Goal: Task Accomplishment & Management: Use online tool/utility

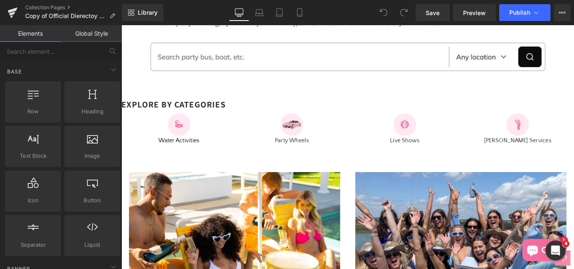
drag, startPoint x: 243, startPoint y: 124, endPoint x: 124, endPoint y: 98, distance: 121.9
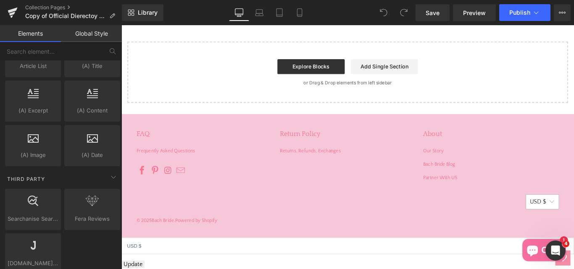
scroll to position [1506, 0]
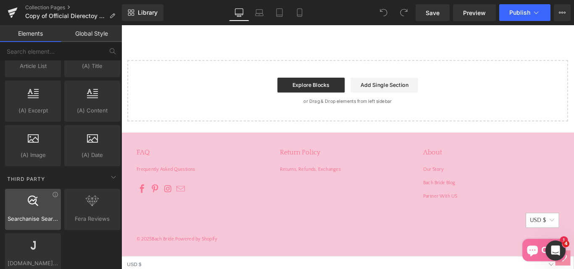
click at [31, 225] on div "Searchanise Search & Filter smart,search,instant,seachanise" at bounding box center [33, 209] width 56 height 41
click at [54, 199] on div at bounding box center [33, 205] width 51 height 19
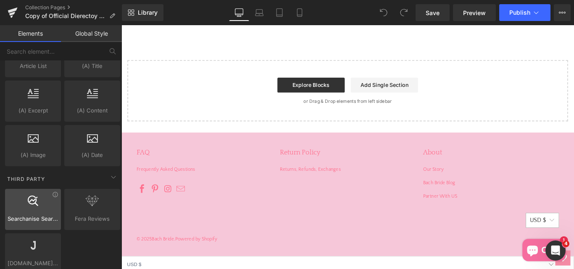
click at [53, 199] on div at bounding box center [33, 205] width 51 height 19
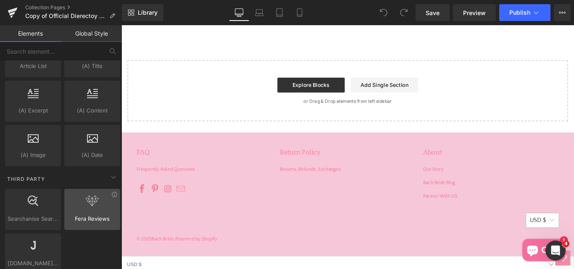
click at [86, 211] on div at bounding box center [92, 205] width 51 height 19
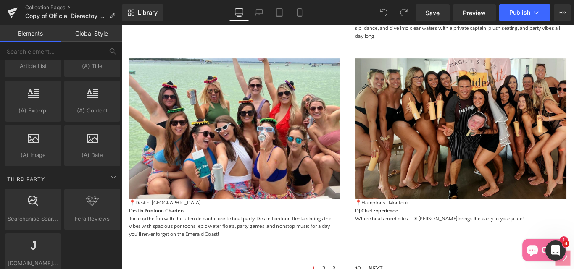
scroll to position [1211, 0]
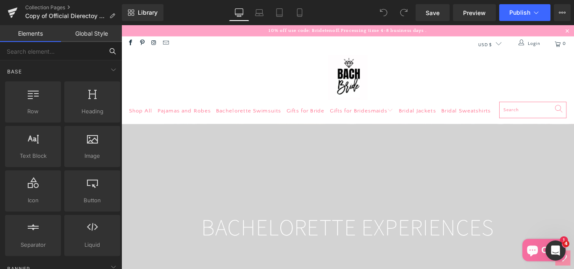
drag, startPoint x: 0, startPoint y: 59, endPoint x: 18, endPoint y: 59, distance: 18.1
click at [18, 59] on input "text" at bounding box center [51, 51] width 103 height 18
click at [87, 35] on link "Global Style" at bounding box center [91, 33] width 61 height 17
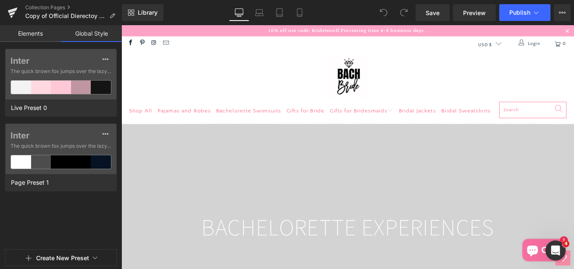
click at [37, 33] on link "Elements" at bounding box center [30, 33] width 61 height 17
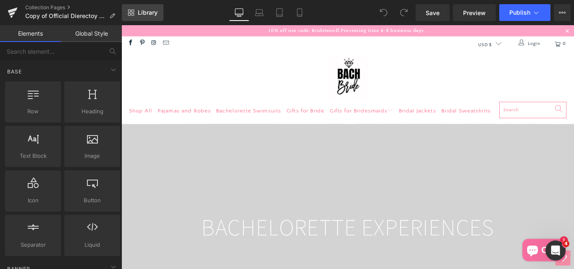
click at [133, 15] on icon at bounding box center [131, 12] width 7 height 7
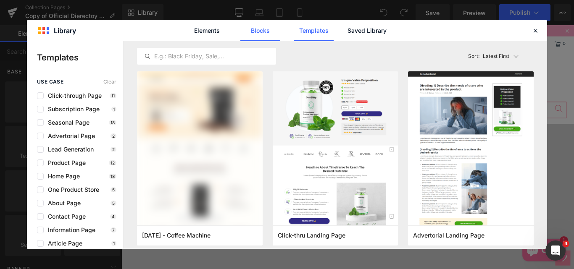
click at [347, 34] on link "Blocks" at bounding box center [367, 30] width 40 height 21
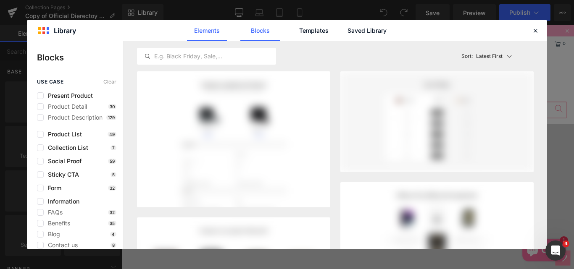
click at [294, 34] on link "Elements" at bounding box center [314, 30] width 40 height 21
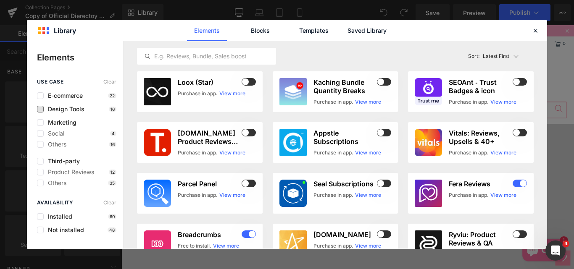
click at [64, 110] on span "Design Tools" at bounding box center [64, 109] width 41 height 7
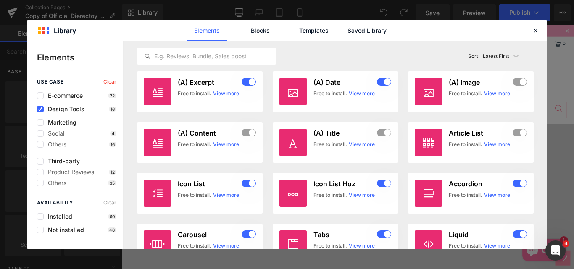
click at [64, 110] on span "Design Tools" at bounding box center [64, 109] width 41 height 7
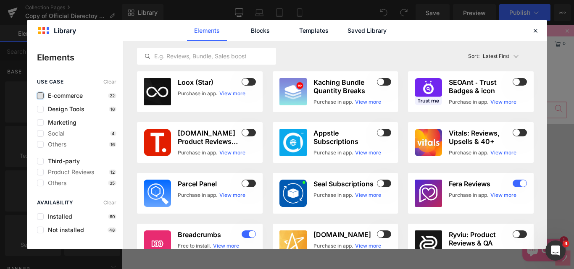
click at [41, 96] on label at bounding box center [40, 95] width 7 height 7
click at [40, 96] on input "checkbox" at bounding box center [40, 96] width 0 height 0
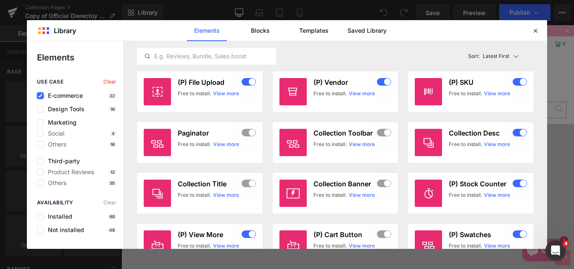
click at [41, 96] on icon at bounding box center [40, 96] width 4 height 0
click at [40, 96] on input "checkbox" at bounding box center [40, 96] width 0 height 0
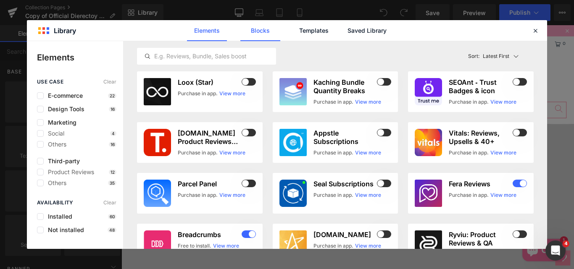
click at [347, 34] on link "Blocks" at bounding box center [367, 30] width 40 height 21
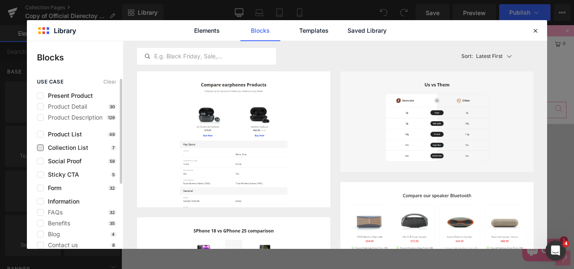
click at [71, 148] on span "Collection List" at bounding box center [66, 148] width 45 height 7
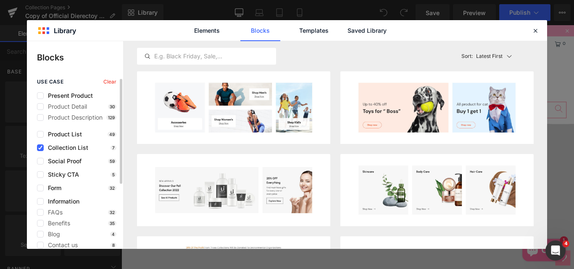
click at [71, 148] on span "Collection List" at bounding box center [66, 148] width 45 height 7
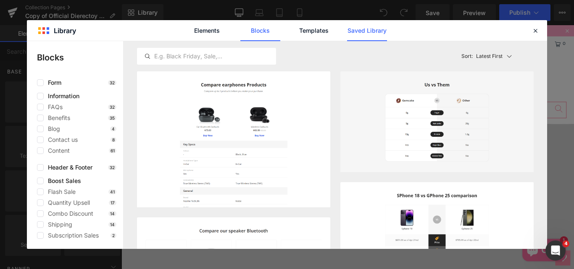
click at [314, 34] on link "Templates" at bounding box center [314, 30] width 40 height 21
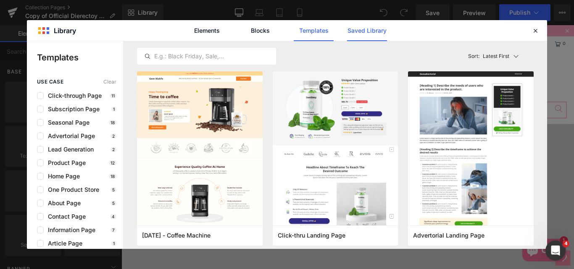
click at [371, 33] on link "Saved Library" at bounding box center [367, 30] width 40 height 21
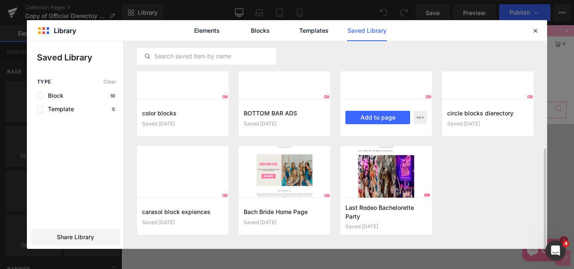
scroll to position [219, 0]
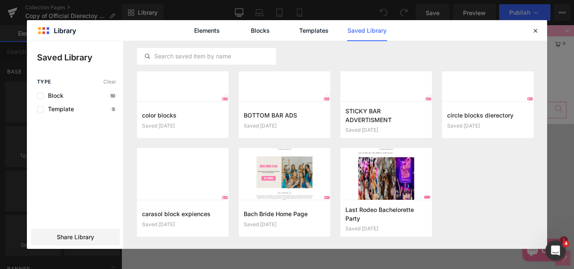
click at [40, 31] on div "Elements Blocks Templates Saved Library" at bounding box center [287, 30] width 520 height 21
click at [70, 29] on div "Elements Blocks Templates Saved Library" at bounding box center [287, 30] width 520 height 21
drag, startPoint x: 536, startPoint y: 29, endPoint x: 463, endPoint y: 6, distance: 76.6
click at [536, 29] on icon at bounding box center [536, 31] width 8 height 8
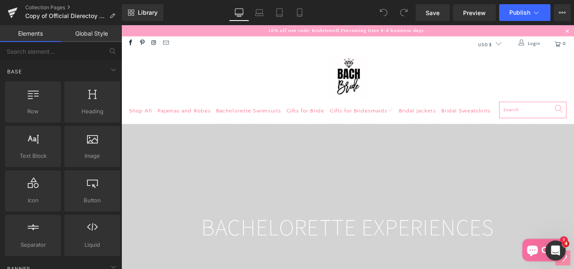
click at [101, 27] on link "Global Style" at bounding box center [91, 33] width 61 height 17
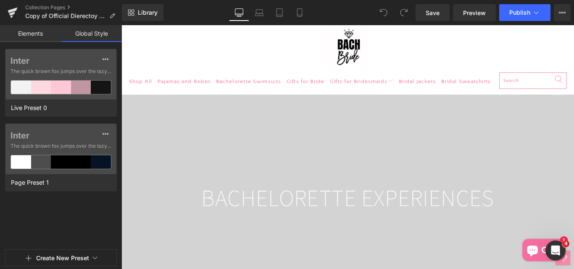
scroll to position [0, 0]
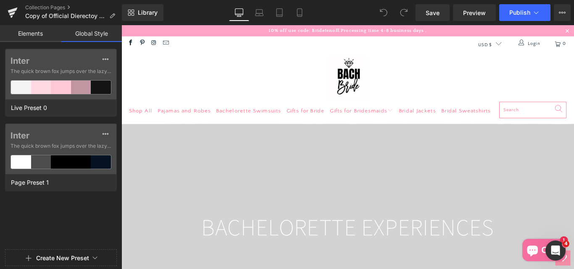
click at [568, 119] on input "text" at bounding box center [584, 120] width 76 height 18
click at [13, 33] on link "Elements" at bounding box center [30, 33] width 61 height 17
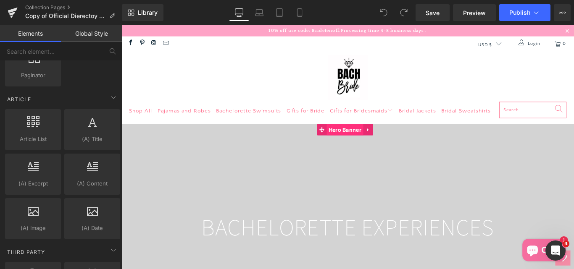
click at [359, 149] on span "Hero Banner" at bounding box center [372, 143] width 41 height 13
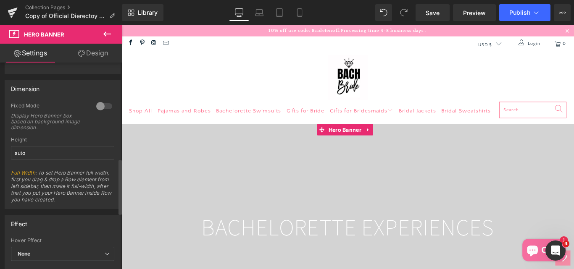
scroll to position [359, 0]
click at [102, 55] on link "Design" at bounding box center [93, 53] width 61 height 19
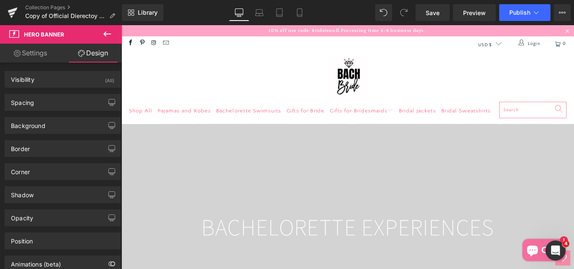
click at [106, 30] on icon at bounding box center [107, 34] width 10 height 10
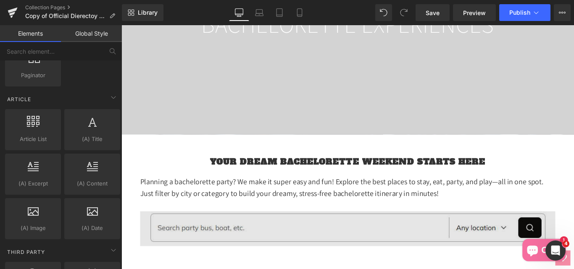
scroll to position [336, 0]
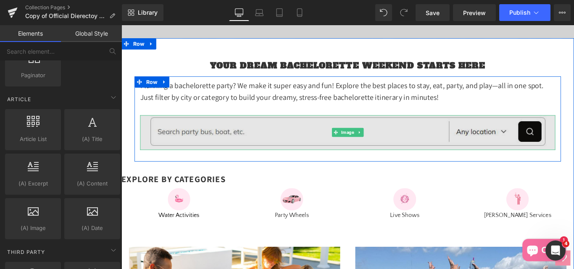
click at [233, 158] on img at bounding box center [376, 146] width 467 height 39
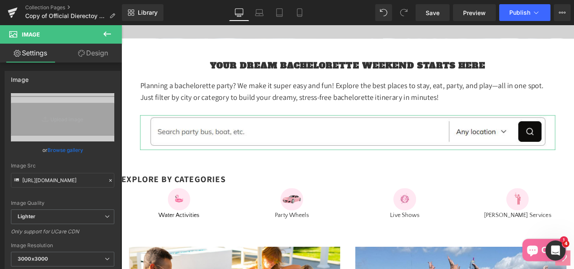
click at [97, 55] on link "Design" at bounding box center [93, 53] width 61 height 19
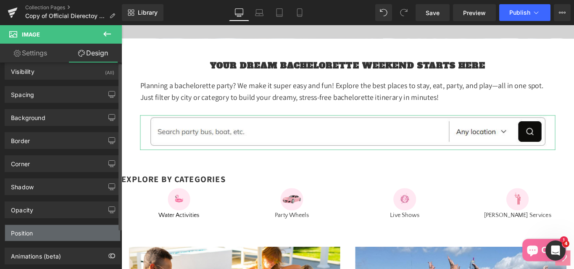
scroll to position [0, 0]
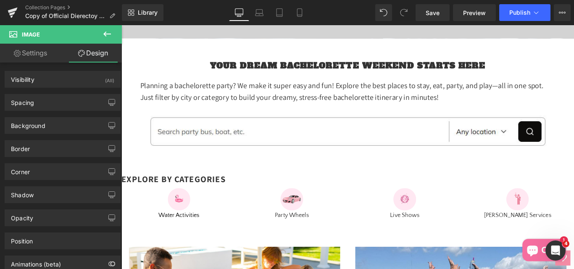
click at [108, 36] on icon at bounding box center [107, 34] width 10 height 10
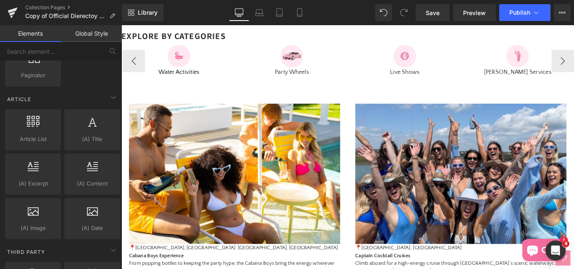
scroll to position [505, 0]
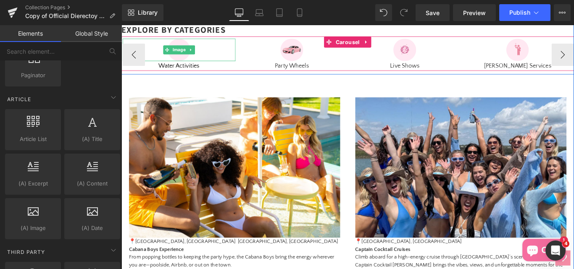
click at [131, 66] on div at bounding box center [186, 52] width 127 height 25
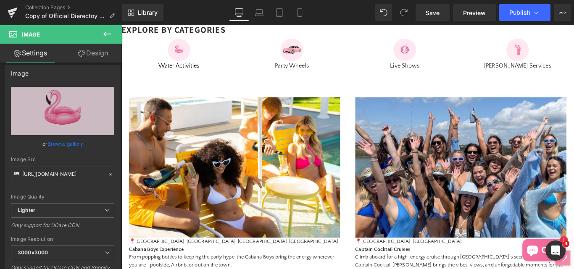
scroll to position [0, 0]
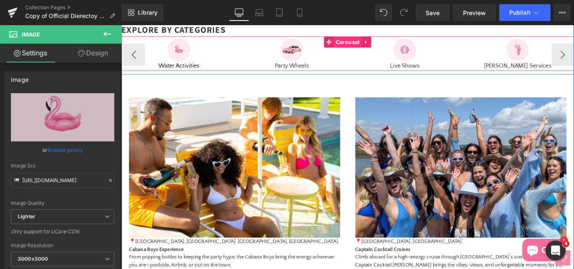
click at [367, 50] on span "Carousel" at bounding box center [375, 44] width 31 height 13
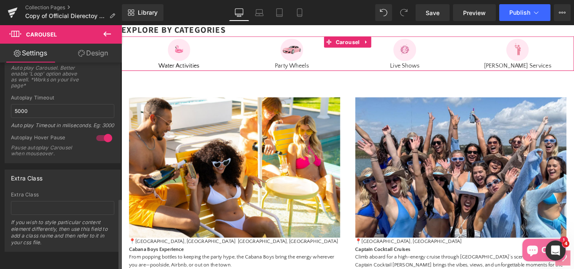
scroll to position [389, 0]
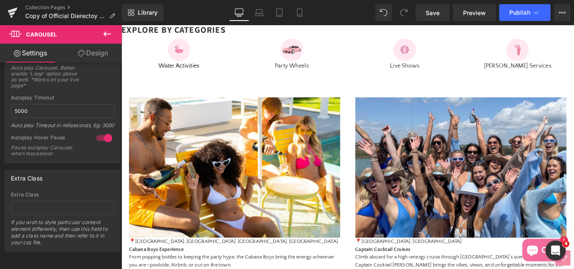
click at [17, 37] on icon at bounding box center [15, 34] width 12 height 8
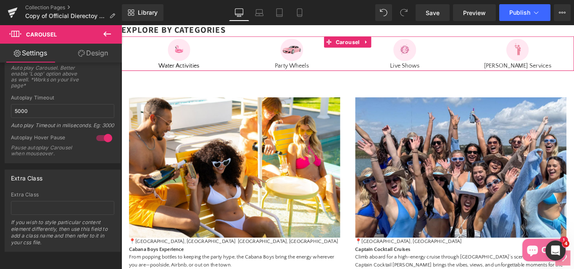
click at [91, 58] on link "Design" at bounding box center [93, 53] width 61 height 19
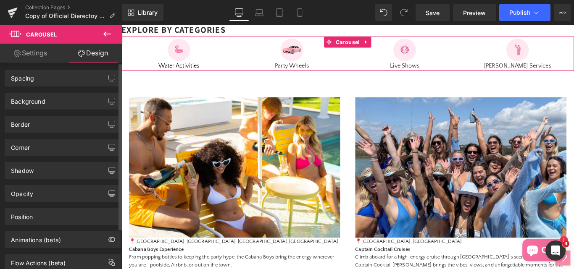
scroll to position [0, 0]
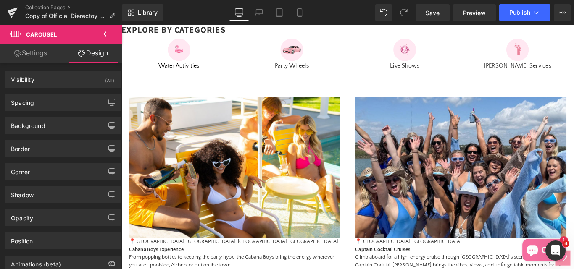
click at [105, 35] on icon at bounding box center [107, 34] width 8 height 5
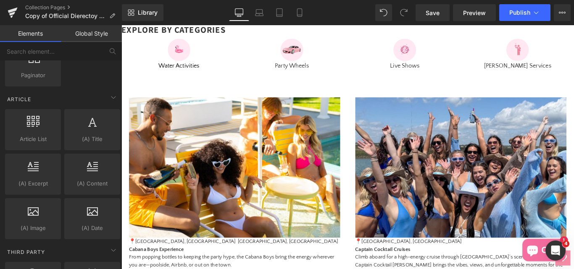
scroll to position [1398, 0]
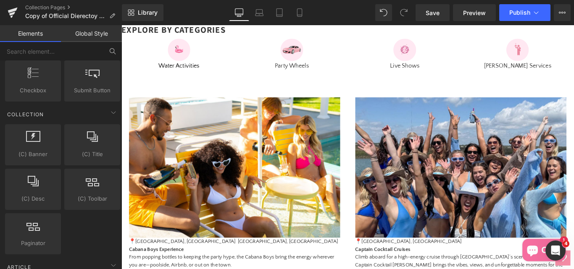
click at [115, 53] on icon at bounding box center [113, 52] width 8 height 8
click at [108, 48] on button at bounding box center [112, 51] width 18 height 18
click at [112, 50] on icon at bounding box center [113, 52] width 8 height 8
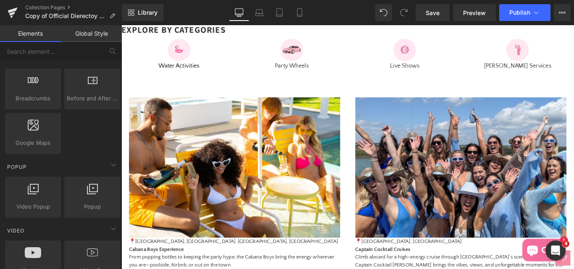
scroll to position [347, 0]
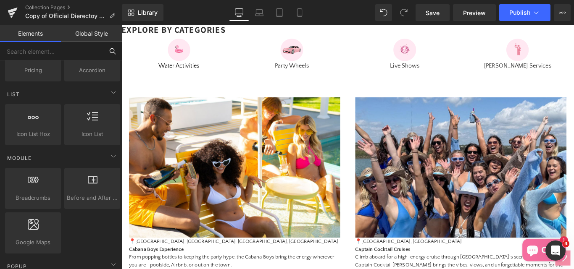
click at [5, 52] on input "text" at bounding box center [51, 51] width 103 height 18
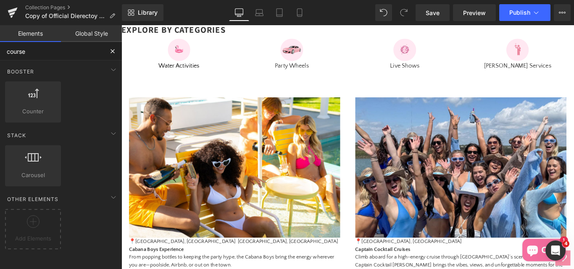
scroll to position [0, 0]
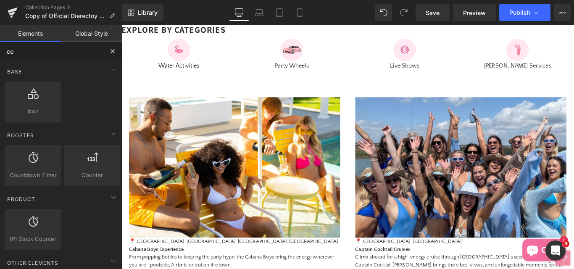
type input "c"
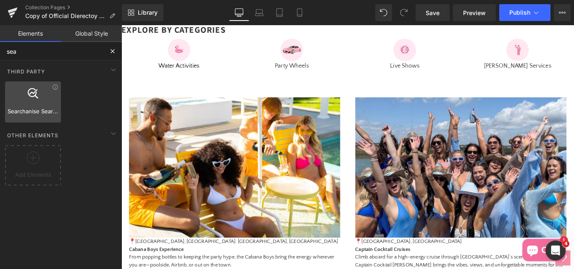
click at [36, 95] on icon at bounding box center [33, 93] width 11 height 11
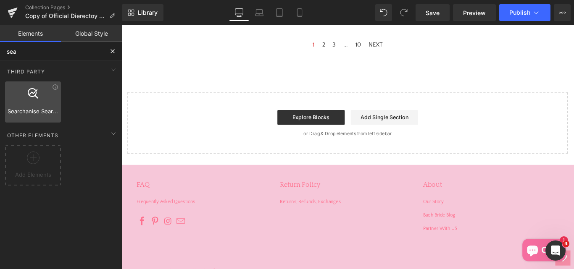
scroll to position [1463, 0]
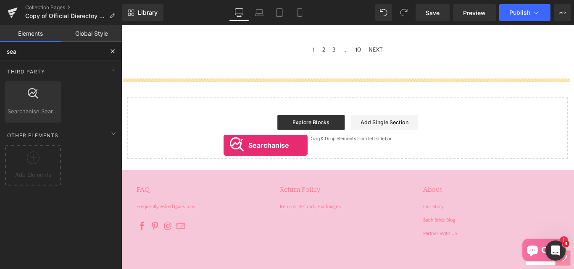
drag, startPoint x: 159, startPoint y: 130, endPoint x: 236, endPoint y: 160, distance: 83.1
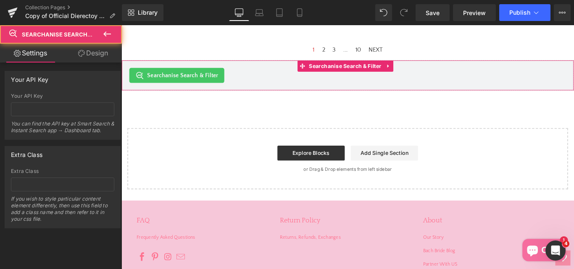
click at [185, 87] on span "Searchanise Search & Filter" at bounding box center [191, 82] width 80 height 10
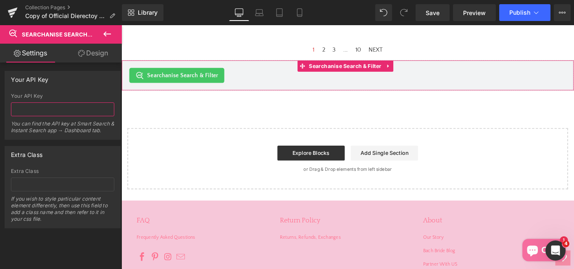
click at [23, 112] on input "text" at bounding box center [62, 110] width 103 height 14
click at [46, 185] on input "text" at bounding box center [62, 185] width 103 height 14
click at [52, 105] on input "text" at bounding box center [62, 110] width 103 height 14
click at [423, 74] on icon at bounding box center [422, 71] width 6 height 6
click at [427, 74] on icon at bounding box center [427, 71] width 6 height 6
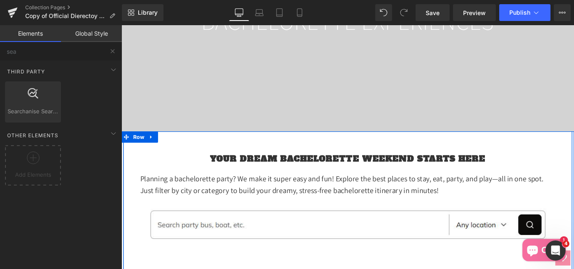
scroll to position [244, 0]
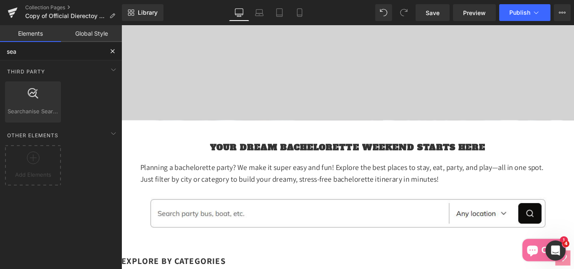
click at [24, 55] on input "sea" at bounding box center [51, 51] width 103 height 18
type input "s"
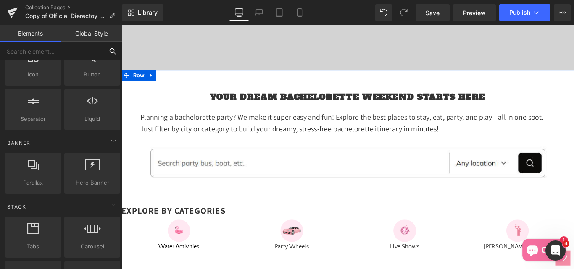
scroll to position [328, 0]
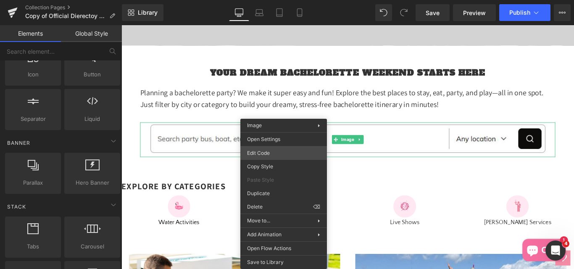
click at [259, 0] on div "Searchanise Search & Filter You are previewing how the will restyle your page. …" at bounding box center [287, 0] width 574 height 0
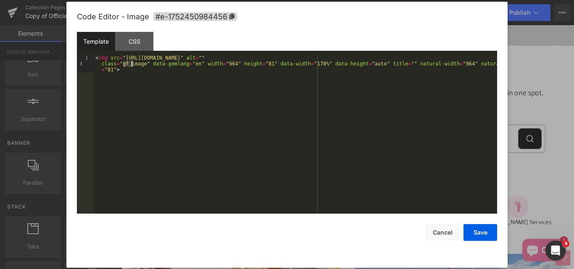
drag, startPoint x: 122, startPoint y: 63, endPoint x: 138, endPoint y: 63, distance: 16.0
click at [137, 63] on div "< img src = "https://ucarecdn.com/de73defa-c86a-41b0-a541-b2b286af8f5b/-/format…" at bounding box center [296, 152] width 404 height 194
drag, startPoint x: 143, startPoint y: 65, endPoint x: 120, endPoint y: 66, distance: 22.3
click at [120, 66] on div "< img src = "https://ucarecdn.com/de73defa-c86a-41b0-a541-b2b286af8f5b/-/format…" at bounding box center [296, 152] width 404 height 194
drag, startPoint x: 428, startPoint y: 57, endPoint x: 465, endPoint y: 56, distance: 37.0
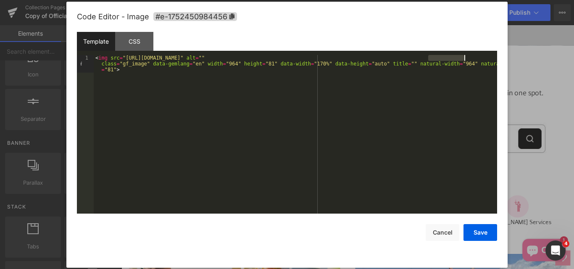
click at [465, 56] on div "< img src = "https://ucarecdn.com/de73defa-c86a-41b0-a541-b2b286af8f5b/-/format…" at bounding box center [296, 152] width 404 height 194
click at [132, 42] on div "CSS" at bounding box center [134, 41] width 38 height 19
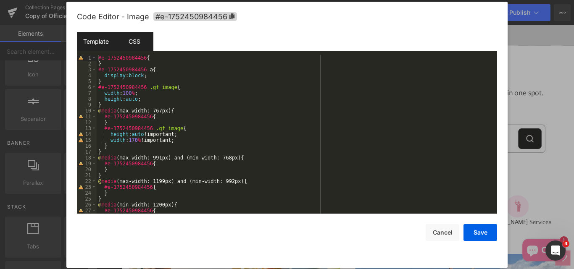
click at [101, 40] on div "Template" at bounding box center [96, 41] width 38 height 19
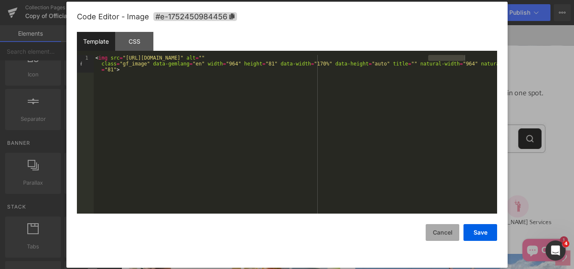
click at [435, 233] on button "Cancel" at bounding box center [443, 233] width 34 height 17
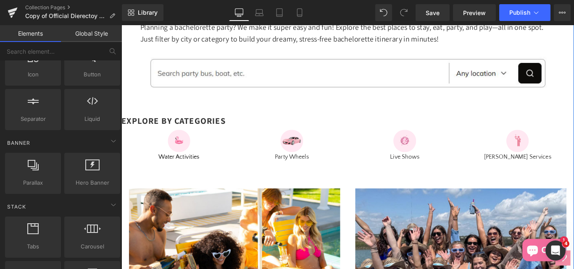
scroll to position [412, 0]
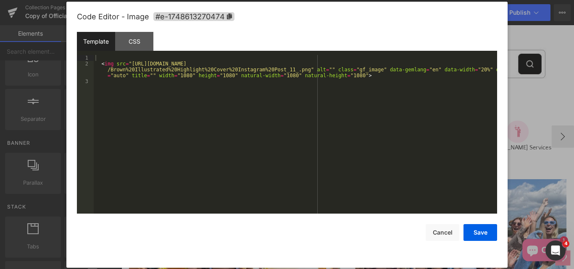
click at [178, 0] on div "Searchanise Search & Filter You are previewing how the will restyle your page. …" at bounding box center [287, 0] width 574 height 0
click at [441, 230] on button "Cancel" at bounding box center [443, 233] width 34 height 17
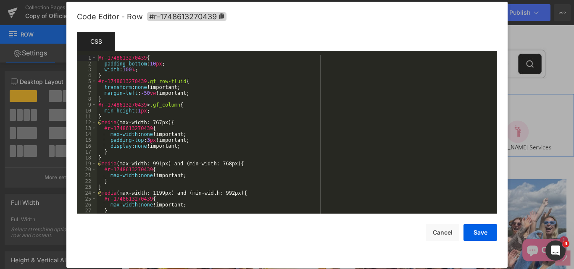
click at [169, 0] on div "Searchanise Search & Filter You are previewing how the will restyle your page. …" at bounding box center [287, 0] width 574 height 0
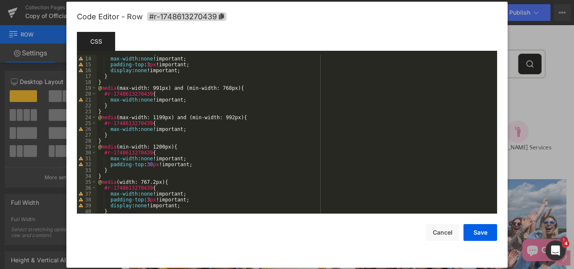
scroll to position [88, 0]
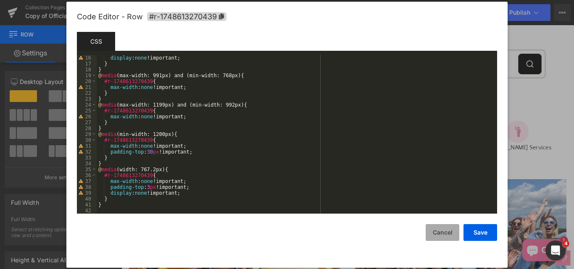
click at [446, 234] on button "Cancel" at bounding box center [443, 233] width 34 height 17
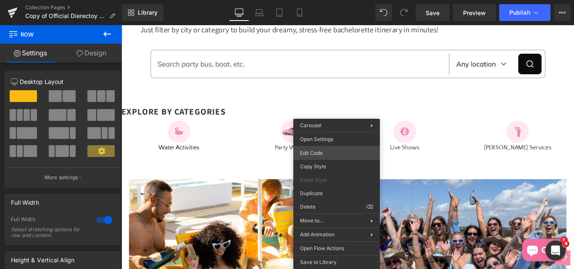
click at [312, 0] on div "Searchanise Search & Filter You are previewing how the will restyle your page. …" at bounding box center [287, 0] width 574 height 0
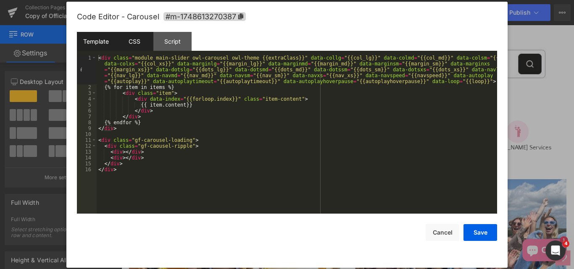
click at [127, 39] on div "CSS" at bounding box center [134, 41] width 38 height 19
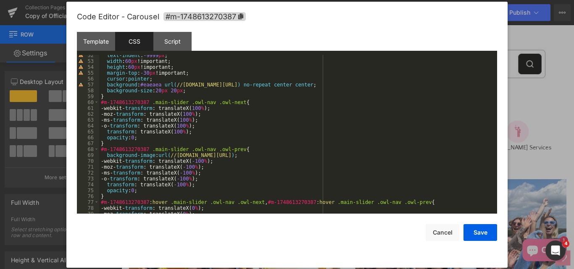
scroll to position [404, 0]
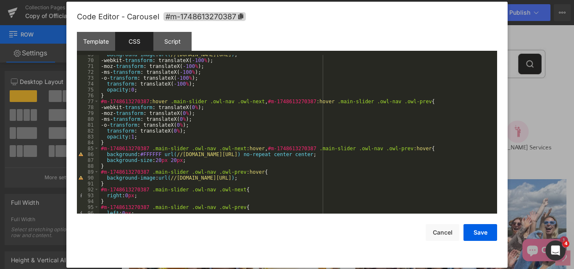
click at [175, 51] on div "Template CSS Script Data" at bounding box center [287, 43] width 420 height 23
click at [174, 43] on div "Script" at bounding box center [172, 41] width 38 height 19
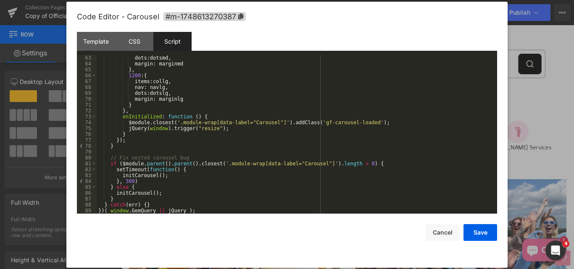
scroll to position [365, 0]
click at [448, 232] on button "Cancel" at bounding box center [443, 233] width 34 height 17
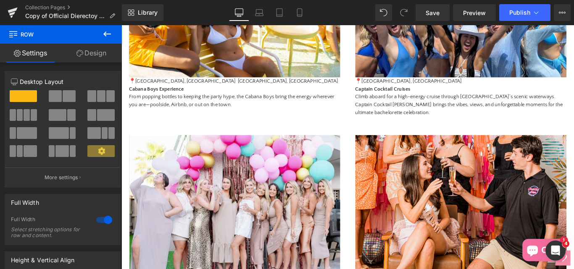
scroll to position [833, 0]
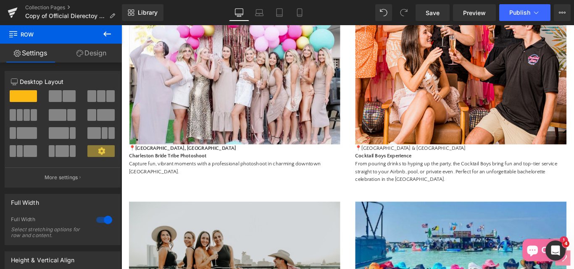
click at [108, 31] on icon at bounding box center [107, 34] width 10 height 10
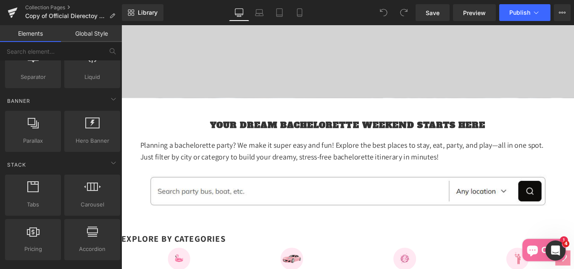
scroll to position [168, 0]
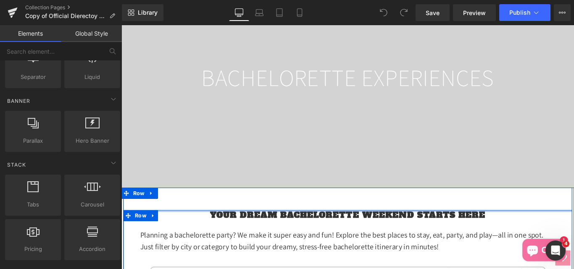
click at [346, 235] on div at bounding box center [376, 234] width 505 height 2
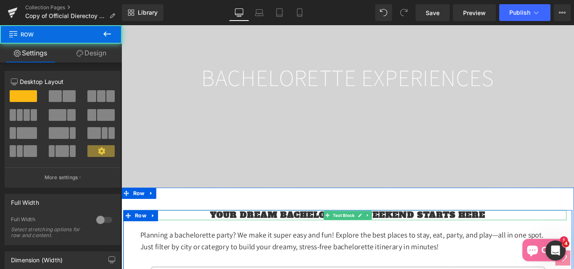
click at [344, 245] on strong "Your Dream Bachelorette Weekend Starts Here" at bounding box center [376, 238] width 310 height 13
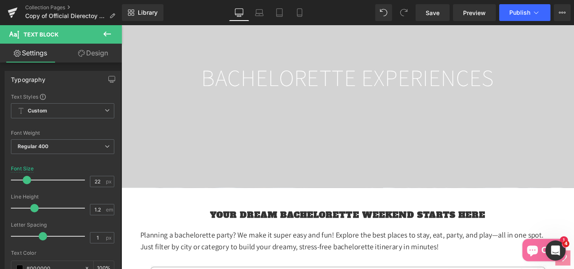
click at [317, 236] on div "Loading Product Data" at bounding box center [287, 236] width 61 height 9
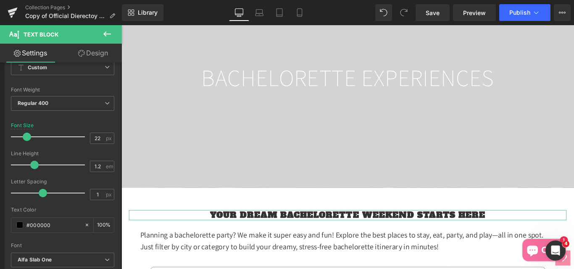
scroll to position [84, 0]
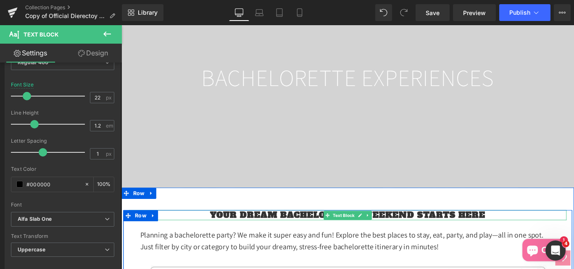
click at [528, 244] on p "Your Dream Bachelorette Weekend Starts Here" at bounding box center [376, 238] width 492 height 11
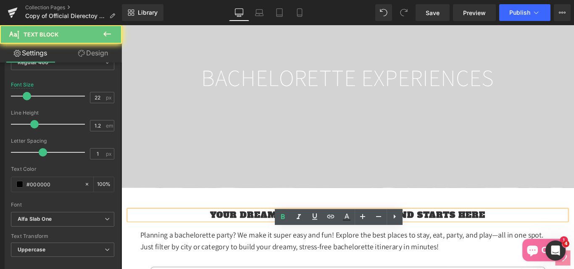
click at [528, 244] on p "Your Dream Bachelorette Weekend Starts Here" at bounding box center [376, 238] width 492 height 11
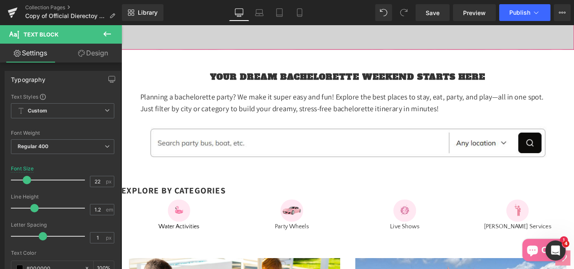
scroll to position [336, 0]
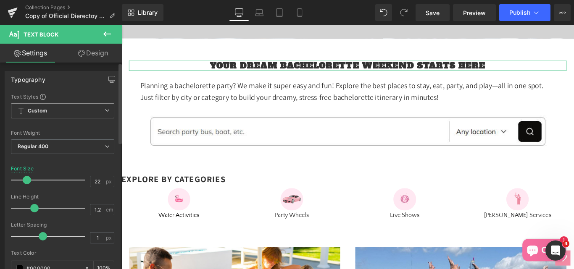
click at [105, 110] on icon at bounding box center [107, 110] width 5 height 5
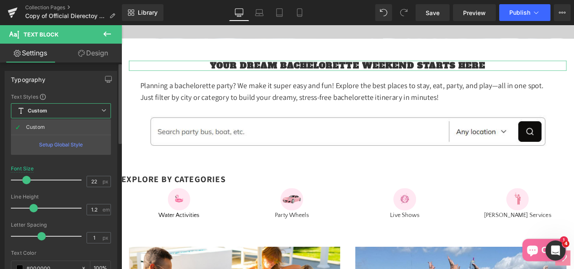
click at [104, 110] on icon at bounding box center [103, 110] width 5 height 5
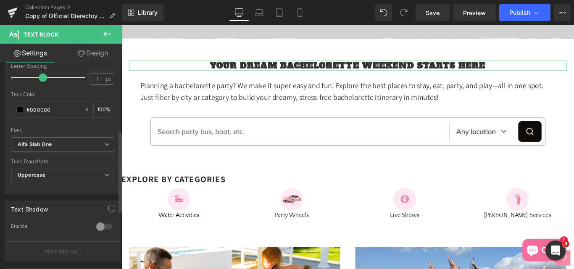
scroll to position [157, 0]
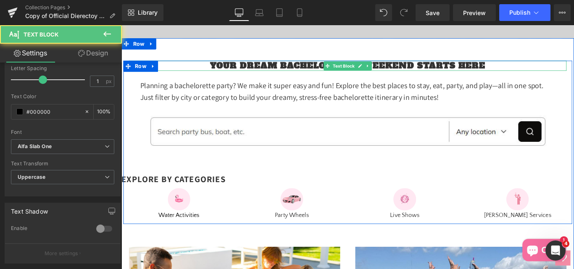
click at [512, 77] on strong "Your Dream Bachelorette Weekend Starts Here" at bounding box center [376, 70] width 310 height 13
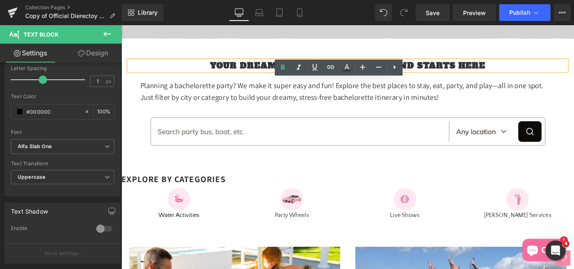
drag, startPoint x: 368, startPoint y: 98, endPoint x: 367, endPoint y: 93, distance: 5.2
click at [122, 25] on div at bounding box center [122, 25] width 0 height 0
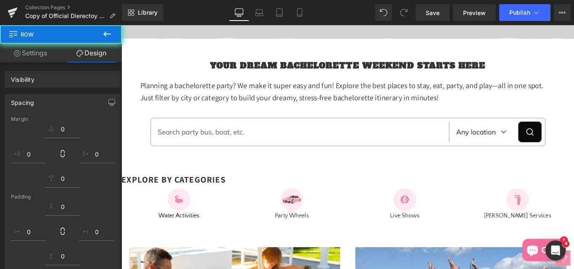
click at [367, 76] on div "Your Dream Bachelorette Weekend Starts Here Text Block" at bounding box center [376, 70] width 492 height 11
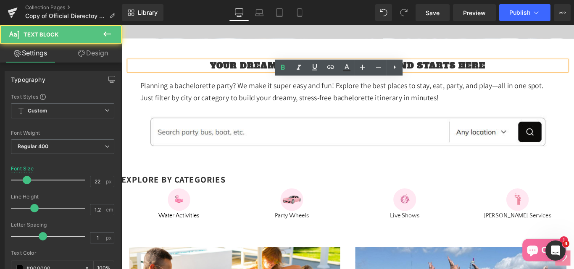
click at [365, 77] on strong "Your Dream Bachelorette Weekend Starts Here" at bounding box center [376, 70] width 310 height 13
click at [364, 77] on strong "Your Dream Bachelorette Weekend Starts Here" at bounding box center [376, 70] width 310 height 13
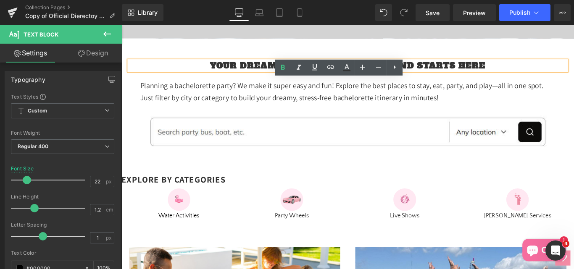
click at [348, 77] on strong "Your Dream Bachelorette Weekend Starts Here" at bounding box center [376, 70] width 310 height 13
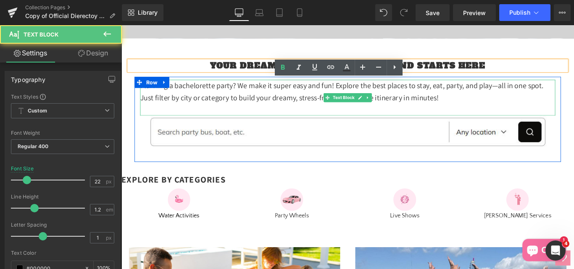
click at [246, 114] on p "Planning a bachelorette party? We make it super easy and fun! Explore the best …" at bounding box center [376, 100] width 467 height 27
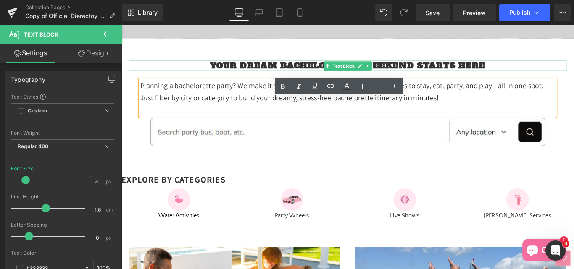
click at [234, 77] on strong "Your Dream Bachelorette Weekend Starts Here" at bounding box center [376, 70] width 310 height 13
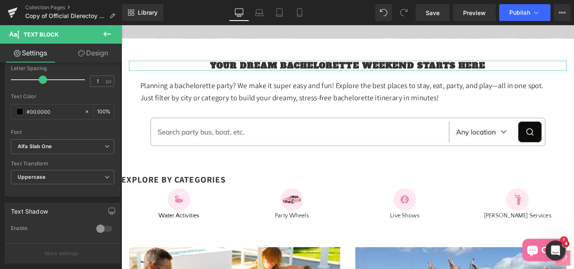
click at [93, 52] on link "Design" at bounding box center [93, 53] width 61 height 19
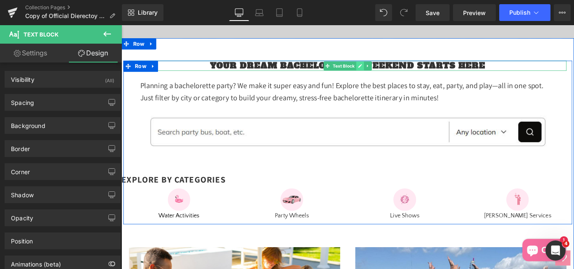
click at [388, 73] on icon at bounding box center [390, 71] width 4 height 4
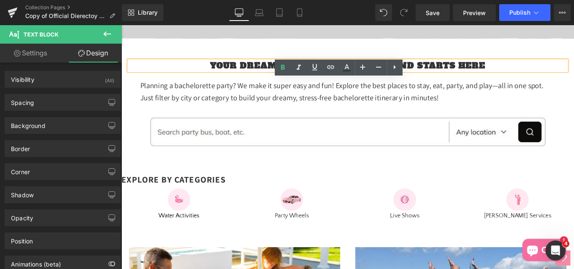
click at [532, 76] on p "Your Dream Bachelorette Weekend Starts Here" at bounding box center [376, 70] width 492 height 11
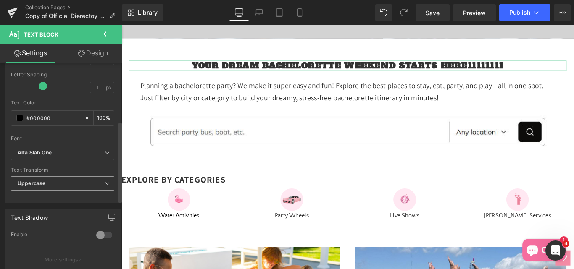
scroll to position [115, 0]
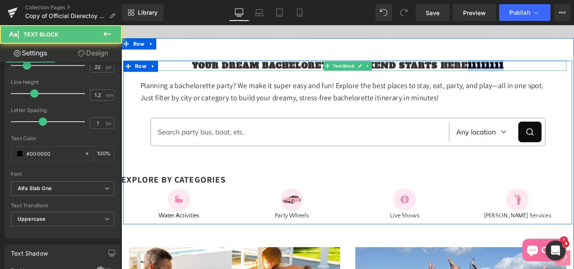
drag, startPoint x: 562, startPoint y: 92, endPoint x: 507, endPoint y: 92, distance: 55.1
click at [507, 76] on p "Your Dream Bachelorette Weekend Starts Here11111111" at bounding box center [376, 70] width 492 height 11
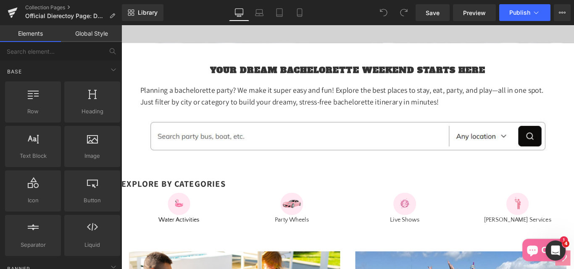
scroll to position [294, 0]
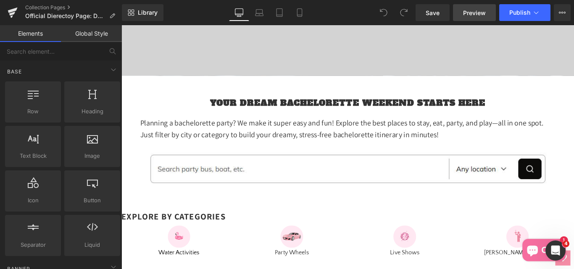
click at [475, 13] on span "Preview" at bounding box center [474, 12] width 23 height 9
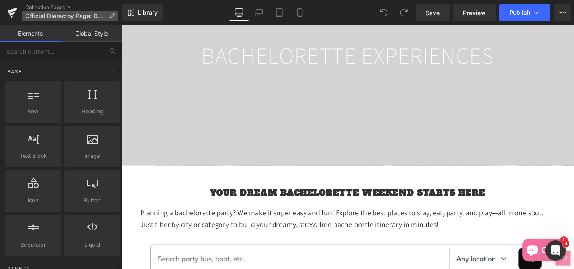
scroll to position [168, 0]
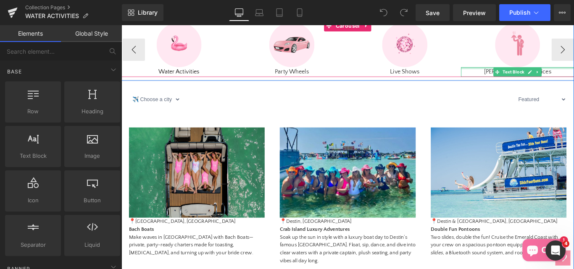
scroll to position [168, 0]
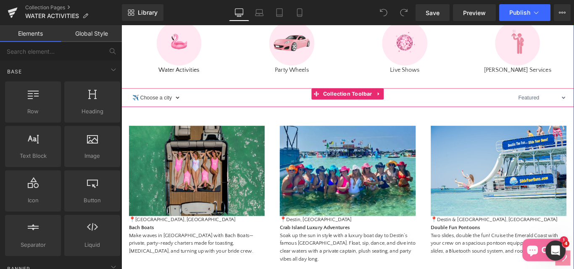
click at [146, 116] on select "✈️ Choose a city Clearwater Beach Destin Panama City Fort Lauderdale" at bounding box center [159, 107] width 58 height 18
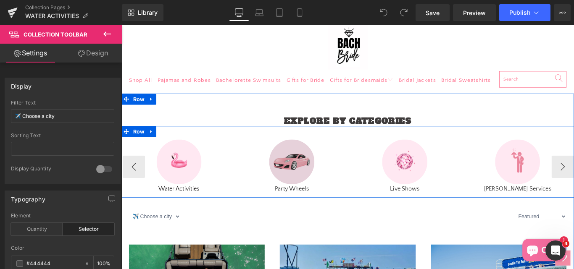
scroll to position [42, 0]
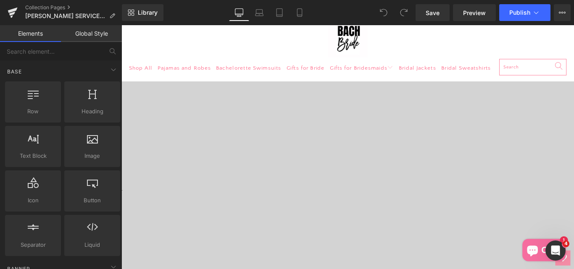
scroll to position [42, 0]
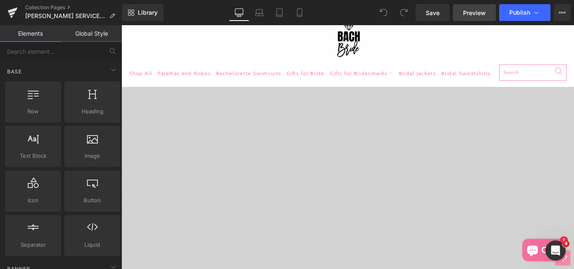
click at [478, 16] on span "Preview" at bounding box center [474, 12] width 23 height 9
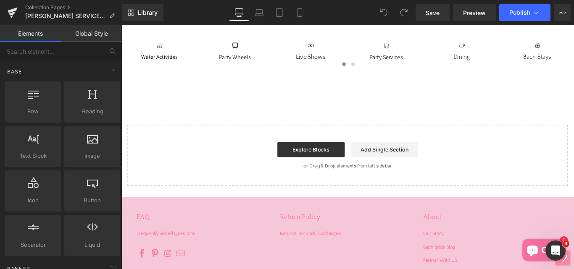
scroll to position [312, 0]
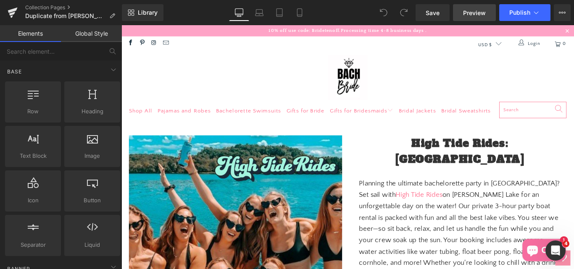
click at [465, 15] on span "Preview" at bounding box center [474, 12] width 23 height 9
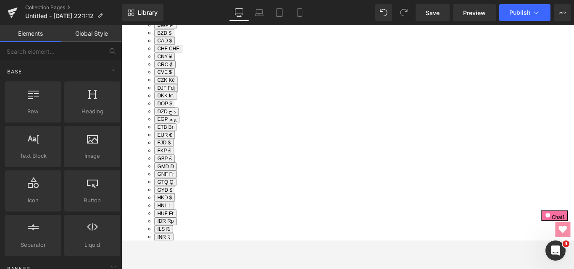
scroll to position [547, 0]
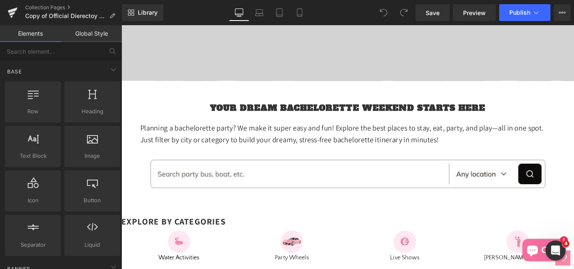
scroll to position [294, 0]
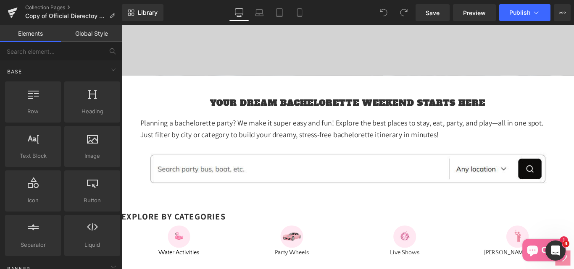
click at [489, 119] on strong "Your Dream Bachelorette Weekend Starts Here" at bounding box center [376, 112] width 310 height 13
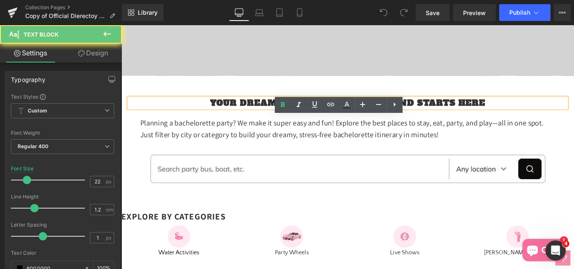
click at [489, 119] on strong "Your Dream Bachelorette Weekend Starts Here" at bounding box center [376, 112] width 310 height 13
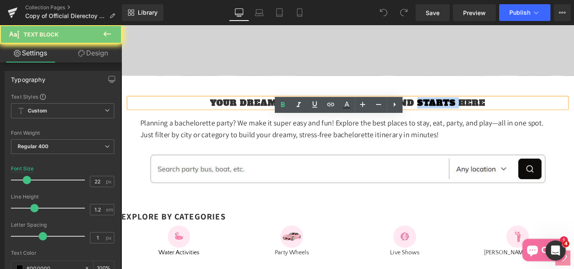
click at [489, 119] on strong "Your Dream Bachelorette Weekend Starts Here" at bounding box center [376, 112] width 310 height 13
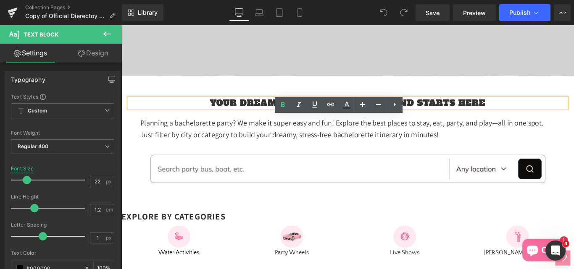
click at [547, 118] on p "Your Dream Bachelorette Weekend Starts Here" at bounding box center [376, 112] width 492 height 11
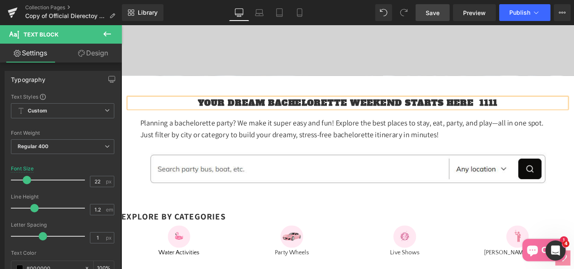
click at [434, 13] on span "Save" at bounding box center [433, 12] width 14 height 9
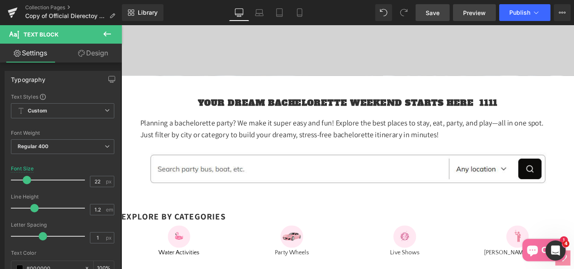
click at [478, 16] on span "Preview" at bounding box center [474, 12] width 23 height 9
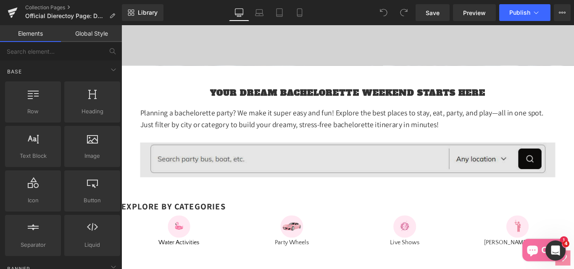
scroll to position [294, 0]
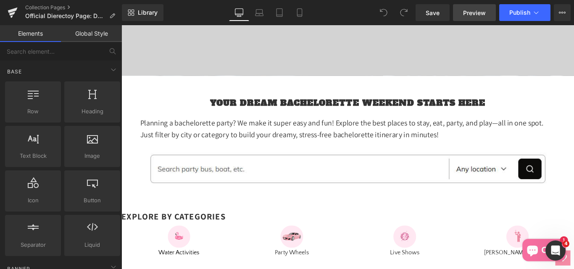
click at [470, 12] on span "Preview" at bounding box center [474, 12] width 23 height 9
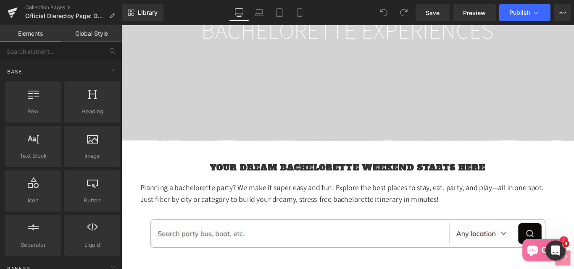
scroll to position [168, 0]
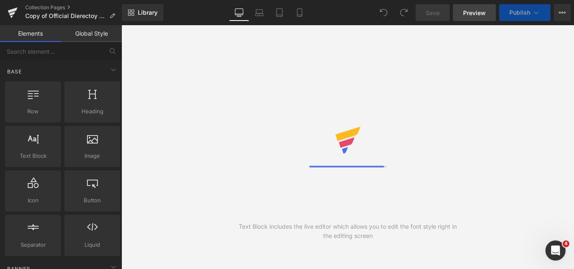
click at [478, 16] on span "Preview" at bounding box center [474, 12] width 23 height 9
click at [473, 12] on span "Preview" at bounding box center [474, 12] width 23 height 9
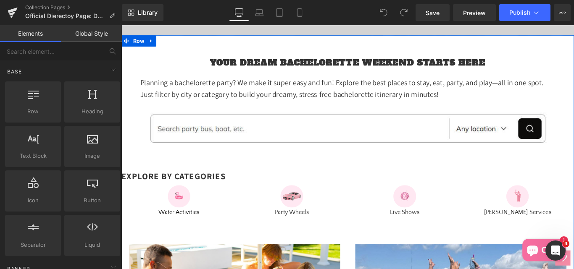
scroll to position [336, 0]
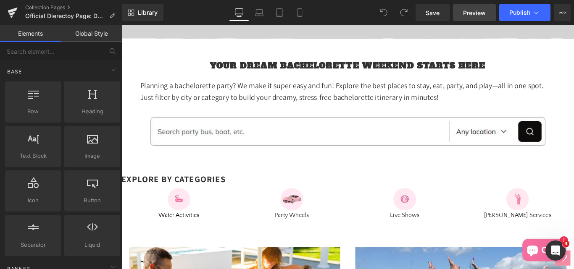
click at [475, 11] on span "Preview" at bounding box center [474, 12] width 23 height 9
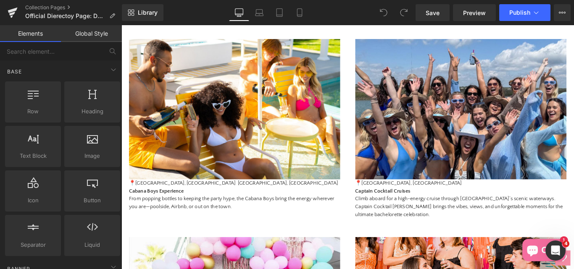
scroll to position [589, 0]
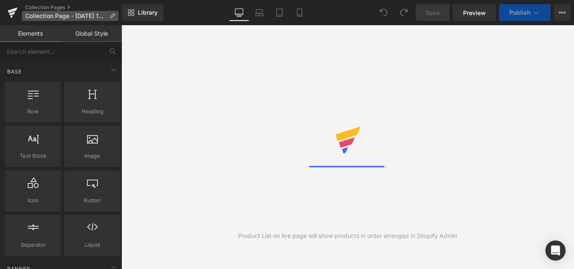
click at [112, 17] on icon at bounding box center [112, 16] width 6 height 6
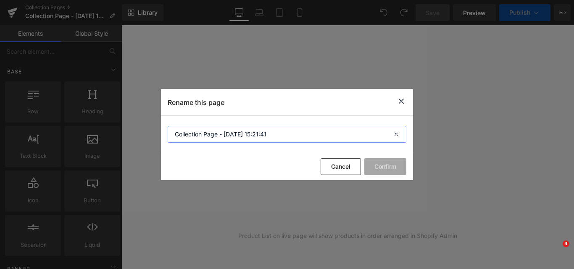
click at [219, 134] on input "Collection Page - [DATE] 15:21:41" at bounding box center [287, 134] width 239 height 17
click at [219, 135] on input "Collection Page - [DATE] 15:21:41" at bounding box center [287, 134] width 239 height 17
click at [174, 136] on input "Collection Page - [DATE] 15:21:41" at bounding box center [287, 134] width 239 height 17
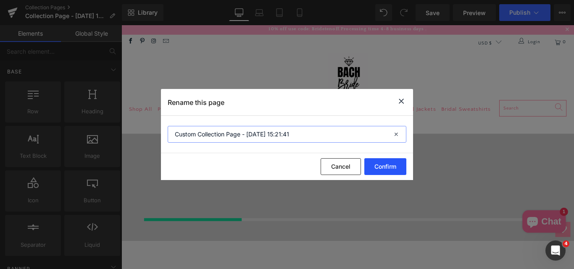
type input "Custom Collection Page - Aug 18, 15:21:41"
click at [386, 166] on button "Confirm" at bounding box center [386, 166] width 42 height 17
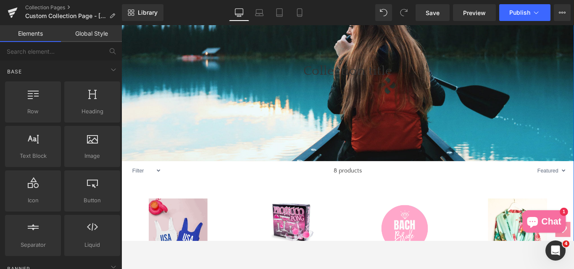
scroll to position [126, 0]
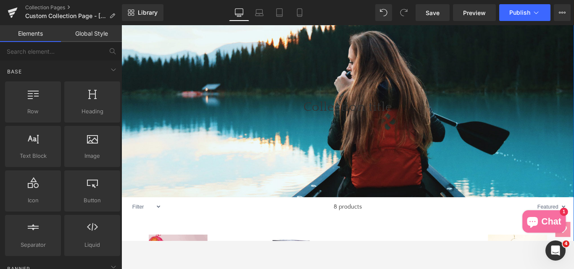
click at [359, 129] on div "Collection title Collection Title" at bounding box center [376, 117] width 509 height 23
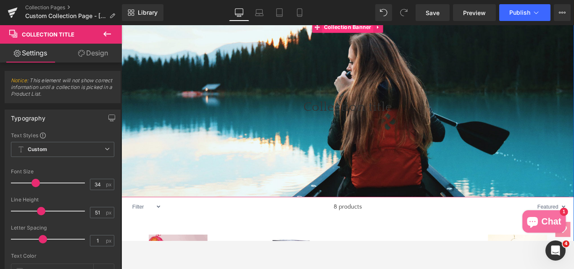
click at [362, 34] on span "Collection Banner" at bounding box center [376, 27] width 58 height 13
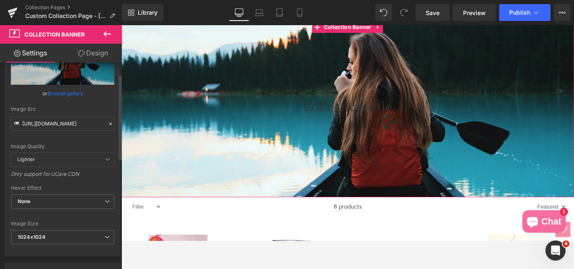
scroll to position [0, 0]
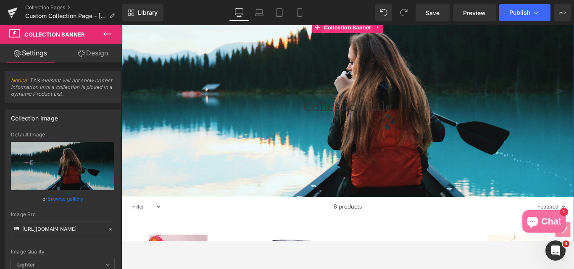
click at [362, 34] on span "Collection Banner" at bounding box center [376, 28] width 58 height 13
click at [100, 54] on link "Design" at bounding box center [93, 53] width 61 height 19
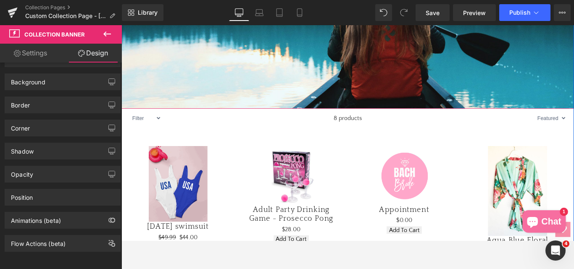
scroll to position [252, 0]
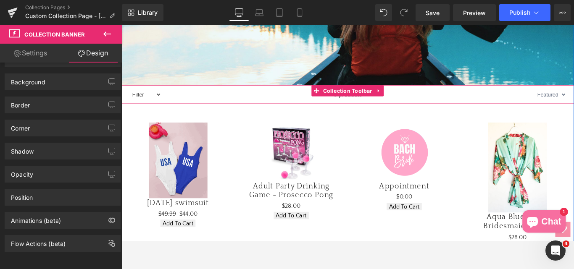
click at [158, 113] on select "Filter Asian Persuasion" at bounding box center [148, 103] width 37 height 18
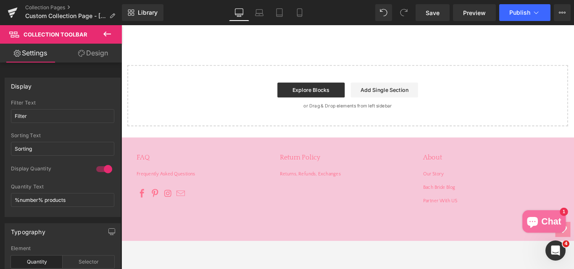
scroll to position [618, 0]
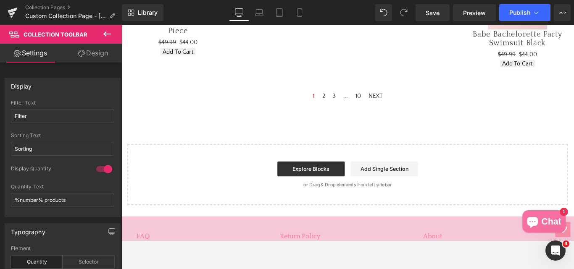
click at [106, 36] on icon at bounding box center [107, 34] width 8 height 5
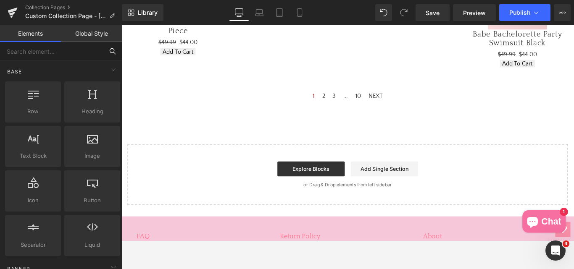
click at [25, 53] on input "text" at bounding box center [51, 51] width 103 height 18
type input "vi"
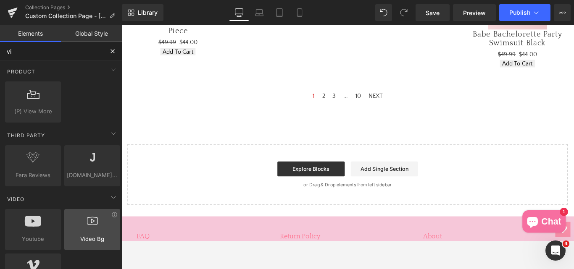
click at [87, 235] on span "Video Bg" at bounding box center [92, 239] width 51 height 9
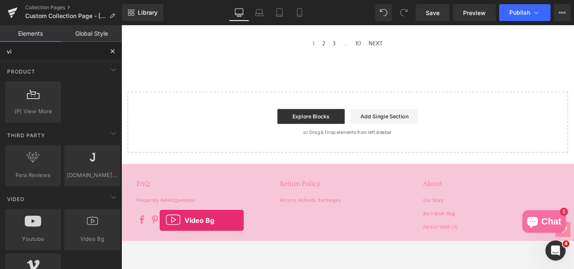
scroll to position [719, 0]
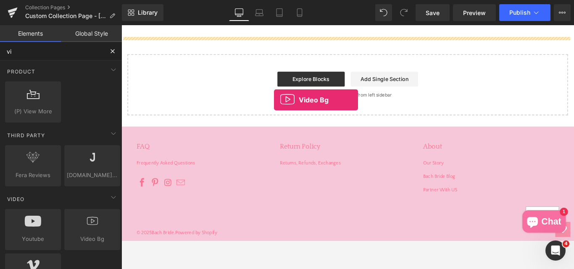
drag, startPoint x: 209, startPoint y: 259, endPoint x: 293, endPoint y: 109, distance: 171.3
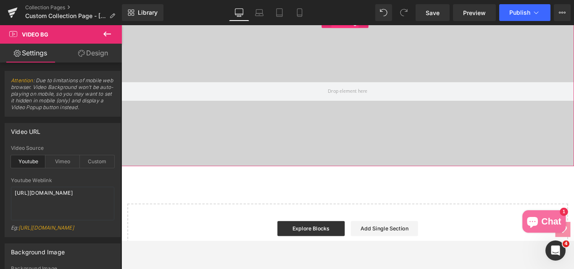
click at [366, 29] on span "Video Bg" at bounding box center [372, 22] width 31 height 13
click at [71, 204] on textarea "https://www.youtube.com/watch?v=O_HMoyaixkw" at bounding box center [62, 204] width 103 height 34
click at [90, 162] on div "Custom" at bounding box center [97, 162] width 34 height 13
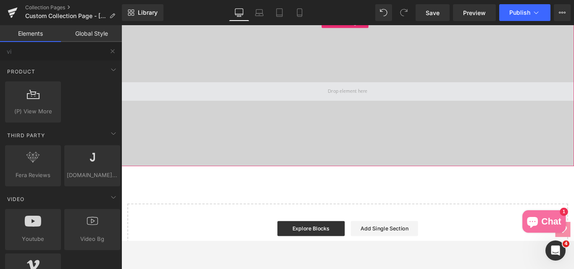
click at [356, 108] on span at bounding box center [376, 99] width 50 height 15
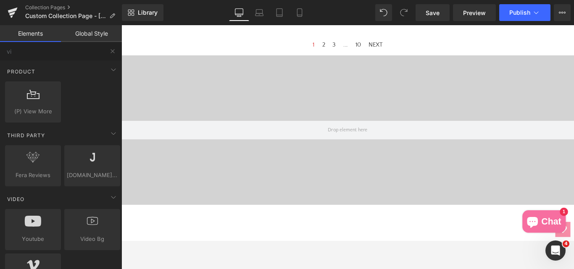
scroll to position [677, 0]
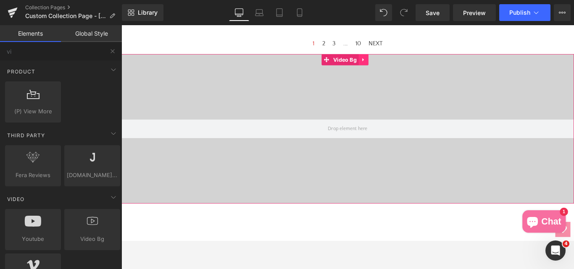
click at [393, 66] on icon at bounding box center [393, 64] width 2 height 4
click at [400, 67] on icon at bounding box center [399, 64] width 6 height 6
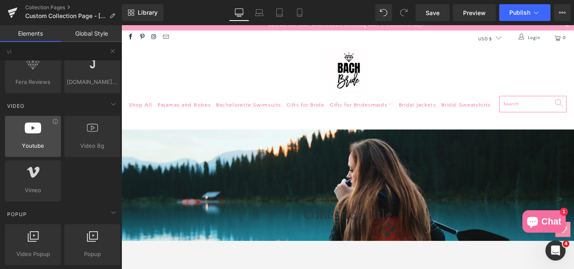
scroll to position [126, 0]
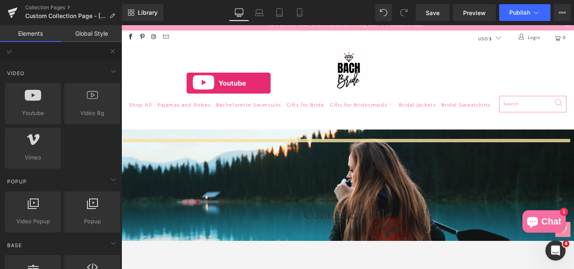
drag, startPoint x: 152, startPoint y: 132, endPoint x: 195, endPoint y: 90, distance: 60.1
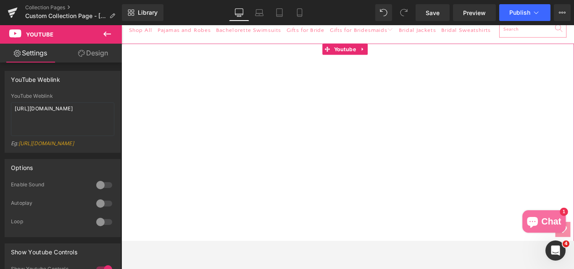
scroll to position [131, 0]
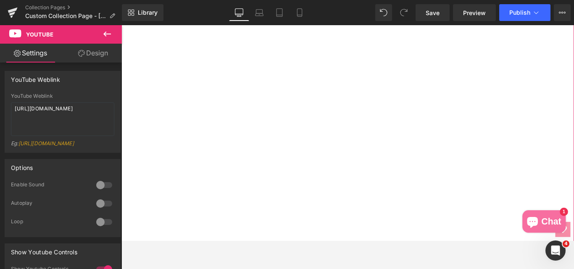
click at [392, 13] on icon at bounding box center [392, 11] width 2 height 4
click at [399, 13] on icon at bounding box center [398, 11] width 6 height 6
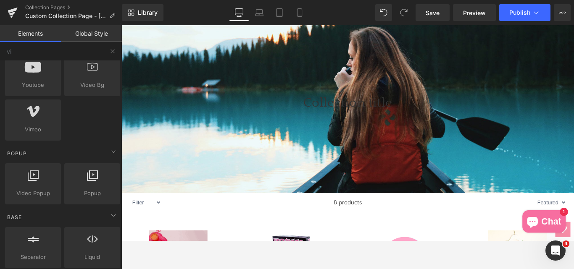
scroll to position [168, 0]
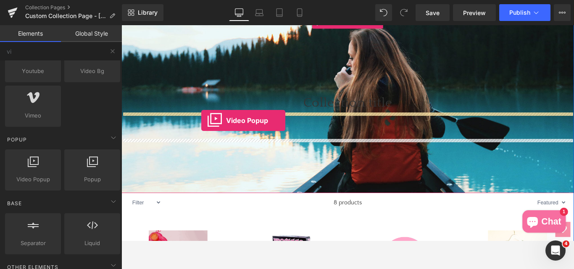
drag, startPoint x: 140, startPoint y: 197, endPoint x: 212, endPoint y: 132, distance: 96.4
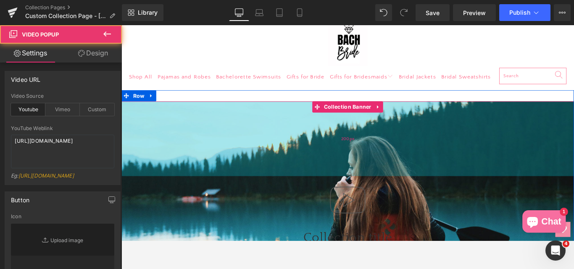
type input "//d1um8515vdn9kb.cloudfront.net/images/youtube-play-button.png"
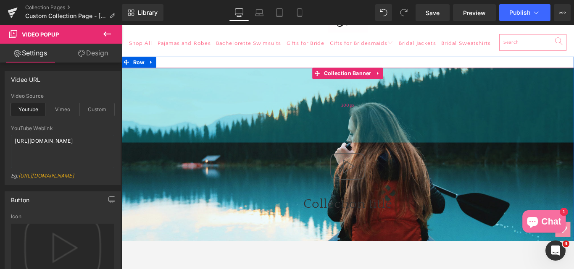
scroll to position [87, 0]
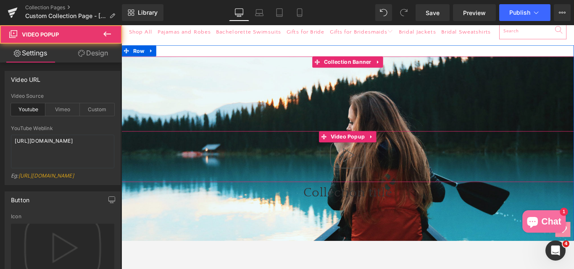
click at [361, 198] on img at bounding box center [376, 172] width 54 height 54
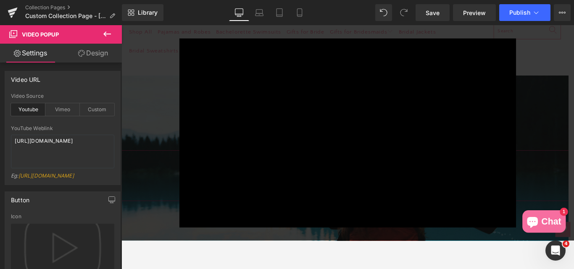
click at [24, 50] on link "Settings" at bounding box center [30, 53] width 61 height 19
click at [94, 51] on link "Design" at bounding box center [93, 53] width 61 height 19
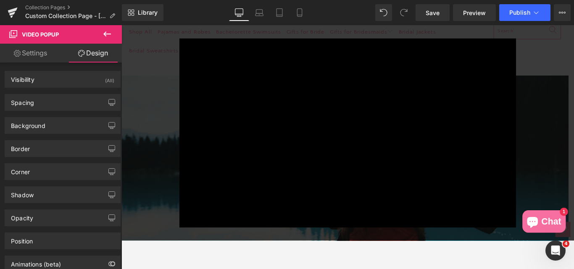
click at [153, 74] on div "× Loading..." at bounding box center [376, 146] width 509 height 244
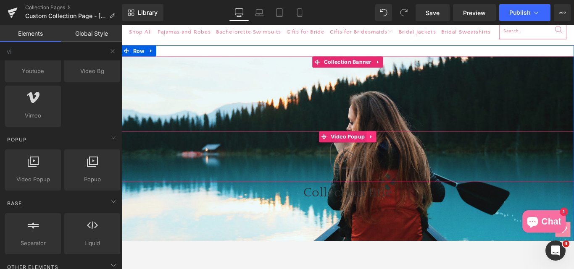
click at [401, 153] on icon at bounding box center [402, 151] width 2 height 4
click at [405, 154] on icon at bounding box center [408, 151] width 6 height 6
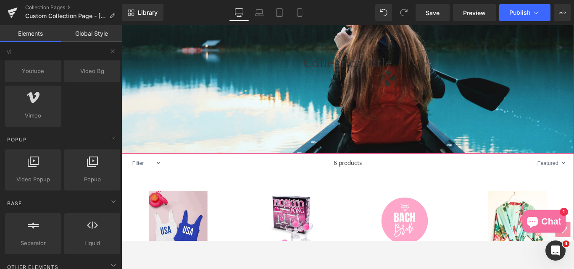
scroll to position [129, 0]
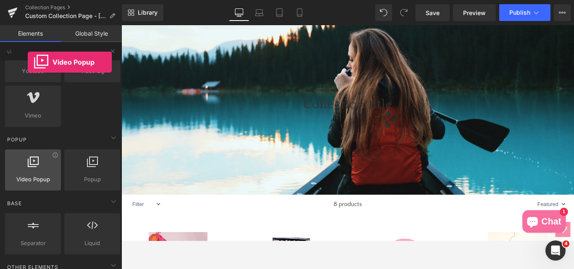
click at [28, 177] on span "Video Popup" at bounding box center [33, 179] width 51 height 9
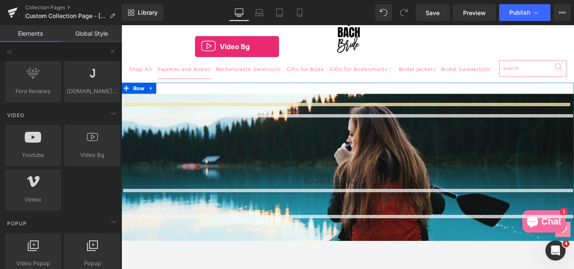
scroll to position [28, 0]
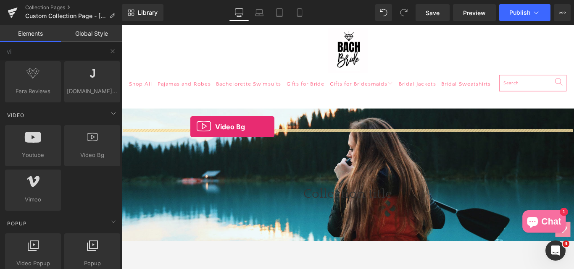
drag, startPoint x: 199, startPoint y: 181, endPoint x: 199, endPoint y: 140, distance: 41.2
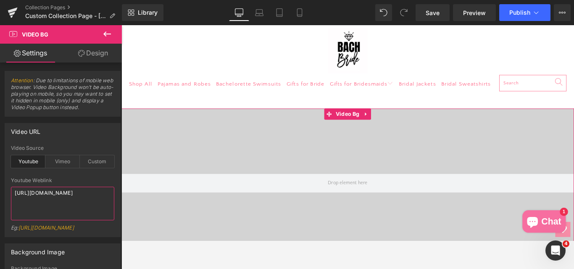
drag, startPoint x: 73, startPoint y: 202, endPoint x: 13, endPoint y: 192, distance: 60.5
click at [13, 192] on textarea "https://www.youtube.com/watch?v=O_HMoyaixkw" at bounding box center [62, 204] width 103 height 34
paste textarea "xBxCCd0mq4g"
type textarea "https://www.youtube.com/watch?v=xBxCCd0mq4g"
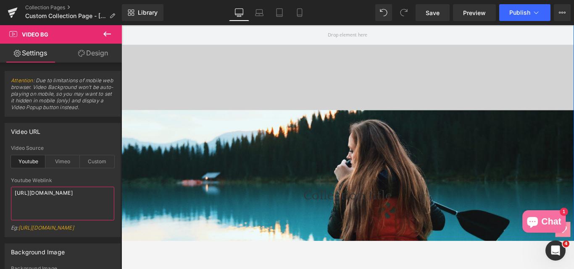
scroll to position [196, 0]
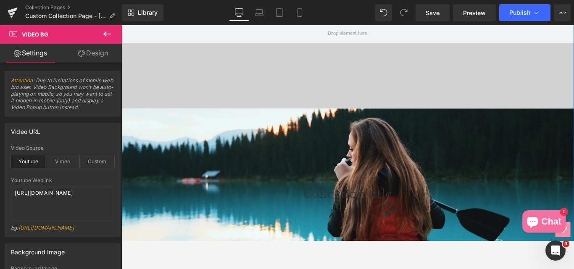
click at [364, 187] on div "Collection title Collection Title Collection Banner 200px" at bounding box center [376, 218] width 509 height 198
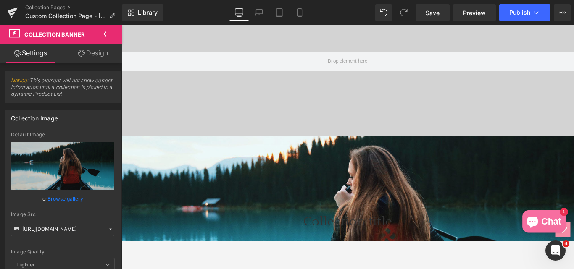
scroll to position [112, 0]
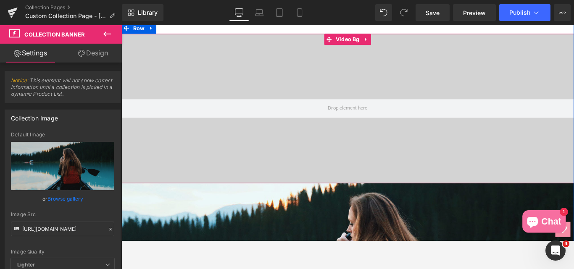
click at [274, 95] on div at bounding box center [376, 119] width 509 height 168
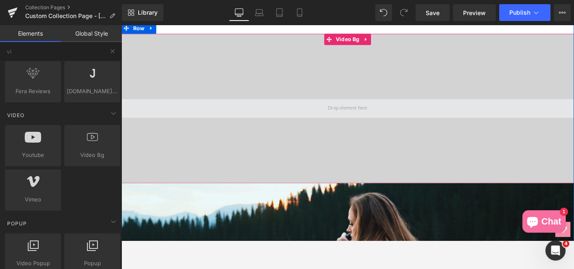
click at [370, 127] on span at bounding box center [376, 119] width 50 height 15
click at [352, 127] on span at bounding box center [376, 119] width 50 height 15
click at [356, 127] on span at bounding box center [376, 119] width 50 height 15
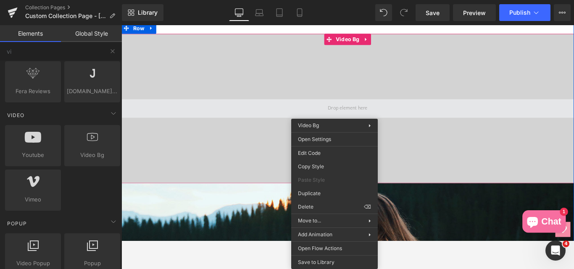
click at [261, 130] on span at bounding box center [376, 119] width 509 height 21
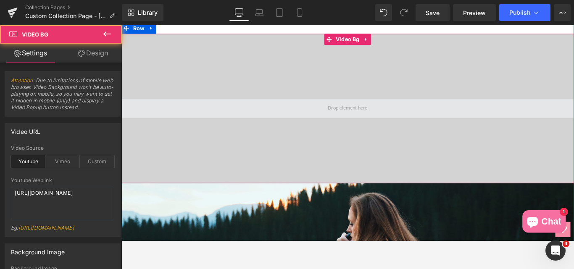
click at [346, 130] on span at bounding box center [376, 119] width 509 height 21
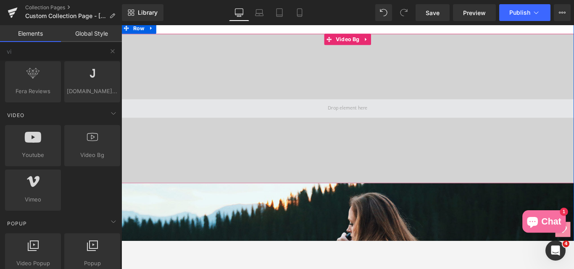
click at [378, 127] on span at bounding box center [376, 119] width 50 height 15
click at [377, 127] on span at bounding box center [376, 119] width 50 height 15
click at [367, 127] on span at bounding box center [376, 119] width 50 height 15
click at [365, 127] on span at bounding box center [376, 119] width 50 height 15
click at [406, 130] on span at bounding box center [376, 119] width 509 height 21
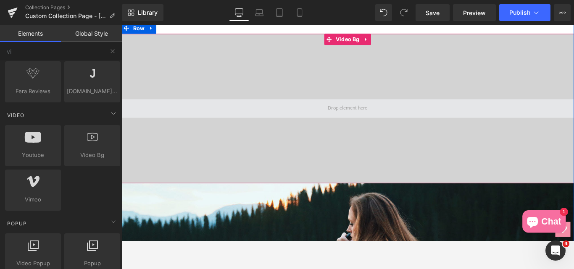
click at [382, 127] on span at bounding box center [376, 119] width 50 height 15
click at [355, 127] on span at bounding box center [376, 119] width 50 height 15
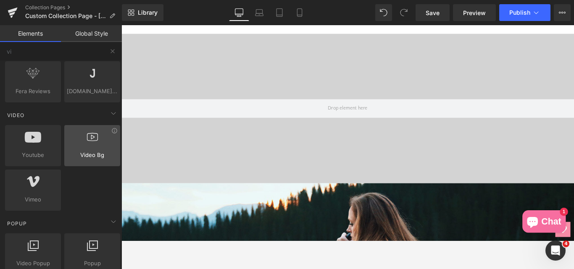
click at [83, 152] on span "Video Bg" at bounding box center [92, 155] width 51 height 9
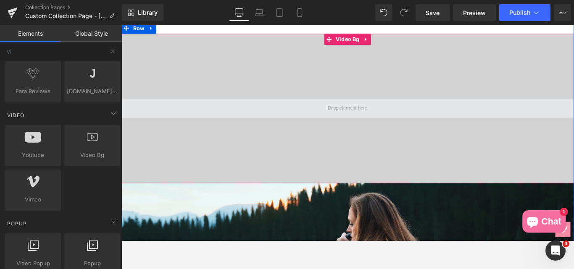
click at [364, 127] on span at bounding box center [376, 119] width 50 height 15
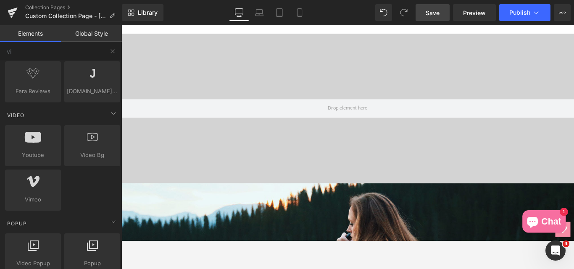
click at [427, 15] on span "Save" at bounding box center [433, 12] width 14 height 9
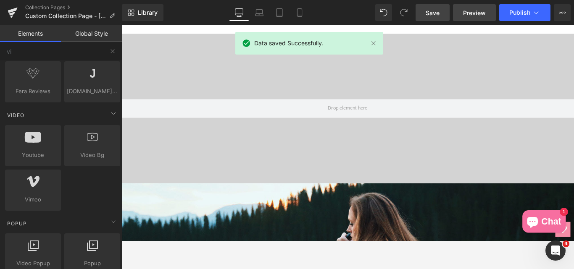
click at [477, 12] on span "Preview" at bounding box center [474, 12] width 23 height 9
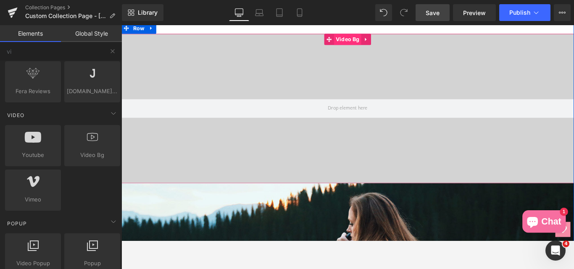
click at [363, 48] on span "Video Bg" at bounding box center [375, 41] width 31 height 13
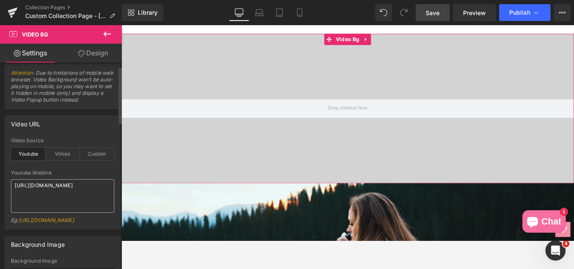
scroll to position [0, 0]
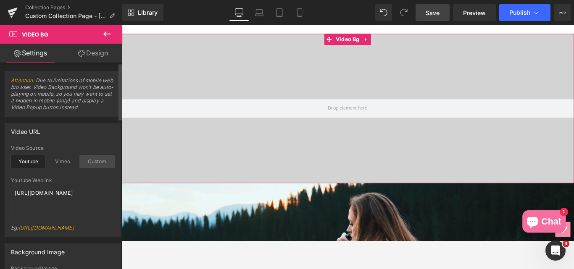
click at [91, 166] on div "Custom" at bounding box center [97, 162] width 34 height 13
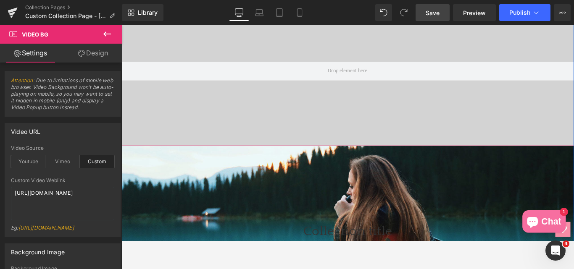
scroll to position [238, 0]
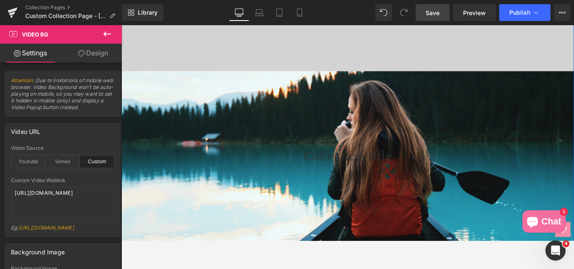
click at [348, 172] on div "Collection title Collection Title Collection Banner 200px" at bounding box center [376, 176] width 509 height 198
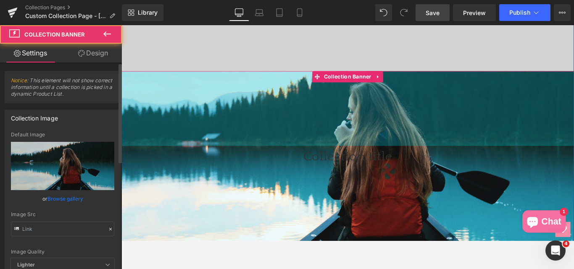
type input "https://cdn.shopify.com/s/files/1/0657/0813/files/slide-girl_2048x.jpg"
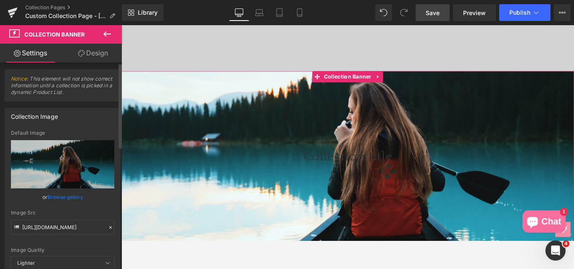
scroll to position [0, 0]
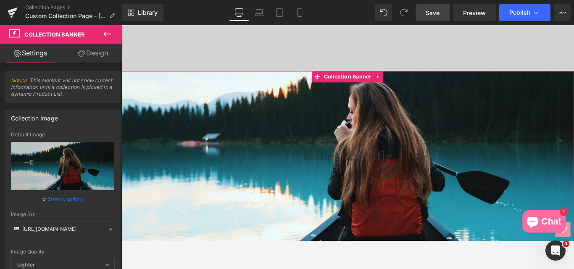
click at [87, 54] on link "Design" at bounding box center [93, 53] width 61 height 19
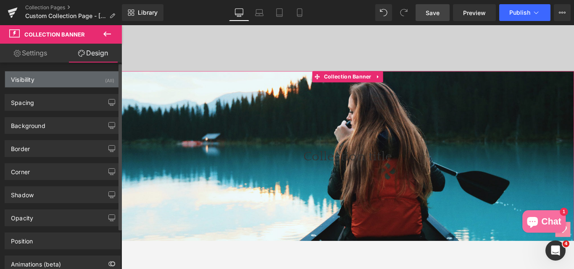
click at [24, 81] on div "Visibility" at bounding box center [23, 77] width 24 height 12
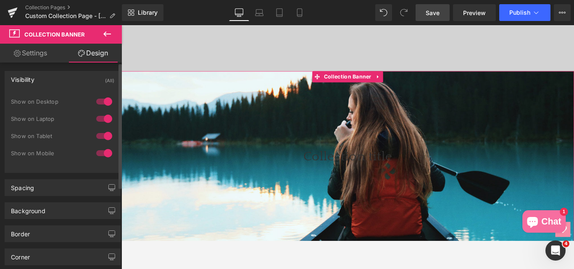
click at [100, 102] on div at bounding box center [104, 101] width 20 height 13
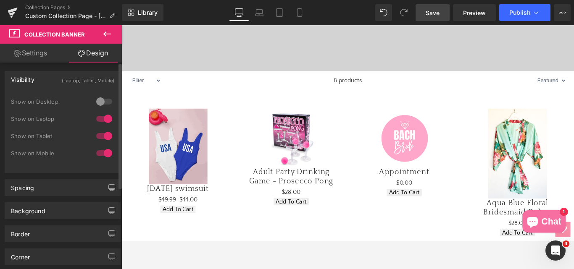
click at [100, 119] on div at bounding box center [104, 118] width 20 height 13
click at [98, 139] on div at bounding box center [104, 135] width 20 height 13
click at [96, 153] on div at bounding box center [104, 153] width 20 height 13
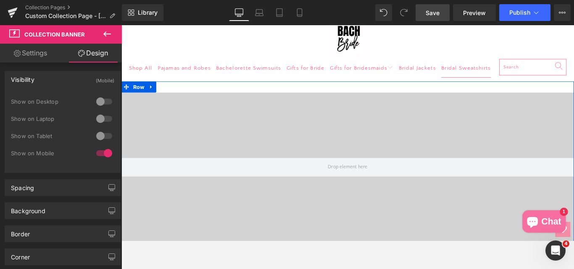
scroll to position [28, 0]
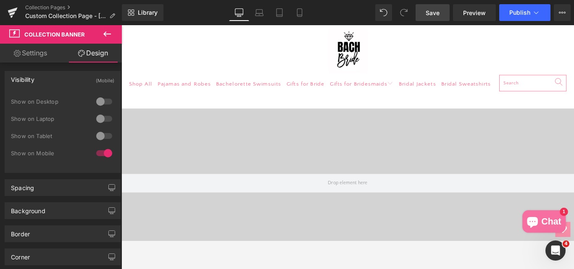
click at [37, 56] on link "Settings" at bounding box center [30, 53] width 61 height 19
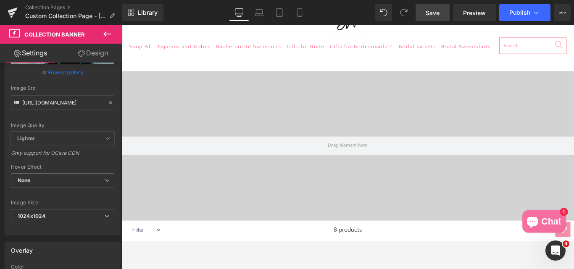
scroll to position [126, 0]
click at [78, 53] on icon at bounding box center [81, 53] width 7 height 7
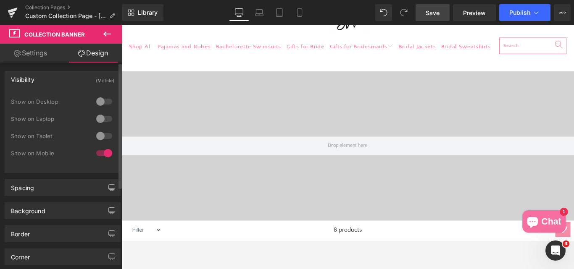
click at [102, 102] on div at bounding box center [104, 101] width 20 height 13
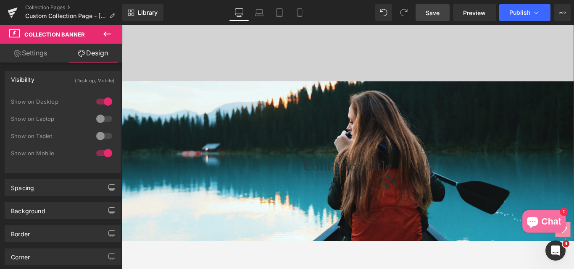
scroll to position [238, 0]
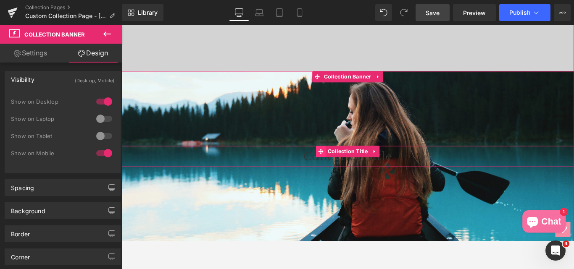
click at [346, 174] on span at bounding box center [345, 167] width 11 height 13
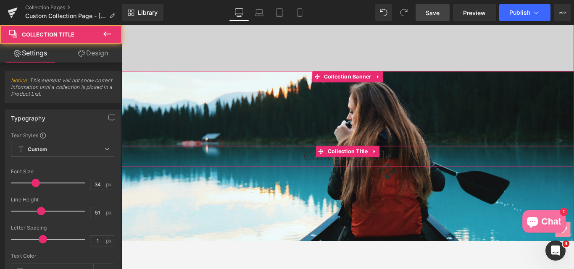
click at [332, 185] on h1 "Collection title" at bounding box center [376, 172] width 509 height 23
click at [322, 185] on h1 "Collection title" at bounding box center [376, 172] width 509 height 23
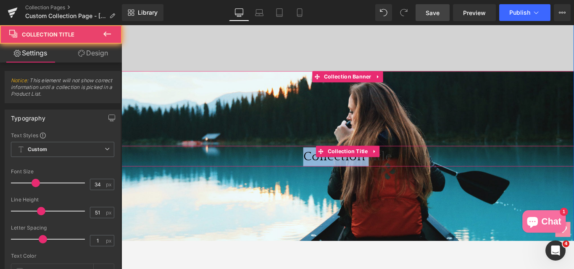
click at [322, 185] on h1 "Collection title" at bounding box center [376, 172] width 509 height 23
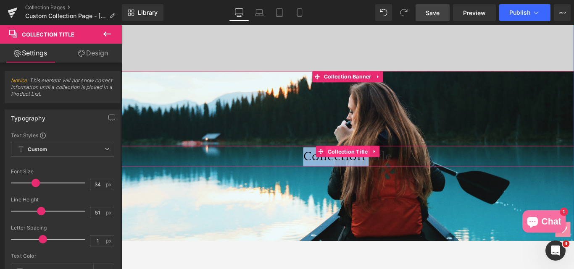
click at [374, 174] on span "Collection Title" at bounding box center [376, 168] width 50 height 13
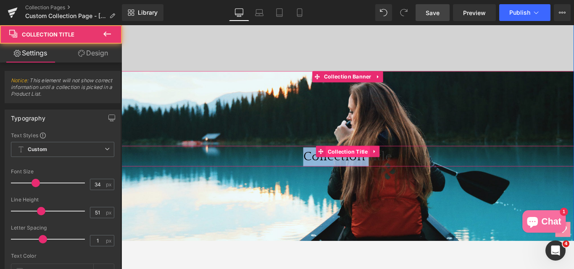
click at [374, 174] on span "Collection Title" at bounding box center [376, 168] width 50 height 13
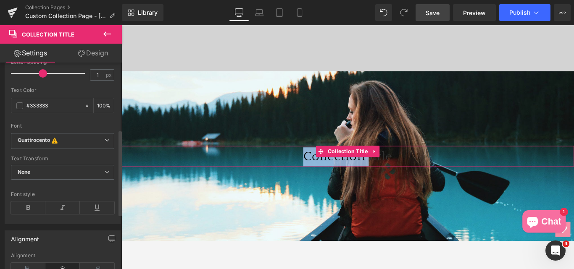
scroll to position [168, 0]
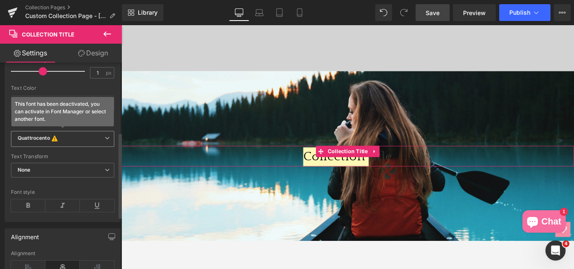
click at [67, 139] on b "Quattrocento This font has been deactivated, you can activate in Font Manager o…" at bounding box center [61, 139] width 87 height 8
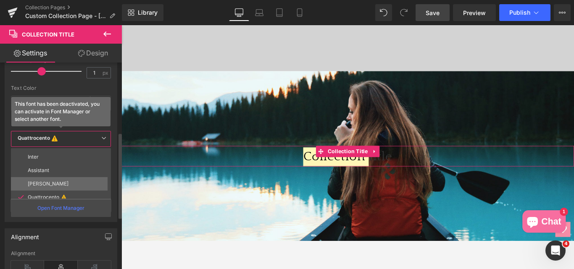
scroll to position [30, 0]
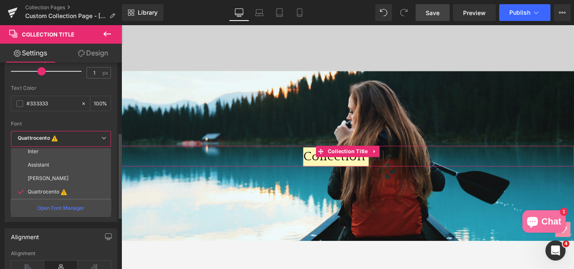
click at [1, 230] on div "Alignment Left Center Right Alignment" at bounding box center [61, 252] width 122 height 61
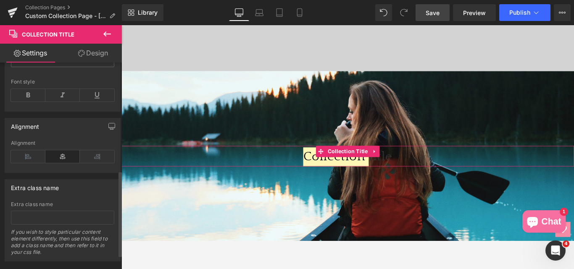
scroll to position [295, 0]
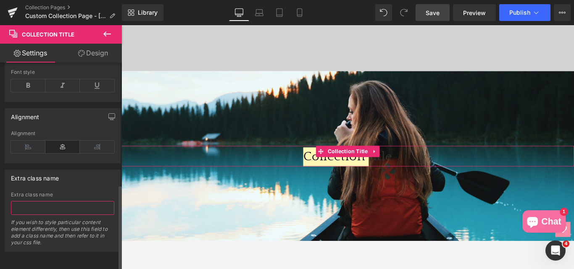
click at [42, 201] on input "text" at bounding box center [62, 208] width 103 height 14
click at [25, 141] on icon at bounding box center [28, 147] width 34 height 13
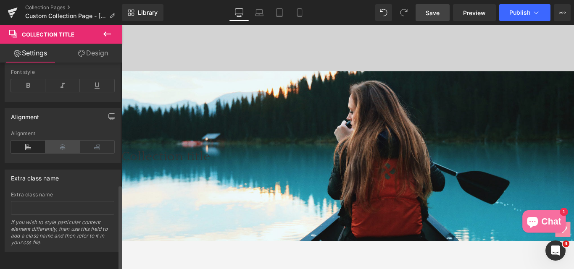
click at [52, 141] on icon at bounding box center [62, 147] width 34 height 13
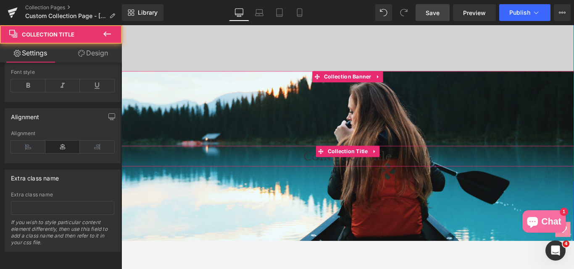
click at [323, 185] on h1 "Collection title" at bounding box center [376, 172] width 509 height 23
click at [328, 185] on h1 "Collection title" at bounding box center [376, 172] width 509 height 23
drag, startPoint x: 428, startPoint y: 197, endPoint x: 296, endPoint y: 203, distance: 132.1
click at [296, 185] on h1 "Collection title" at bounding box center [376, 172] width 509 height 23
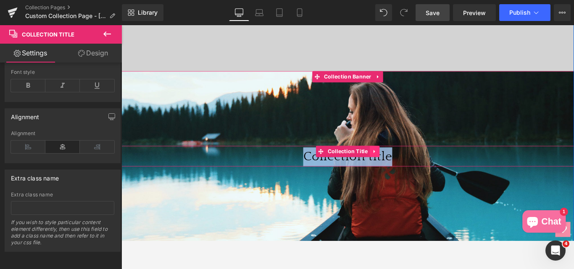
click at [403, 171] on icon at bounding box center [406, 168] width 6 height 6
click at [351, 174] on span "Collection Title" at bounding box center [376, 167] width 50 height 13
click at [343, 171] on icon at bounding box center [346, 168] width 6 height 6
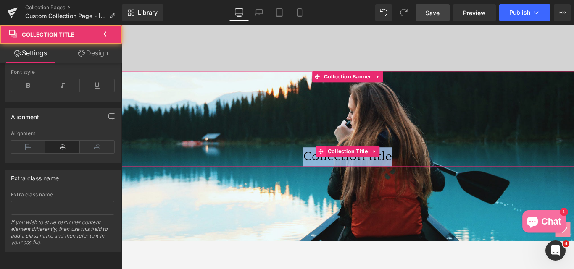
click at [343, 171] on icon at bounding box center [346, 168] width 6 height 6
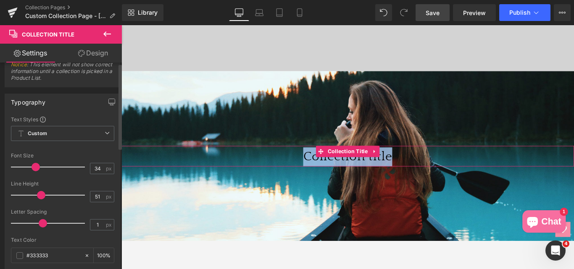
scroll to position [0, 0]
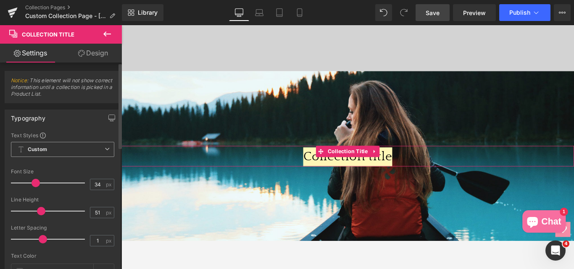
click at [44, 153] on b "Custom" at bounding box center [37, 149] width 19 height 7
click at [37, 121] on div "Typography" at bounding box center [28, 116] width 34 height 12
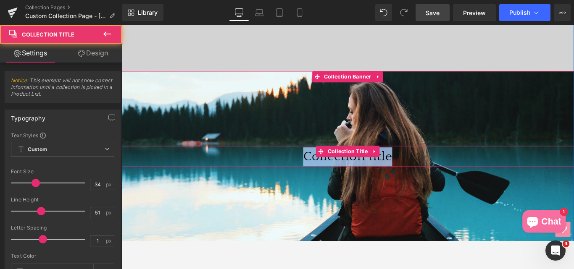
click at [417, 185] on h1 "Collection title" at bounding box center [376, 172] width 509 height 23
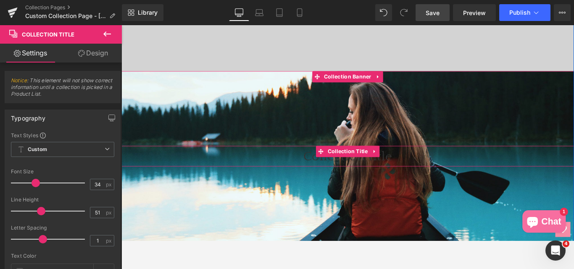
click at [329, 185] on h1 "Collection title" at bounding box center [376, 172] width 509 height 23
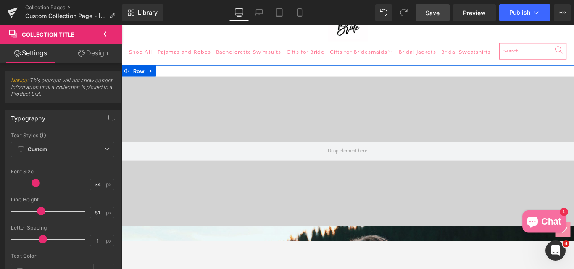
scroll to position [196, 0]
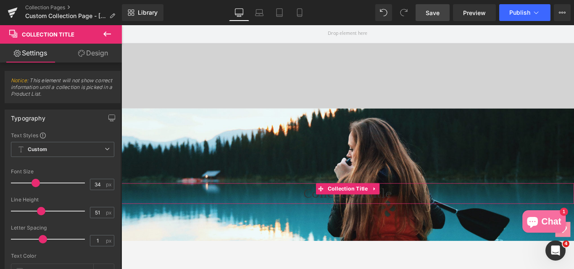
click at [93, 56] on link "Design" at bounding box center [93, 53] width 61 height 19
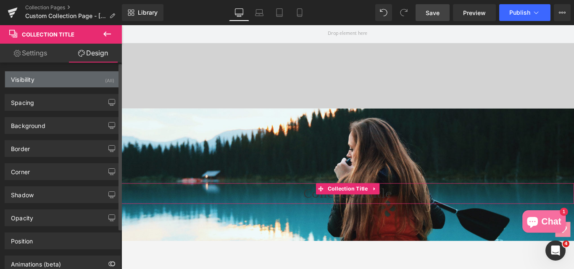
click at [23, 81] on div "Visibility" at bounding box center [23, 77] width 24 height 12
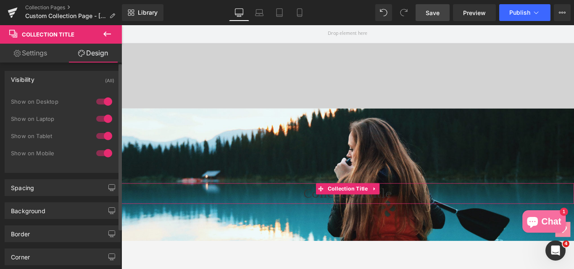
click at [103, 102] on div at bounding box center [104, 101] width 20 height 13
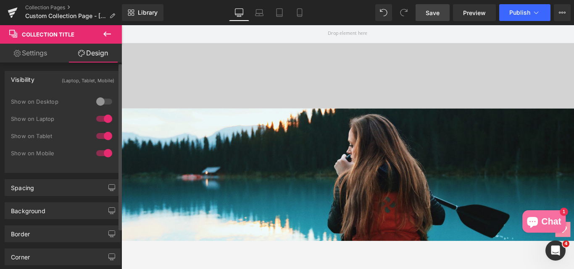
click at [102, 117] on div at bounding box center [104, 118] width 20 height 13
click at [99, 138] on div at bounding box center [104, 135] width 20 height 13
click at [99, 139] on div at bounding box center [104, 135] width 20 height 13
click at [103, 151] on div at bounding box center [104, 153] width 20 height 13
click at [33, 59] on link "Settings" at bounding box center [30, 53] width 61 height 19
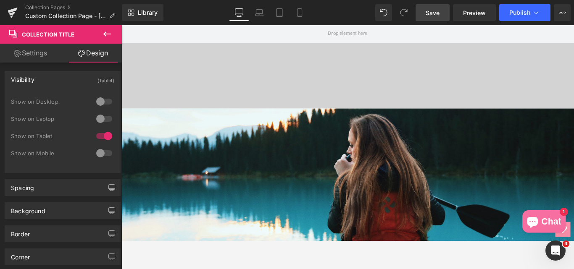
type input "100"
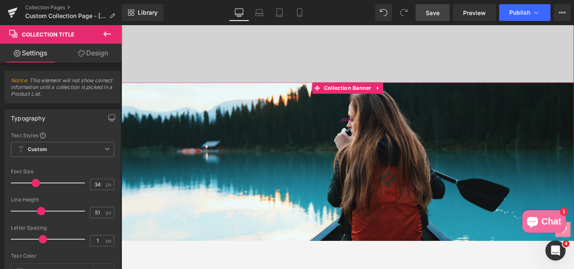
scroll to position [238, 0]
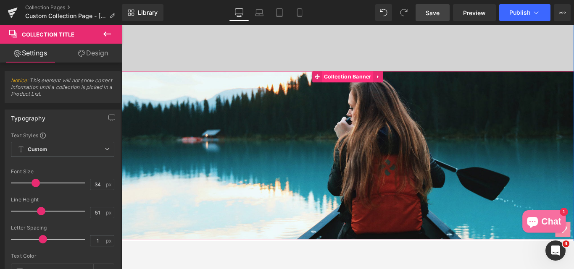
click at [361, 90] on span "Collection Banner" at bounding box center [376, 83] width 58 height 13
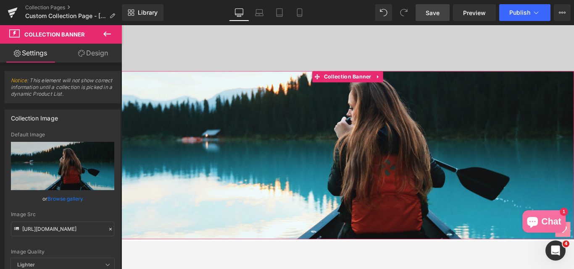
click at [89, 50] on link "Design" at bounding box center [93, 53] width 61 height 19
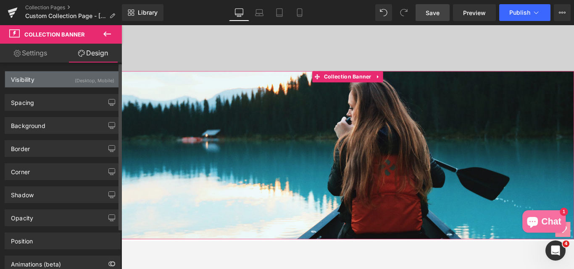
click at [26, 81] on div "Visibility" at bounding box center [23, 77] width 24 height 12
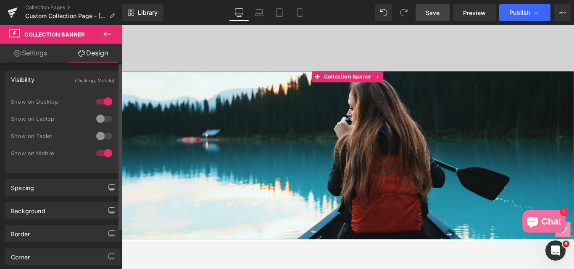
click at [105, 100] on div at bounding box center [104, 101] width 20 height 13
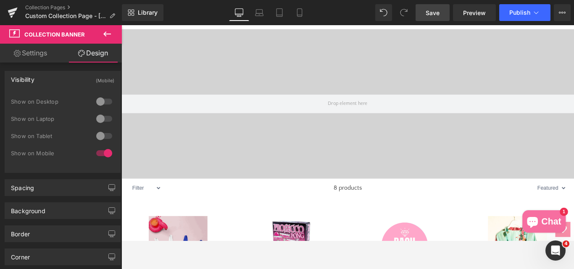
scroll to position [112, 0]
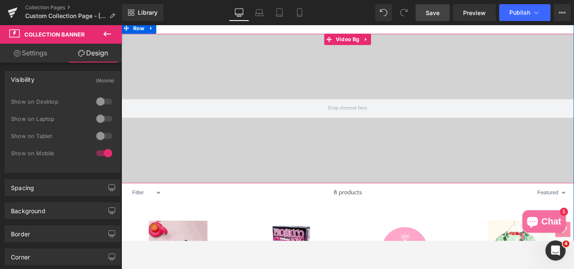
click at [286, 96] on div at bounding box center [376, 119] width 509 height 168
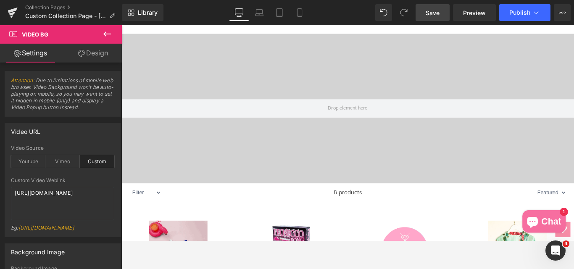
click at [104, 34] on icon at bounding box center [107, 34] width 8 height 5
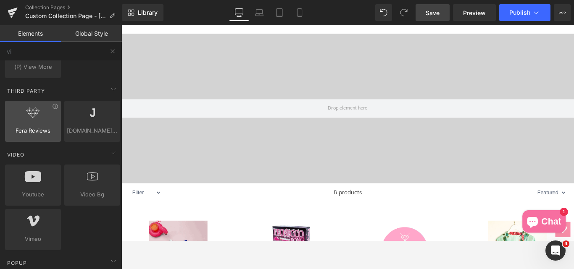
scroll to position [0, 0]
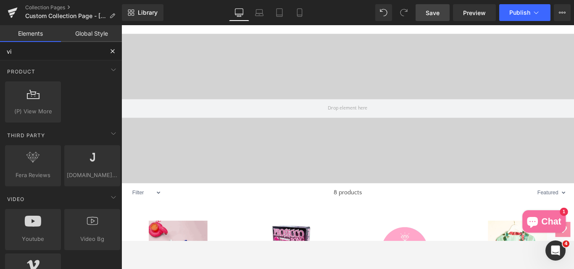
click at [34, 59] on input "vi" at bounding box center [51, 51] width 103 height 18
type input "v"
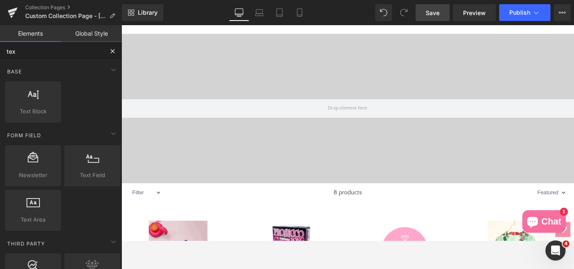
type input "text"
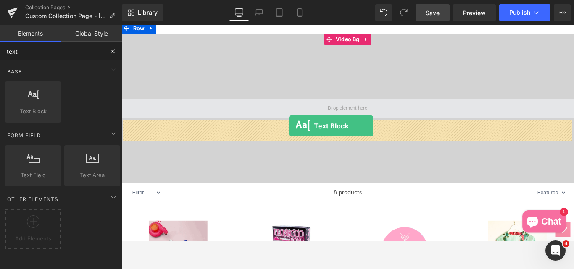
drag, startPoint x: 144, startPoint y: 135, endPoint x: 310, endPoint y: 139, distance: 166.1
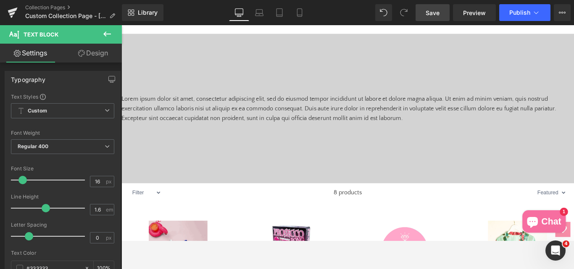
click at [107, 35] on icon at bounding box center [107, 34] width 10 height 10
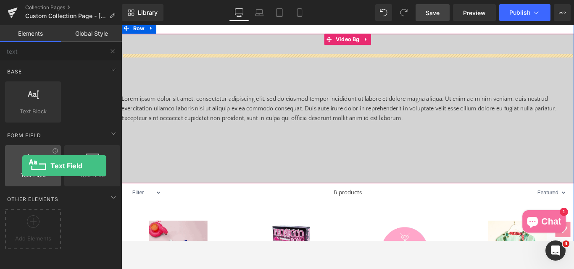
drag, startPoint x: 27, startPoint y: 173, endPoint x: 20, endPoint y: 154, distance: 20.2
click at [21, 154] on div "Text Field texts, forms, fields, texts, inputs" at bounding box center [33, 165] width 56 height 41
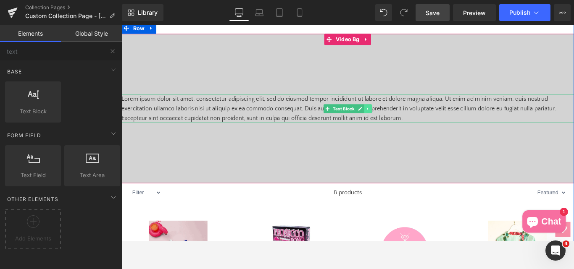
click at [397, 122] on icon at bounding box center [398, 119] width 5 height 5
click at [401, 122] on icon at bounding box center [403, 119] width 5 height 5
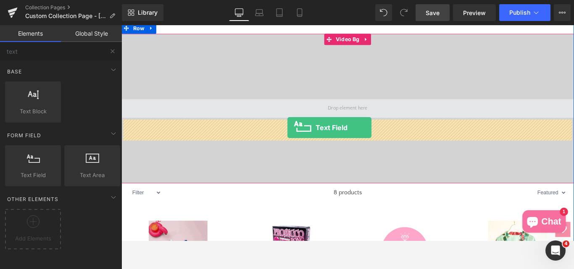
drag, startPoint x: 160, startPoint y: 196, endPoint x: 308, endPoint y: 141, distance: 158.1
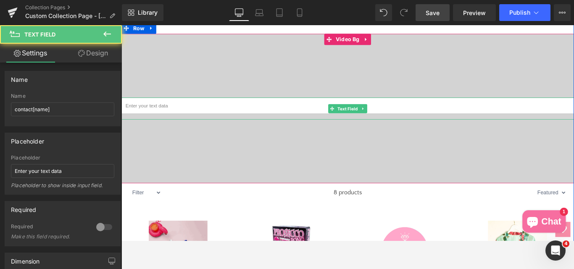
click at [174, 126] on input "text" at bounding box center [376, 116] width 509 height 18
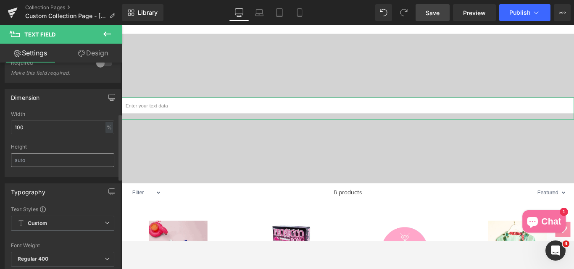
scroll to position [168, 0]
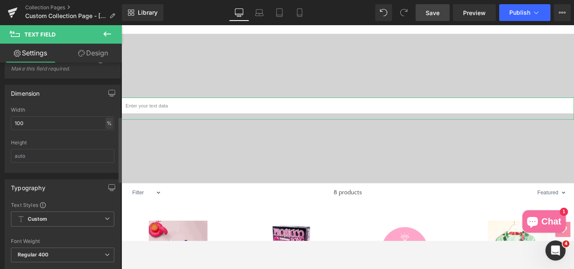
click at [107, 124] on div "%" at bounding box center [110, 123] width 8 height 11
click at [35, 125] on input "100" at bounding box center [62, 123] width 103 height 14
type input "42"
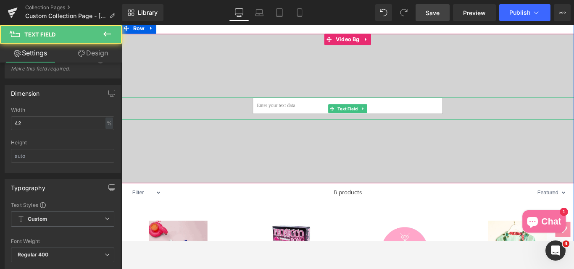
drag, startPoint x: 254, startPoint y: 137, endPoint x: 427, endPoint y: 26, distance: 205.7
click at [251, 132] on div at bounding box center [376, 119] width 509 height 25
click at [284, 126] on input "text" at bounding box center [376, 116] width 214 height 18
click at [285, 126] on input "text" at bounding box center [376, 116] width 214 height 18
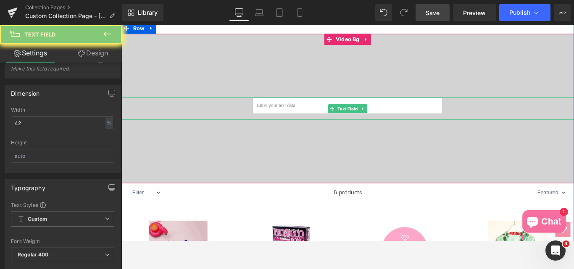
type input "BACHELORETTE ACTIVITIES & EXPERIENCES"
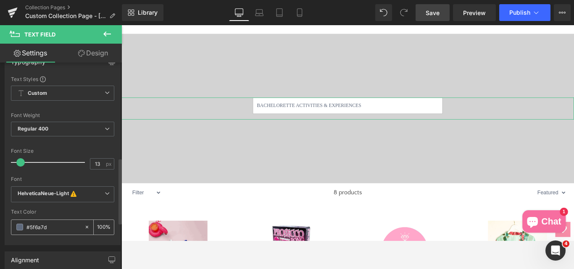
scroll to position [336, 0]
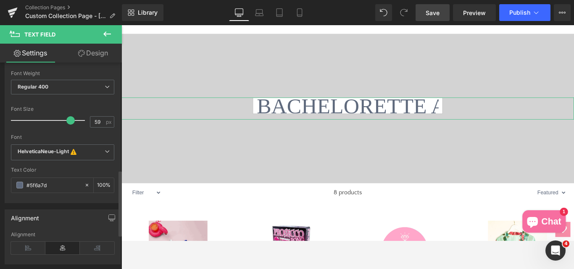
type input "62"
drag, startPoint x: 21, startPoint y: 121, endPoint x: 72, endPoint y: 126, distance: 51.1
click at [72, 126] on div at bounding box center [50, 120] width 70 height 17
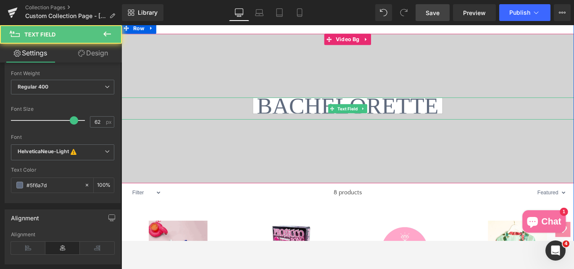
click at [277, 126] on input "BACHELORETTE ACTIVITIES & EXPERIENCES" at bounding box center [376, 116] width 214 height 18
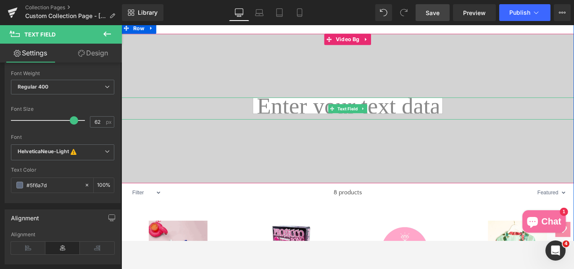
paste input "BACHELORETTE ACTIVITIES & EXPERIENCES"
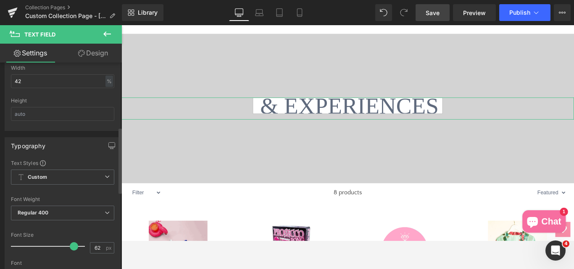
scroll to position [168, 0]
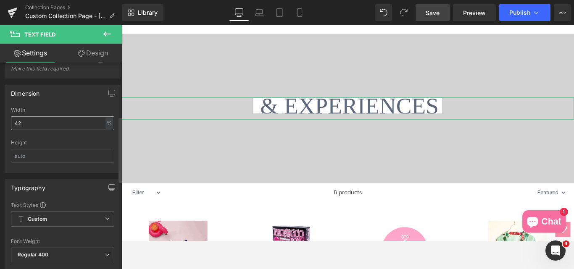
type input "BACHELORETTE ACTIVITIES & EXPERIENCES"
click at [33, 125] on input "42" at bounding box center [62, 123] width 103 height 14
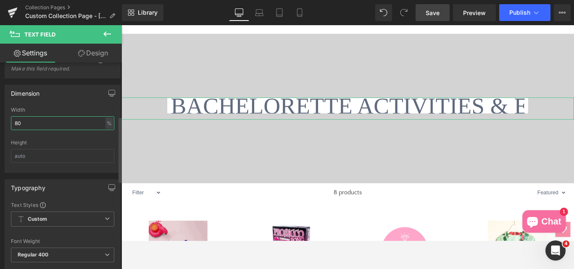
type input "0"
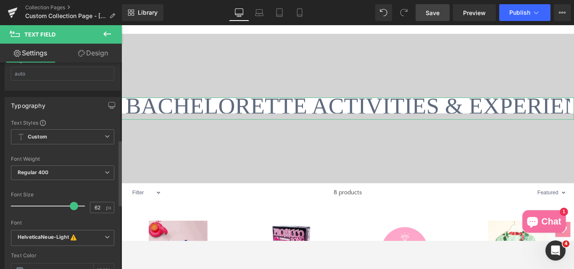
scroll to position [252, 0]
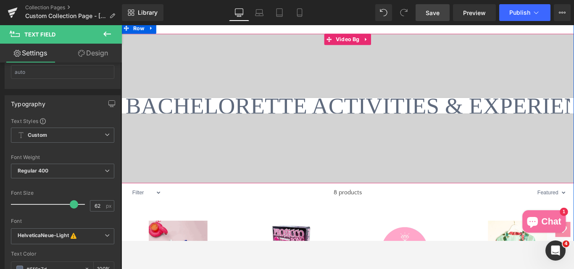
type input "100"
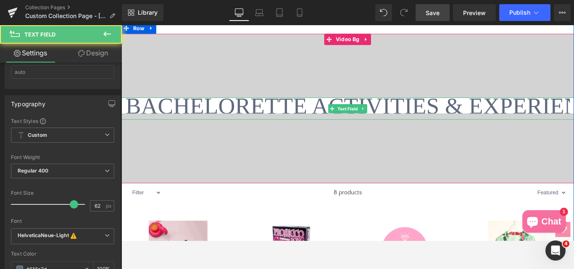
click at [238, 126] on input "BACHELORETTE ACTIVITIES & EXPERIENCES" at bounding box center [376, 116] width 509 height 18
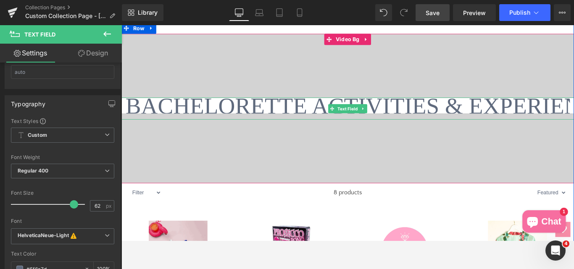
scroll to position [0, 60]
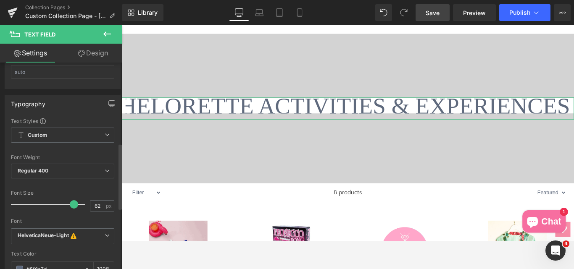
type input "BACHELORETTE ACTIVITIES & EXPERIENCES"
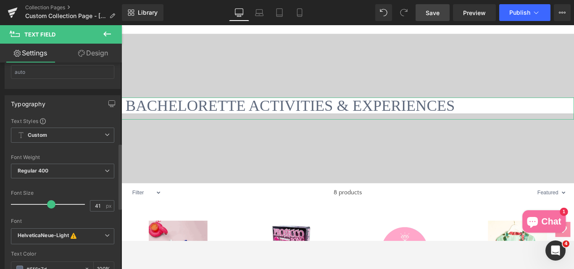
drag, startPoint x: 72, startPoint y: 203, endPoint x: 47, endPoint y: 204, distance: 24.8
click at [49, 206] on span at bounding box center [51, 205] width 8 height 8
type input "40"
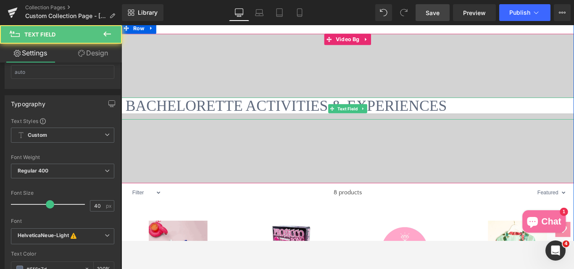
click at [142, 126] on input "BACHELORETTE ACTIVITIES & EXPERIENCES" at bounding box center [376, 116] width 509 height 18
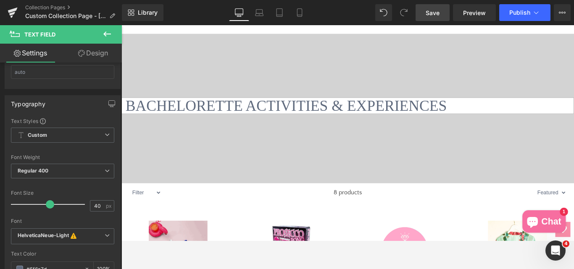
type input "BACHELORETTE ACTIVITIES & EXPERIENCES"
click at [428, 12] on span "Save" at bounding box center [433, 12] width 14 height 9
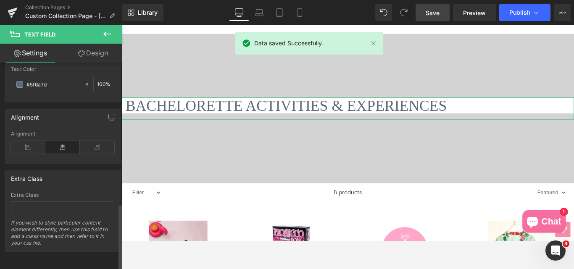
scroll to position [444, 0]
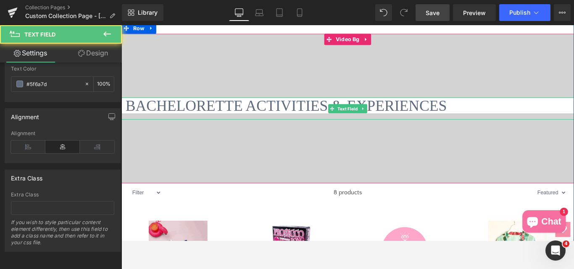
click at [190, 126] on input "BACHELORETTE ACTIVITIES & EXPERIENCES" at bounding box center [376, 116] width 509 height 18
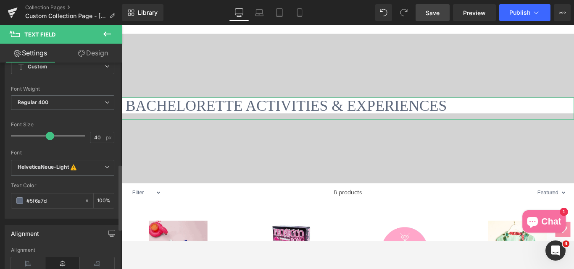
scroll to position [318, 0]
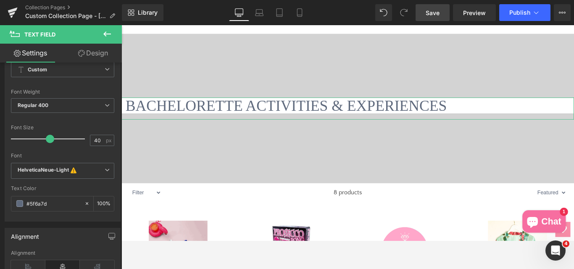
click at [98, 57] on link "Design" at bounding box center [93, 53] width 61 height 19
click at [0, 0] on div "Background" at bounding box center [0, 0] width 0 height 0
click at [0, 0] on icon "button" at bounding box center [0, 0] width 0 height 0
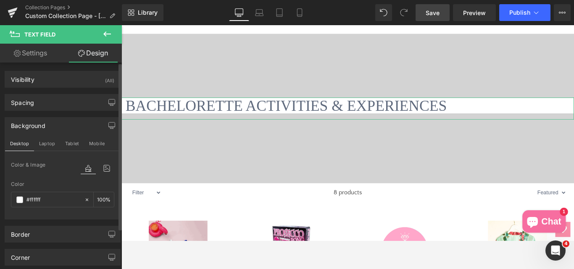
type input "#ffffff"
type input "100"
click at [42, 144] on button "Laptop" at bounding box center [47, 144] width 26 height 14
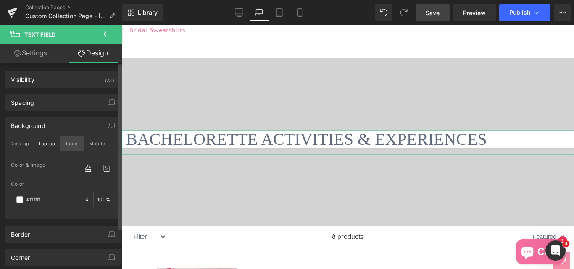
type input "0"
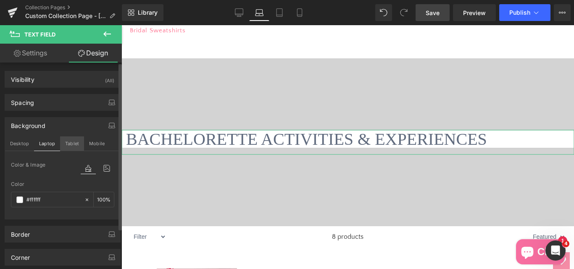
type input "10"
type input "0"
type input "10"
type input "100"
click at [69, 145] on button "Tablet" at bounding box center [72, 144] width 24 height 14
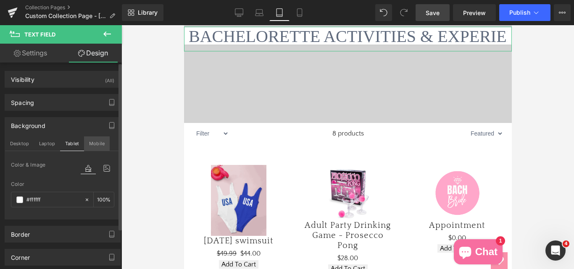
type input "0"
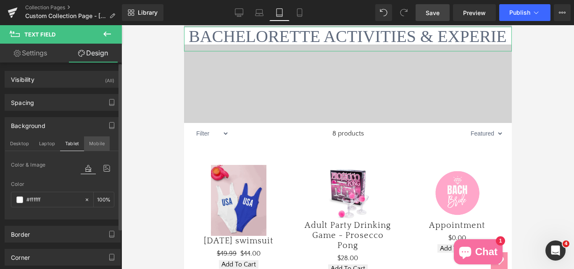
type input "10"
type input "0"
type input "10"
type input "100"
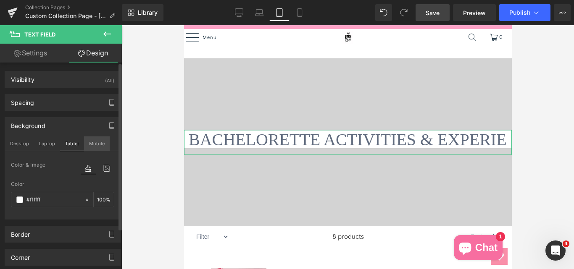
click at [97, 145] on button "Mobile" at bounding box center [97, 144] width 26 height 14
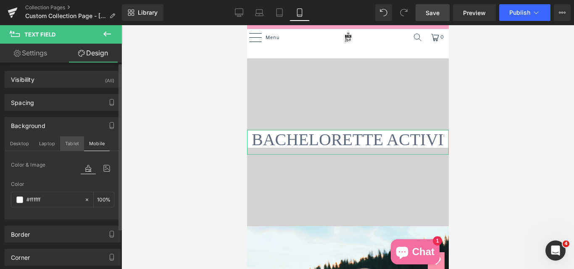
type input "0"
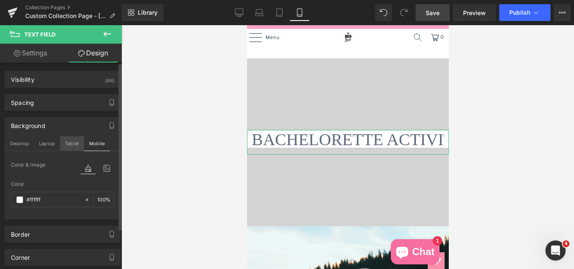
type input "10"
type input "0"
type input "10"
type input "100"
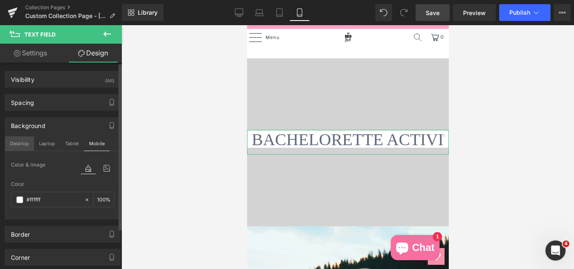
click at [16, 146] on button "Desktop" at bounding box center [19, 144] width 29 height 14
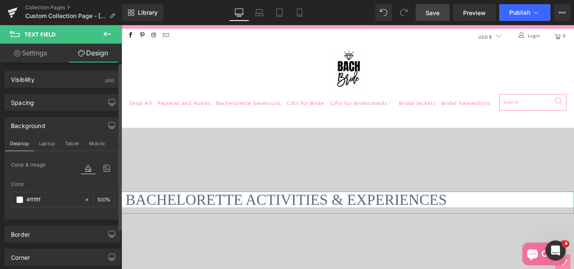
type input "0"
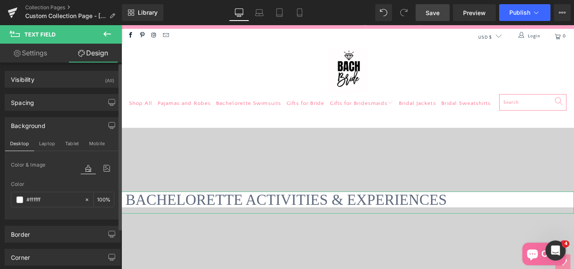
type input "10"
type input "0"
type input "10"
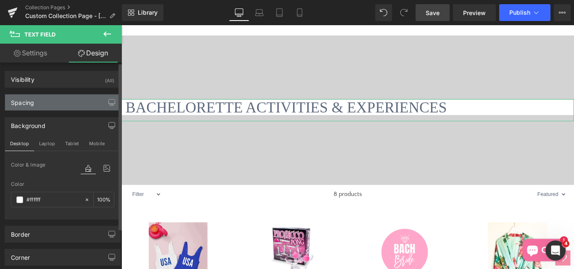
click at [24, 105] on div "Spacing" at bounding box center [22, 101] width 23 height 12
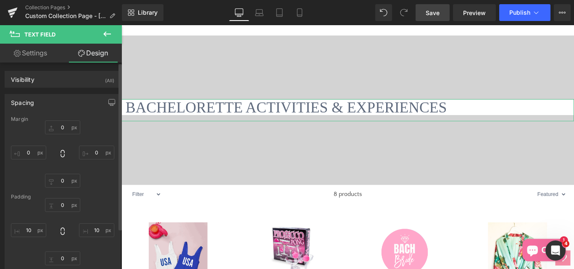
click at [24, 105] on div "Spacing" at bounding box center [22, 101] width 23 height 12
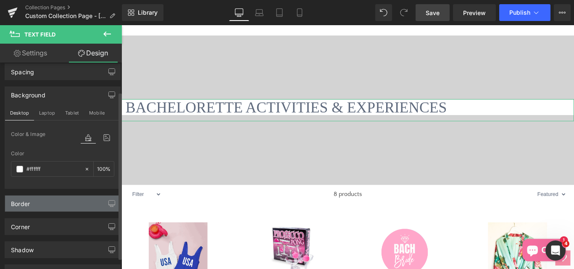
scroll to position [42, 0]
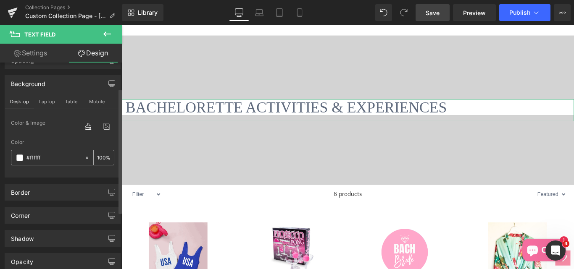
click at [19, 157] on span at bounding box center [19, 158] width 7 height 7
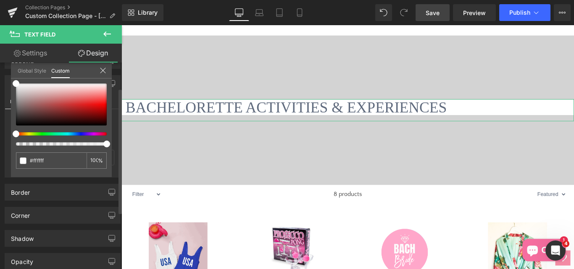
type input "99"
type input "96"
type input "88"
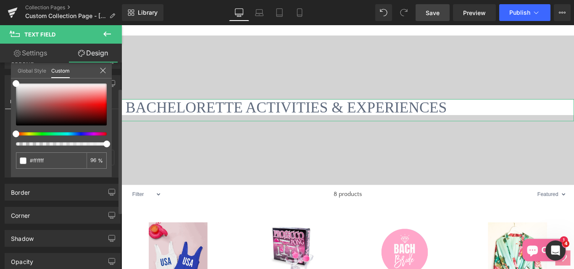
type input "88"
type input "81"
type input "75"
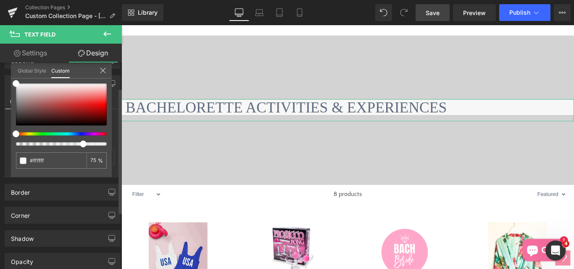
type input "69"
type input "58"
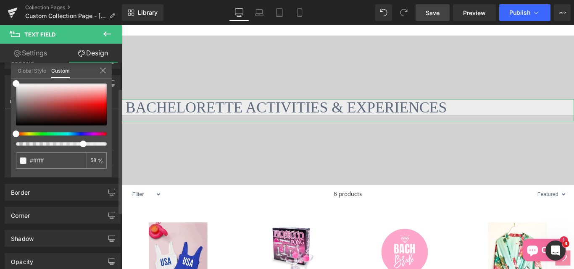
type input "48"
type input "43"
type input "38"
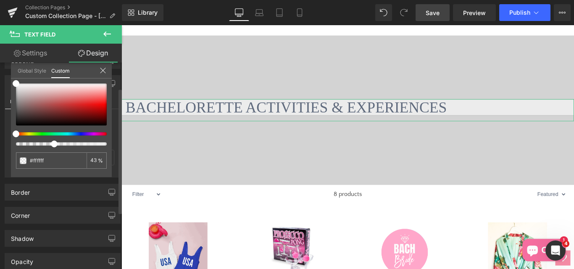
type input "38"
type input "34"
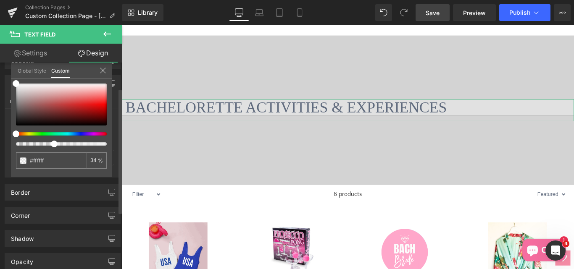
type input "30"
type input "26"
type input "19"
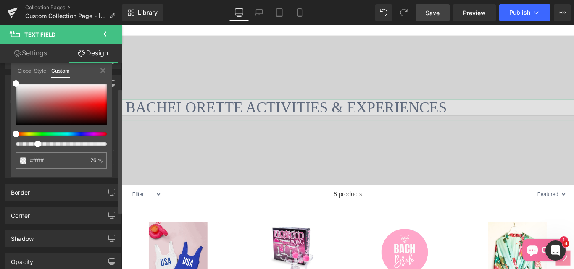
type input "19"
type input "18"
type input "14"
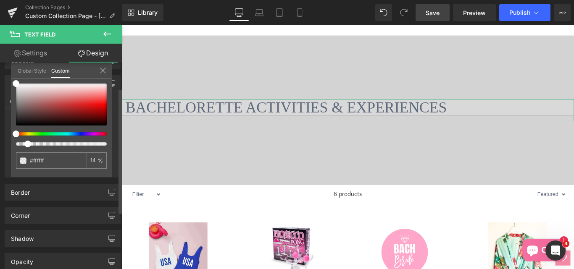
type input "13"
type input "12"
type input "10"
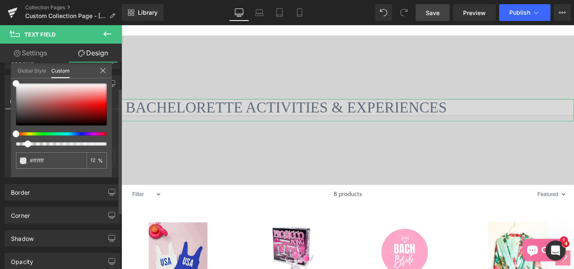
type input "10"
type input "9"
type input "8"
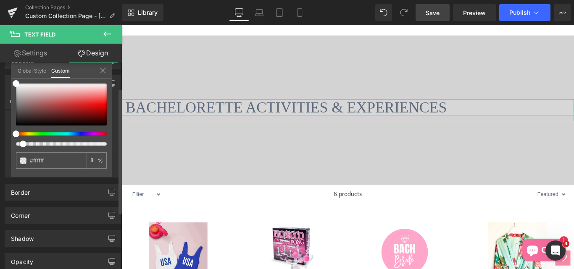
drag, startPoint x: 105, startPoint y: 144, endPoint x: 18, endPoint y: 150, distance: 86.4
click at [18, 150] on div "#ffffff 8 %" at bounding box center [61, 131] width 101 height 94
type input "11"
type input "8"
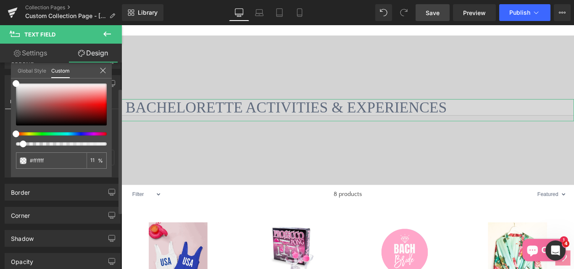
type input "8"
type input "5"
type input "3"
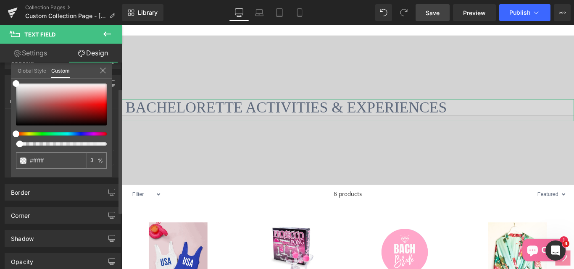
type input "2"
type input "1"
drag, startPoint x: 25, startPoint y: 143, endPoint x: 15, endPoint y: 144, distance: 9.7
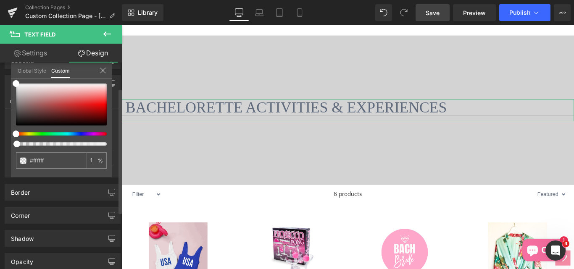
click at [15, 144] on span at bounding box center [16, 144] width 7 height 7
click at [430, 15] on span "Save" at bounding box center [433, 12] width 14 height 9
click at [103, 71] on icon at bounding box center [103, 70] width 7 height 7
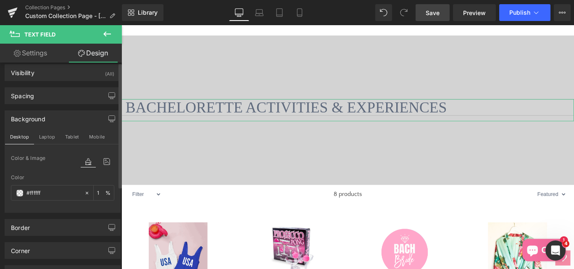
scroll to position [0, 0]
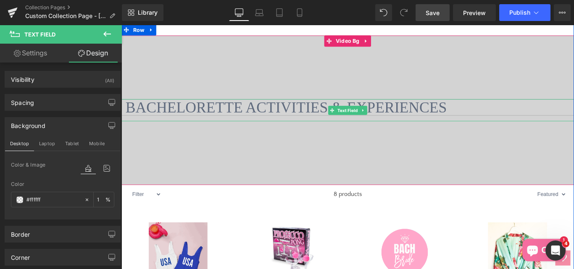
click at [146, 127] on input "BACHELORETTE ACTIVITIES & EXPERIENCES" at bounding box center [376, 118] width 509 height 18
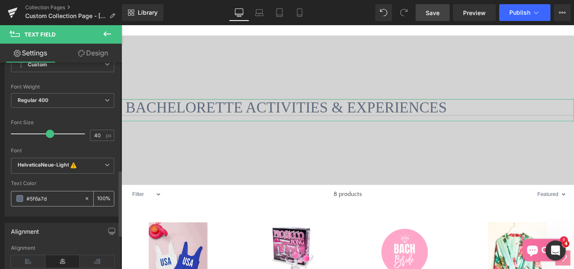
scroll to position [336, 0]
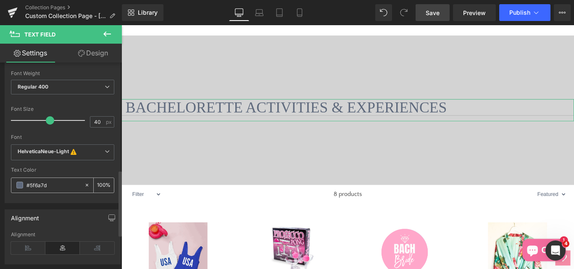
click at [18, 186] on span at bounding box center [19, 185] width 7 height 7
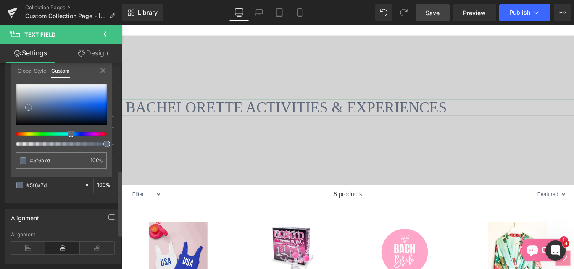
type input "#626e82"
type input "#adb7c7"
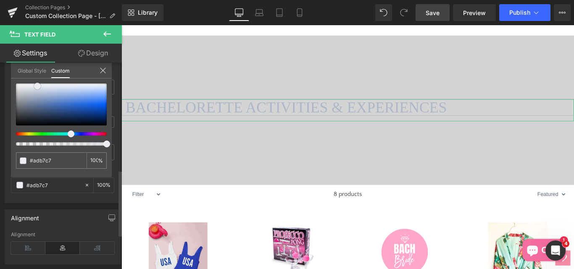
type input "#e2e6ed"
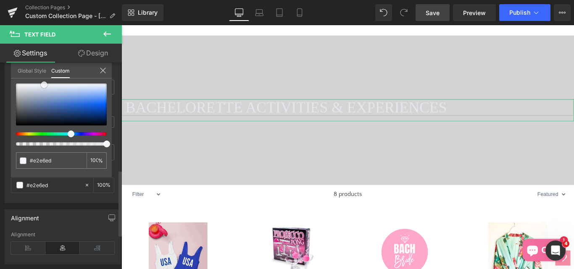
type input "#f5f6f9"
type input "#f4f5fa"
type input "#dee1f7"
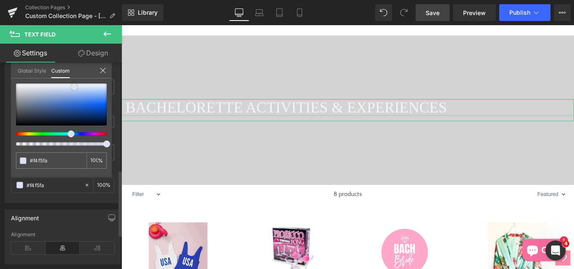
type input "#dee1f7"
type input "#dadffb"
type input "#d7ddfd"
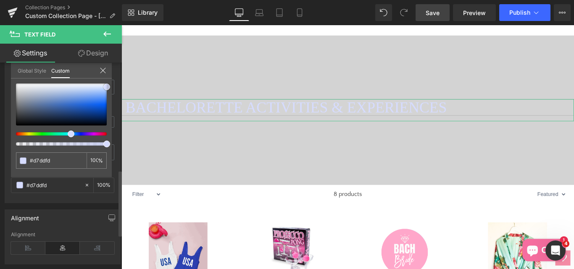
type input "#d6dcff"
type input "#bbc3f1"
type input "#b0b5dd"
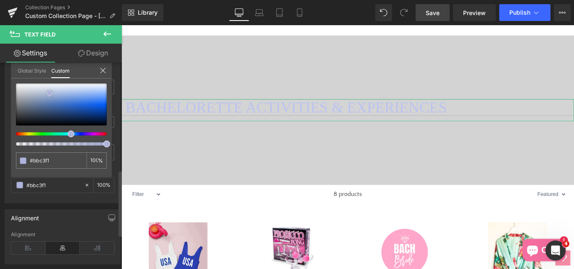
type input "#b0b5dd"
type input "#aeb2cb"
type input "#dcddde"
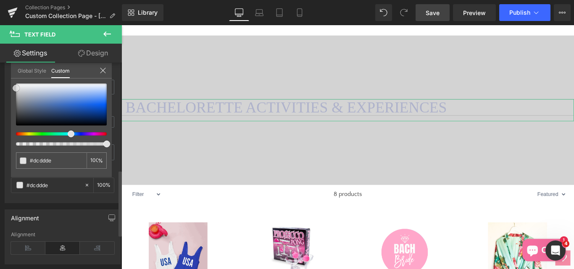
drag, startPoint x: 29, startPoint y: 106, endPoint x: 27, endPoint y: 88, distance: 17.7
click at [15, 86] on span at bounding box center [16, 88] width 7 height 7
type input "#e2e2e2"
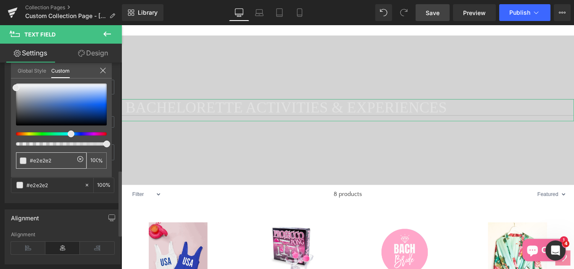
drag, startPoint x: 53, startPoint y: 160, endPoint x: 33, endPoint y: 159, distance: 20.2
click at [33, 159] on input "#e2e2e2" at bounding box center [52, 160] width 45 height 9
type input "#"
type input "0"
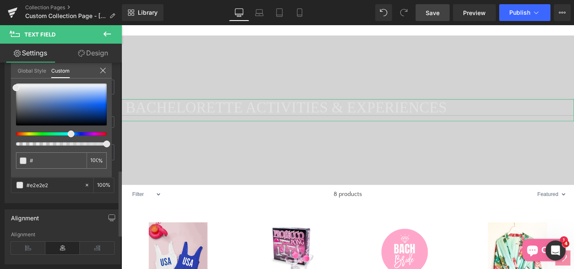
type input "0"
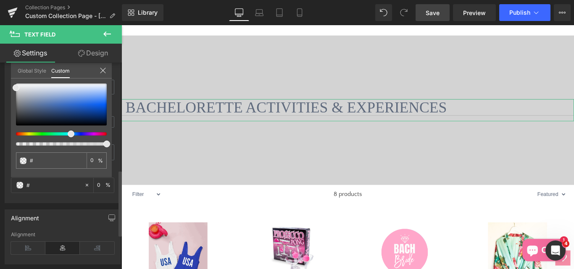
type input "#f"
type input "#ff"
type input "#fff"
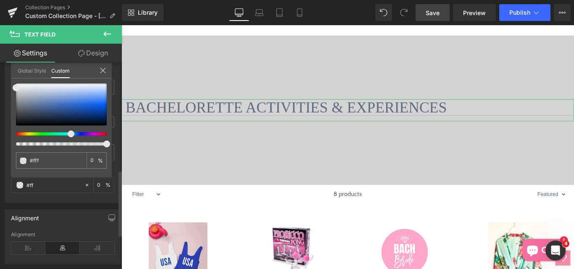
type input "#fff"
type input "100"
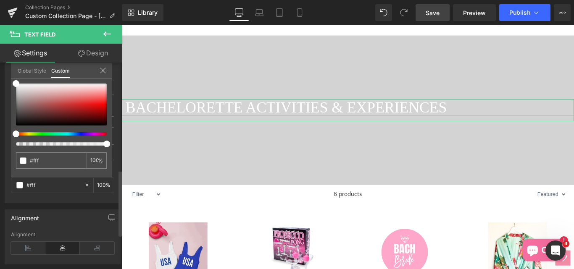
type input "#ffff"
type input "#fffff"
type input "0"
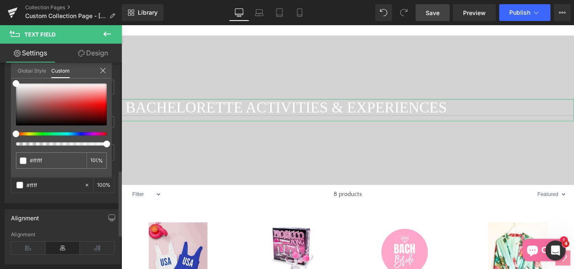
type input "0"
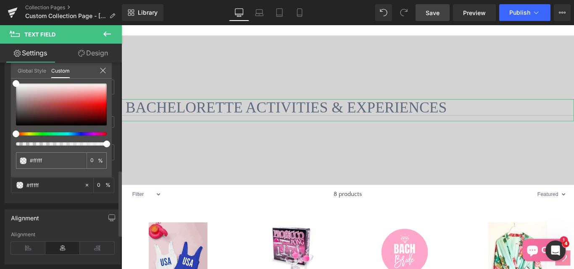
type input "#ffffff"
type input "100"
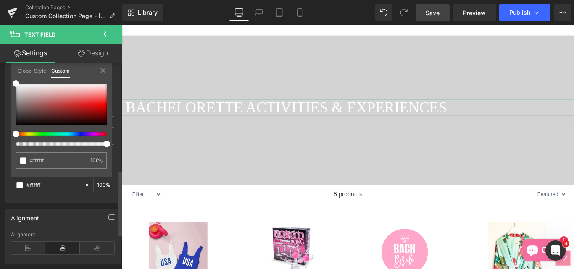
type input "#ffffff"
click at [48, 172] on div "#ffffff 100 %" at bounding box center [61, 131] width 101 height 94
type input "#fcfcfc"
type input "#f8f6f6"
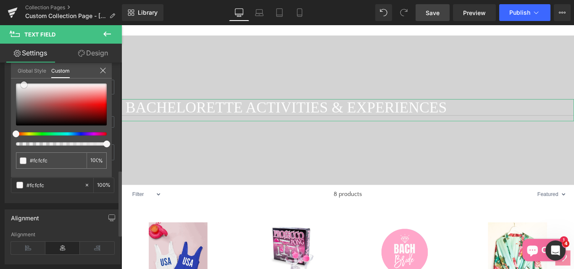
type input "#f8f6f6"
type input "#f3f0f0"
type input "#f1eeee"
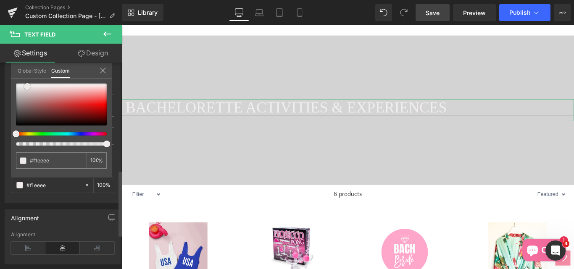
type input "#efebeb"
type input "#efeaea"
type input "#ebe4e4"
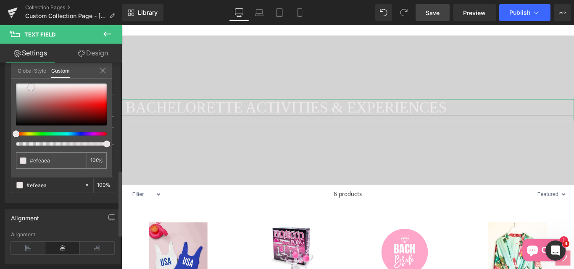
type input "#ebe4e4"
type input "#eae0e0"
type input "#eddddd"
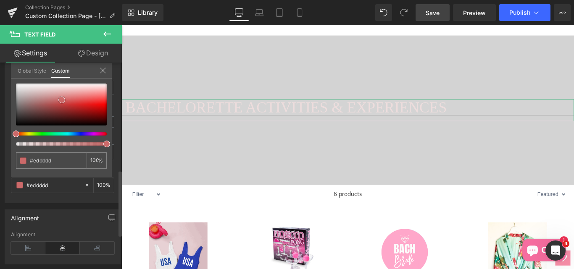
type input "#d18484"
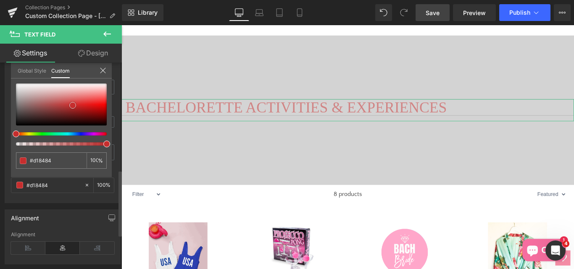
type input "#c62e2e"
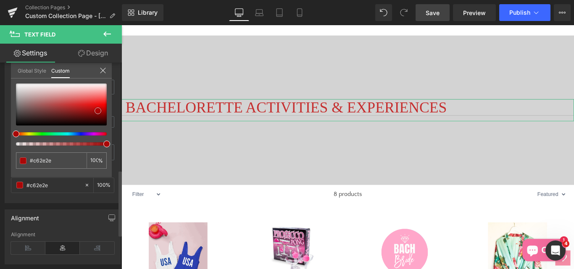
type input "#ae0909"
drag, startPoint x: 13, startPoint y: 83, endPoint x: 97, endPoint y: 111, distance: 88.1
click at [97, 111] on span at bounding box center [99, 111] width 7 height 7
type input "#ba0707"
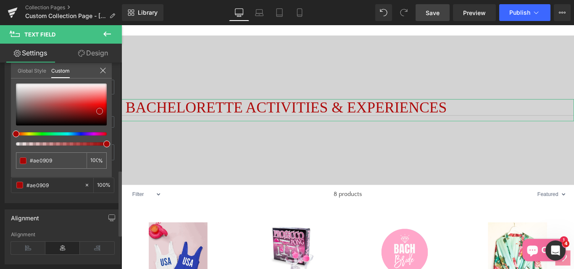
type input "#ba0707"
type input "#e9aeae"
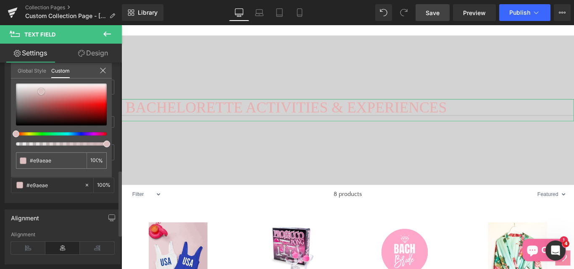
type input "#dcc0c0"
type input "#d3c9c9"
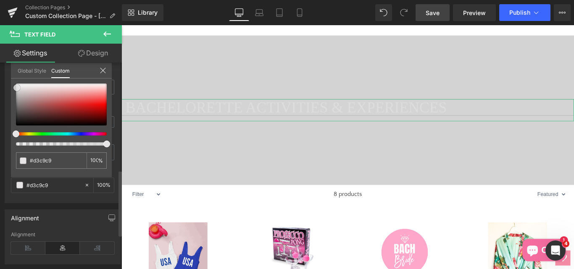
type input "#dedddd"
type input "#e5e5e5"
type input "#f2f2f2"
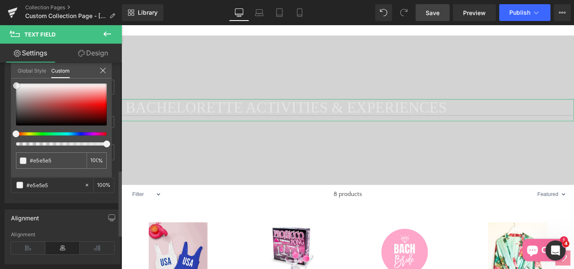
type input "#f2f2f2"
type input "#f2f1f1"
drag, startPoint x: 99, startPoint y: 110, endPoint x: 30, endPoint y: 80, distance: 75.3
click at [22, 83] on span at bounding box center [21, 85] width 7 height 7
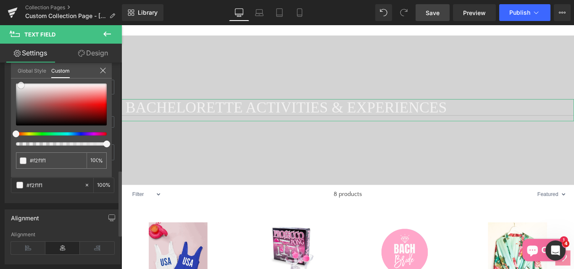
type input "#f5f4f4"
click at [37, 70] on link "Global Style" at bounding box center [32, 70] width 29 height 14
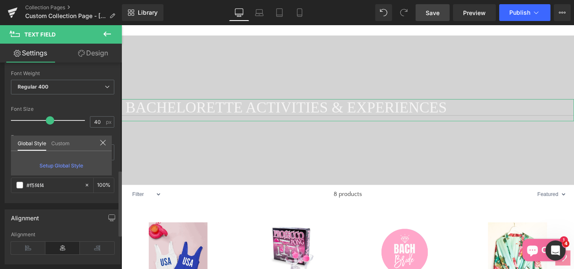
click at [63, 144] on link "Custom" at bounding box center [60, 143] width 18 height 14
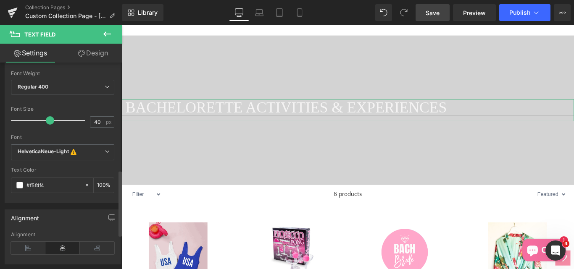
click at [20, 185] on span at bounding box center [19, 185] width 7 height 7
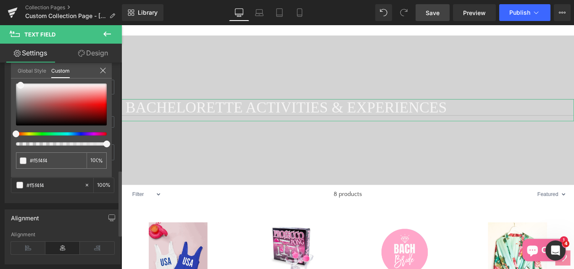
click at [106, 149] on div "#f5f4f4 100 %" at bounding box center [61, 131] width 101 height 94
drag, startPoint x: 21, startPoint y: 85, endPoint x: 17, endPoint y: 83, distance: 4.3
click at [17, 83] on span at bounding box center [16, 83] width 7 height 7
click at [423, 15] on link "Save" at bounding box center [433, 12] width 34 height 17
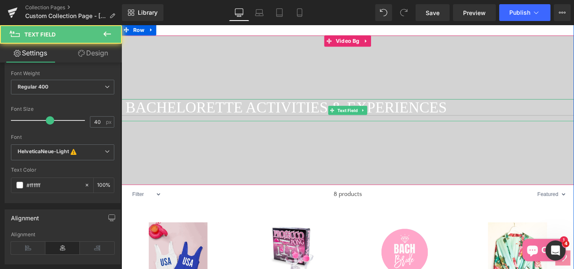
click at [151, 127] on input "BACHELORETTE ACTIVITIES & EXPERIENCES" at bounding box center [376, 118] width 509 height 18
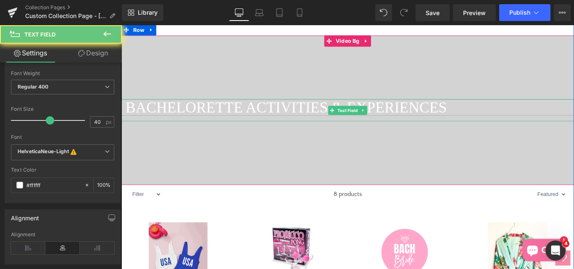
click at [151, 127] on input "BACHELORETTE ACTIVITIES & EXPERIENCES" at bounding box center [376, 118] width 509 height 18
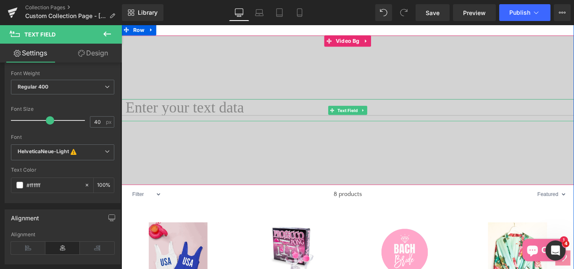
paste input "BACHELORETTE ACTIVITIES & EXPERIENCES"
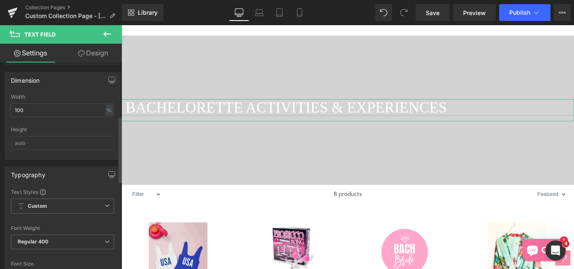
scroll to position [168, 0]
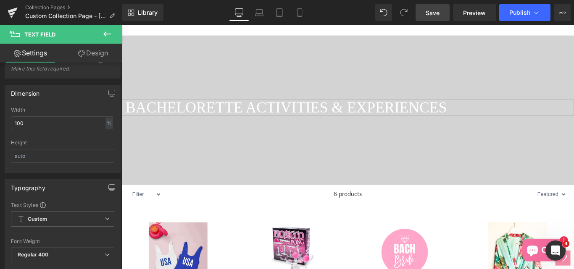
click at [433, 16] on span "Save" at bounding box center [433, 12] width 14 height 9
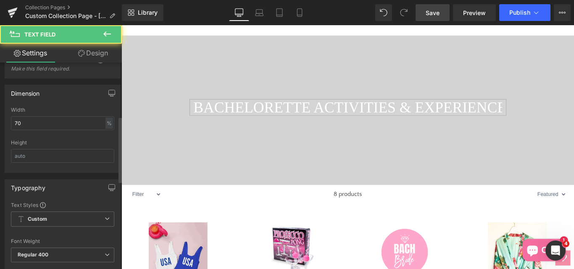
click at [219, 127] on input "BACHELORETTE ACTIVITIES & EXPERIENCES" at bounding box center [376, 118] width 356 height 18
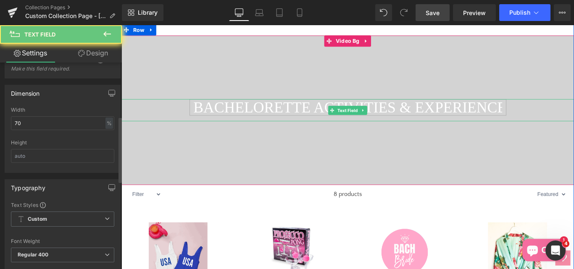
click at [219, 127] on input "BACHELORETTE ACTIVITIES & EXPERIENCES" at bounding box center [376, 118] width 356 height 18
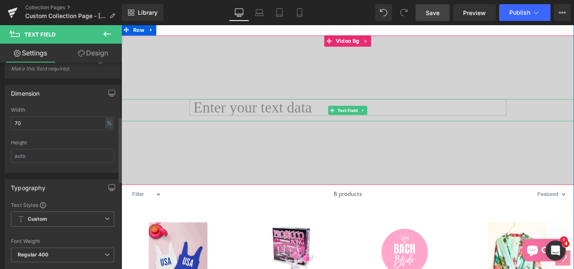
paste input "BACHELORETTE ACTIVITIES & EXPERIENCES"
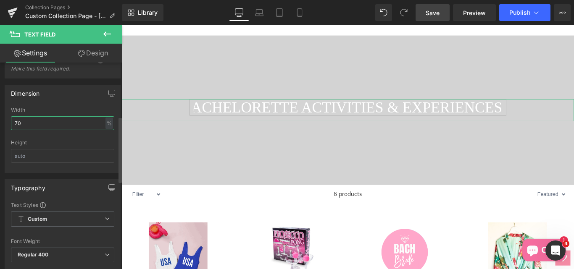
scroll to position [0, 0]
click at [34, 125] on input "70" at bounding box center [62, 123] width 103 height 14
click at [26, 122] on input "79" at bounding box center [62, 123] width 103 height 14
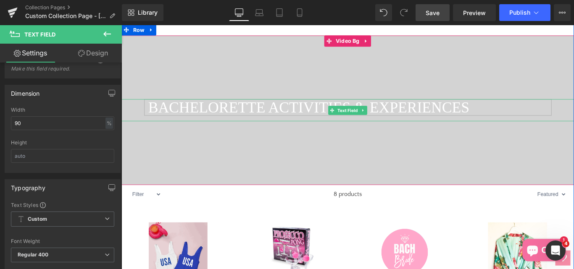
click at [157, 127] on input "BACHELORETTE ACTIVITIES & EXPERIENCES" at bounding box center [376, 118] width 458 height 18
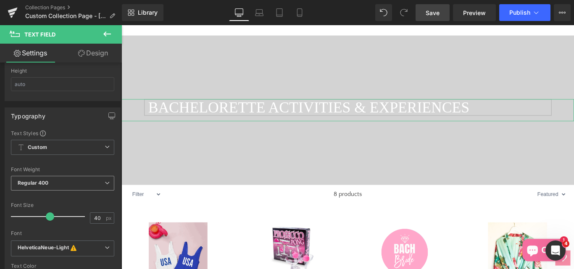
scroll to position [252, 0]
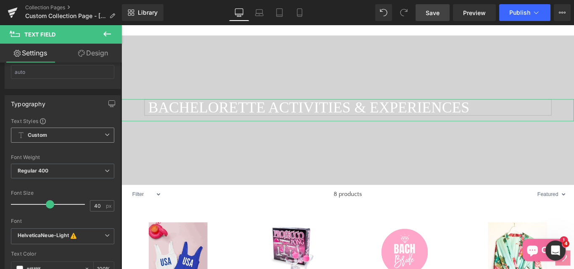
click at [60, 136] on span "Custom Setup Global Style" at bounding box center [62, 135] width 103 height 15
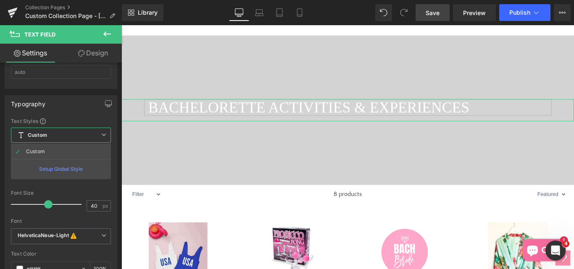
click at [2, 217] on div "Typography Text Styles Custom Custom Setup Global Style Custom Setup Global Sty…" at bounding box center [61, 188] width 122 height 198
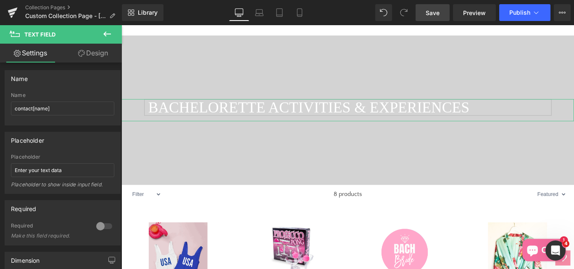
scroll to position [0, 0]
click at [428, 12] on span "Save" at bounding box center [433, 12] width 14 height 9
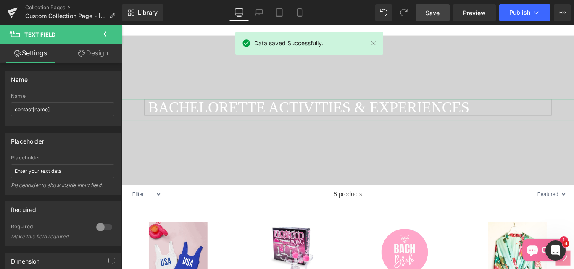
click at [97, 55] on link "Design" at bounding box center [93, 53] width 61 height 19
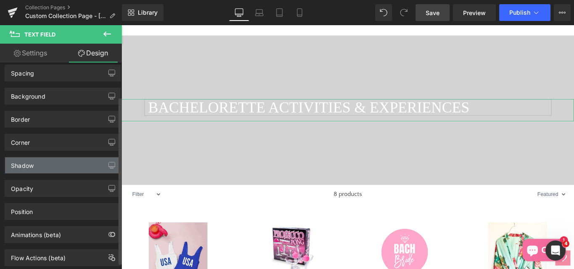
scroll to position [42, 0]
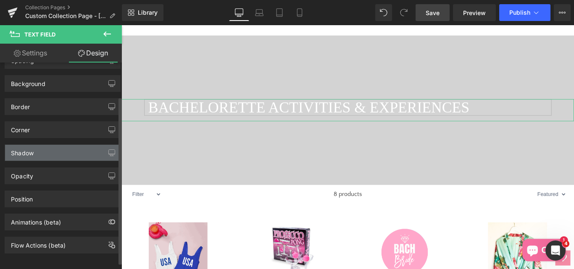
click at [28, 153] on div "Shadow" at bounding box center [22, 151] width 23 height 12
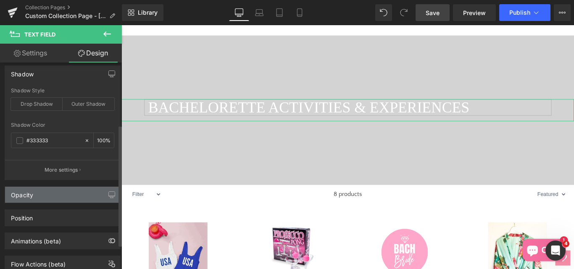
scroll to position [148, 0]
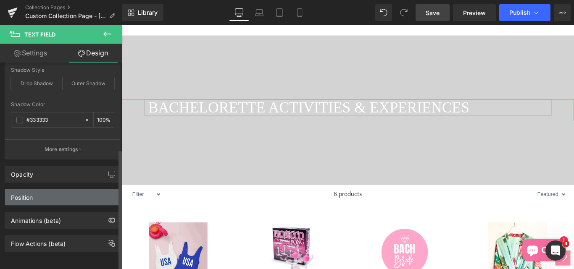
click at [40, 190] on div "Position" at bounding box center [62, 198] width 115 height 16
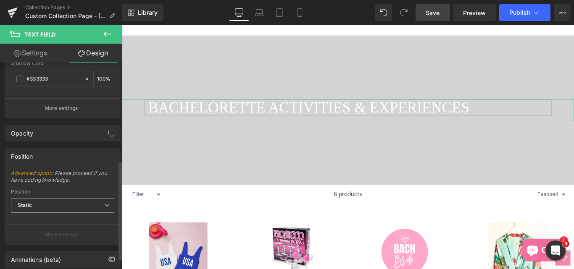
scroll to position [228, 0]
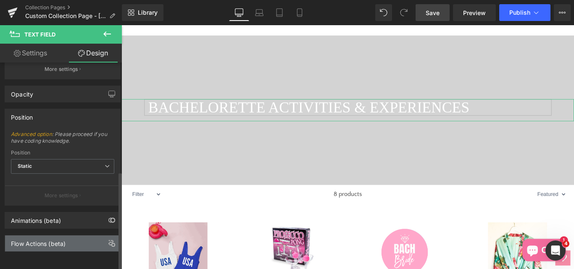
click at [36, 238] on div "Flow Actions (beta)" at bounding box center [38, 242] width 55 height 12
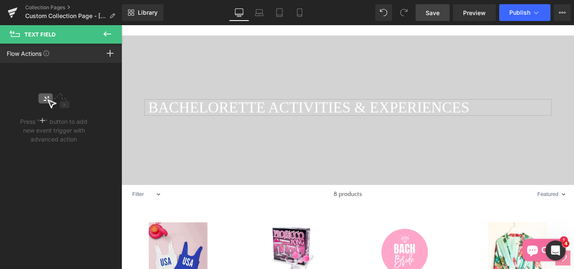
click at [106, 34] on icon at bounding box center [107, 34] width 8 height 5
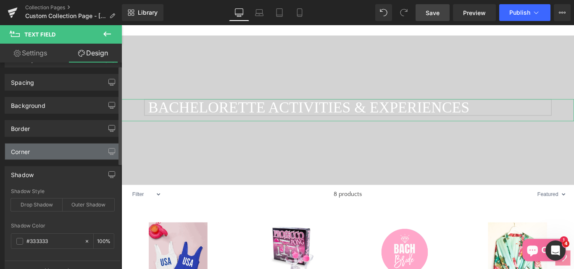
scroll to position [0, 0]
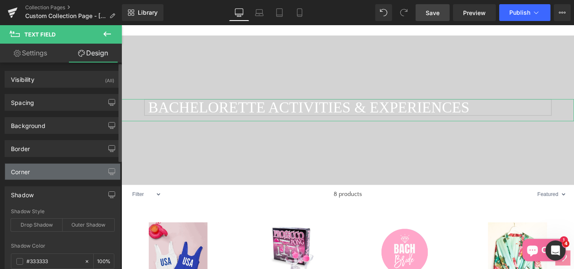
click at [19, 175] on div "Corner" at bounding box center [20, 170] width 19 height 12
click at [32, 174] on div "Corner" at bounding box center [62, 172] width 115 height 16
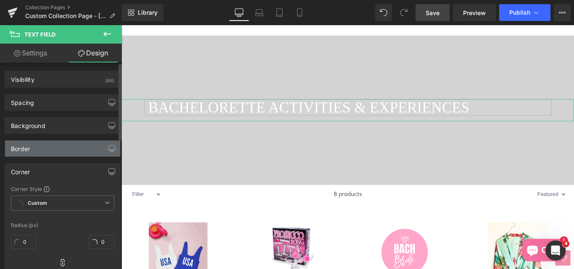
click at [16, 151] on div "Border" at bounding box center [20, 147] width 19 height 12
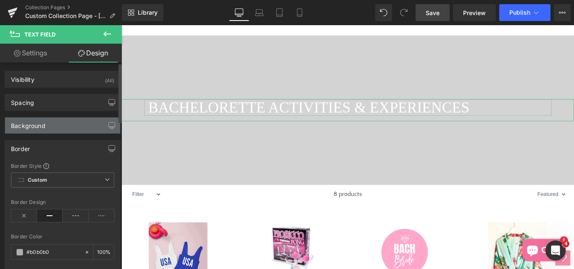
click at [21, 127] on div "Background" at bounding box center [28, 124] width 34 height 12
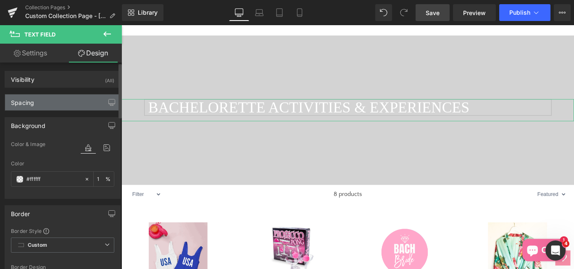
click at [23, 104] on div "Spacing" at bounding box center [22, 101] width 23 height 12
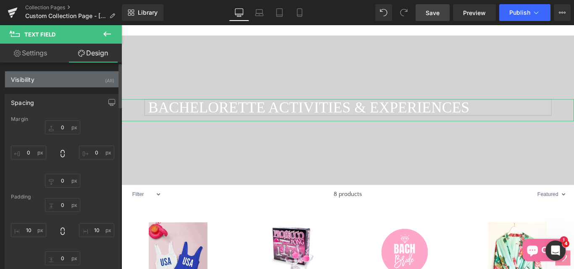
click at [15, 84] on div "Visibility (All)" at bounding box center [62, 79] width 115 height 16
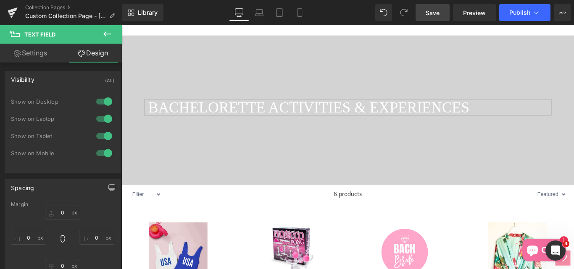
click at [443, 15] on link "Save" at bounding box center [433, 12] width 34 height 17
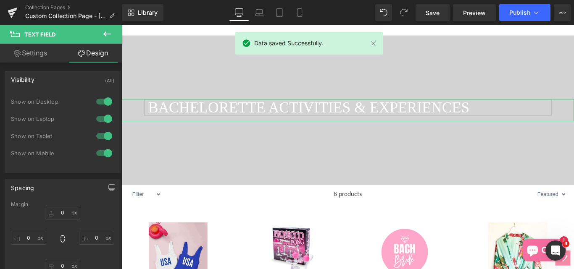
click at [37, 53] on link "Settings" at bounding box center [30, 53] width 61 height 19
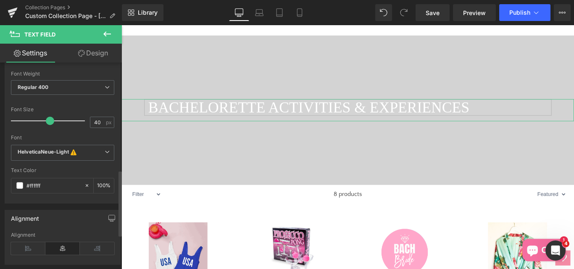
scroll to position [336, 0]
click at [20, 187] on span at bounding box center [19, 185] width 7 height 7
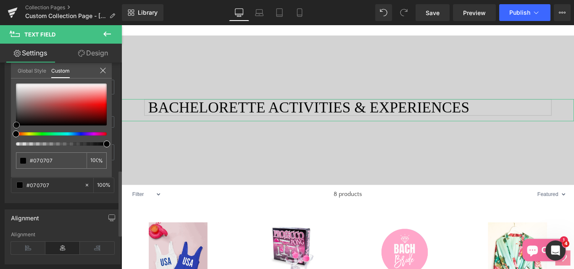
drag, startPoint x: 17, startPoint y: 84, endPoint x: 18, endPoint y: 125, distance: 41.6
click at [18, 125] on span at bounding box center [16, 125] width 7 height 7
drag, startPoint x: 16, startPoint y: 124, endPoint x: 13, endPoint y: 129, distance: 5.5
click at [13, 129] on div "#000000 100 %" at bounding box center [61, 131] width 101 height 94
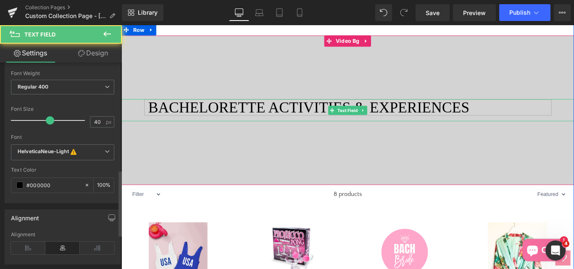
click at [180, 127] on input "BACHELORETTE ACTIVITIES & EXPERIENCES" at bounding box center [376, 118] width 458 height 18
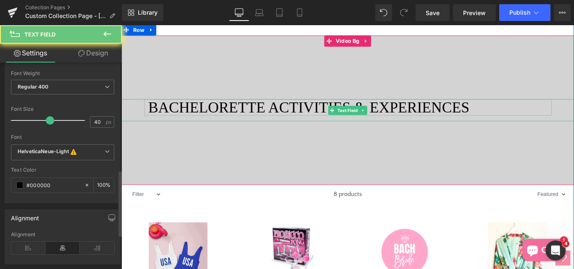
click at [180, 127] on input "BACHELORETTE ACTIVITIES & EXPERIENCES" at bounding box center [376, 118] width 458 height 18
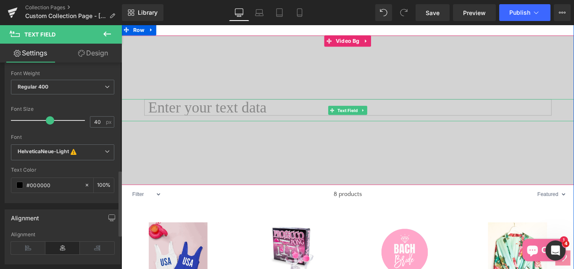
paste input "BACHELORETTE ACTIVITIES & EXPERIENCES"
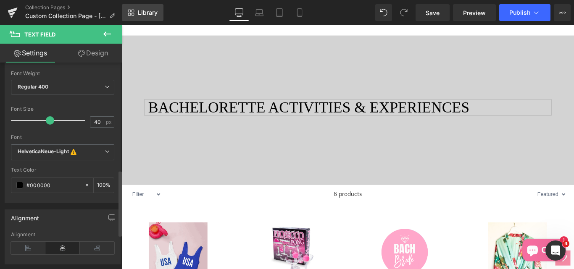
drag, startPoint x: 432, startPoint y: 15, endPoint x: 155, endPoint y: 17, distance: 276.6
click at [431, 16] on span "Save" at bounding box center [433, 12] width 14 height 9
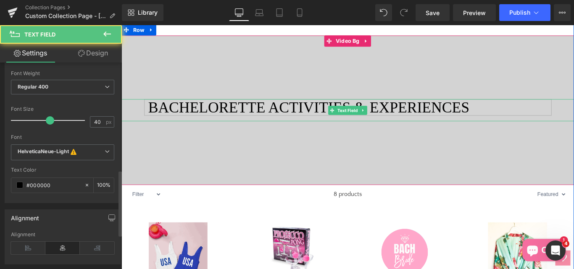
click at [220, 127] on input "BACHELORETTE ACTIVITIES & EXPERIENCES" at bounding box center [376, 118] width 458 height 18
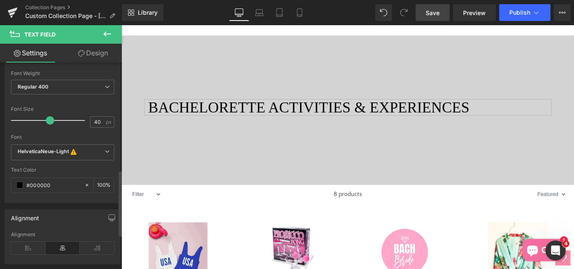
click at [435, 10] on span "Save" at bounding box center [433, 12] width 14 height 9
click at [93, 56] on link "Design" at bounding box center [93, 53] width 61 height 19
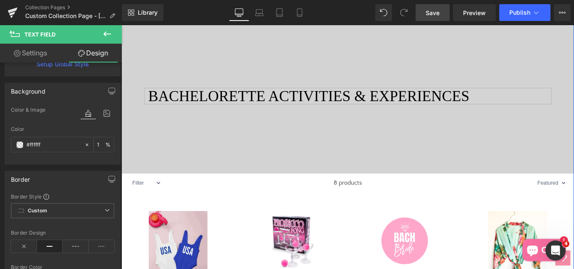
scroll to position [112, 0]
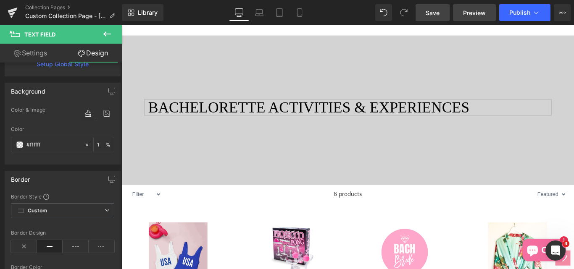
click at [475, 15] on span "Preview" at bounding box center [474, 12] width 23 height 9
click at [108, 33] on icon at bounding box center [107, 34] width 10 height 10
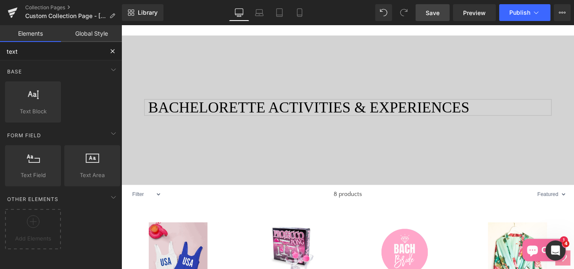
click at [28, 53] on input "text" at bounding box center [51, 51] width 103 height 18
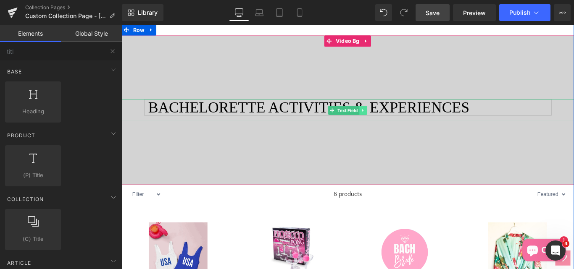
click at [392, 124] on icon at bounding box center [393, 121] width 5 height 5
click at [395, 124] on icon at bounding box center [397, 121] width 5 height 5
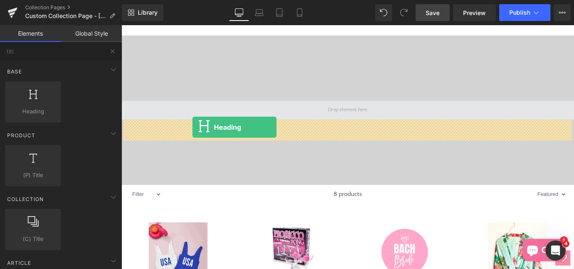
drag, startPoint x: 151, startPoint y: 131, endPoint x: 201, endPoint y: 140, distance: 50.9
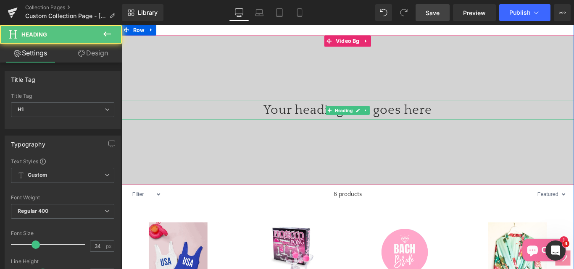
click at [287, 132] on h1 "Your heading text goes here" at bounding box center [376, 121] width 509 height 21
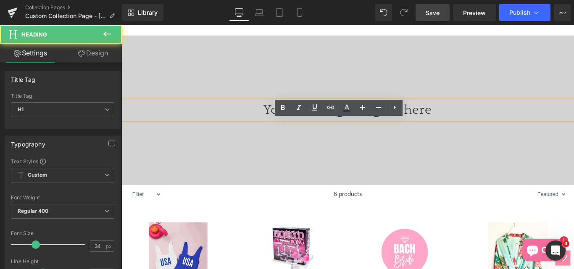
click at [282, 132] on h1 "Your heading text goes here" at bounding box center [376, 121] width 509 height 21
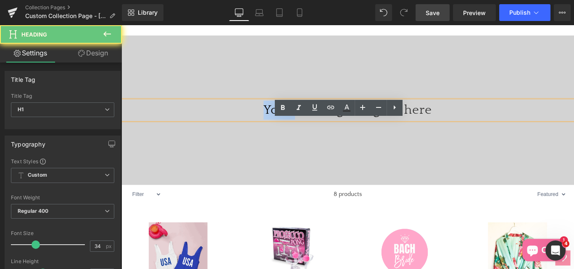
click at [282, 132] on h1 "Your heading text goes here" at bounding box center [376, 121] width 509 height 21
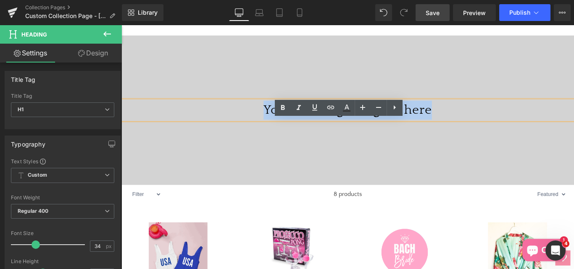
drag, startPoint x: 465, startPoint y: 143, endPoint x: 281, endPoint y: 138, distance: 184.2
click at [281, 132] on h1 "Your heading text goes here" at bounding box center [376, 121] width 509 height 21
paste div
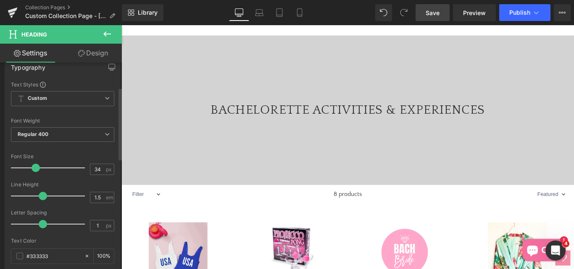
scroll to position [84, 0]
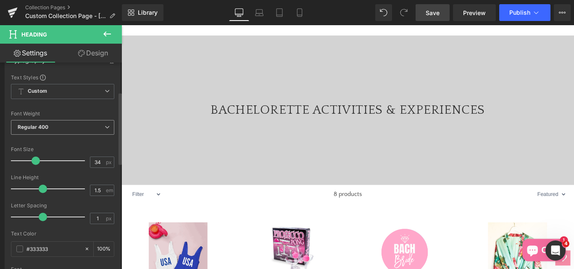
click at [60, 130] on span "Regular 400" at bounding box center [62, 127] width 103 height 15
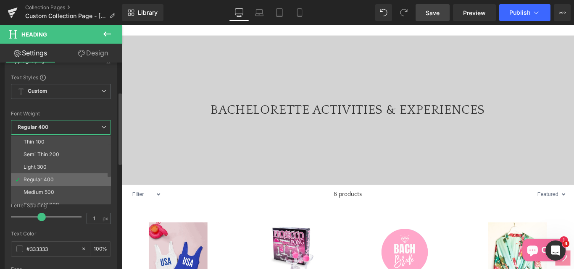
scroll to position [42, 0]
click at [54, 173] on div "Super Bold 800" at bounding box center [43, 176] width 38 height 6
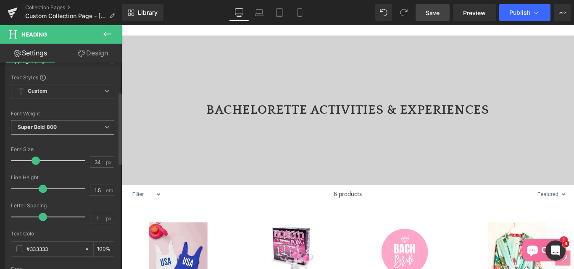
click at [40, 128] on b "Super Bold 800" at bounding box center [37, 127] width 39 height 6
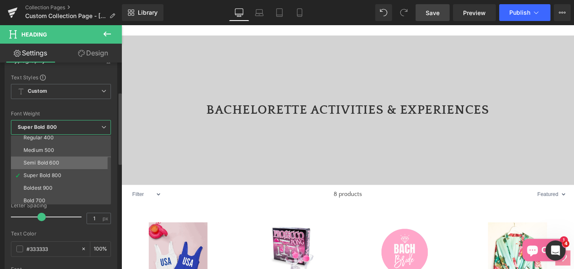
click at [44, 159] on li "Semi Bold 600" at bounding box center [63, 163] width 104 height 13
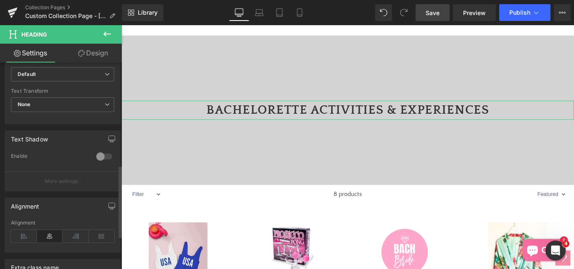
scroll to position [294, 0]
click at [98, 158] on div at bounding box center [104, 156] width 20 height 13
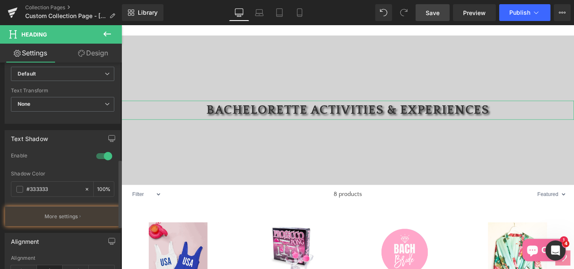
click at [98, 158] on div at bounding box center [104, 156] width 20 height 13
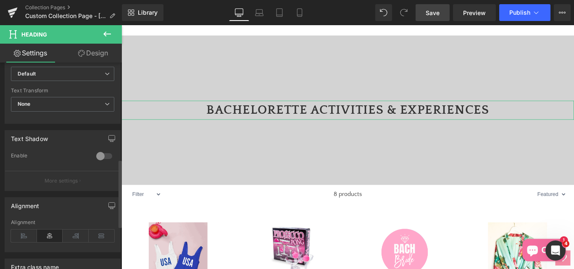
click at [98, 158] on div at bounding box center [104, 156] width 20 height 13
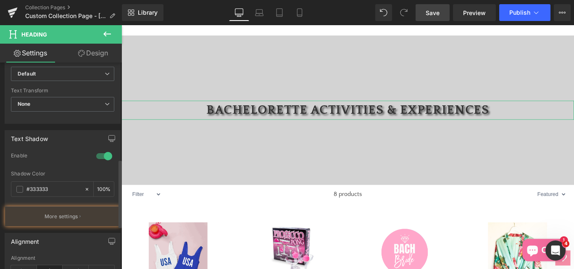
click at [98, 158] on div at bounding box center [104, 156] width 20 height 13
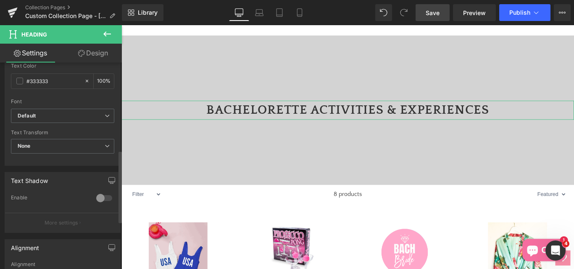
scroll to position [210, 0]
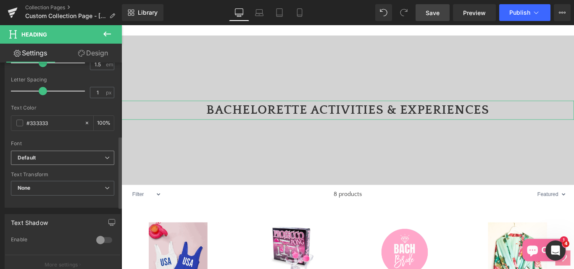
click at [37, 156] on b "Default" at bounding box center [61, 158] width 87 height 7
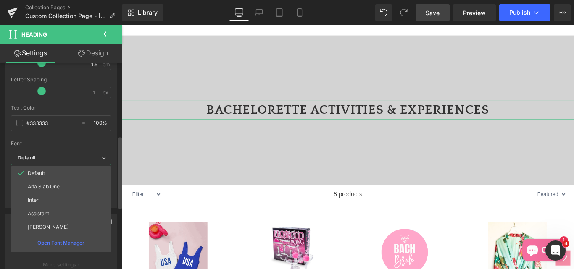
click at [37, 156] on b "Default" at bounding box center [60, 158] width 84 height 7
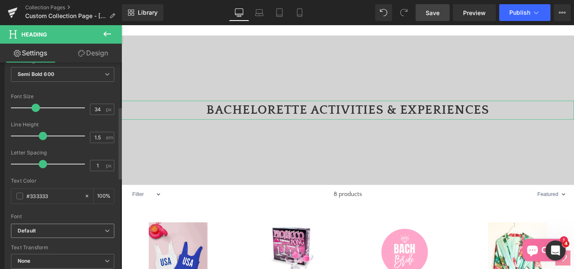
scroll to position [126, 0]
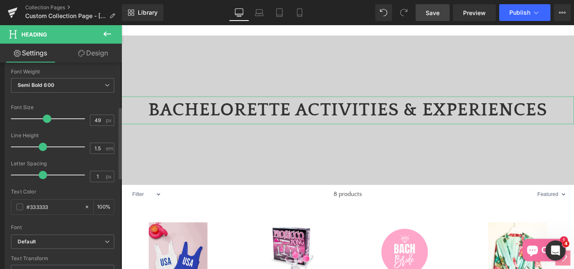
drag, startPoint x: 35, startPoint y: 117, endPoint x: 46, endPoint y: 118, distance: 11.0
click at [46, 118] on span at bounding box center [47, 119] width 8 height 8
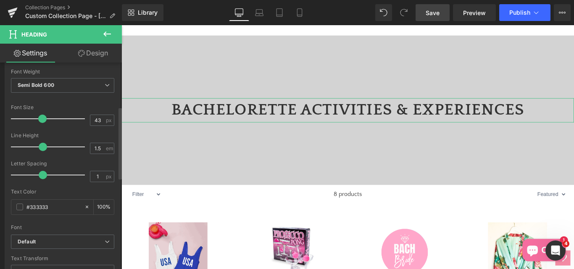
drag, startPoint x: 45, startPoint y: 120, endPoint x: 41, endPoint y: 119, distance: 4.3
click at [41, 119] on span at bounding box center [42, 119] width 8 height 8
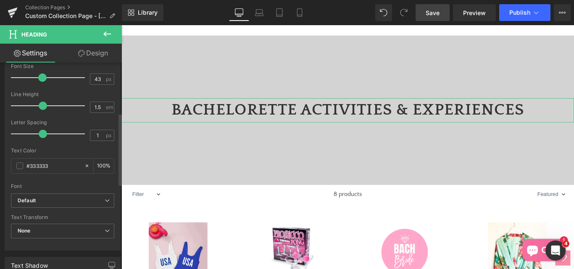
scroll to position [168, 0]
click at [18, 164] on span at bounding box center [19, 165] width 7 height 7
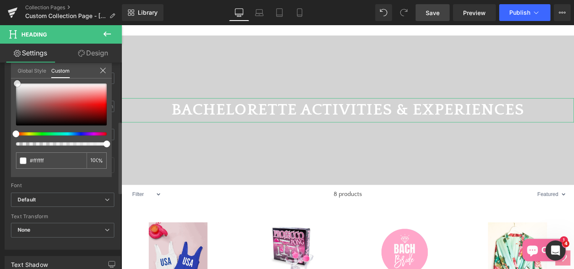
drag, startPoint x: 15, startPoint y: 119, endPoint x: 16, endPoint y: 85, distance: 33.7
click at [16, 85] on span at bounding box center [17, 83] width 7 height 7
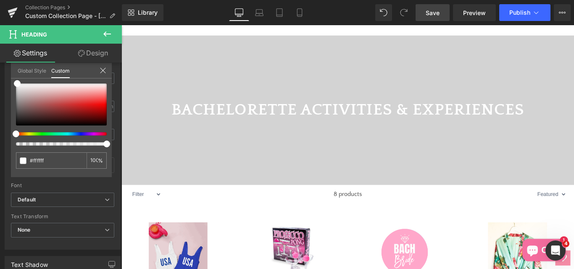
click at [432, 11] on span "Save" at bounding box center [433, 12] width 14 height 9
drag, startPoint x: 430, startPoint y: 12, endPoint x: 207, endPoint y: 27, distance: 223.8
click at [430, 12] on span "Save" at bounding box center [433, 12] width 14 height 9
click at [104, 37] on icon at bounding box center [107, 34] width 10 height 10
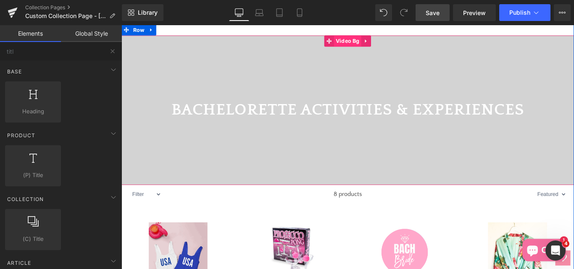
click at [362, 50] on span "Video Bg" at bounding box center [375, 43] width 31 height 13
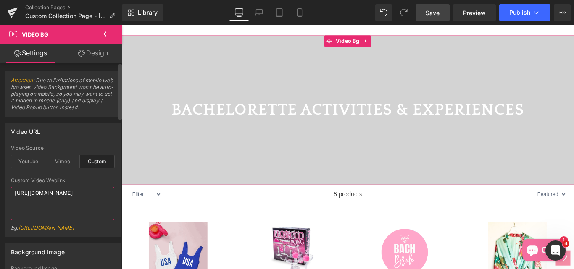
drag, startPoint x: 82, startPoint y: 205, endPoint x: 48, endPoint y: 174, distance: 45.8
click at [64, 198] on textarea "[URL][DOMAIN_NAME]" at bounding box center [62, 204] width 103 height 34
click at [27, 159] on div "Youtube" at bounding box center [28, 162] width 34 height 13
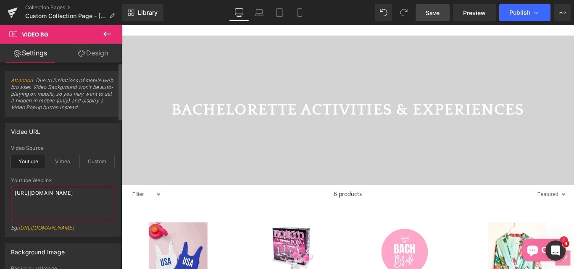
drag, startPoint x: 57, startPoint y: 197, endPoint x: 3, endPoint y: 190, distance: 54.8
click at [3, 190] on div "Video URL youtube Video Source Youtube Vimeo Custom Youtube Weblink https://www…" at bounding box center [63, 177] width 126 height 121
paste textarea "iOuIhhj7QNA"
drag, startPoint x: 436, startPoint y: 12, endPoint x: 231, endPoint y: 216, distance: 289.6
click at [436, 12] on span "Save" at bounding box center [433, 12] width 14 height 9
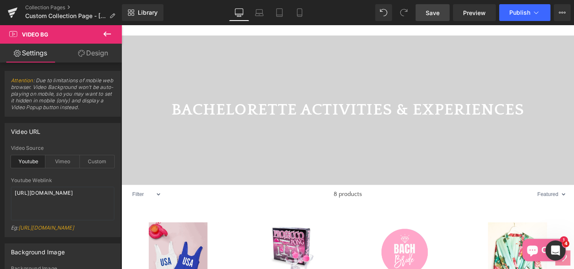
click at [104, 34] on icon at bounding box center [107, 34] width 8 height 5
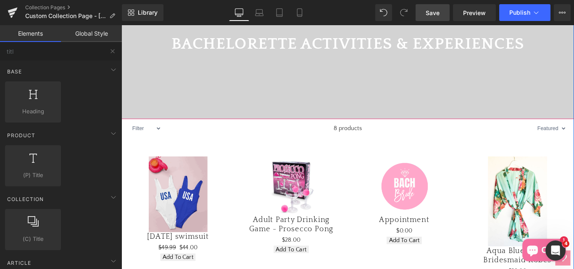
scroll to position [196, 0]
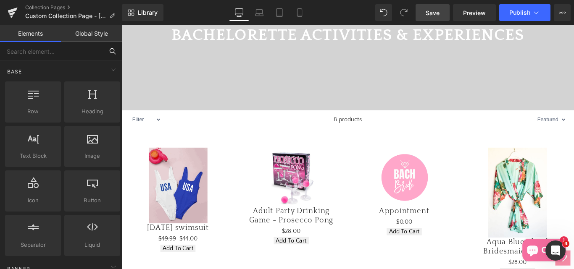
click at [29, 54] on input "text" at bounding box center [51, 51] width 103 height 18
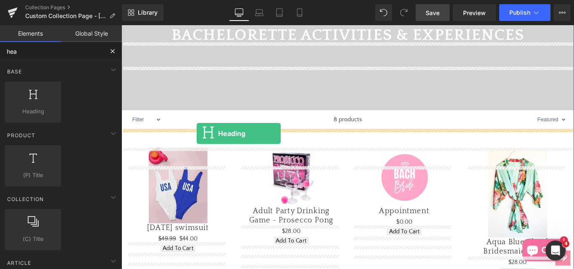
drag, startPoint x: 148, startPoint y: 136, endPoint x: 206, endPoint y: 147, distance: 58.7
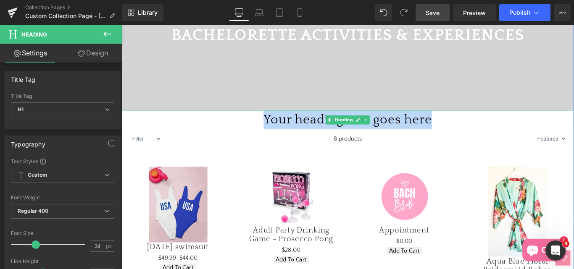
drag, startPoint x: 273, startPoint y: 151, endPoint x: 465, endPoint y: 153, distance: 191.3
click at [465, 143] on h1 "Your heading text goes here" at bounding box center [376, 131] width 509 height 21
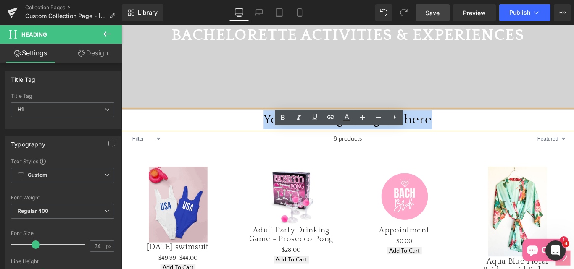
paste div
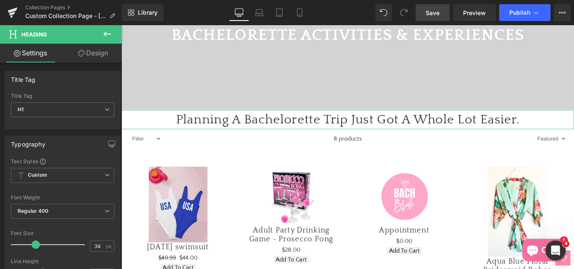
click at [98, 53] on link "Design" at bounding box center [93, 53] width 61 height 19
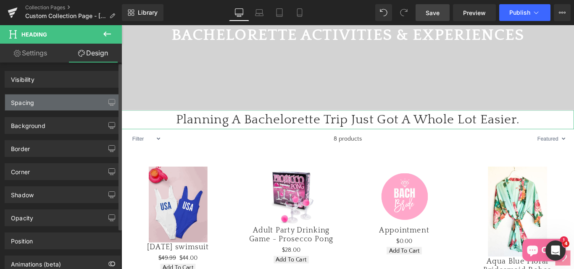
click at [24, 102] on div "Spacing" at bounding box center [22, 101] width 23 height 12
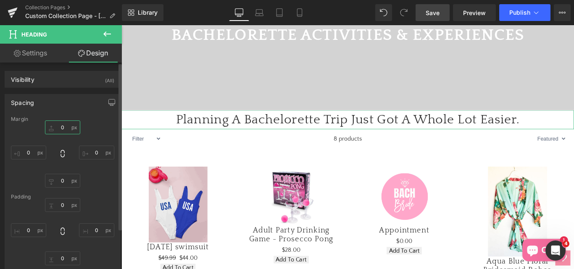
click at [65, 128] on input "0" at bounding box center [62, 128] width 35 height 14
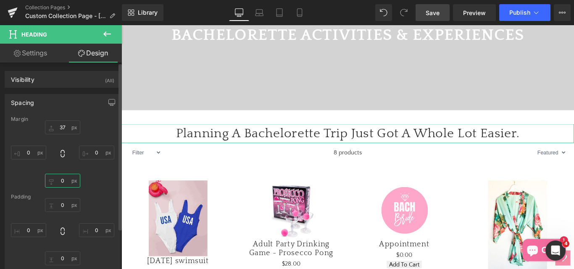
click at [61, 184] on input "0" at bounding box center [62, 181] width 35 height 14
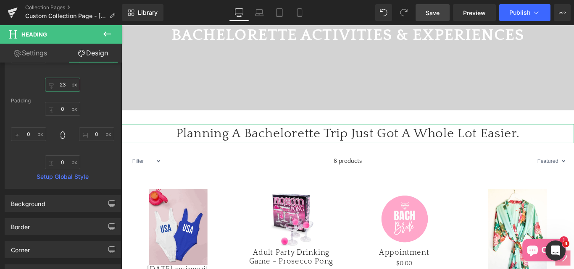
scroll to position [14, 0]
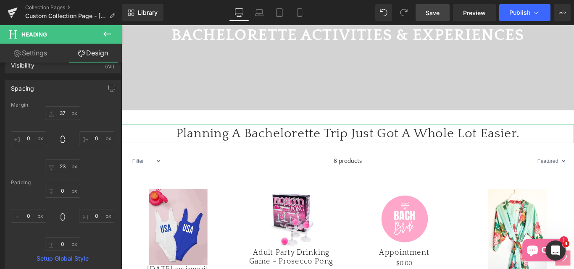
click at [33, 52] on link "Settings" at bounding box center [30, 53] width 61 height 19
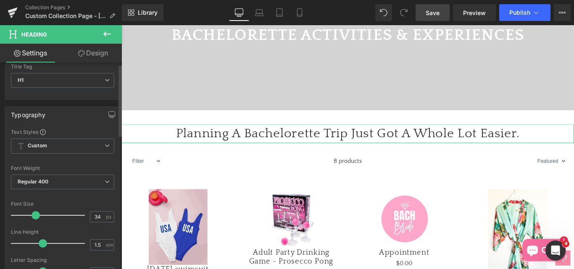
scroll to position [42, 0]
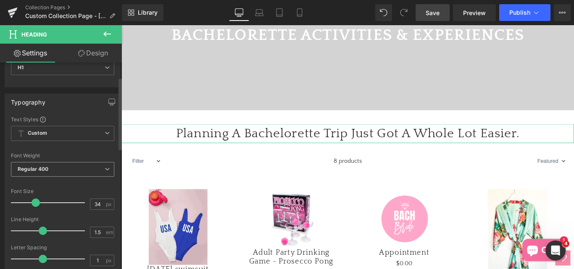
click at [60, 167] on span "Regular 400" at bounding box center [62, 169] width 103 height 15
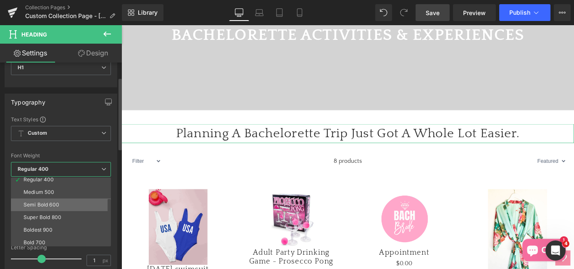
click at [51, 204] on div "Semi Bold 600" at bounding box center [42, 205] width 36 height 6
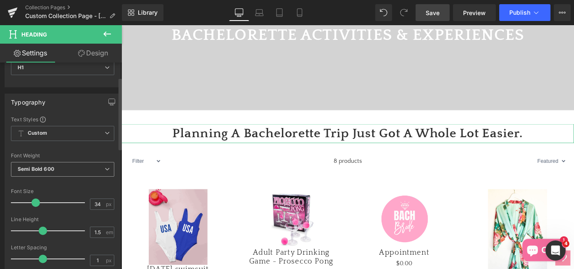
click at [38, 171] on b "Semi Bold 600" at bounding box center [36, 169] width 37 height 6
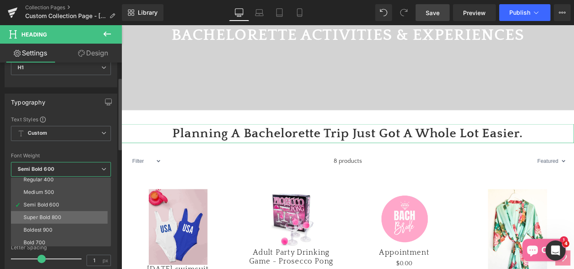
click at [42, 215] on div "Super Bold 800" at bounding box center [43, 218] width 38 height 6
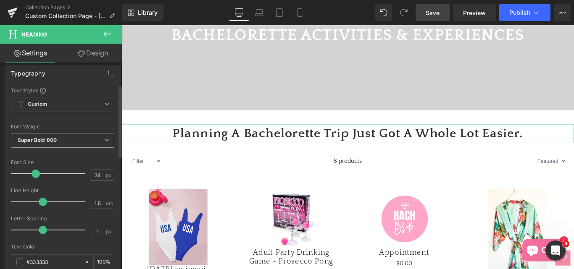
scroll to position [84, 0]
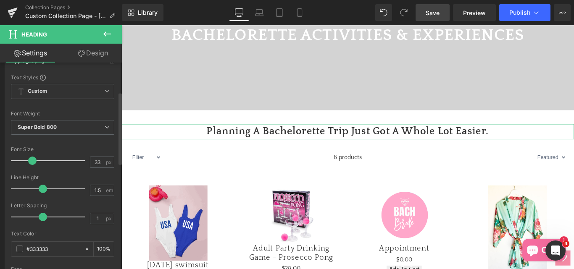
click at [35, 161] on span at bounding box center [32, 161] width 8 height 8
click at [30, 163] on span at bounding box center [31, 161] width 8 height 8
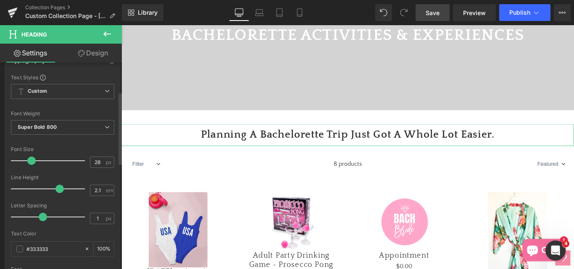
drag, startPoint x: 41, startPoint y: 190, endPoint x: 57, endPoint y: 188, distance: 16.1
click at [57, 188] on span at bounding box center [59, 189] width 8 height 8
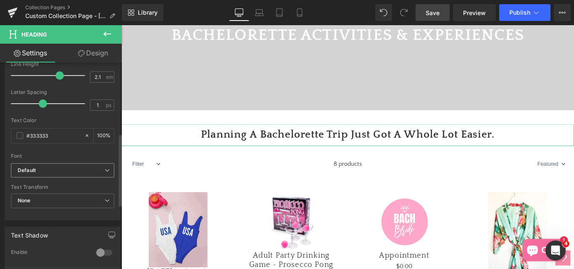
scroll to position [210, 0]
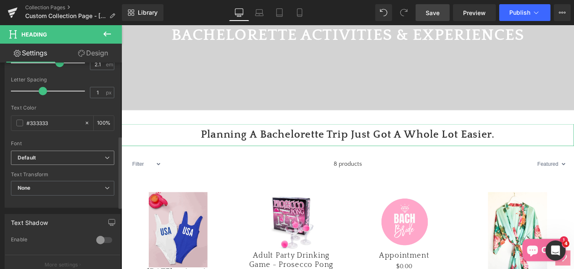
click at [43, 159] on b "Default" at bounding box center [61, 158] width 87 height 7
click at [0, 190] on div "Typography Text Styles Custom Custom Setup Global Style Custom Setup Global Sty…" at bounding box center [63, 63] width 126 height 289
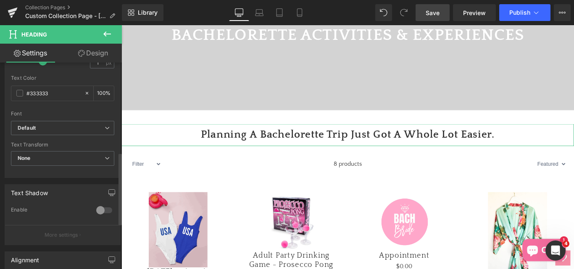
scroll to position [294, 0]
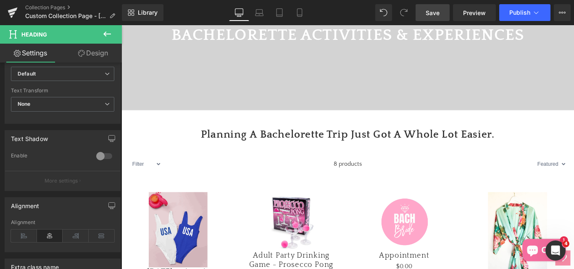
click at [432, 13] on span "Save" at bounding box center [433, 12] width 14 height 9
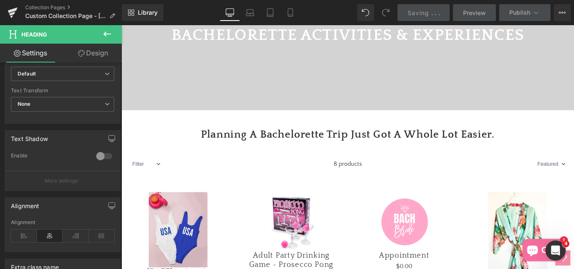
scroll to position [407, 0]
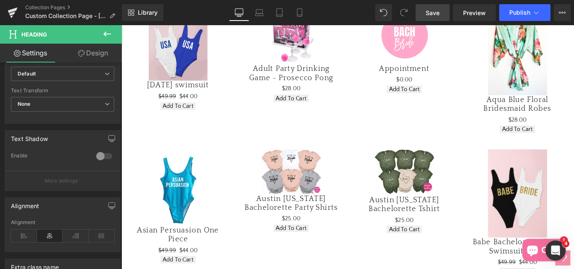
click at [108, 32] on icon at bounding box center [107, 34] width 10 height 10
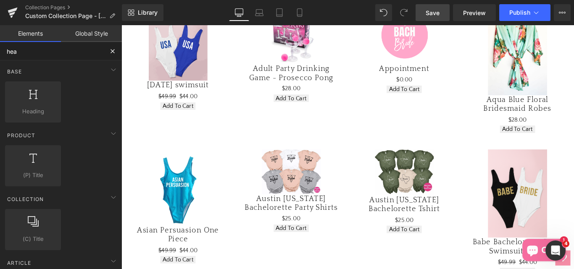
click at [28, 55] on input "hea" at bounding box center [51, 51] width 103 height 18
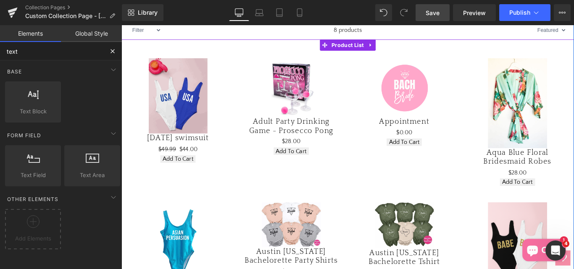
scroll to position [280, 0]
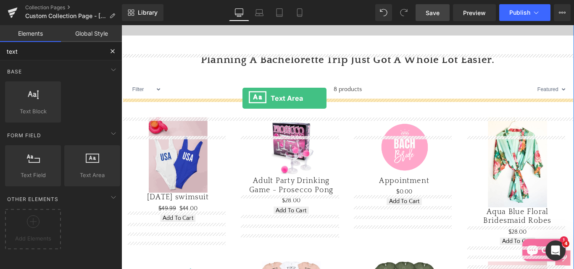
drag, startPoint x: 207, startPoint y: 199, endPoint x: 258, endPoint y: 107, distance: 105.2
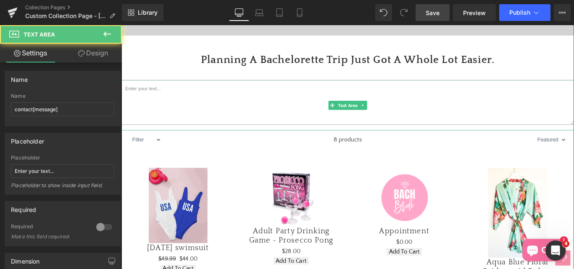
click at [172, 122] on textarea at bounding box center [376, 112] width 509 height 50
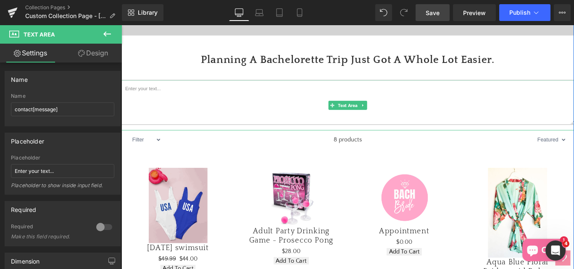
paste textarea "Planning the perfect bachelorette itinerary can be easy, fun, and stress-free. …"
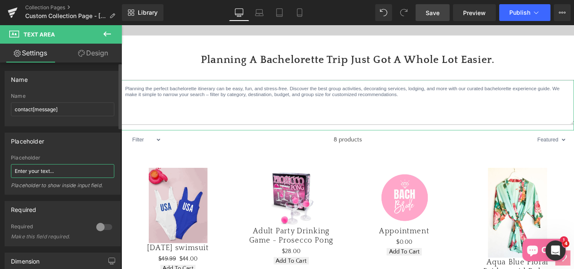
click at [45, 171] on input "Enter your text..." at bounding box center [62, 171] width 103 height 14
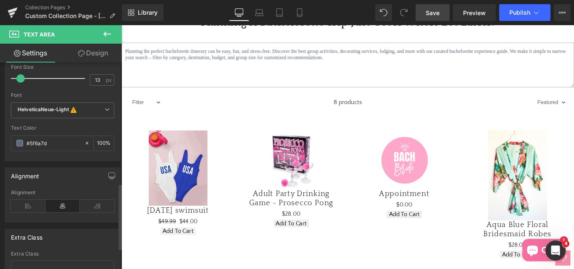
scroll to position [0, 0]
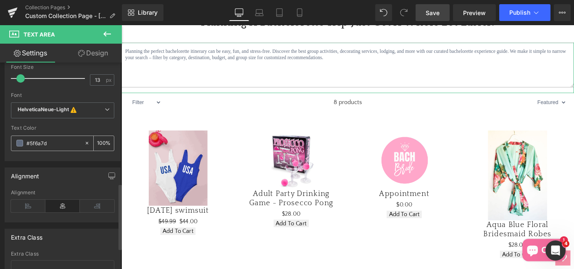
click at [18, 143] on span at bounding box center [19, 143] width 7 height 7
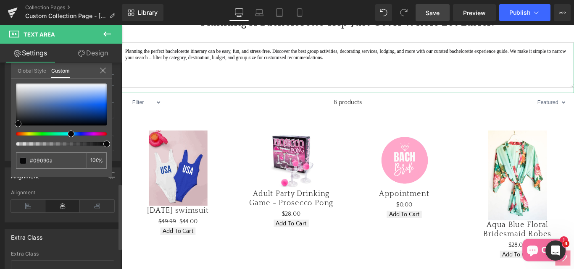
drag, startPoint x: 29, startPoint y: 108, endPoint x: 18, endPoint y: 124, distance: 19.5
click at [18, 124] on span at bounding box center [18, 124] width 7 height 7
click at [17, 125] on span at bounding box center [16, 125] width 7 height 7
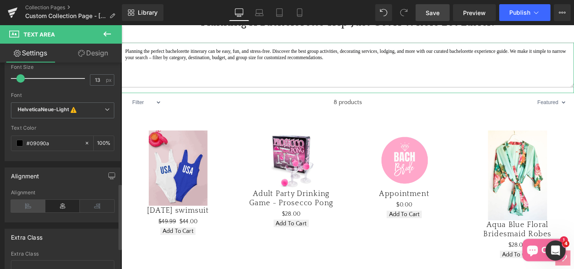
click at [25, 205] on icon at bounding box center [28, 206] width 34 height 13
click at [56, 207] on icon at bounding box center [62, 206] width 34 height 13
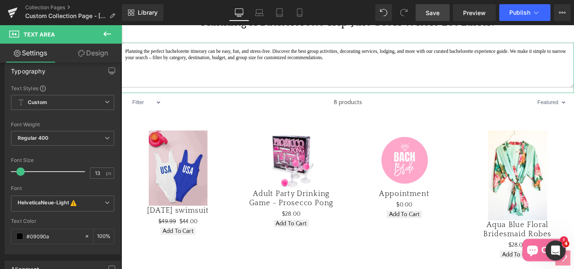
scroll to position [252, 0]
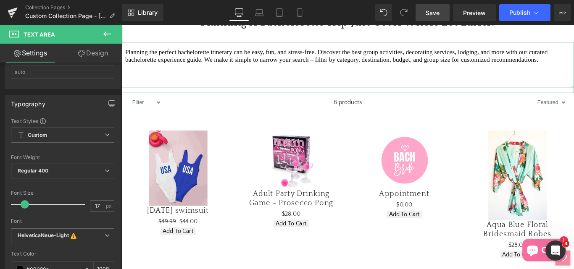
drag, startPoint x: 20, startPoint y: 203, endPoint x: 25, endPoint y: 201, distance: 4.9
click at [25, 201] on span at bounding box center [25, 205] width 8 height 8
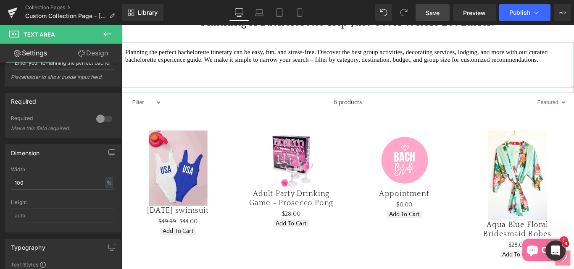
scroll to position [108, 0]
click at [25, 186] on input "100" at bounding box center [62, 184] width 103 height 14
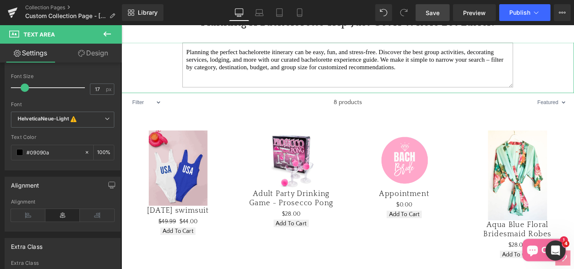
scroll to position [402, 0]
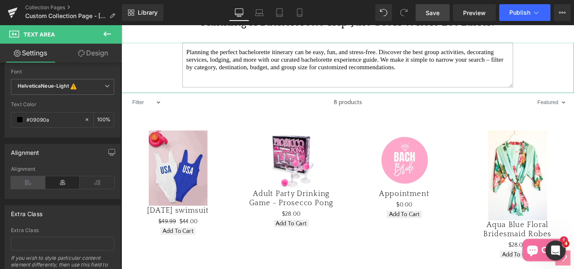
click at [24, 185] on icon at bounding box center [28, 183] width 34 height 13
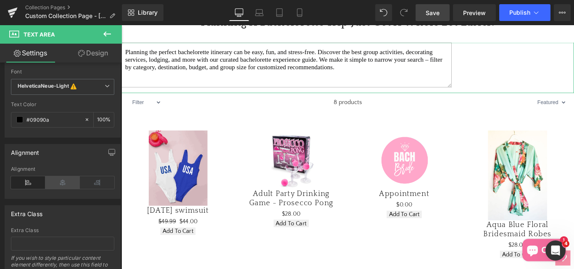
click at [55, 185] on icon at bounding box center [62, 183] width 34 height 13
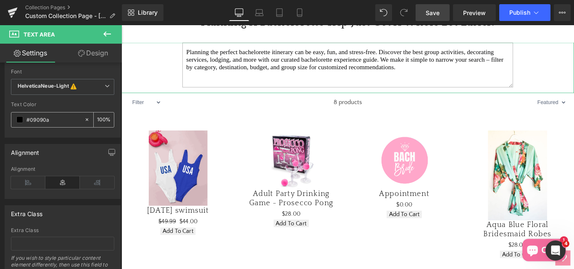
click at [20, 121] on span at bounding box center [19, 119] width 7 height 7
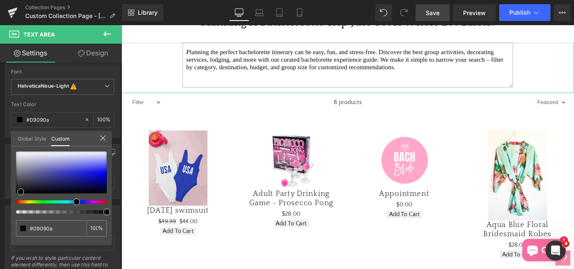
drag, startPoint x: 106, startPoint y: 211, endPoint x: 80, endPoint y: 198, distance: 29.1
click at [106, 209] on span at bounding box center [106, 212] width 7 height 7
drag, startPoint x: 23, startPoint y: 192, endPoint x: 10, endPoint y: 194, distance: 12.9
click at [10, 138] on div "Typography Text Styles Custom Custom Setup Global Style Custom Setup Global Sty…" at bounding box center [63, 38] width 126 height 198
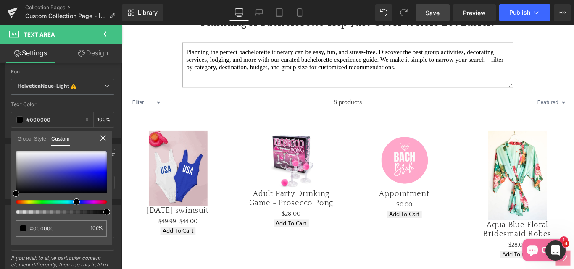
click at [433, 15] on span "Save" at bounding box center [433, 12] width 14 height 9
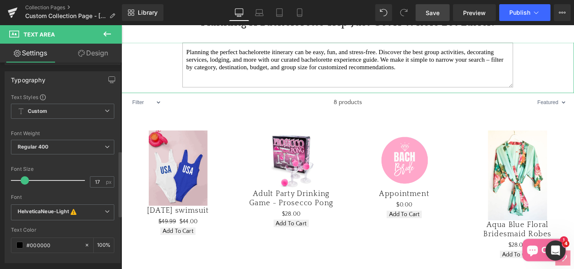
scroll to position [276, 0]
click at [93, 58] on link "Design" at bounding box center [93, 53] width 61 height 19
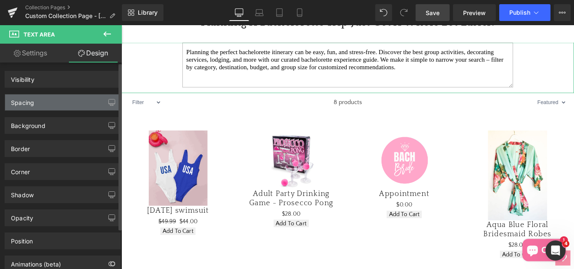
click at [24, 108] on div "Spacing" at bounding box center [62, 103] width 115 height 16
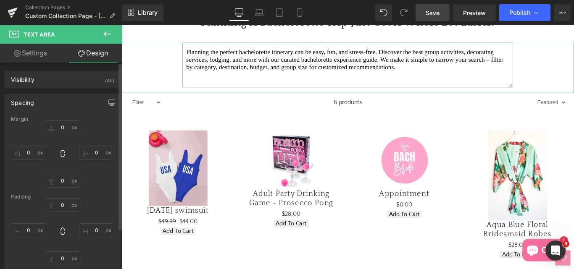
click at [23, 105] on div "Spacing" at bounding box center [22, 101] width 23 height 12
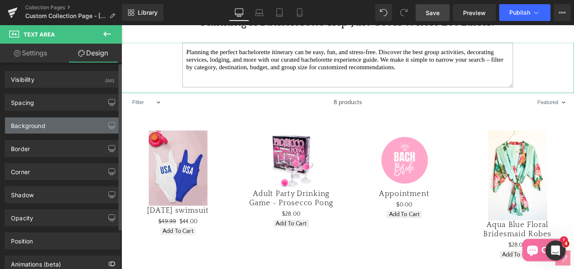
click at [24, 129] on div "Background" at bounding box center [62, 126] width 115 height 16
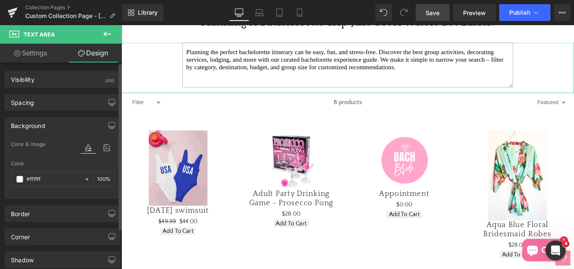
click at [24, 129] on div "Background" at bounding box center [62, 126] width 115 height 16
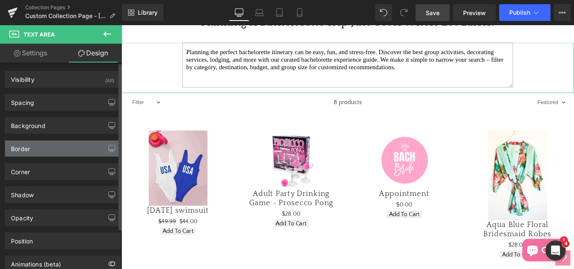
click at [20, 151] on div "Border" at bounding box center [20, 147] width 19 height 12
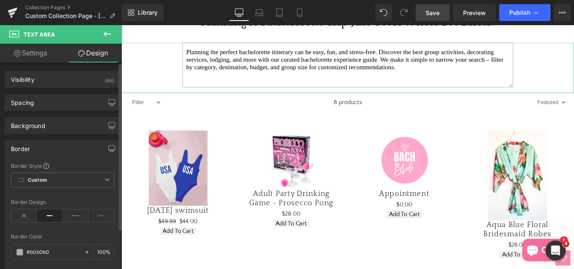
click at [20, 151] on div "Border" at bounding box center [20, 147] width 19 height 12
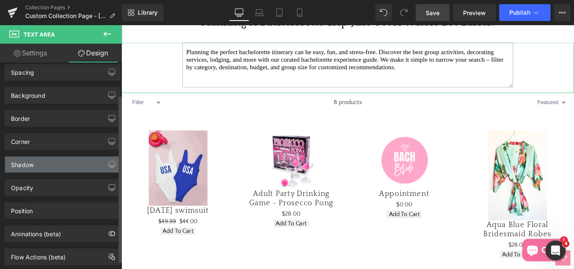
scroll to position [42, 0]
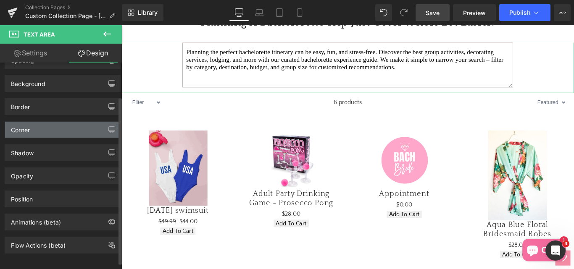
click at [17, 132] on div "Corner" at bounding box center [20, 128] width 19 height 12
click at [23, 130] on div "Corner" at bounding box center [20, 128] width 19 height 12
click at [24, 130] on div "Corner" at bounding box center [20, 128] width 19 height 12
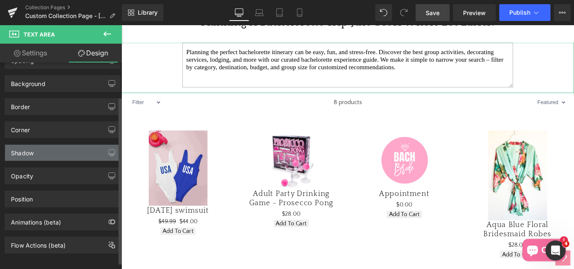
click at [21, 155] on div "Shadow" at bounding box center [22, 151] width 23 height 12
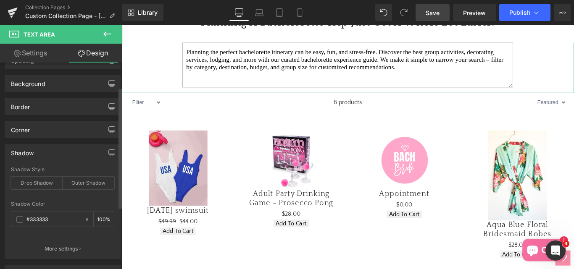
click at [21, 155] on div "Shadow" at bounding box center [22, 151] width 23 height 12
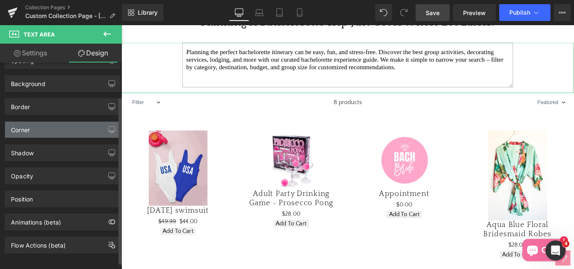
click at [18, 131] on div "Corner" at bounding box center [20, 128] width 19 height 12
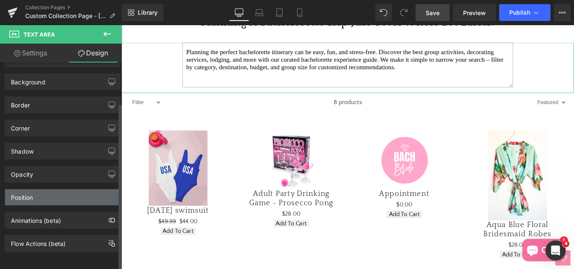
click at [26, 190] on div "Position" at bounding box center [22, 196] width 22 height 12
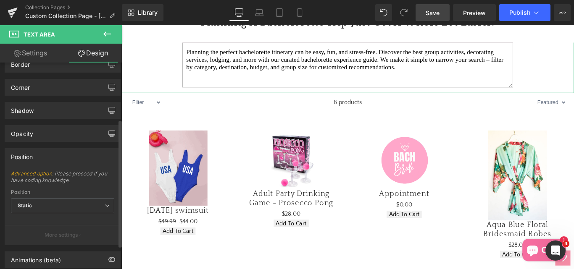
scroll to position [92, 0]
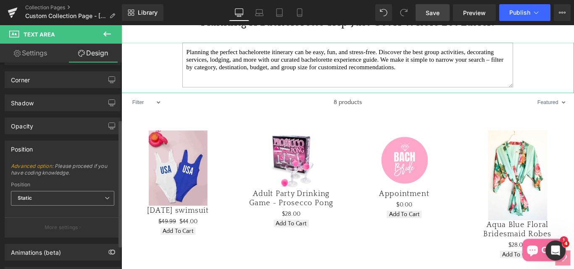
click at [37, 196] on span "Static" at bounding box center [62, 198] width 103 height 15
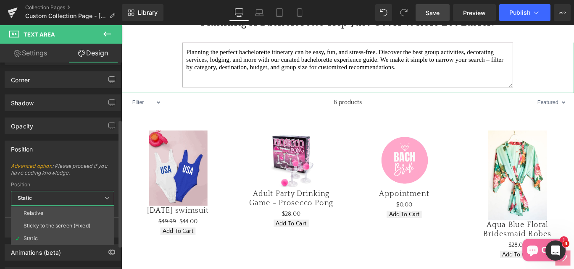
click at [31, 151] on div "Position" at bounding box center [22, 147] width 22 height 12
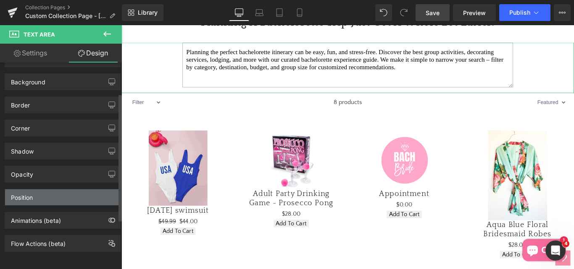
scroll to position [50, 0]
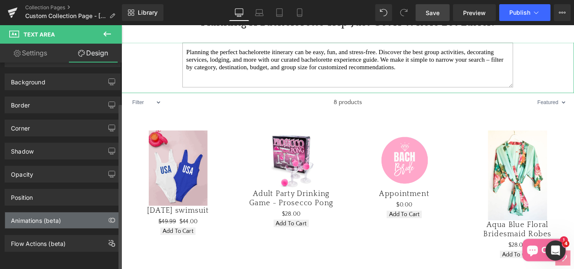
click at [23, 216] on div "Animations (beta)" at bounding box center [36, 219] width 50 height 12
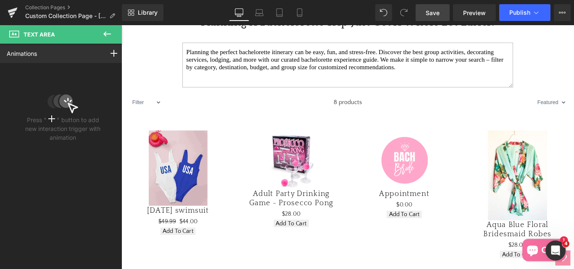
click at [106, 35] on icon at bounding box center [107, 34] width 10 height 10
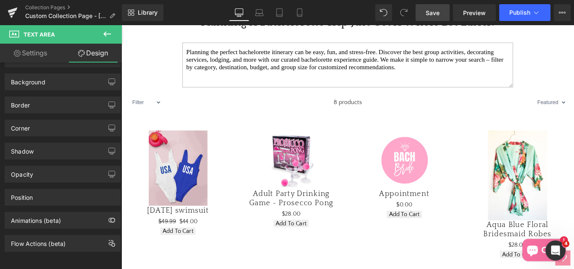
drag, startPoint x: 429, startPoint y: 13, endPoint x: 343, endPoint y: 69, distance: 102.7
click at [429, 13] on span "Save" at bounding box center [433, 12] width 14 height 9
click at [105, 33] on icon at bounding box center [107, 34] width 8 height 5
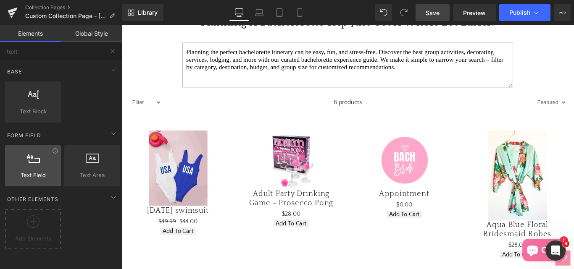
click at [35, 174] on span "Text Field" at bounding box center [33, 175] width 51 height 9
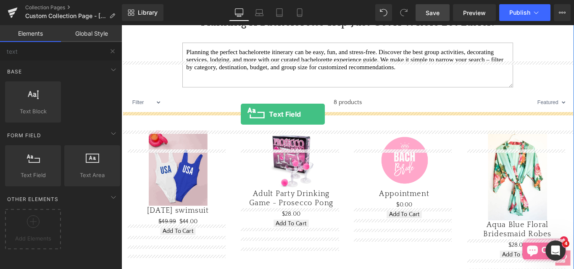
drag, startPoint x: 157, startPoint y: 199, endPoint x: 256, endPoint y: 125, distance: 123.2
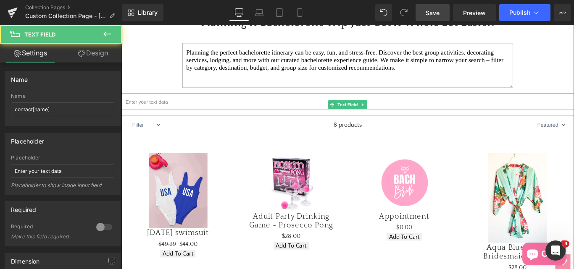
click at [205, 120] on input "text" at bounding box center [376, 111] width 509 height 18
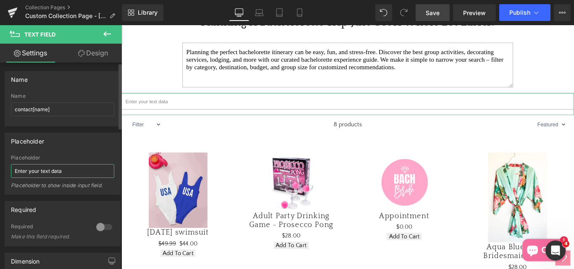
click at [56, 174] on input "Enter your text data" at bounding box center [62, 171] width 103 height 14
drag, startPoint x: 66, startPoint y: 170, endPoint x: 3, endPoint y: 175, distance: 63.3
click at [3, 175] on div "Placeholder Enter your text data Placeholder Enter your text data Placeholder t…" at bounding box center [63, 161] width 126 height 69
paste input "Planning the perfect bachelorette itinerary can be easy, fun, and stress-free. …"
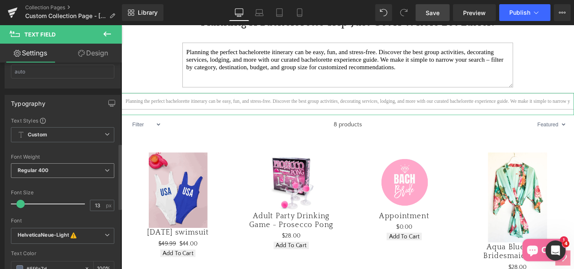
scroll to position [252, 0]
click at [52, 169] on span "Regular 400" at bounding box center [62, 171] width 103 height 15
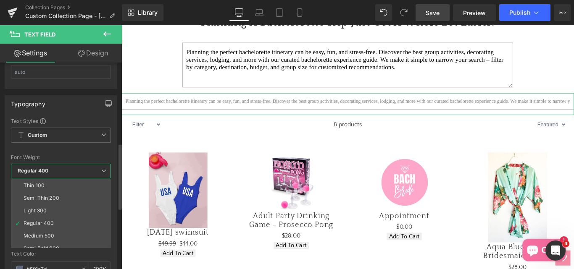
scroll to position [0, 0]
click at [50, 234] on div "Medium 500" at bounding box center [39, 236] width 31 height 6
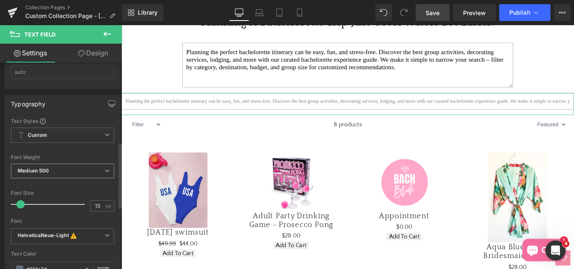
scroll to position [210, 0]
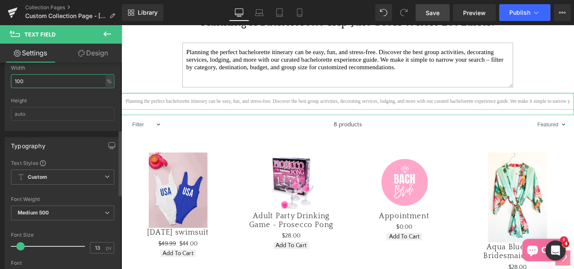
click at [30, 80] on input "100" at bounding box center [62, 81] width 103 height 14
click at [29, 80] on input "4" at bounding box center [62, 81] width 103 height 14
click at [24, 80] on input "4" at bounding box center [62, 81] width 103 height 14
click at [434, 10] on span "Save" at bounding box center [433, 12] width 14 height 9
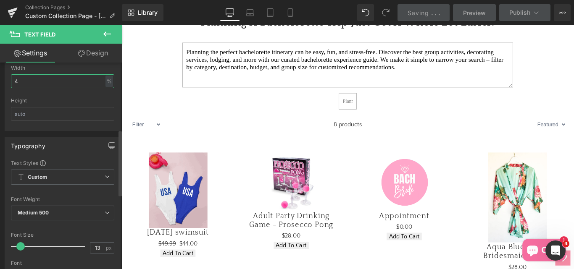
click at [22, 84] on input "4" at bounding box center [62, 81] width 103 height 14
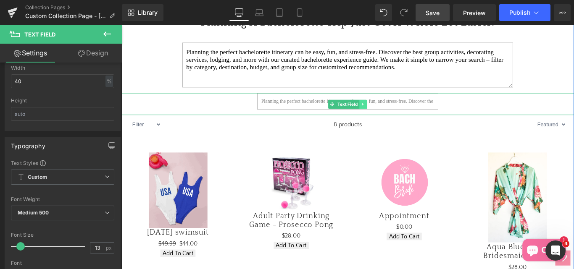
click at [391, 117] on icon at bounding box center [393, 114] width 5 height 5
click at [394, 119] on link at bounding box center [398, 114] width 9 height 10
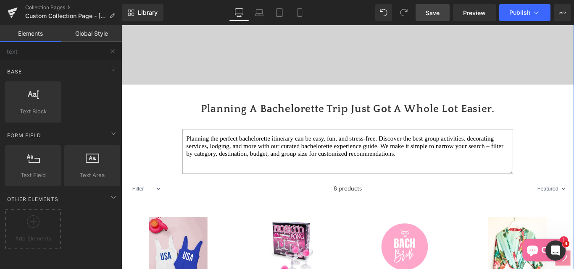
scroll to position [238, 0]
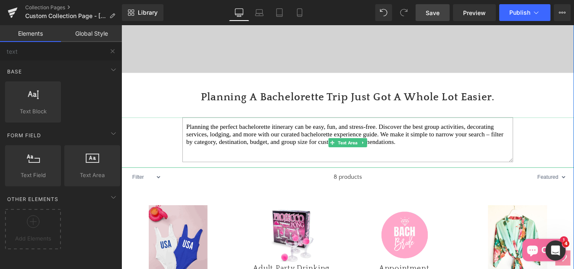
click at [194, 154] on textarea "Planning the perfect bachelorette itinerary can be easy, fun, and stress-free. …" at bounding box center [375, 154] width 371 height 50
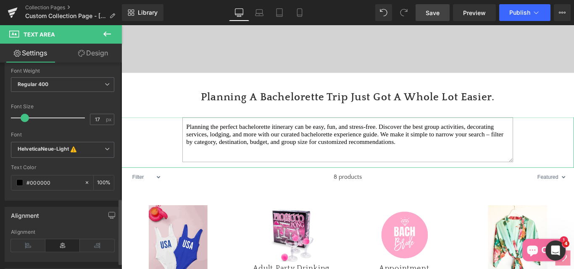
scroll to position [192, 0]
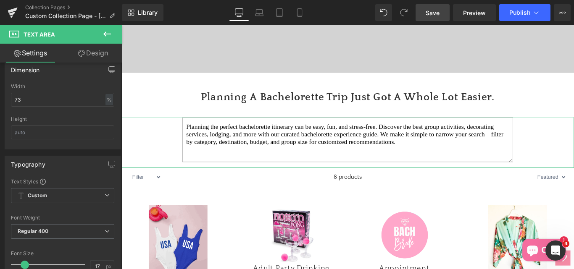
click at [88, 50] on link "Design" at bounding box center [93, 53] width 61 height 19
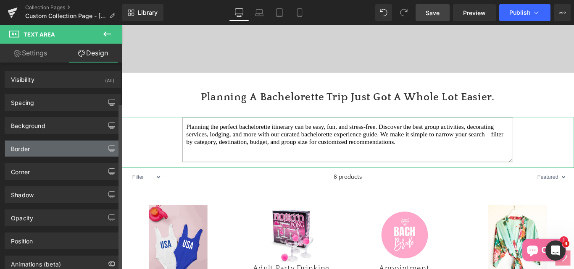
scroll to position [50, 0]
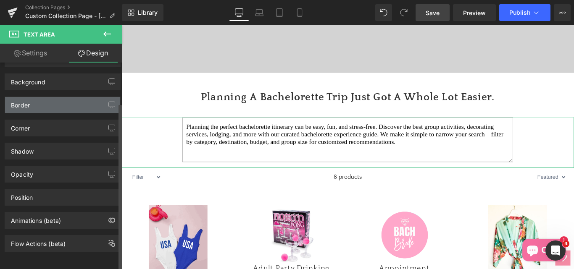
click at [18, 98] on div "Border" at bounding box center [20, 103] width 19 height 12
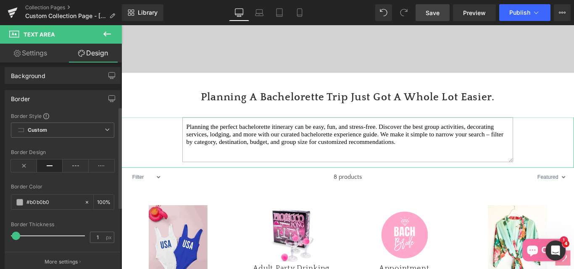
scroll to position [92, 0]
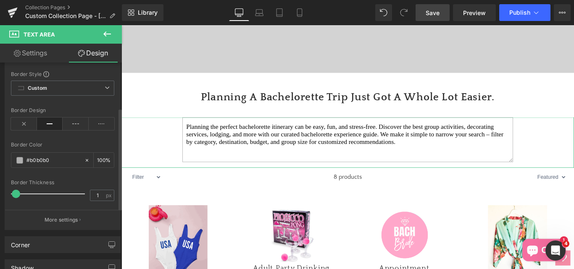
drag, startPoint x: 17, startPoint y: 194, endPoint x: 0, endPoint y: 197, distance: 17.4
click at [0, 197] on div "Border Border Style Custom Custom Setup Global Style Custom Setup Global Style …" at bounding box center [63, 136] width 126 height 188
drag, startPoint x: 420, startPoint y: 16, endPoint x: 247, endPoint y: 154, distance: 222.0
click at [420, 16] on link "Save" at bounding box center [433, 12] width 34 height 17
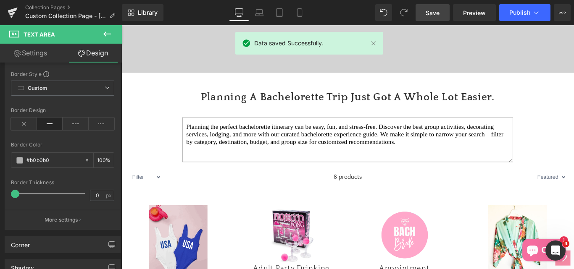
click at [434, 11] on span "Save" at bounding box center [433, 12] width 14 height 9
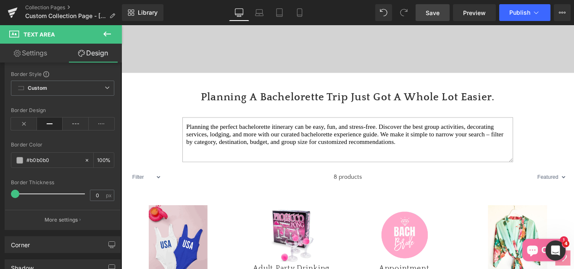
click at [108, 34] on icon at bounding box center [107, 34] width 8 height 5
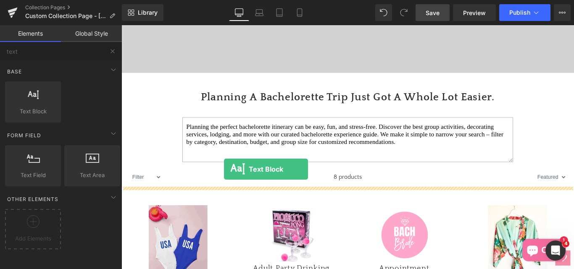
drag, startPoint x: 155, startPoint y: 135, endPoint x: 237, endPoint y: 187, distance: 97.4
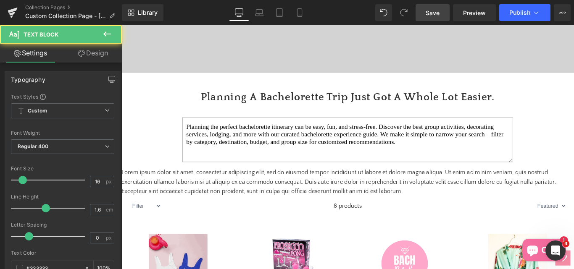
click at [362, 186] on div "Lorem ipsum dolor sit amet, consectetur adipiscing elit, sed do eiusmod tempor …" at bounding box center [376, 202] width 509 height 32
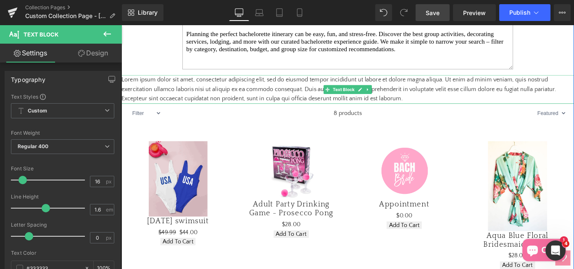
scroll to position [365, 0]
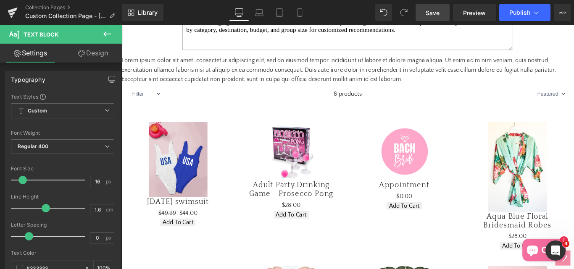
click at [430, 13] on span "Save" at bounding box center [433, 12] width 14 height 9
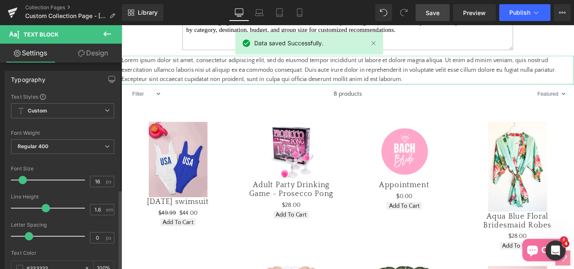
scroll to position [325, 0]
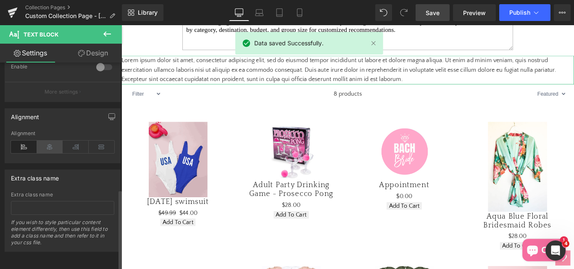
click at [51, 141] on icon at bounding box center [50, 147] width 26 height 13
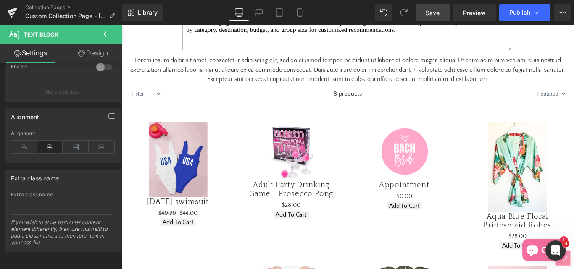
drag, startPoint x: 423, startPoint y: 12, endPoint x: 341, endPoint y: 3, distance: 83.3
click at [423, 12] on link "Save" at bounding box center [433, 12] width 34 height 17
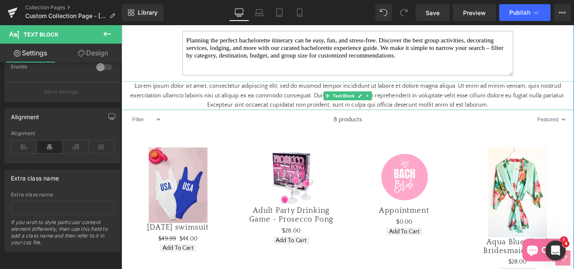
scroll to position [322, 0]
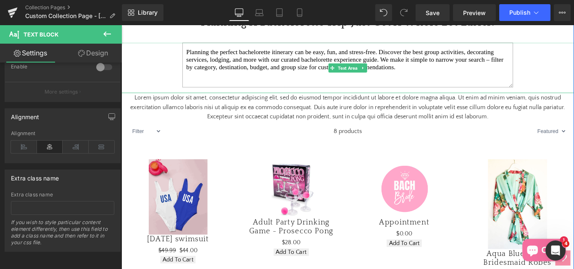
click at [396, 76] on textarea "Planning the perfect bachelorette itinerary can be easy, fun, and stress-free. …" at bounding box center [375, 70] width 371 height 50
click at [391, 76] on icon at bounding box center [393, 73] width 5 height 5
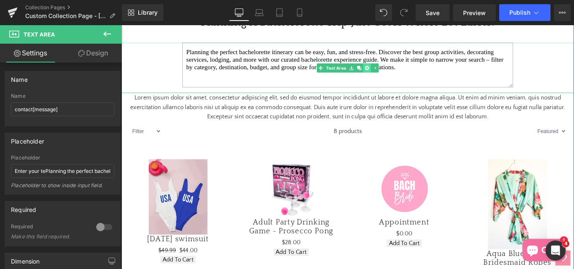
click at [395, 76] on icon at bounding box center [397, 73] width 5 height 5
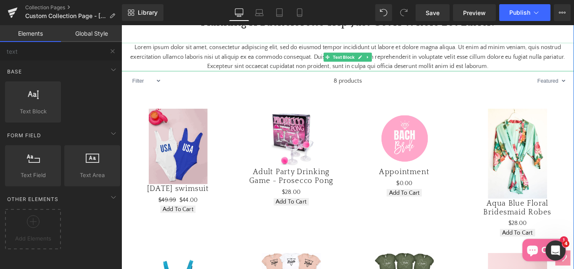
click at [337, 75] on p "Lorem ipsum dolor sit amet, consectetur adipiscing elit, sed do eiusmod tempor …" at bounding box center [376, 61] width 509 height 32
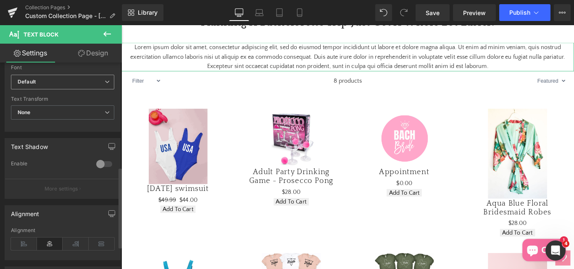
scroll to position [157, 0]
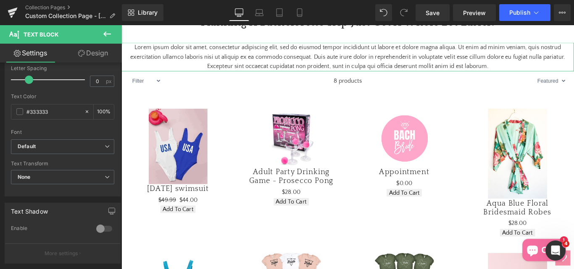
click at [95, 54] on link "Design" at bounding box center [93, 53] width 61 height 19
click at [0, 0] on div "Spacing" at bounding box center [0, 0] width 0 height 0
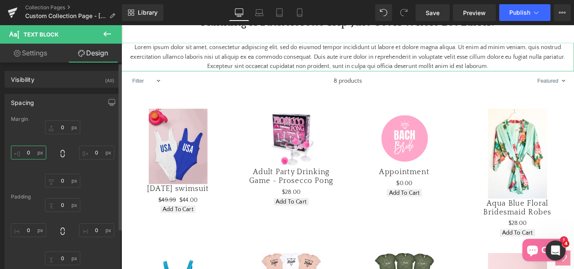
click at [35, 151] on input "0" at bounding box center [28, 153] width 35 height 14
click at [94, 156] on input "0" at bounding box center [96, 153] width 35 height 14
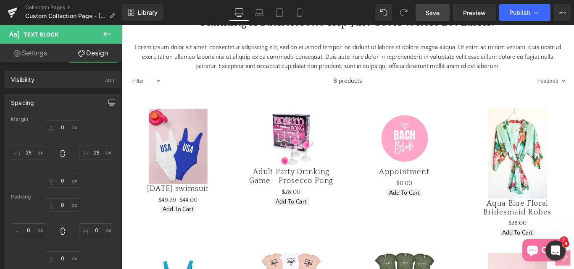
click at [436, 14] on span "Save" at bounding box center [433, 12] width 14 height 9
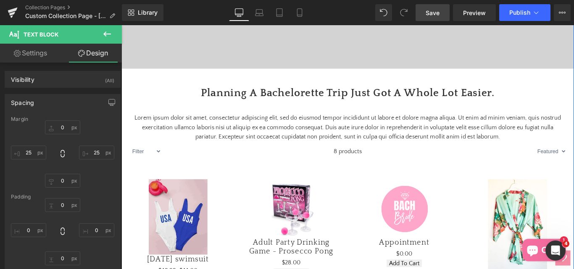
scroll to position [238, 0]
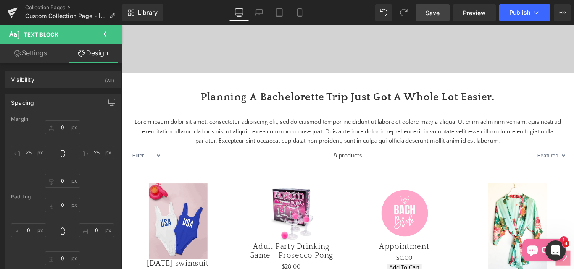
drag, startPoint x: 423, startPoint y: 13, endPoint x: 423, endPoint y: 19, distance: 5.5
click at [424, 14] on link "Save" at bounding box center [433, 12] width 34 height 17
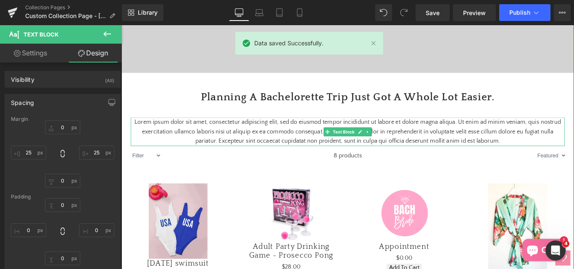
click at [203, 161] on p "Lorem ipsum dolor sit amet, consectetur adipiscing elit, sed do eiusmod tempor …" at bounding box center [376, 145] width 488 height 32
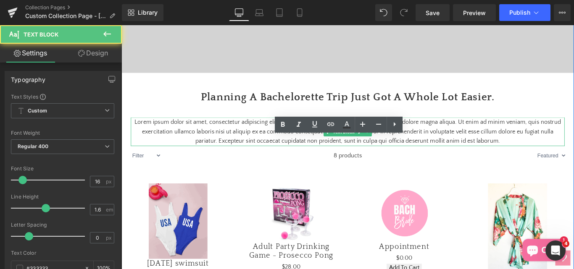
drag, startPoint x: 82, startPoint y: 137, endPoint x: 38, endPoint y: 55, distance: 92.2
click at [38, 55] on link "Settings" at bounding box center [30, 53] width 61 height 19
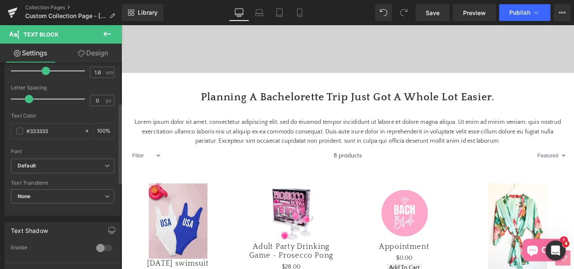
scroll to position [168, 0]
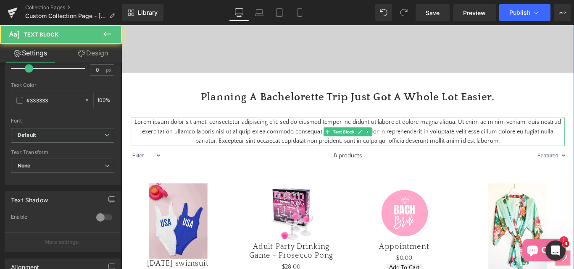
click at [171, 161] on p "Lorem ipsum dolor sit amet, consectetur adipiscing elit, sed do eiusmod tempor …" at bounding box center [376, 145] width 488 height 32
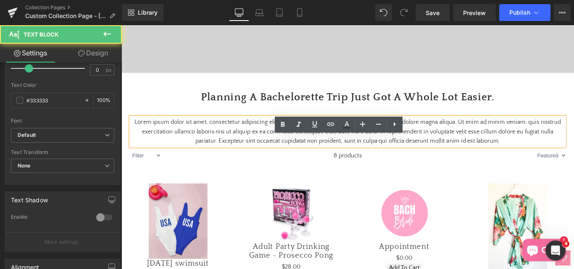
click at [138, 157] on p "Lorem ipsum dolor sit amet, consectetur adipiscing elit, sed do eiusmod tempor …" at bounding box center [376, 145] width 488 height 32
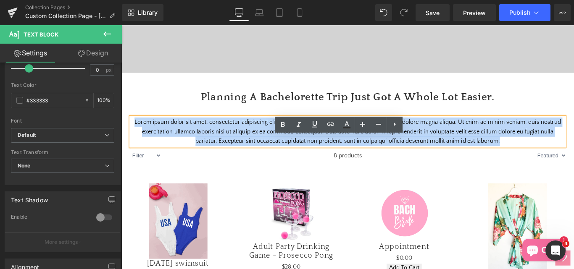
drag, startPoint x: 135, startPoint y: 156, endPoint x: 538, endPoint y: 176, distance: 402.9
click at [538, 161] on p "Lorem ipsum dolor sit amet, consectetur adipiscing elit, sed do eiusmod tempor …" at bounding box center [376, 145] width 488 height 32
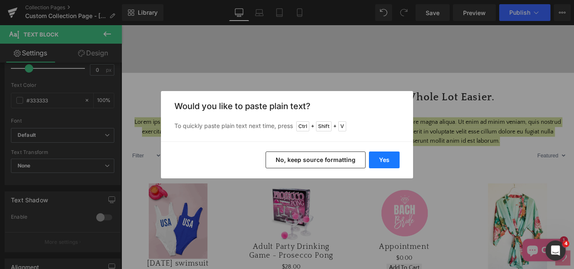
click at [383, 160] on button "Yes" at bounding box center [384, 160] width 31 height 17
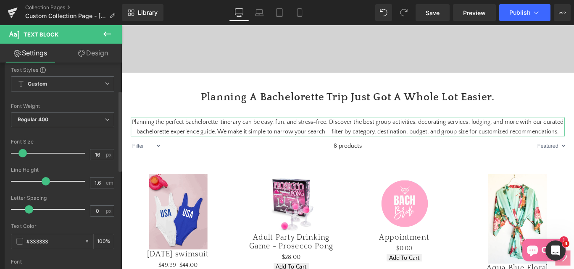
scroll to position [0, 0]
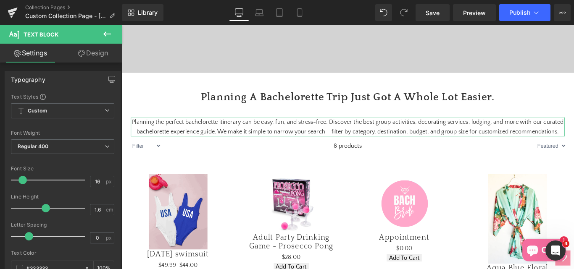
click at [86, 56] on link "Design" at bounding box center [93, 53] width 61 height 19
click at [0, 0] on div "Spacing" at bounding box center [0, 0] width 0 height 0
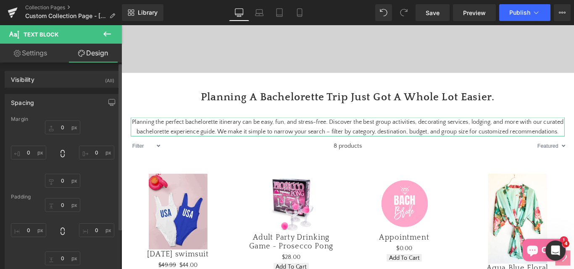
click at [24, 102] on div "Spacing" at bounding box center [22, 101] width 23 height 12
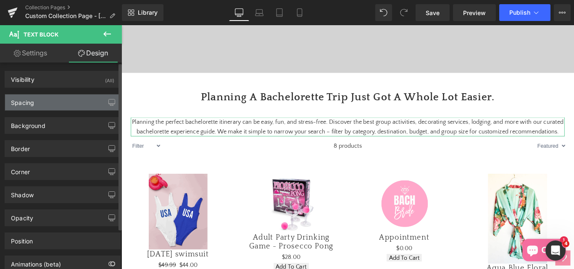
click at [26, 103] on div "Spacing" at bounding box center [22, 101] width 23 height 12
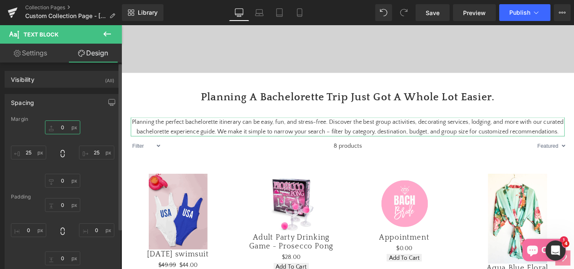
click at [58, 128] on input "0" at bounding box center [62, 128] width 35 height 14
click at [31, 153] on input "25" at bounding box center [28, 153] width 35 height 14
drag, startPoint x: 436, startPoint y: 14, endPoint x: 322, endPoint y: 16, distance: 114.0
click at [436, 14] on span "Save" at bounding box center [433, 12] width 14 height 9
click at [34, 51] on link "Settings" at bounding box center [30, 53] width 61 height 19
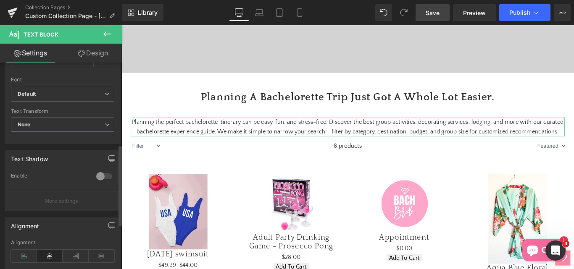
scroll to position [210, 0]
click at [34, 92] on icon "Default" at bounding box center [27, 93] width 18 height 7
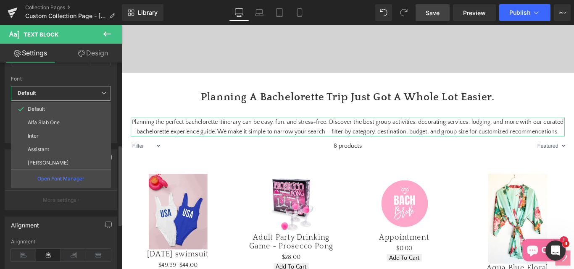
click at [34, 92] on icon "Default" at bounding box center [27, 93] width 18 height 7
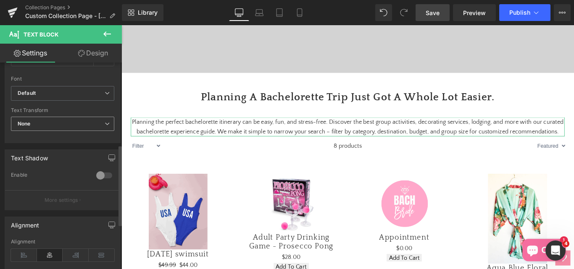
click at [43, 124] on span "None" at bounding box center [62, 124] width 103 height 15
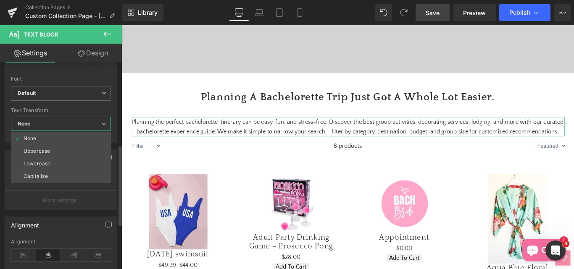
click at [43, 124] on span "None" at bounding box center [61, 124] width 100 height 15
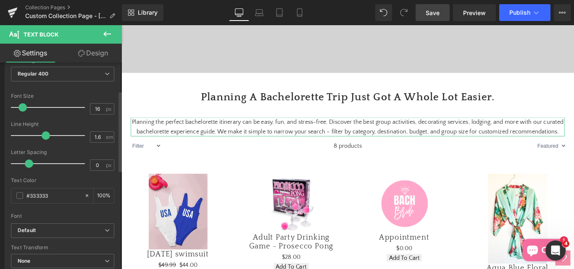
scroll to position [0, 0]
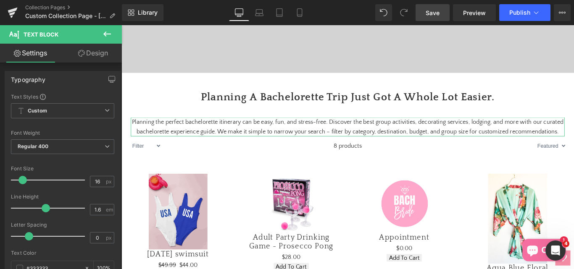
click at [98, 53] on link "Design" at bounding box center [93, 53] width 61 height 19
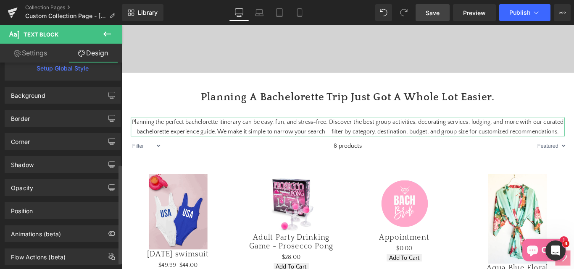
scroll to position [210, 0]
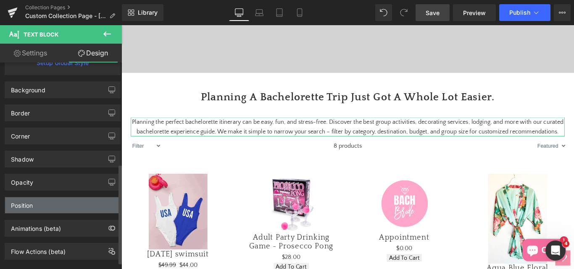
click at [22, 207] on div "Position" at bounding box center [22, 204] width 22 height 12
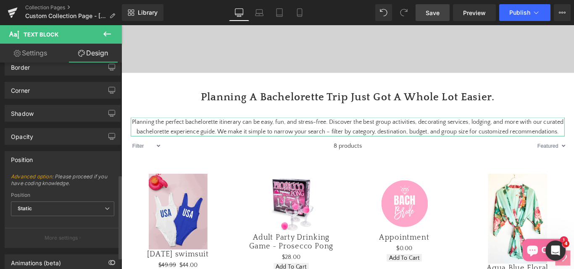
scroll to position [305, 0]
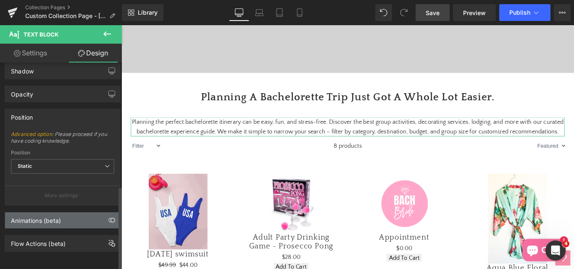
click at [28, 216] on div "Animations (beta)" at bounding box center [36, 219] width 50 height 12
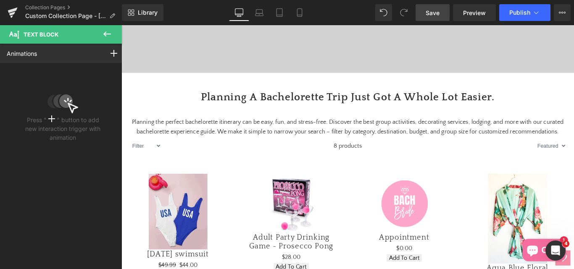
click at [109, 36] on icon at bounding box center [107, 34] width 10 height 10
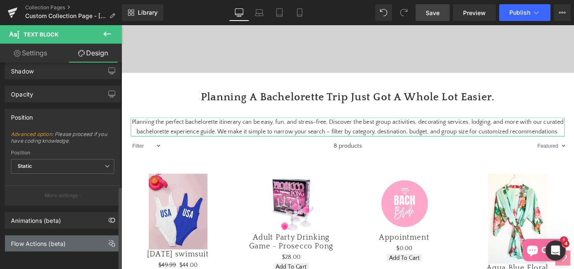
click at [26, 236] on div "Flow Actions (beta)" at bounding box center [38, 242] width 55 height 12
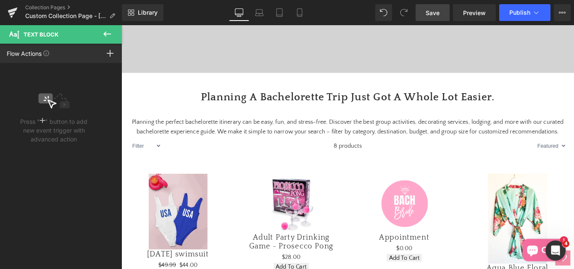
click at [104, 34] on icon at bounding box center [107, 34] width 8 height 5
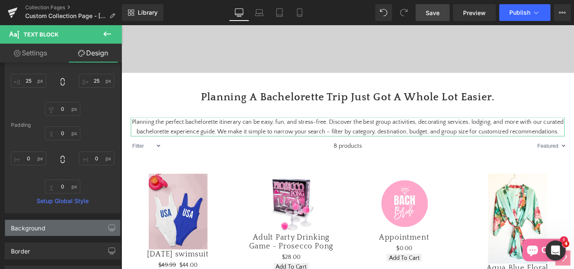
scroll to position [53, 0]
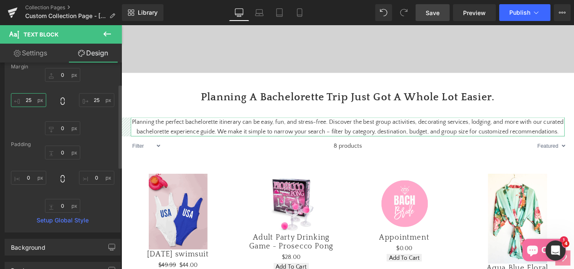
click at [32, 103] on input "25" at bounding box center [28, 100] width 35 height 14
click at [95, 103] on input "25" at bounding box center [96, 100] width 35 height 14
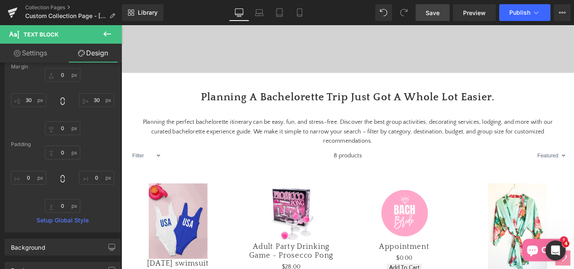
click at [434, 13] on span "Save" at bounding box center [433, 12] width 14 height 9
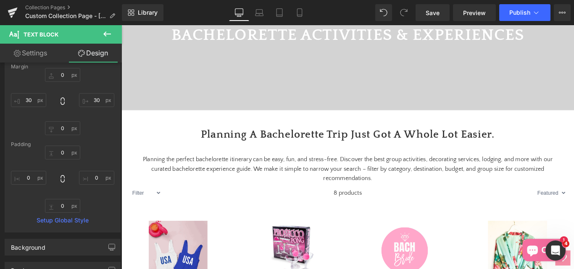
click at [106, 35] on icon at bounding box center [107, 34] width 10 height 10
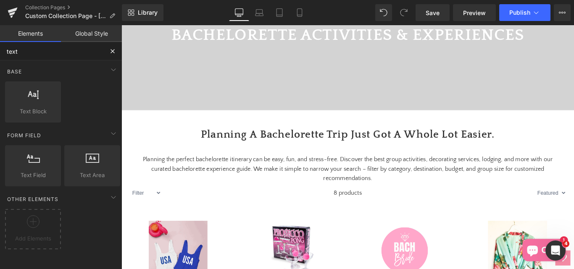
click at [38, 55] on input "text" at bounding box center [51, 51] width 103 height 18
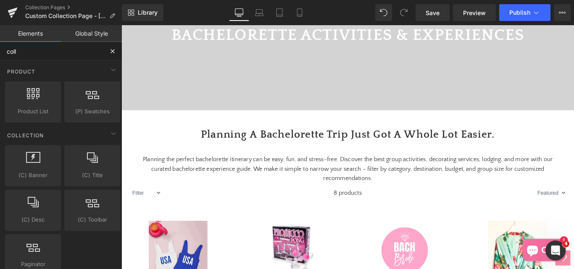
scroll to position [77, 0]
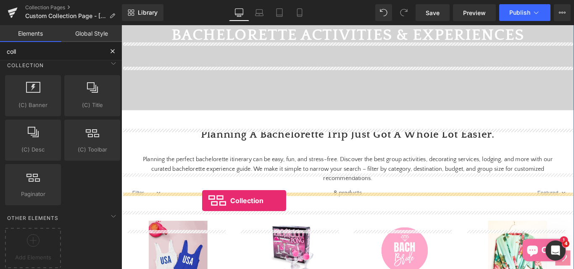
drag, startPoint x: 201, startPoint y: 167, endPoint x: 212, endPoint y: 223, distance: 57.1
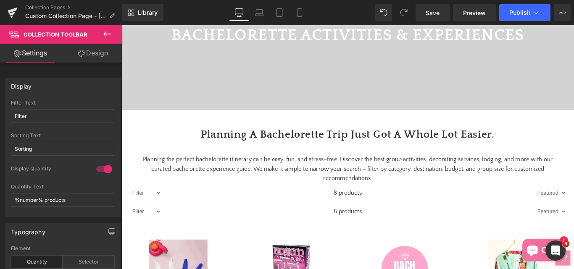
scroll to position [238, 0]
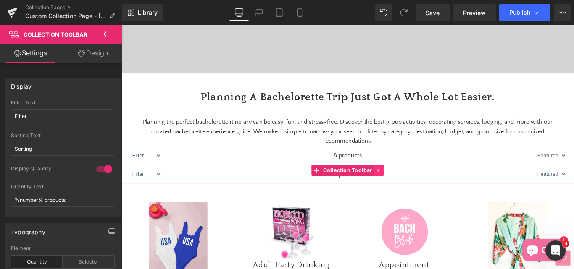
click at [409, 191] on icon at bounding box center [410, 189] width 2 height 4
click at [414, 192] on icon at bounding box center [417, 189] width 6 height 6
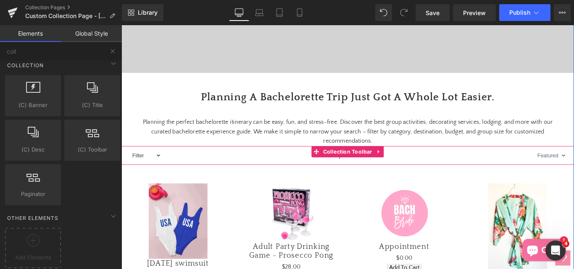
click at [161, 181] on select "Filter Asian Persuasion" at bounding box center [148, 172] width 37 height 18
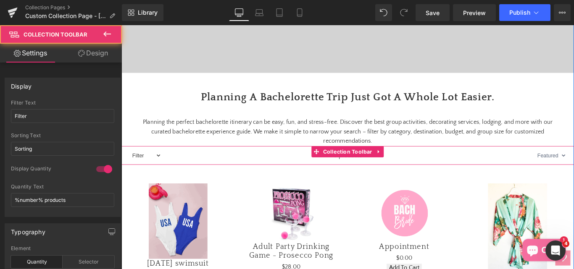
click at [160, 181] on select "Filter Asian Persuasion" at bounding box center [148, 172] width 37 height 18
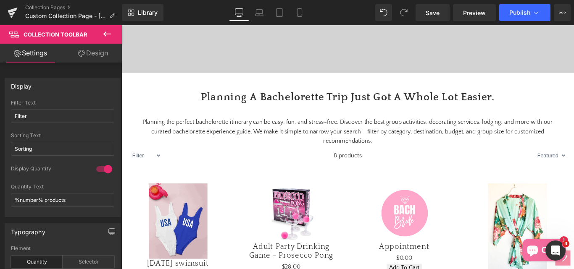
click at [107, 33] on icon at bounding box center [107, 34] width 10 height 10
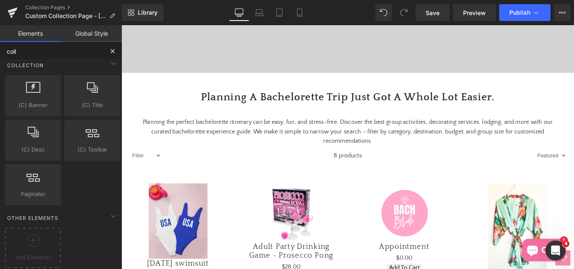
click at [36, 53] on input "coll" at bounding box center [51, 51] width 103 height 18
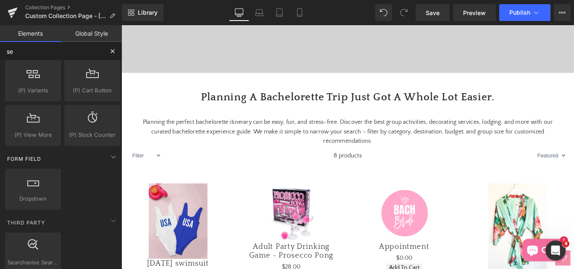
scroll to position [210, 0]
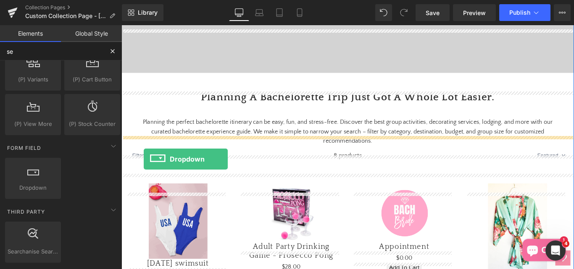
drag, startPoint x: 139, startPoint y: 206, endPoint x: 146, endPoint y: 176, distance: 31.1
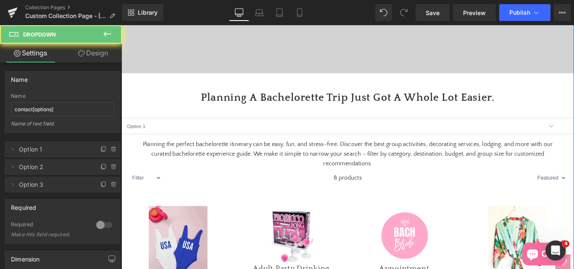
click at [140, 177] on div "BACHELORETTE ACTIVITIES & EXPERIENCES Heading Video Bg Collection title Collect…" at bounding box center [376, 241] width 509 height 661
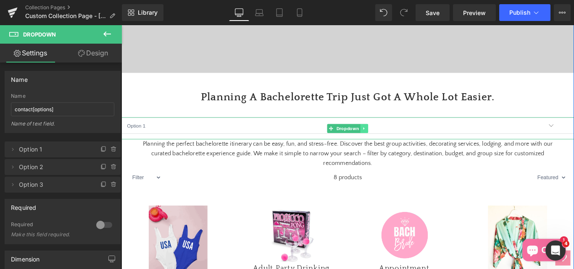
click at [394, 143] on icon at bounding box center [394, 141] width 1 height 3
click at [396, 144] on icon at bounding box center [398, 141] width 5 height 5
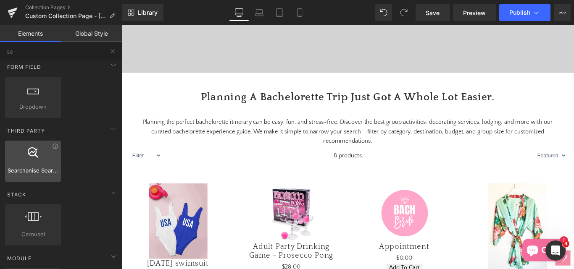
scroll to position [294, 0]
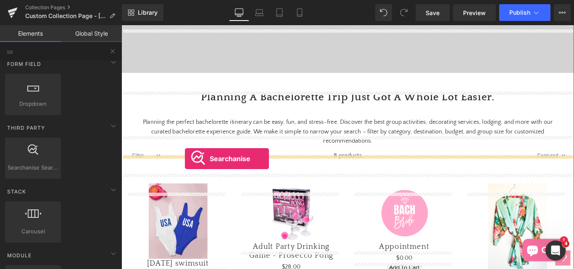
drag, startPoint x: 144, startPoint y: 182, endPoint x: 193, endPoint y: 175, distance: 49.7
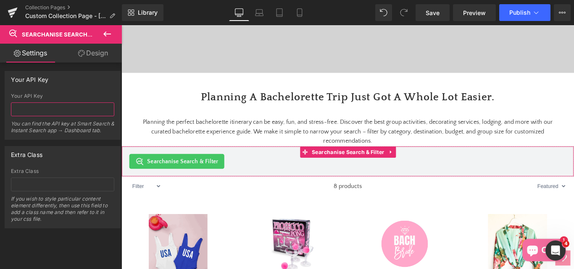
click at [18, 106] on input "text" at bounding box center [62, 110] width 103 height 14
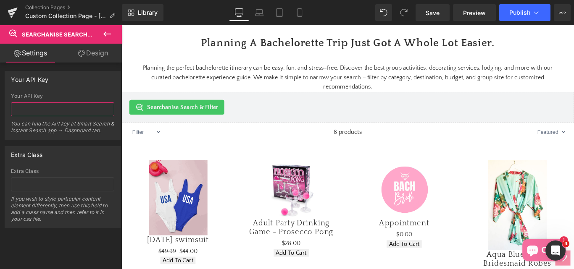
scroll to position [238, 0]
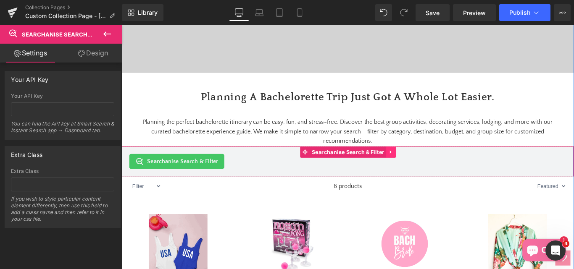
click at [422, 171] on icon at bounding box center [425, 168] width 6 height 6
click at [427, 171] on icon at bounding box center [430, 168] width 6 height 6
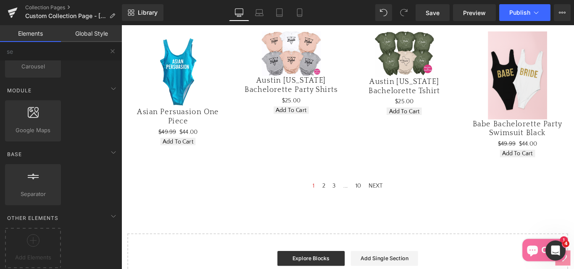
scroll to position [743, 0]
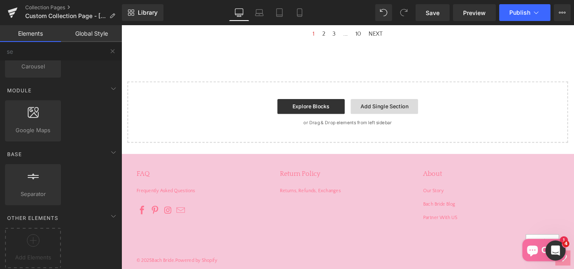
click at [410, 125] on link "Add Single Section" at bounding box center [417, 116] width 76 height 17
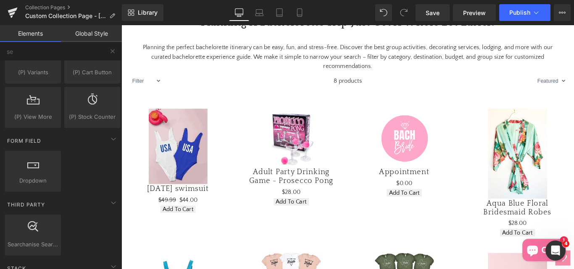
scroll to position [172, 0]
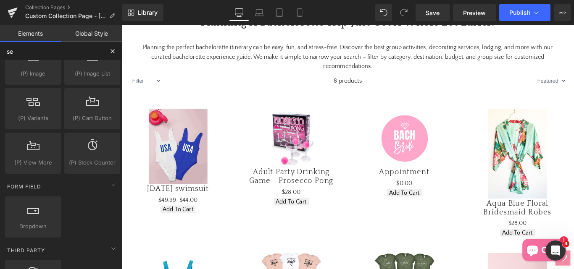
click at [31, 56] on input "se" at bounding box center [51, 51] width 103 height 18
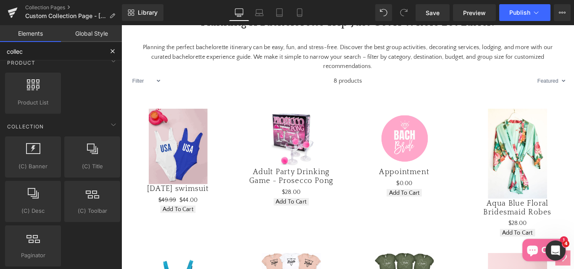
scroll to position [77, 0]
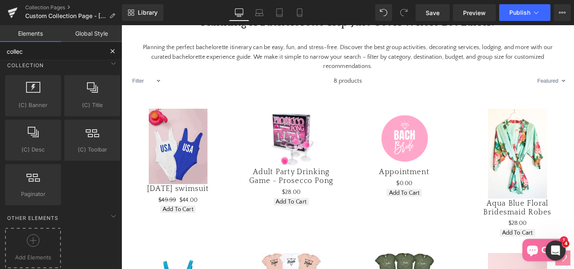
click at [29, 236] on icon at bounding box center [33, 241] width 13 height 13
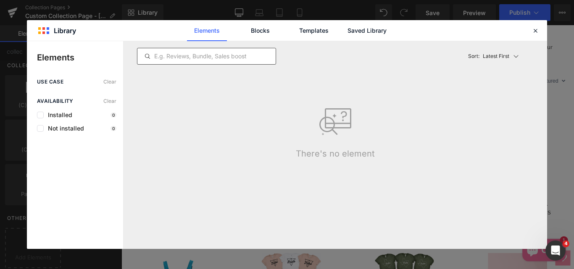
click at [189, 49] on div at bounding box center [206, 56] width 139 height 17
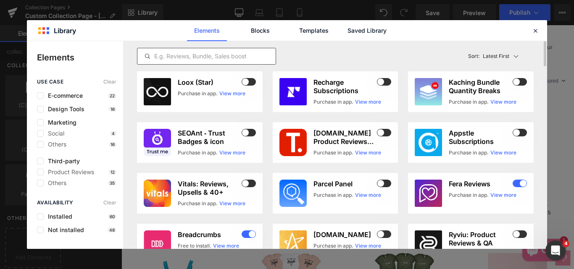
click at [185, 57] on input "text" at bounding box center [206, 56] width 138 height 10
click at [347, 32] on link "Blocks" at bounding box center [367, 30] width 40 height 21
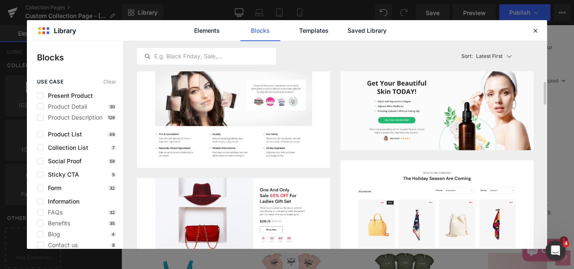
scroll to position [1051, 0]
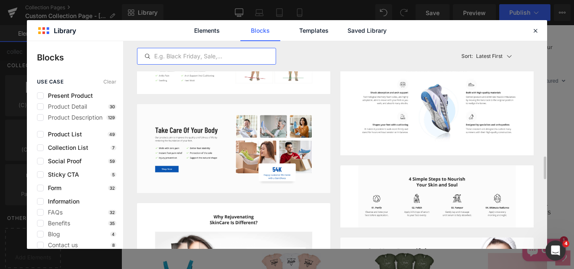
click at [177, 57] on input "text" at bounding box center [206, 56] width 138 height 10
click at [42, 148] on label at bounding box center [40, 148] width 7 height 7
click at [40, 148] on input "checkbox" at bounding box center [40, 148] width 0 height 0
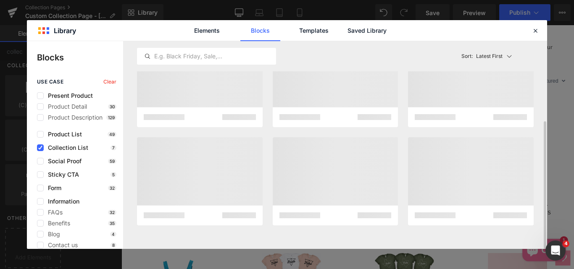
scroll to position [68, 0]
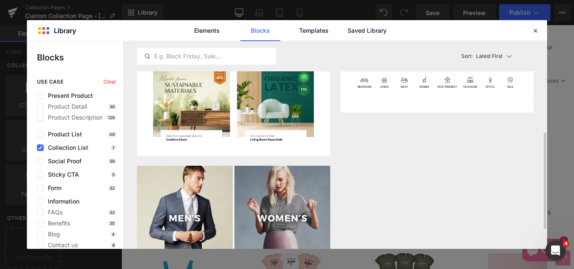
scroll to position [155, 0]
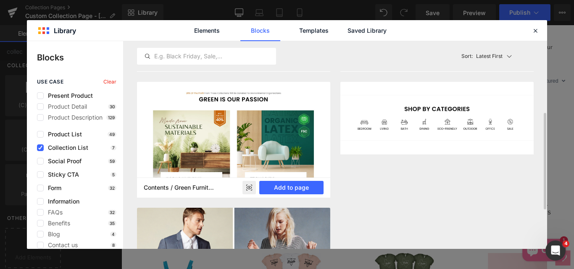
click at [249, 188] on icon at bounding box center [249, 188] width 13 height 14
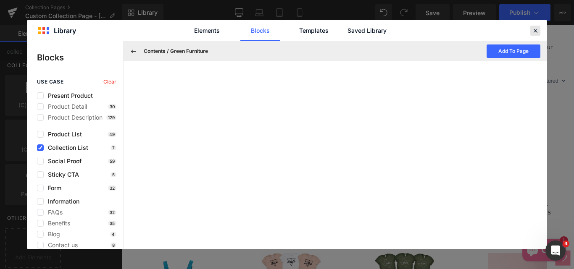
click at [539, 35] on div at bounding box center [536, 31] width 10 height 10
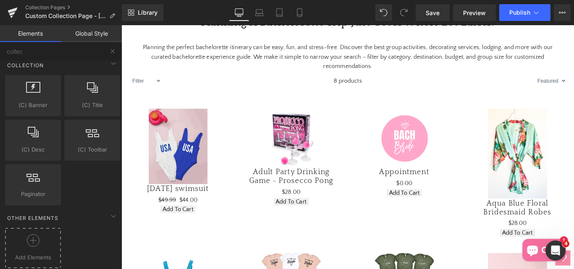
click at [27, 238] on icon at bounding box center [33, 241] width 13 height 13
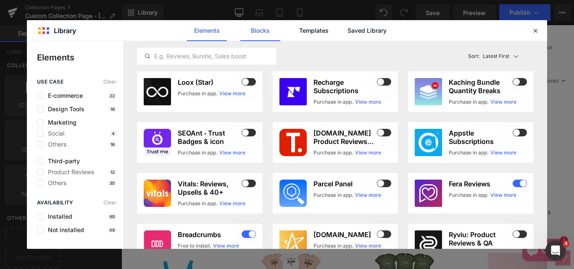
click at [347, 32] on link "Blocks" at bounding box center [367, 30] width 40 height 21
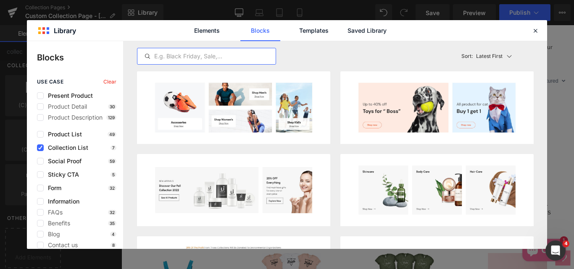
click at [190, 55] on input "text" at bounding box center [206, 56] width 138 height 10
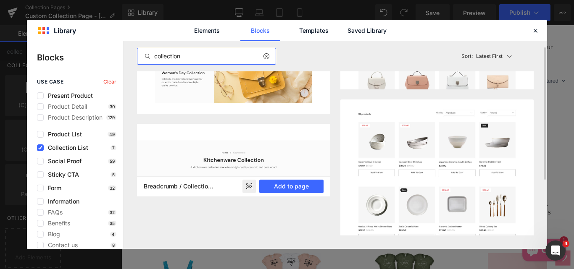
scroll to position [76, 0]
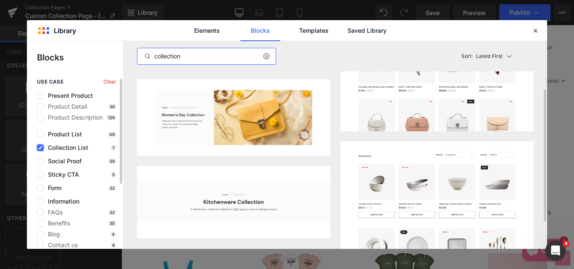
type input "collection"
click at [40, 148] on icon at bounding box center [40, 148] width 4 height 0
click at [40, 148] on input "checkbox" at bounding box center [40, 148] width 0 height 0
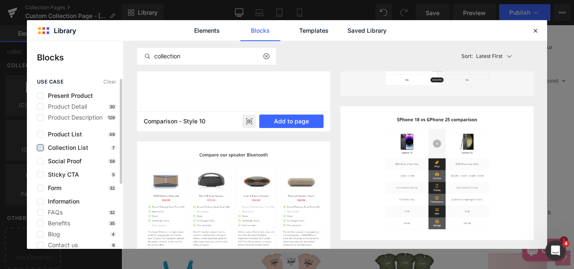
scroll to position [0, 0]
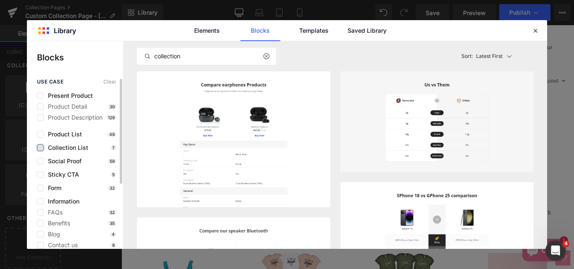
click at [48, 146] on span "Collection List" at bounding box center [66, 148] width 45 height 7
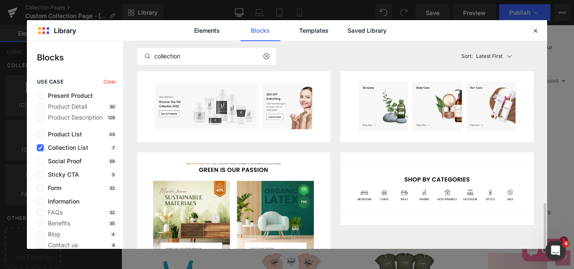
scroll to position [210, 0]
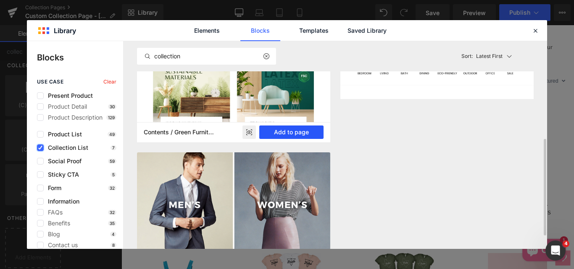
click at [285, 132] on button "Add to page" at bounding box center [291, 132] width 64 height 13
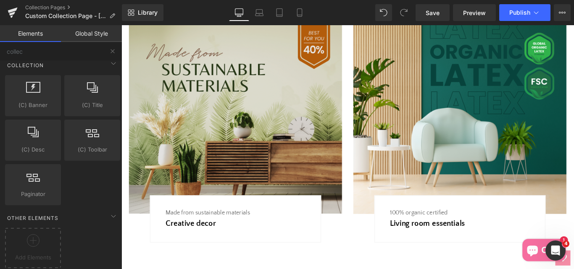
scroll to position [883, 0]
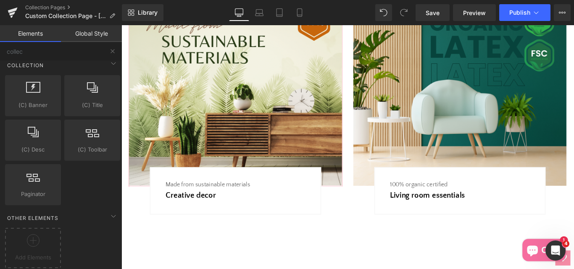
click at [295, 126] on img at bounding box center [250, 99] width 240 height 214
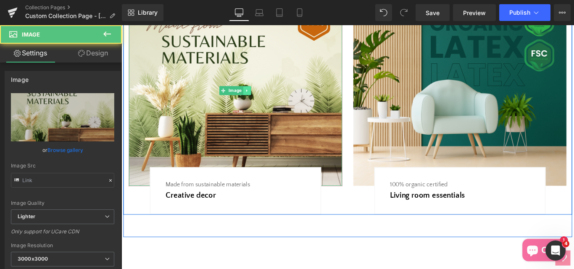
type input "https://ucarecdn.com/3ef19cb2-2db3-499d-8bec-0d1c0da03979/-/format/auto/-/previ…"
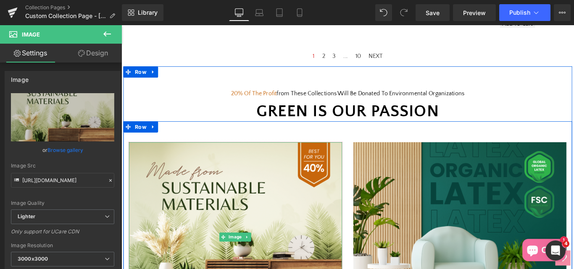
scroll to position [715, 0]
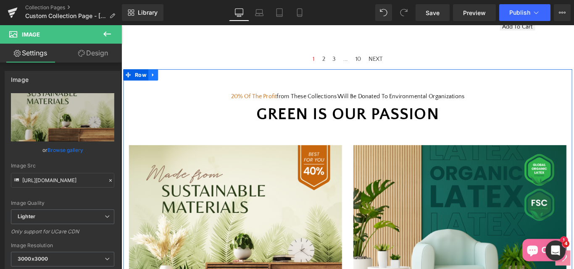
click at [154, 85] on icon at bounding box center [157, 81] width 6 height 6
click at [176, 85] on icon at bounding box center [179, 81] width 6 height 6
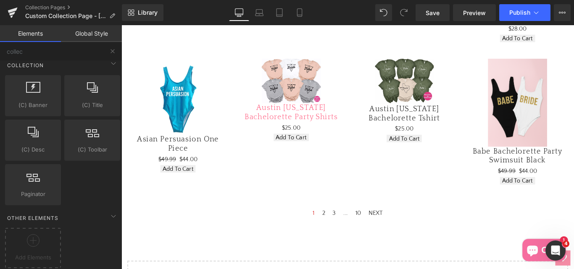
scroll to position [588, 0]
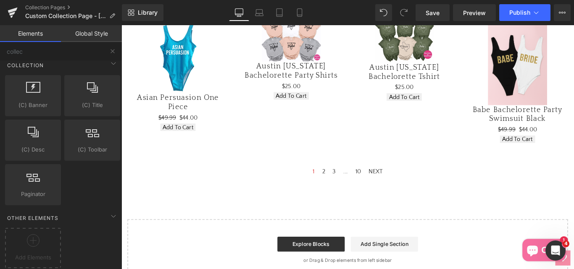
drag, startPoint x: 231, startPoint y: 210, endPoint x: 196, endPoint y: 189, distance: 40.2
click at [122, 25] on div at bounding box center [122, 25] width 0 height 0
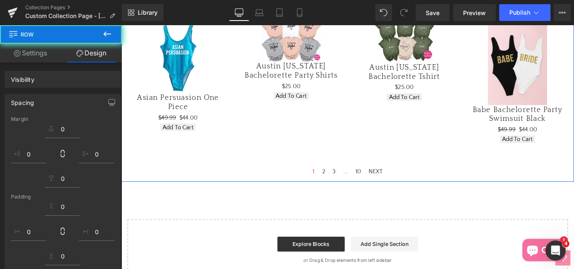
click at [107, 36] on icon at bounding box center [107, 34] width 10 height 10
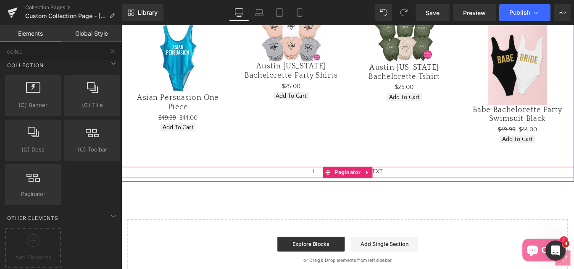
click at [338, 198] on div "1 2 3 ... 10 NEXT" at bounding box center [376, 191] width 509 height 13
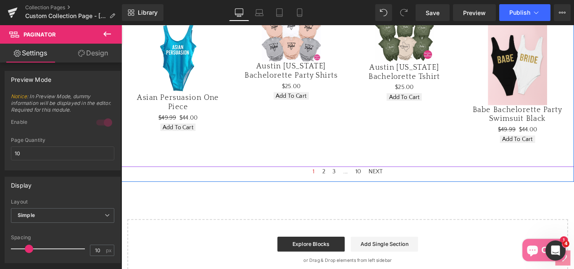
scroll to position [546, 0]
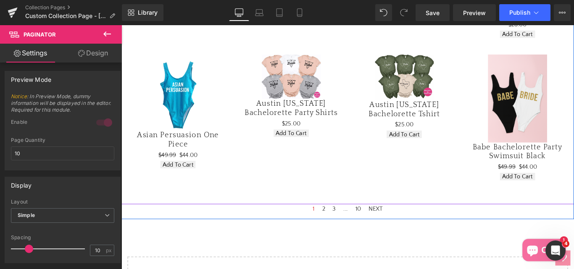
click at [238, 97] on div "Sale Off (P) Image Asian Persuasion One Piece (P) Title $49.99 $44.00 (P) Price…" at bounding box center [185, 123] width 127 height 147
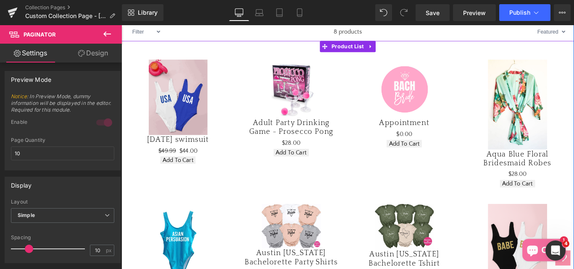
scroll to position [336, 0]
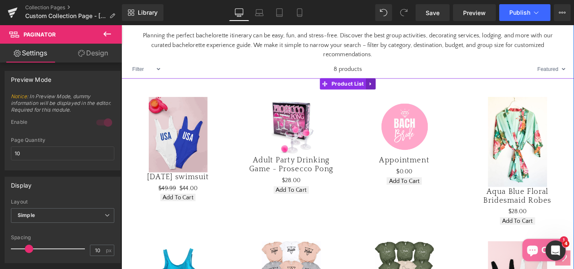
click at [399, 94] on icon at bounding box center [402, 91] width 6 height 6
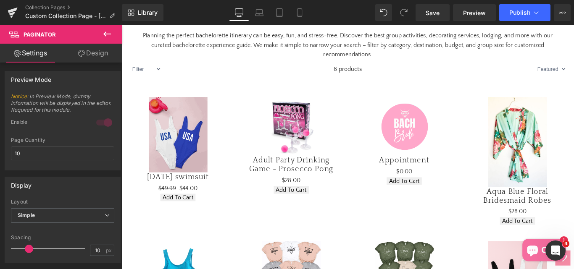
click at [107, 31] on icon at bounding box center [107, 34] width 10 height 10
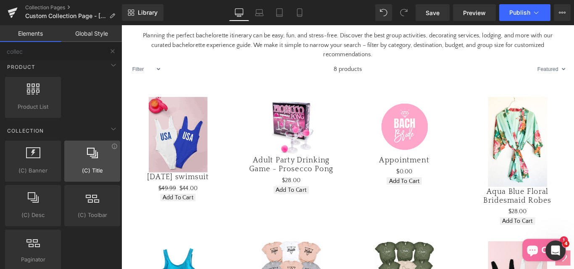
scroll to position [0, 0]
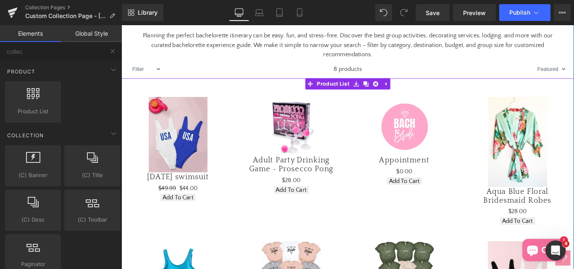
drag, startPoint x: 362, startPoint y: 102, endPoint x: 150, endPoint y: 120, distance: 212.7
click at [362, 98] on span "Product List" at bounding box center [359, 91] width 41 height 13
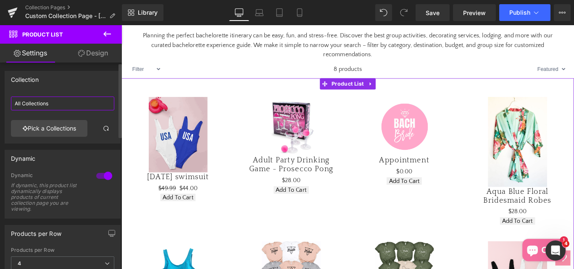
click at [55, 104] on input "All Collections" at bounding box center [62, 104] width 103 height 14
click at [52, 128] on link "Pick a Collections" at bounding box center [49, 128] width 77 height 17
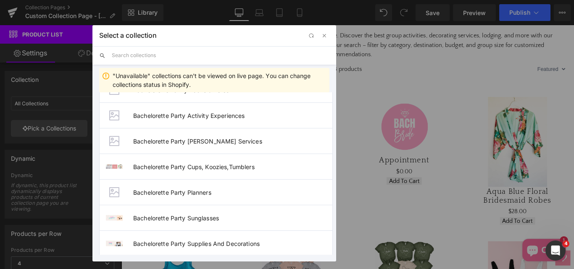
scroll to position [84, 0]
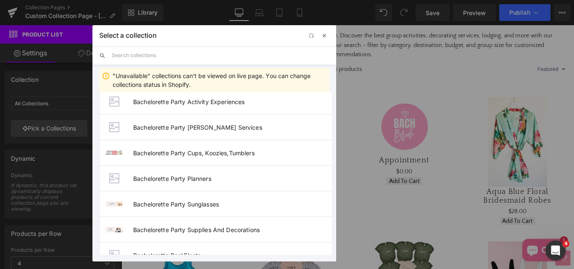
click at [322, 34] on span "button" at bounding box center [324, 35] width 7 height 7
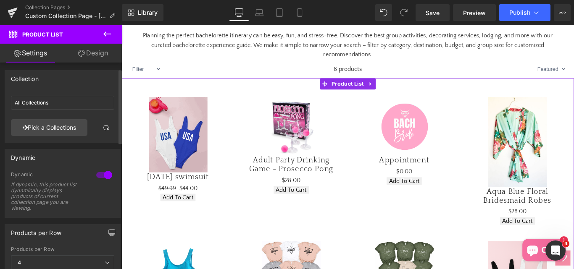
scroll to position [0, 0]
click at [93, 54] on link "Design" at bounding box center [93, 53] width 61 height 19
click at [0, 0] on div "Visibility" at bounding box center [0, 0] width 0 height 0
click at [396, 102] on div "Sale Off (P) Image 4th of July swimsuit (P) Title $49.99 $44.00 (P) Price Add T…" at bounding box center [376, 254] width 509 height 339
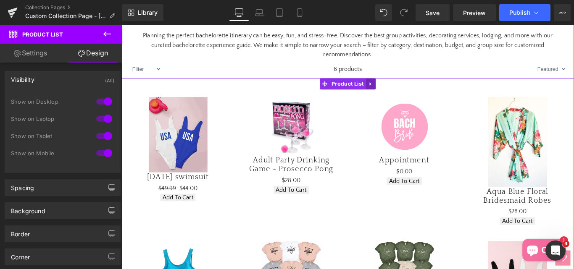
click at [399, 94] on icon at bounding box center [402, 91] width 6 height 6
click at [404, 94] on icon at bounding box center [407, 91] width 6 height 6
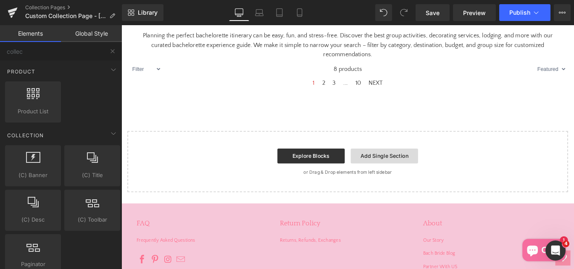
click at [405, 181] on link "Add Single Section" at bounding box center [417, 172] width 76 height 17
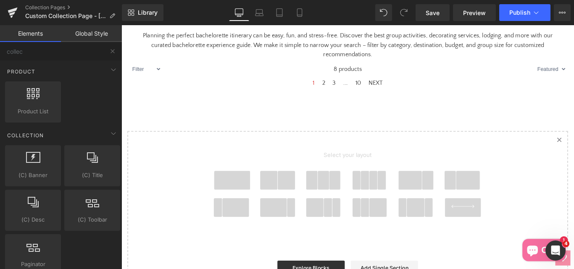
click at [502, 209] on span at bounding box center [511, 199] width 27 height 21
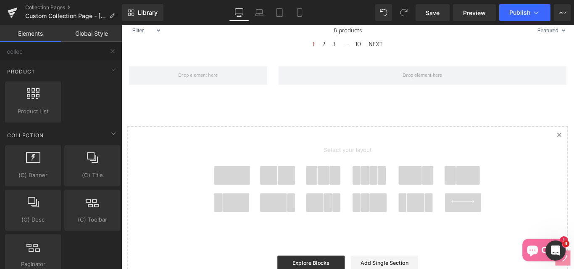
scroll to position [390, 0]
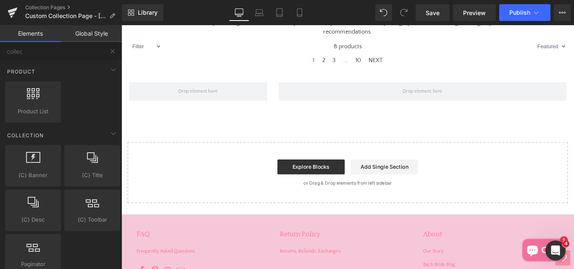
scroll to position [348, 0]
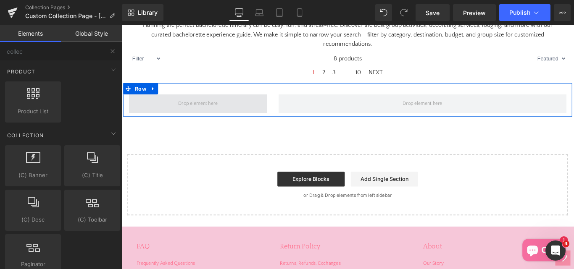
click at [206, 121] on span at bounding box center [207, 113] width 50 height 15
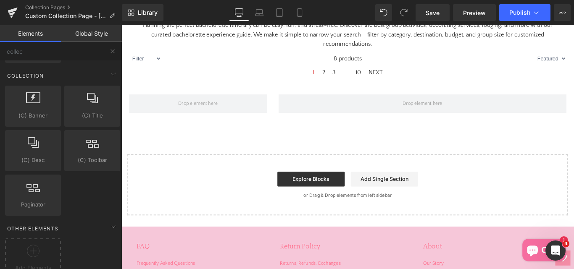
scroll to position [77, 0]
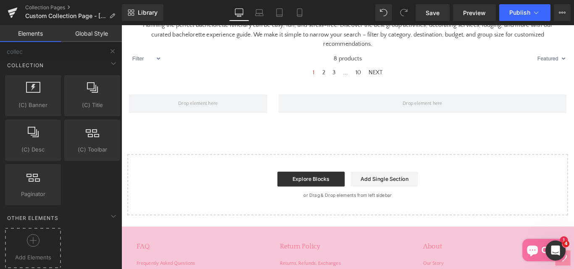
click at [34, 235] on icon at bounding box center [33, 241] width 13 height 13
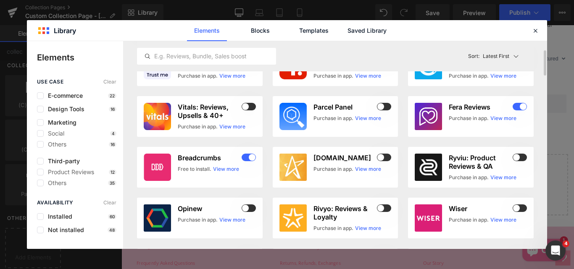
scroll to position [0, 0]
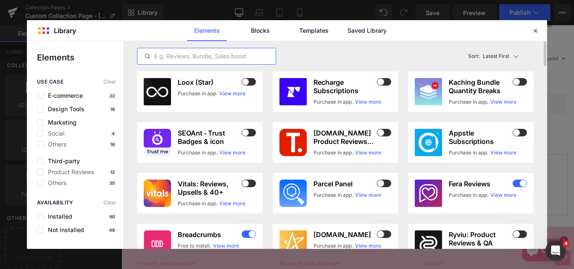
click at [156, 60] on input "text" at bounding box center [206, 56] width 138 height 10
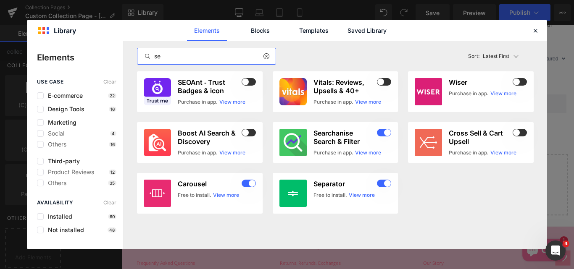
type input "s"
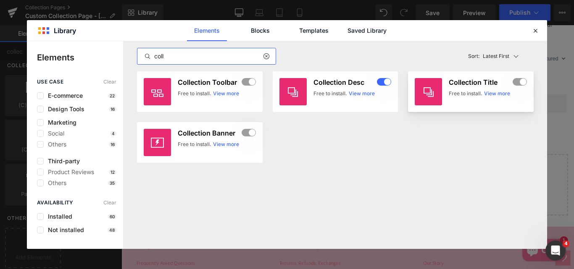
type input "coll"
click at [432, 91] on icon at bounding box center [429, 92] width 10 height 10
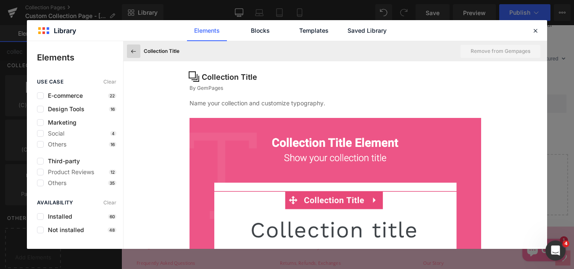
click at [133, 55] on button at bounding box center [133, 51] width 13 height 13
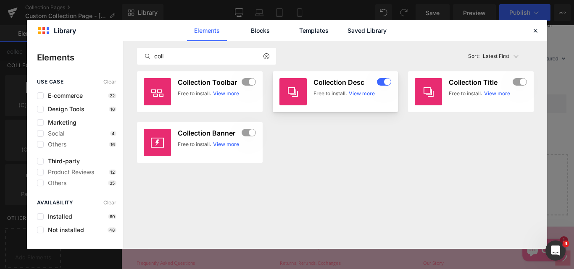
click at [319, 81] on h3 "Collection Desc" at bounding box center [345, 82] width 62 height 8
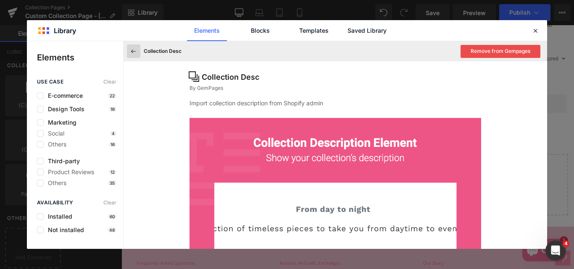
click at [133, 51] on icon at bounding box center [134, 52] width 8 height 8
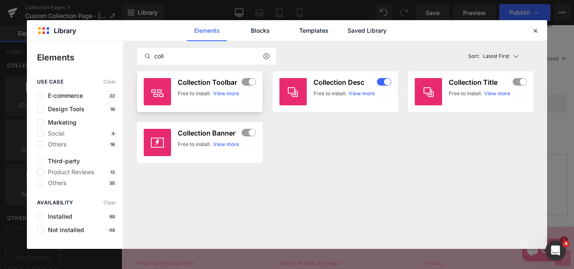
click at [201, 89] on div "Collection Toolbar Free to install. View more" at bounding box center [217, 91] width 78 height 27
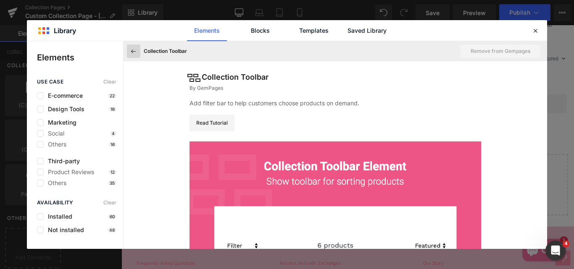
click at [134, 55] on button at bounding box center [133, 51] width 13 height 13
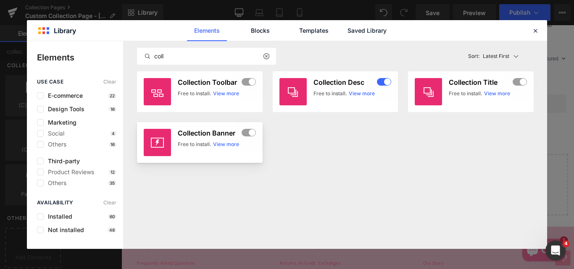
click at [194, 142] on div "Free to install." at bounding box center [195, 145] width 34 height 8
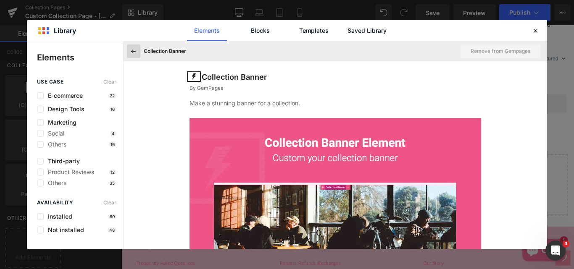
click at [133, 50] on icon at bounding box center [134, 52] width 8 height 8
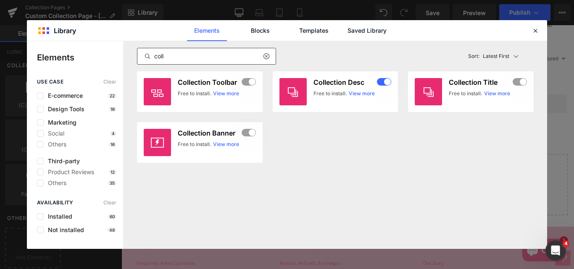
click at [267, 58] on icon at bounding box center [266, 56] width 6 height 7
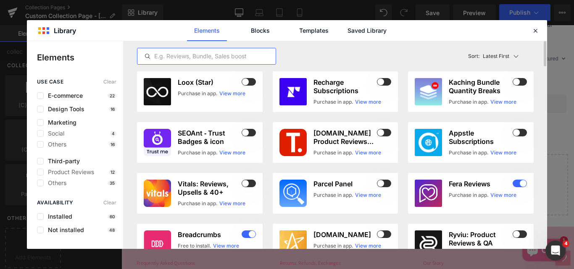
click at [265, 55] on input "text" at bounding box center [206, 56] width 138 height 10
click at [347, 29] on link "Blocks" at bounding box center [367, 30] width 40 height 21
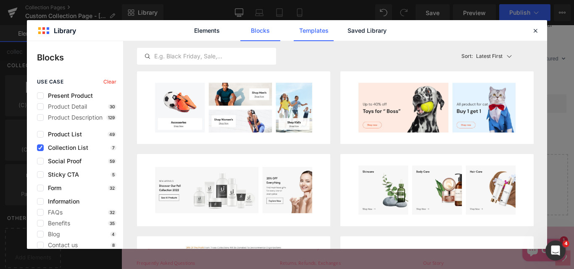
click at [312, 34] on link "Templates" at bounding box center [314, 30] width 40 height 21
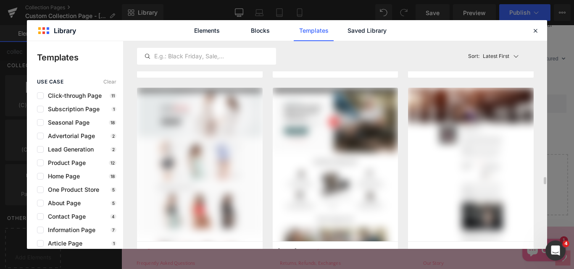
scroll to position [294, 0]
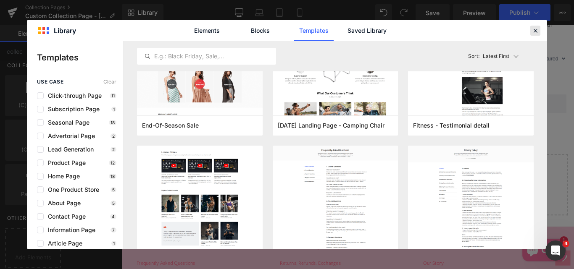
click at [536, 32] on icon at bounding box center [536, 31] width 8 height 8
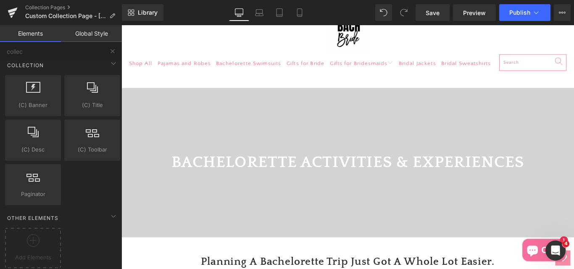
scroll to position [180, 0]
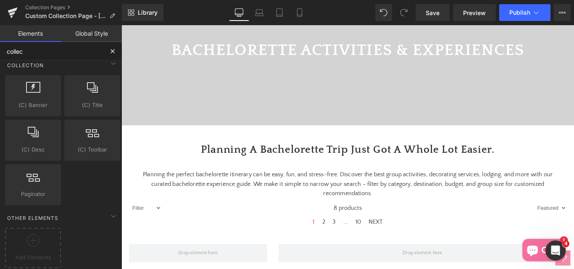
click at [38, 55] on input "collec" at bounding box center [51, 51] width 103 height 18
type input "c"
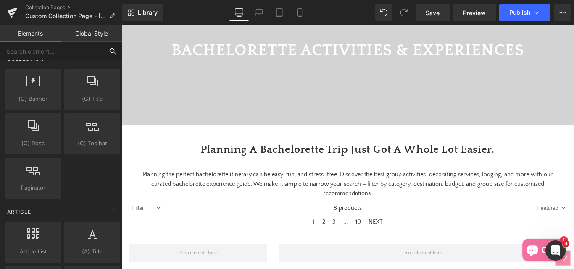
scroll to position [390, 0]
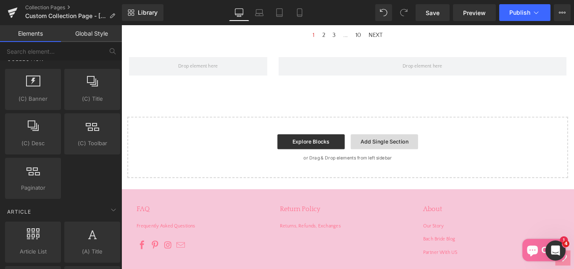
click at [407, 165] on link "Add Single Section" at bounding box center [417, 156] width 76 height 17
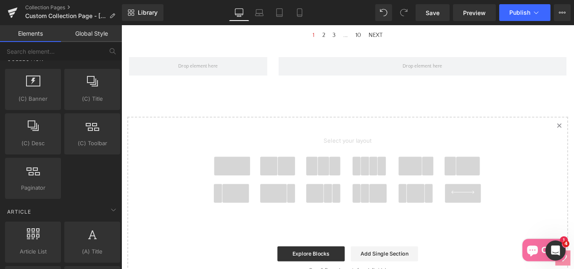
click at [245, 194] on span at bounding box center [246, 183] width 40 height 21
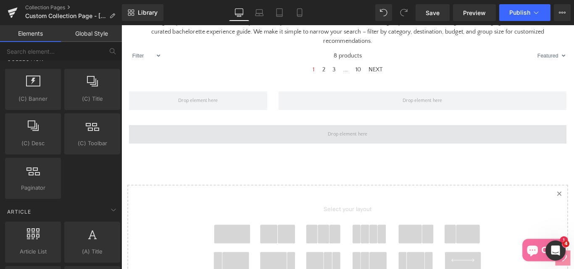
scroll to position [343, 0]
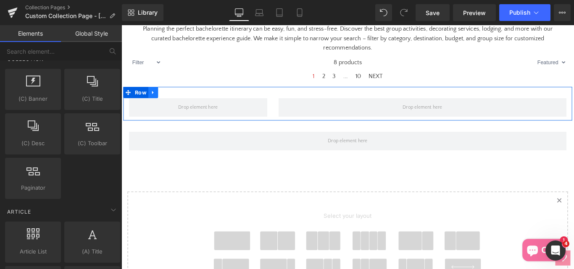
click at [156, 103] on icon at bounding box center [157, 101] width 2 height 4
click at [177, 104] on icon at bounding box center [179, 101] width 6 height 6
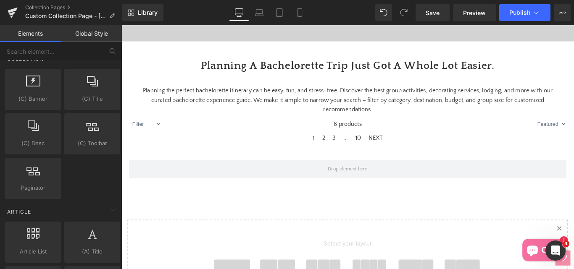
scroll to position [301, 0]
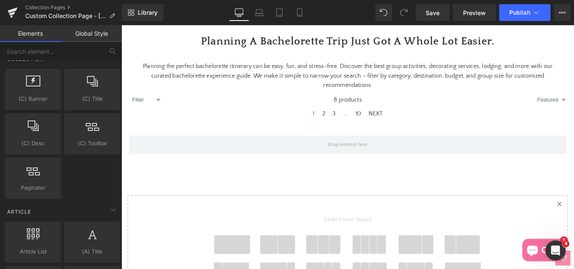
click at [237, 269] on span at bounding box center [246, 272] width 40 height 21
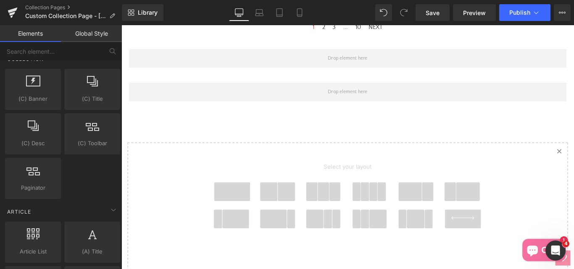
scroll to position [386, 0]
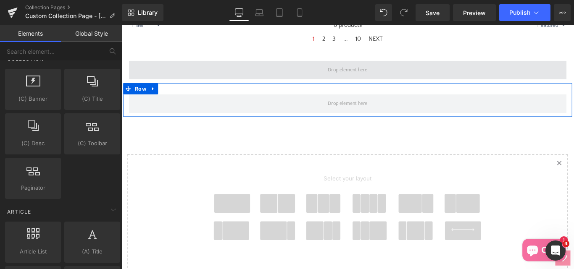
drag, startPoint x: 264, startPoint y: 125, endPoint x: 254, endPoint y: 83, distance: 43.0
click at [254, 84] on div "BACHELORETTE ACTIVITIES & EXPERIENCES Heading Video Bg Collection title Collect…" at bounding box center [376, 58] width 509 height 614
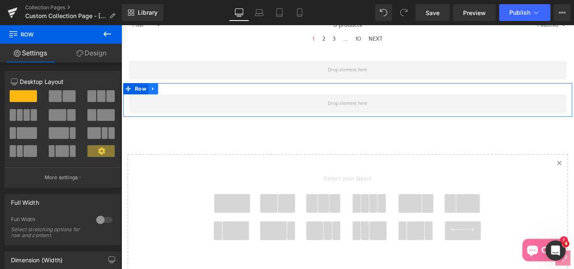
click at [156, 100] on icon at bounding box center [157, 96] width 6 height 6
click at [174, 103] on link at bounding box center [179, 96] width 11 height 13
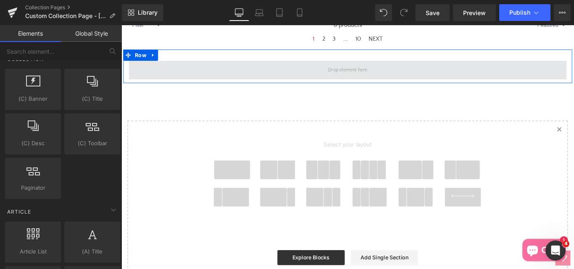
click at [351, 83] on span at bounding box center [376, 75] width 50 height 15
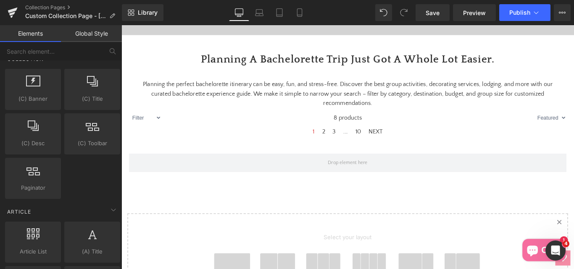
scroll to position [259, 0]
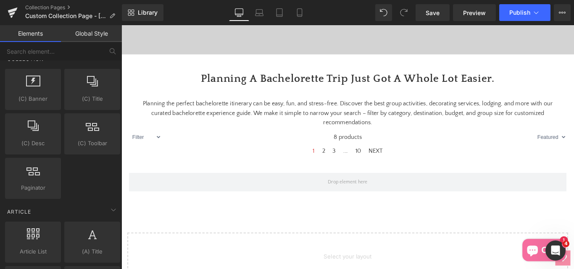
click at [224, 98] on h1 "Planning A Bachelorette Trip Just Got A Whole Lot Easier." at bounding box center [376, 86] width 509 height 25
click at [294, 98] on h1 "Planning A Bachelorette Trip Just Got A Whole Lot Easier." at bounding box center [376, 86] width 509 height 25
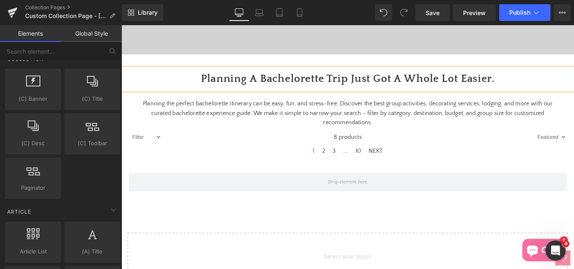
click at [185, 98] on h1 "Planning A Bachelorette Trip Just Got A Whole Lot Easier." at bounding box center [376, 86] width 509 height 25
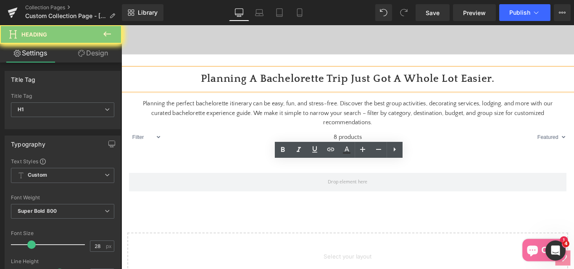
click at [285, 98] on h1 "Planning A Bachelorette Trip Just Got A Whole Lot Easier." at bounding box center [376, 86] width 509 height 25
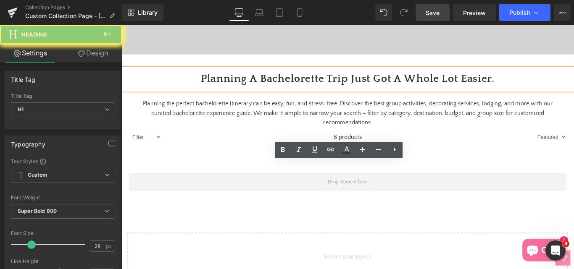
click at [433, 13] on span "Save" at bounding box center [433, 12] width 14 height 9
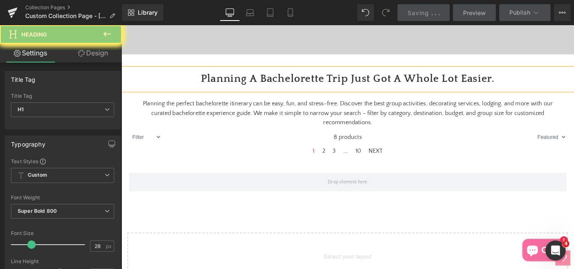
scroll to position [175, 0]
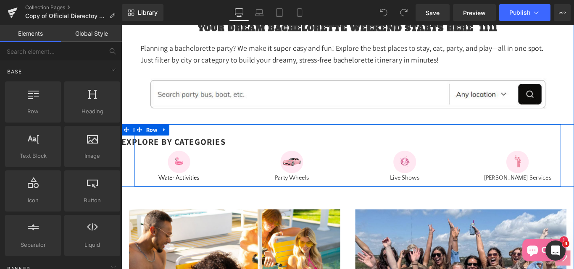
click at [217, 165] on div "EXPLORE BY CATEGORIES Heading Image Water Activities Text Block Image Party Whe…" at bounding box center [376, 172] width 509 height 70
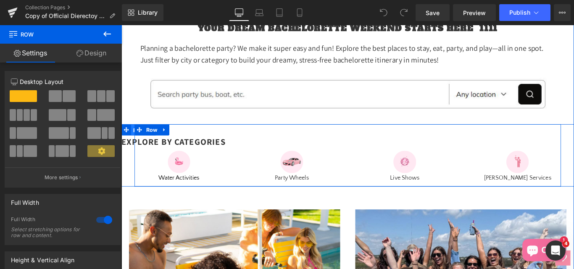
click at [132, 150] on span "Row" at bounding box center [140, 143] width 17 height 13
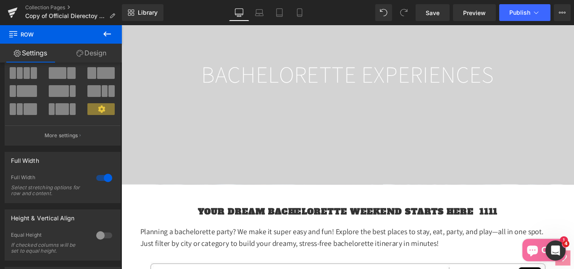
scroll to position [210, 0]
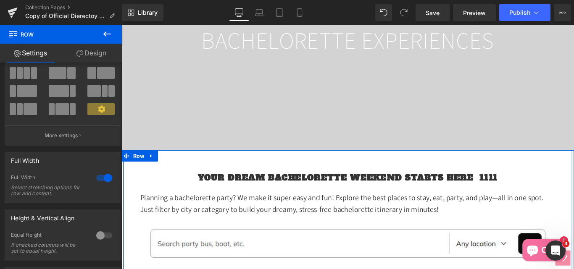
click at [180, 195] on div "Your Dream Bachelorette Weekend Starts Here 1111 Text Block Planning a bachelor…" at bounding box center [376, 272] width 505 height 213
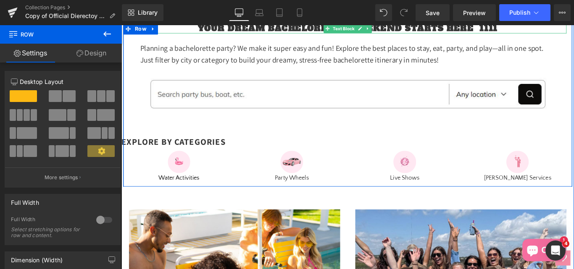
scroll to position [336, 0]
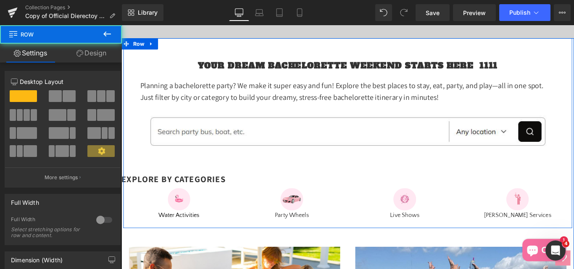
click at [172, 75] on div "Your Dream Bachelorette Weekend Starts Here 1111 Text Block Planning a bachelor…" at bounding box center [376, 146] width 505 height 213
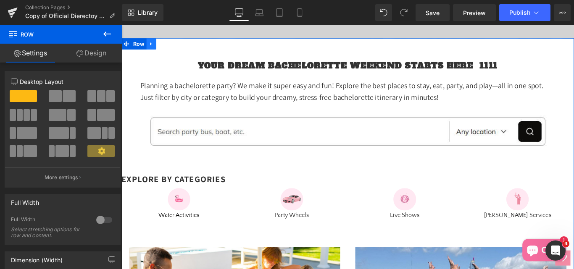
click at [154, 50] on icon at bounding box center [155, 46] width 6 height 6
click at [186, 50] on icon at bounding box center [188, 46] width 6 height 6
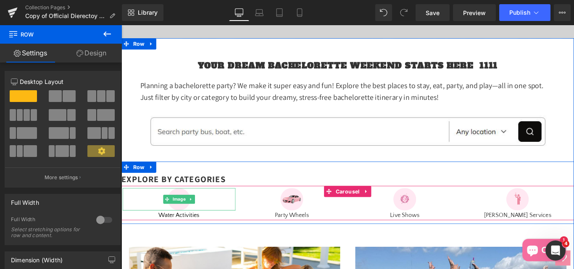
scroll to position [378, 0]
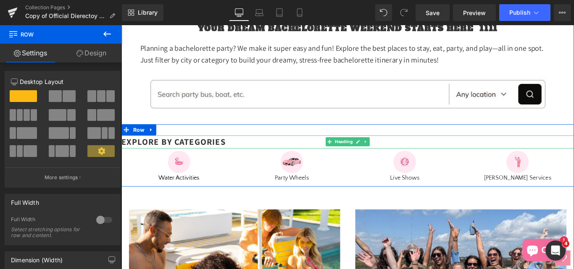
click at [185, 163] on span "EXPLORE BY CATEGORIES" at bounding box center [180, 156] width 117 height 13
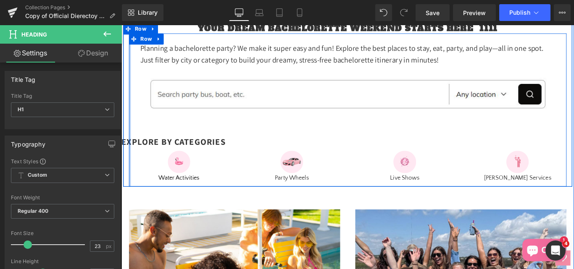
scroll to position [336, 0]
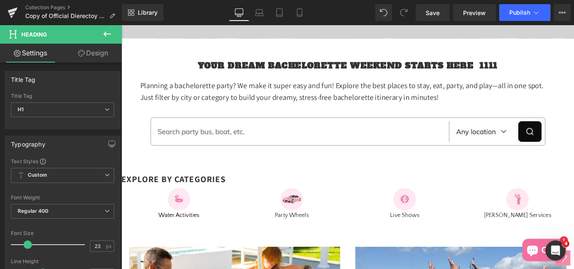
click at [103, 32] on icon at bounding box center [107, 34] width 10 height 10
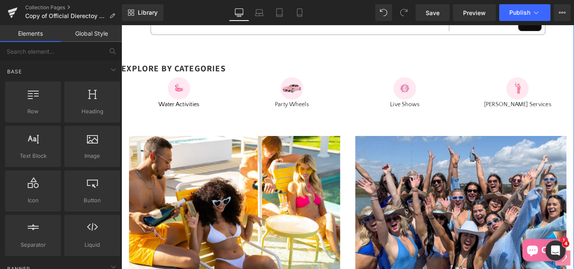
scroll to position [462, 0]
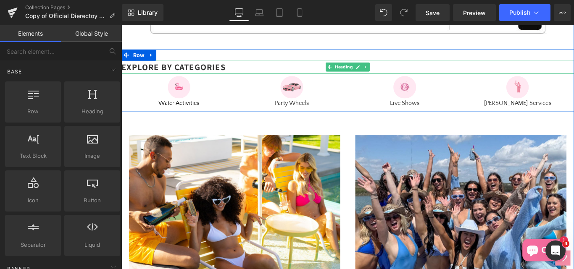
click at [145, 79] on span "EXPLORE BY CATEGORIES" at bounding box center [180, 72] width 117 height 13
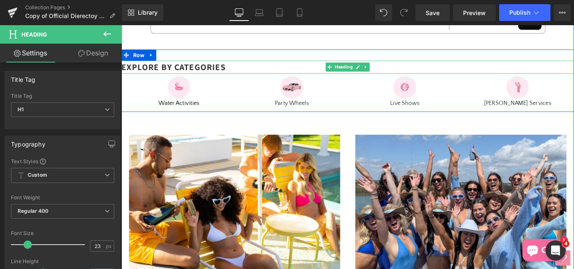
drag, startPoint x: 247, startPoint y: 93, endPoint x: 131, endPoint y: 95, distance: 116.0
click at [131, 80] on h1 "EXPLORE BY CATEGORIES" at bounding box center [376, 72] width 509 height 15
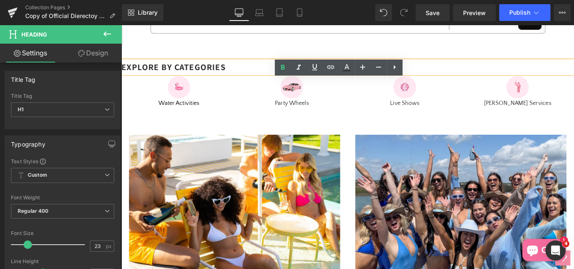
copy span "EXPLORE BY CATEGORIES"
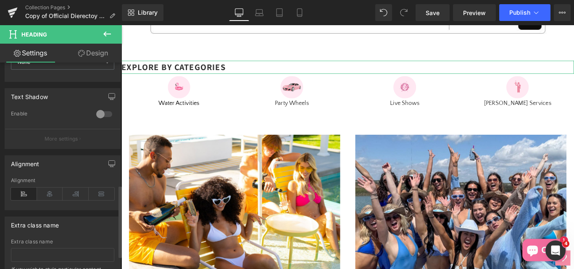
scroll to position [390, 0]
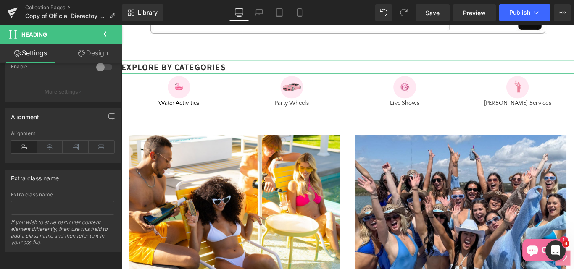
click at [95, 50] on link "Design" at bounding box center [93, 53] width 61 height 19
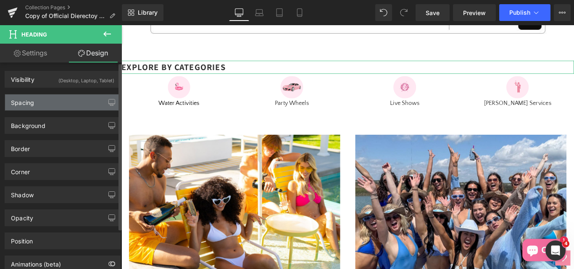
type input "0"
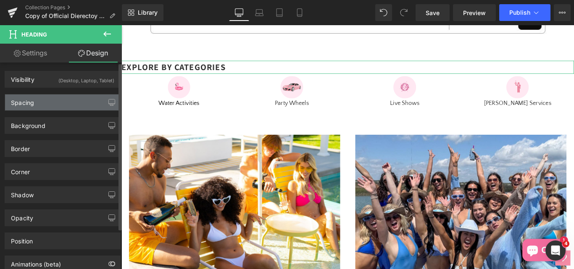
type input "0"
type input "transparent"
type input "0"
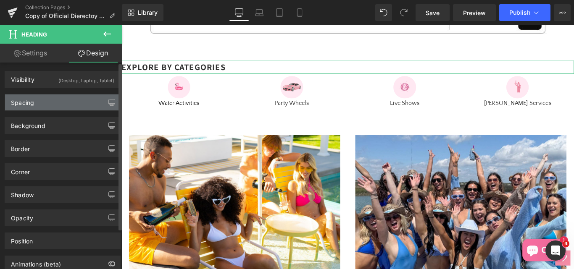
click at [28, 106] on div "Spacing" at bounding box center [22, 101] width 23 height 12
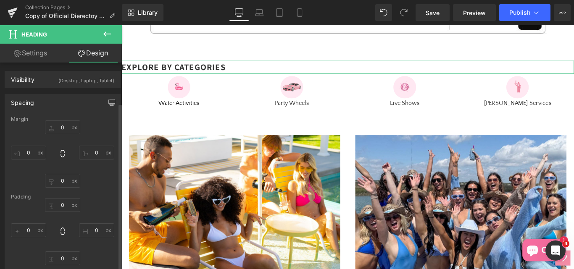
scroll to position [168, 0]
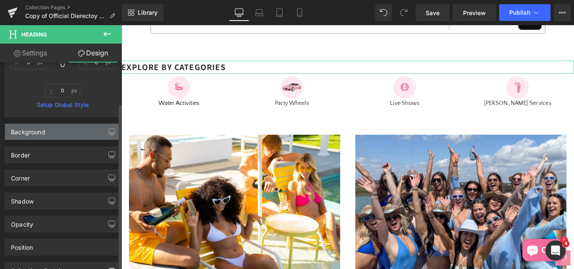
click at [22, 137] on div "Background" at bounding box center [62, 132] width 115 height 16
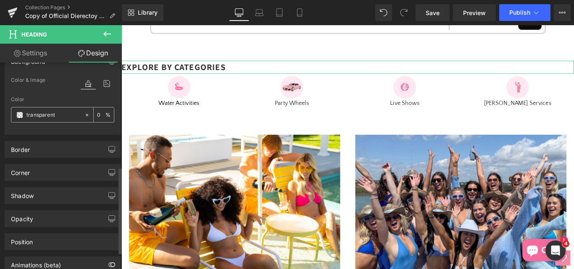
scroll to position [252, 0]
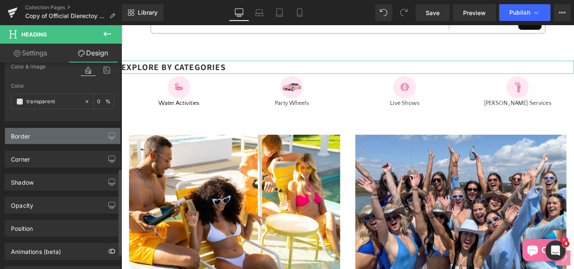
click at [17, 135] on div "Border" at bounding box center [20, 134] width 19 height 12
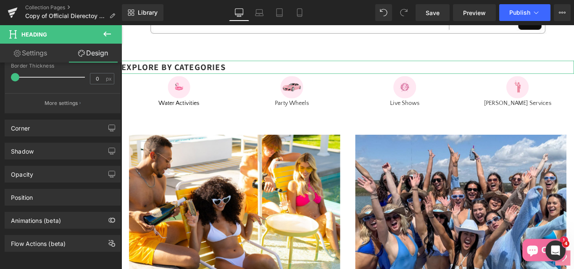
scroll to position [455, 0]
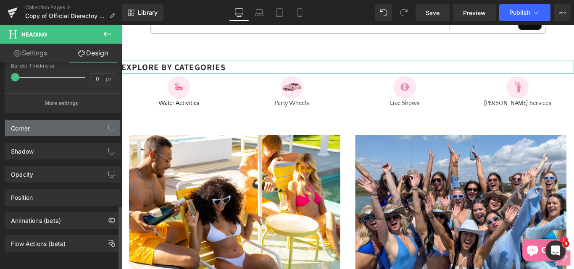
click at [17, 124] on div "Corner" at bounding box center [20, 126] width 19 height 12
click at [21, 124] on div "Corner" at bounding box center [20, 126] width 19 height 12
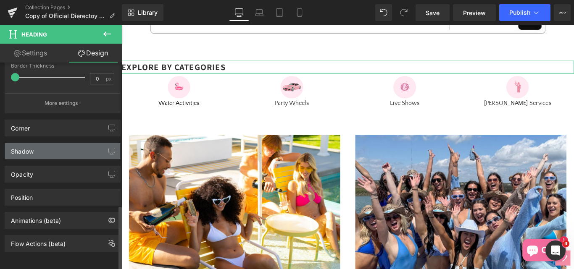
click at [21, 146] on div "Shadow" at bounding box center [22, 149] width 23 height 12
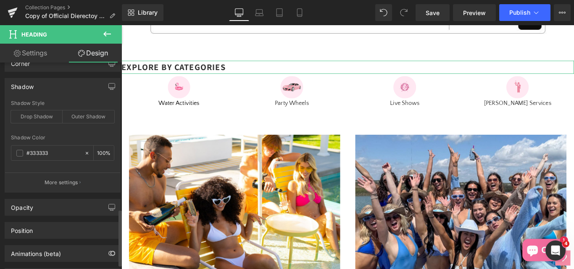
scroll to position [539, 0]
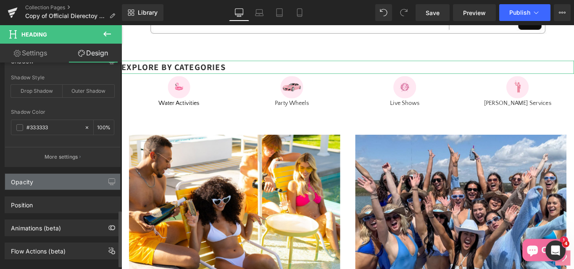
click at [24, 185] on div "Opacity" at bounding box center [22, 180] width 22 height 12
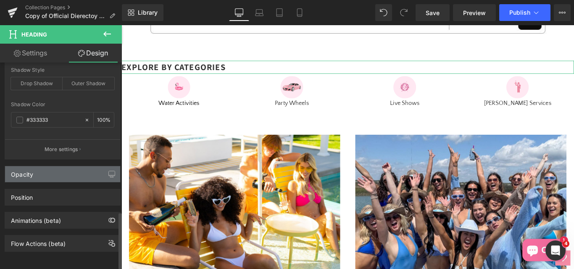
scroll to position [553, 0]
click at [27, 172] on div "Opacity" at bounding box center [22, 172] width 22 height 12
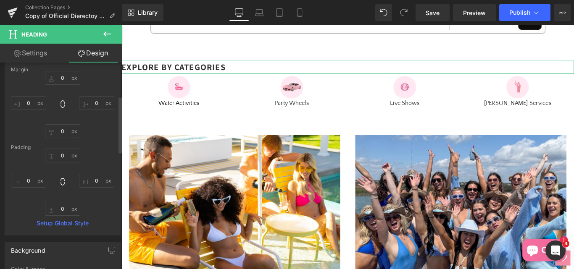
scroll to position [0, 0]
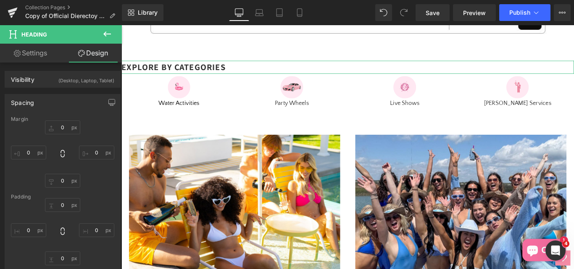
click at [34, 54] on link "Settings" at bounding box center [30, 53] width 61 height 19
type input "100"
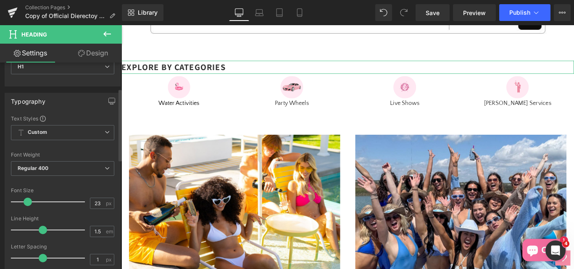
scroll to position [84, 0]
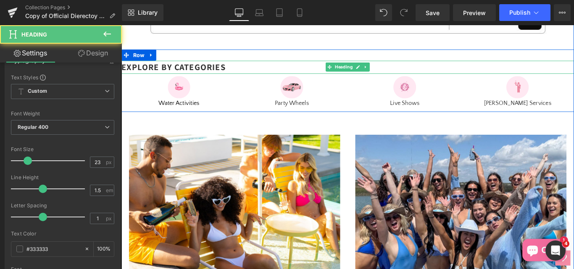
click at [200, 79] on span "EXPLORE BY CATEGORIES" at bounding box center [180, 72] width 117 height 13
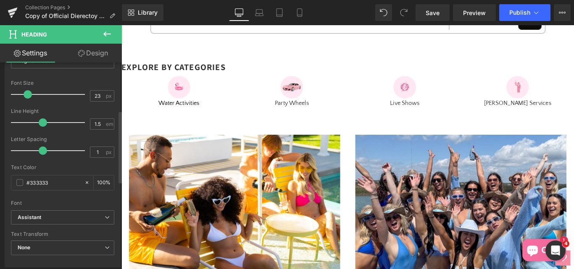
scroll to position [137, 0]
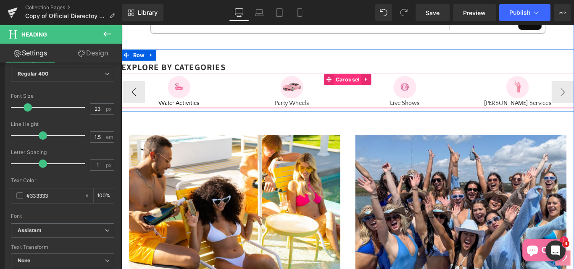
click at [362, 92] on span "Carousel" at bounding box center [375, 86] width 31 height 13
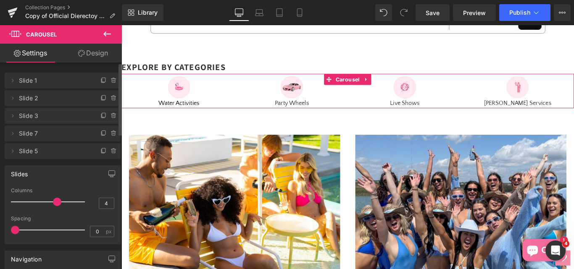
scroll to position [0, 0]
click at [95, 53] on link "Design" at bounding box center [93, 53] width 61 height 19
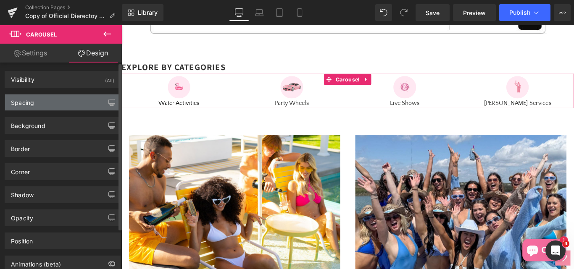
click at [17, 103] on div "Spacing" at bounding box center [22, 101] width 23 height 12
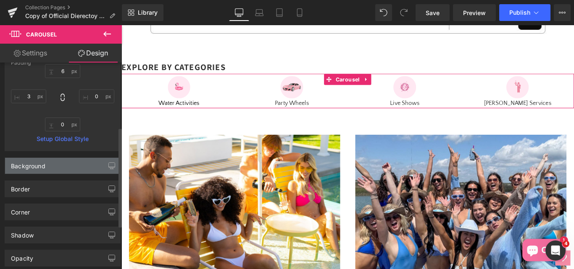
scroll to position [168, 0]
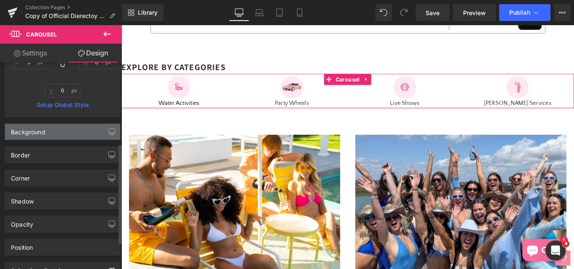
click at [41, 131] on div "Background" at bounding box center [28, 130] width 34 height 12
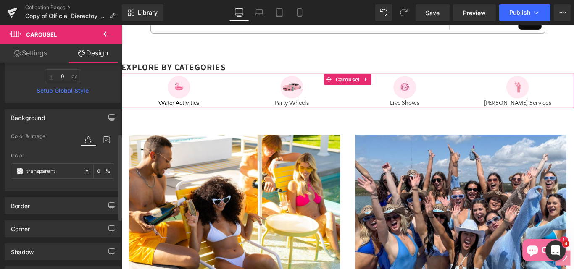
scroll to position [210, 0]
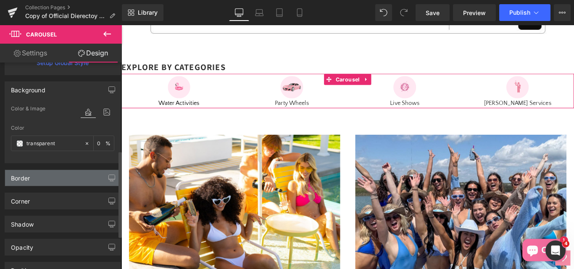
click at [21, 182] on div "Border" at bounding box center [62, 178] width 115 height 16
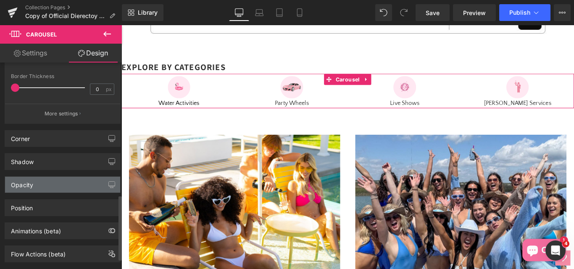
scroll to position [455, 0]
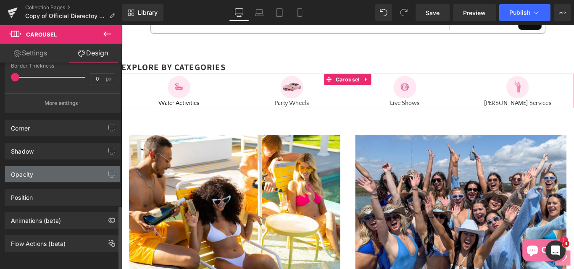
click at [21, 170] on div "Opacity" at bounding box center [22, 172] width 22 height 12
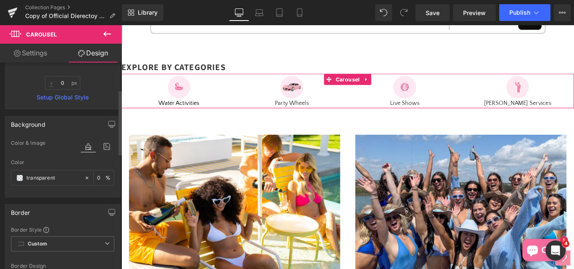
scroll to position [77, 0]
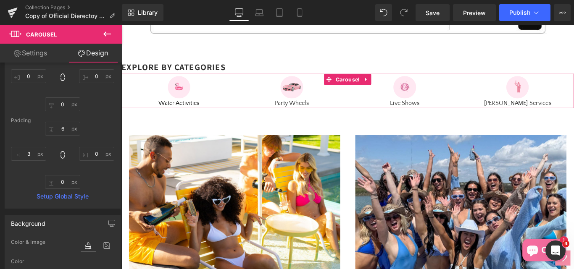
click at [30, 57] on link "Settings" at bounding box center [30, 53] width 61 height 19
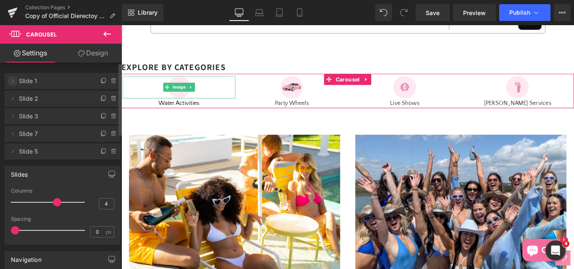
click at [11, 81] on icon at bounding box center [12, 81] width 7 height 7
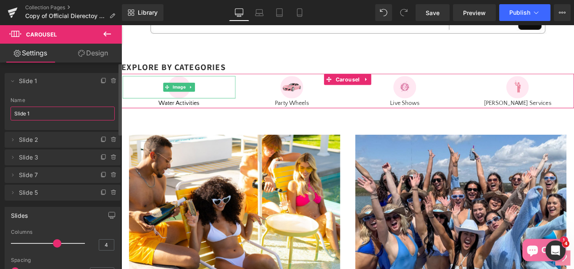
click at [38, 116] on input "Slide 1" at bounding box center [63, 114] width 104 height 14
click at [10, 84] on icon at bounding box center [12, 81] width 7 height 7
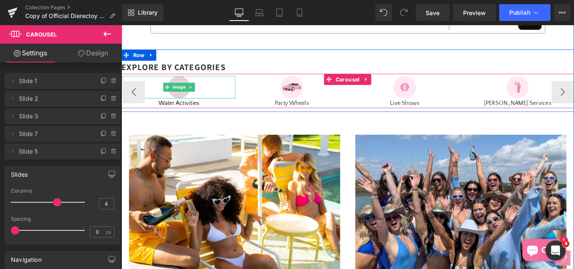
click at [184, 100] on span "Image" at bounding box center [186, 95] width 18 height 10
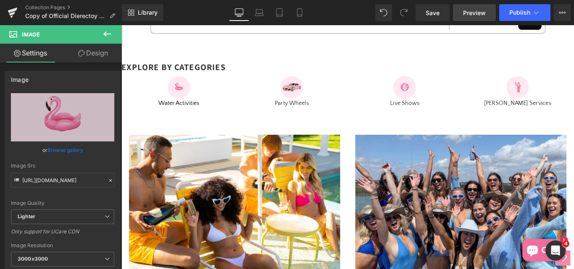
click at [462, 14] on link "Preview" at bounding box center [474, 12] width 43 height 17
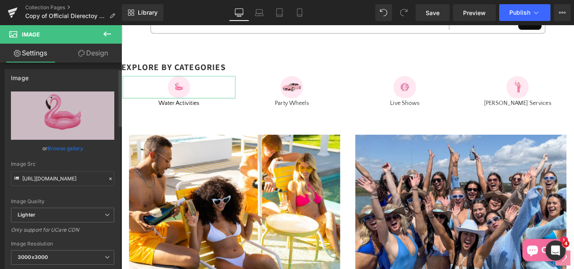
scroll to position [0, 0]
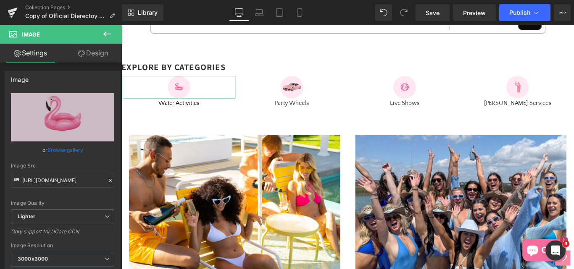
click at [98, 52] on link "Design" at bounding box center [93, 53] width 61 height 19
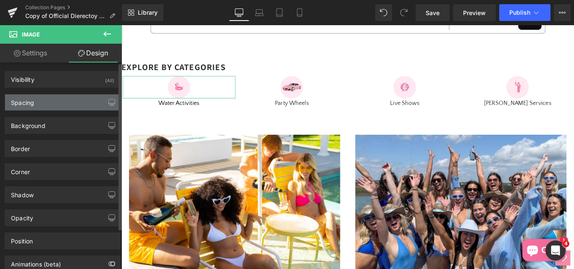
click at [19, 102] on div "Spacing" at bounding box center [22, 101] width 23 height 12
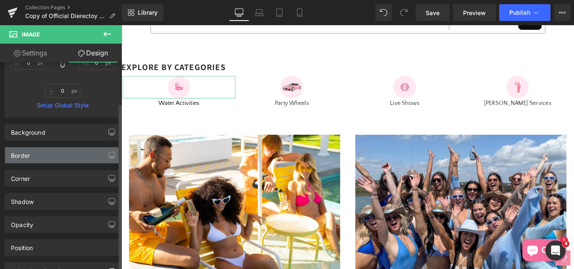
scroll to position [168, 0]
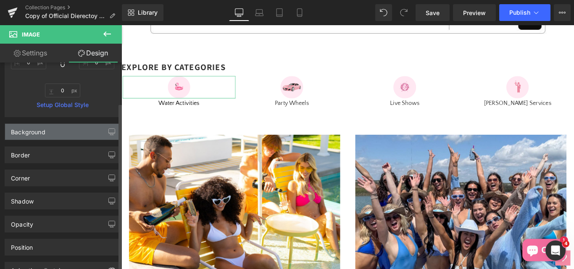
click at [18, 124] on div "Background" at bounding box center [28, 130] width 34 height 12
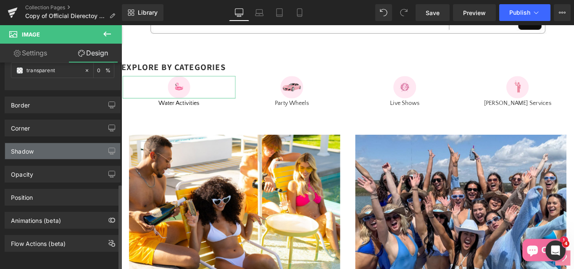
scroll to position [290, 0]
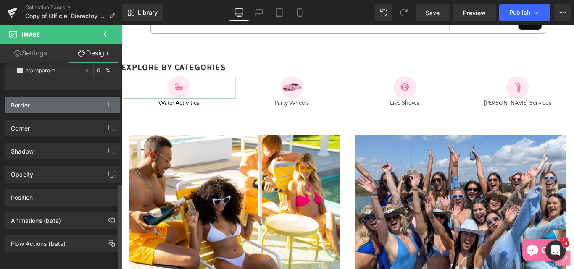
click at [18, 100] on div "Border" at bounding box center [20, 103] width 19 height 12
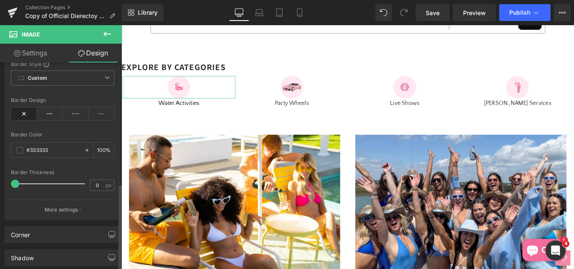
scroll to position [416, 0]
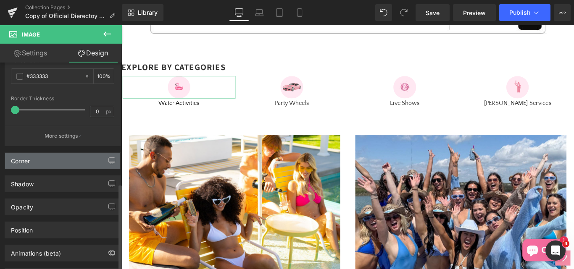
click at [19, 162] on div "Corner" at bounding box center [20, 159] width 19 height 12
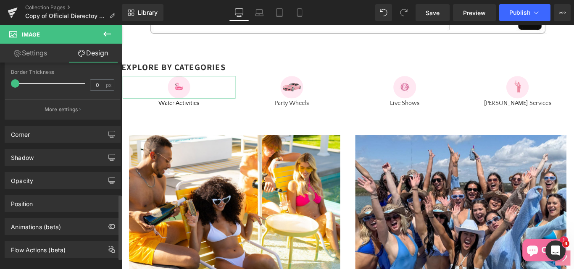
scroll to position [455, 0]
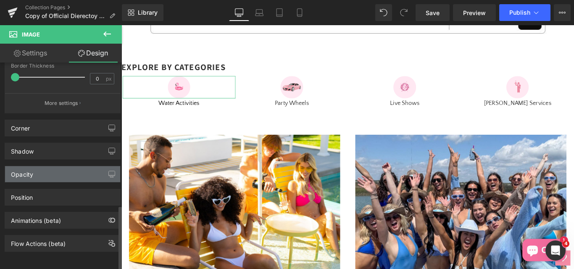
click at [22, 166] on div "Opacity" at bounding box center [22, 172] width 22 height 12
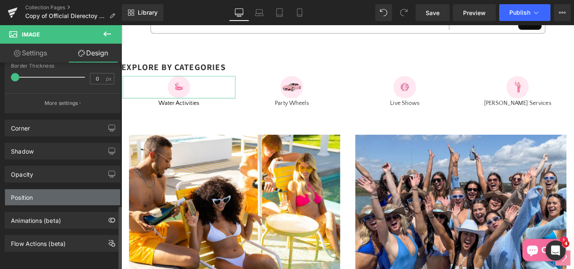
click at [23, 190] on div "Position" at bounding box center [22, 196] width 22 height 12
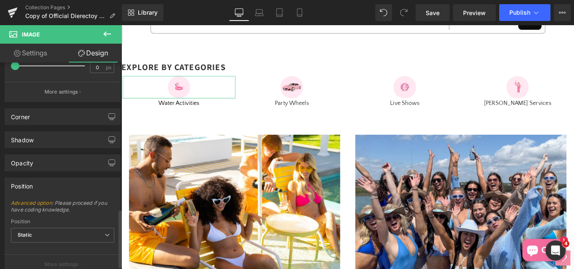
scroll to position [367, 0]
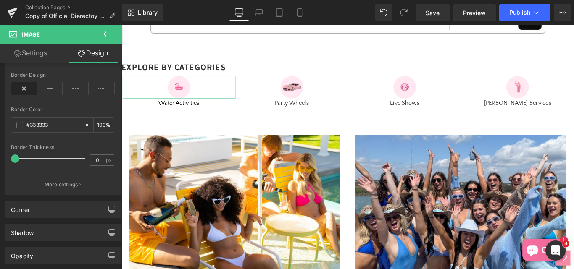
click at [41, 52] on link "Settings" at bounding box center [30, 53] width 61 height 19
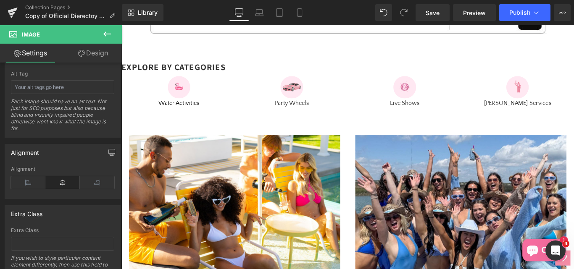
scroll to position [330, 0]
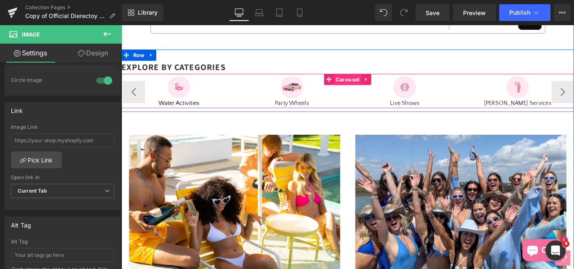
click at [368, 93] on span "Carousel" at bounding box center [375, 86] width 31 height 13
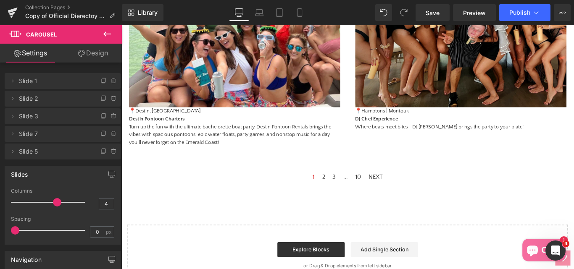
scroll to position [1261, 0]
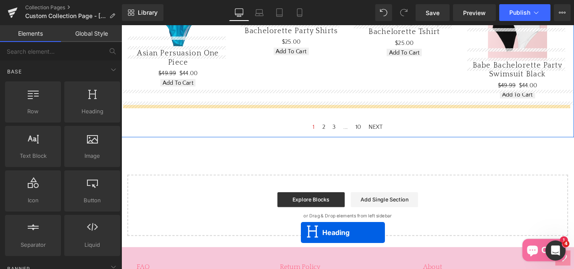
scroll to position [689, 0]
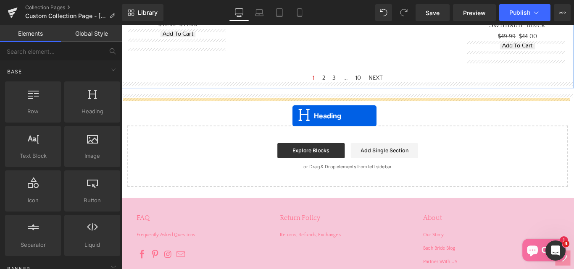
drag, startPoint x: 349, startPoint y: 72, endPoint x: 314, endPoint y: 126, distance: 64.9
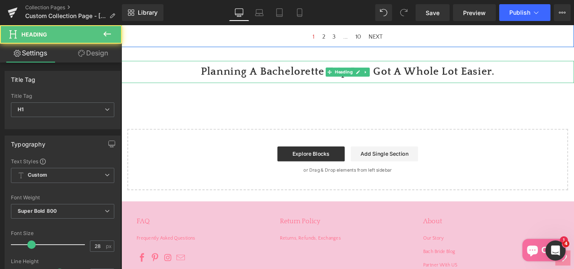
scroll to position [643, 0]
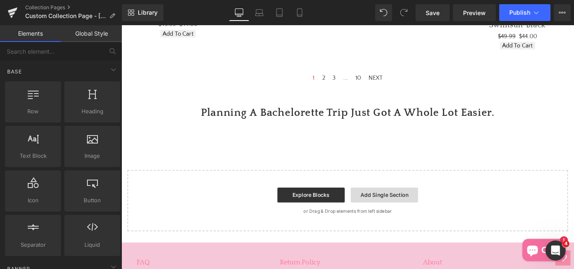
click at [390, 225] on link "Add Single Section" at bounding box center [417, 216] width 76 height 17
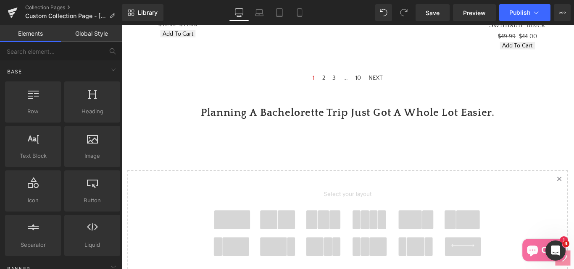
click at [247, 251] on span at bounding box center [246, 244] width 40 height 21
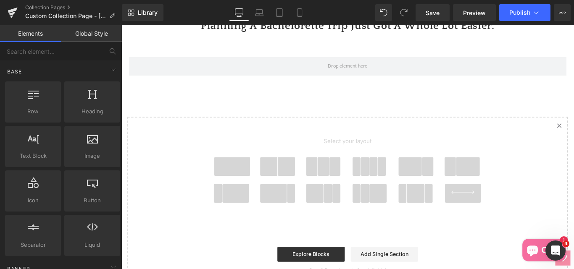
scroll to position [699, 0]
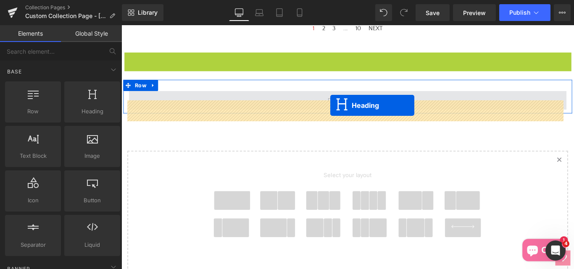
drag, startPoint x: 351, startPoint y: 80, endPoint x: 356, endPoint y: 116, distance: 36.1
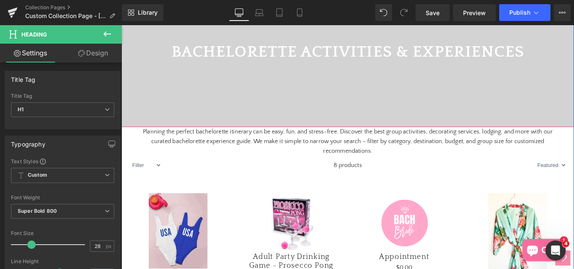
scroll to position [237, 0]
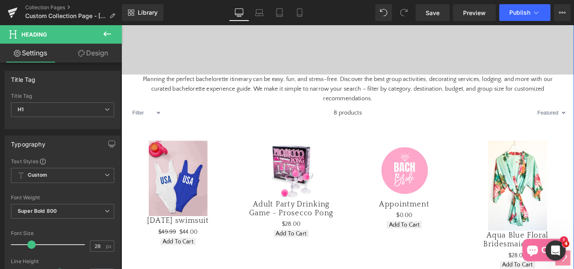
click at [280, 108] on p "Planning the perfect bachelorette itinerary can be easy, fun, and stress-free. …" at bounding box center [375, 97] width 483 height 32
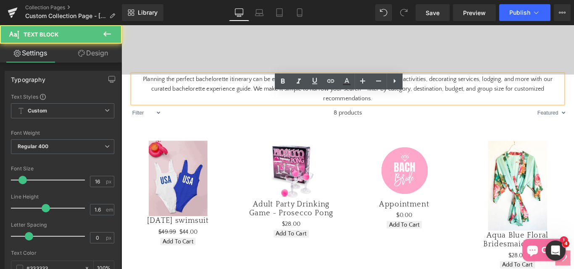
click at [346, 113] on p "Planning the perfect bachelorette itinerary can be easy, fun, and stress-free. …" at bounding box center [375, 97] width 483 height 32
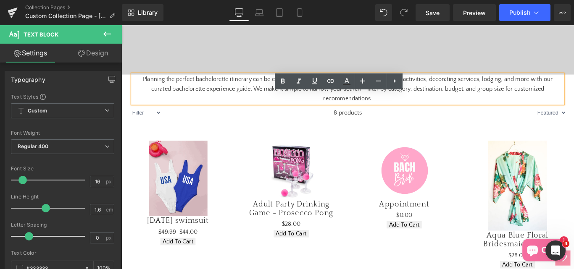
click at [235, 167] on div "Sale Off" at bounding box center [185, 197] width 111 height 85
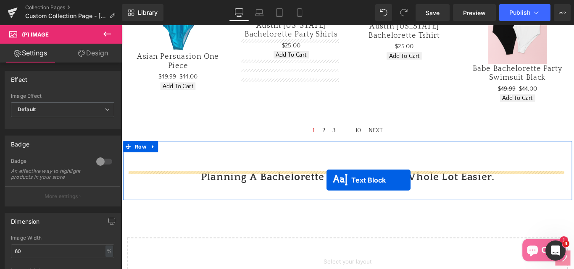
scroll to position [699, 0]
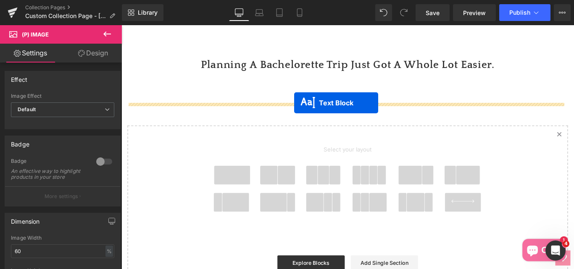
drag, startPoint x: 348, startPoint y: 112, endPoint x: 316, endPoint y: 113, distance: 32.0
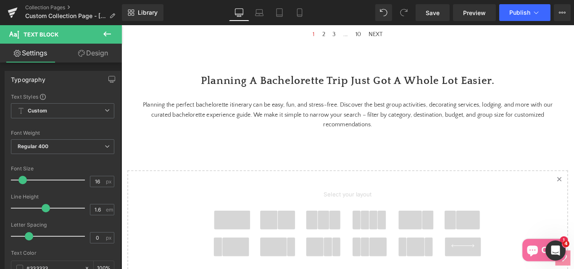
scroll to position [636, 0]
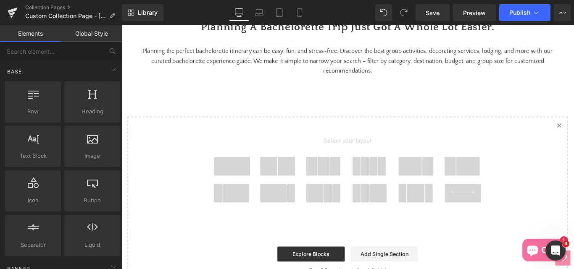
click at [231, 195] on span at bounding box center [246, 184] width 40 height 21
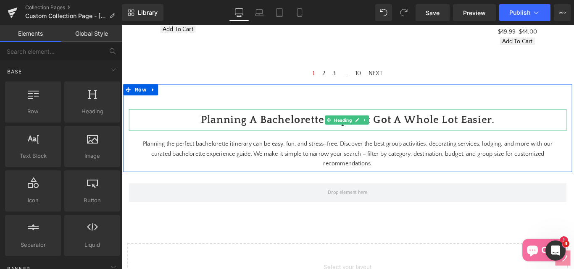
scroll to position [658, 0]
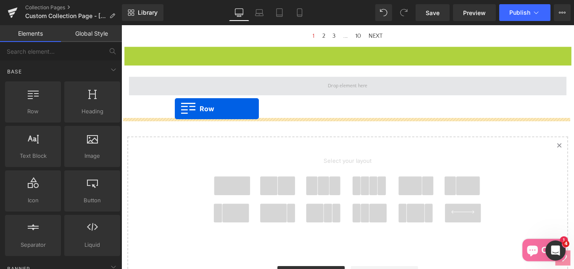
drag, startPoint x: 127, startPoint y: 78, endPoint x: 182, endPoint y: 119, distance: 68.8
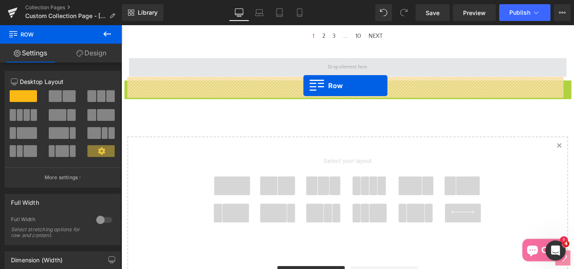
drag, startPoint x: 127, startPoint y: 117, endPoint x: 326, endPoint y: 93, distance: 200.3
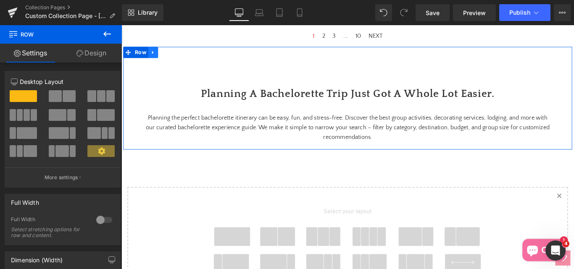
click at [155, 59] on icon at bounding box center [157, 56] width 6 height 6
click at [177, 59] on icon at bounding box center [179, 56] width 6 height 6
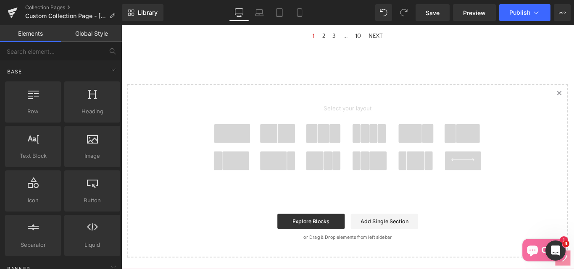
click at [247, 158] on span at bounding box center [246, 147] width 40 height 21
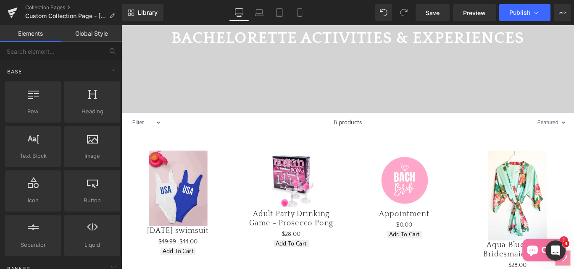
scroll to position [165, 0]
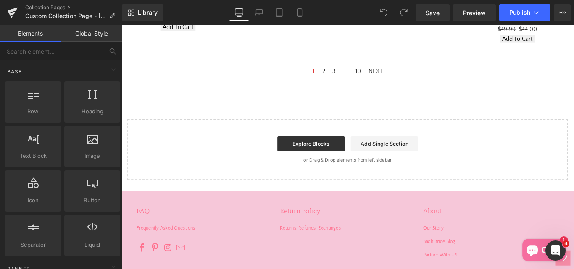
scroll to position [715, 0]
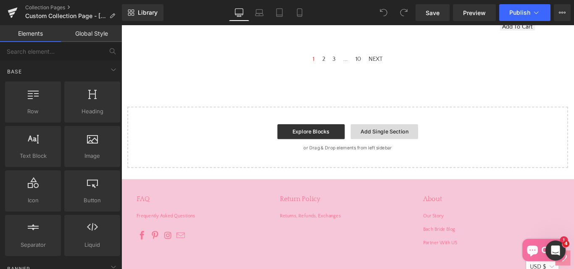
click at [419, 153] on link "Add Single Section" at bounding box center [417, 145] width 76 height 17
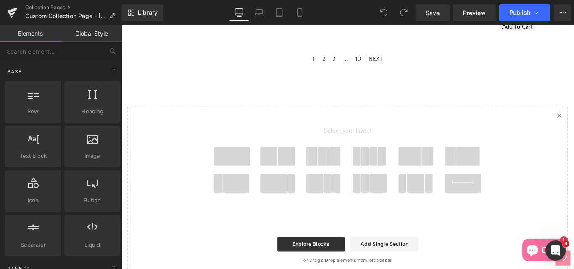
click at [232, 182] on span at bounding box center [246, 172] width 40 height 21
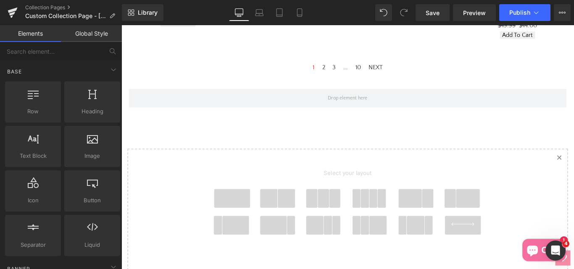
scroll to position [699, 0]
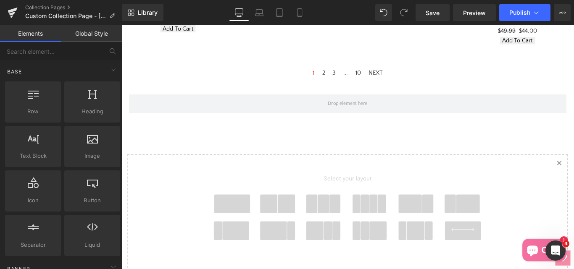
click at [243, 235] on span at bounding box center [246, 226] width 40 height 21
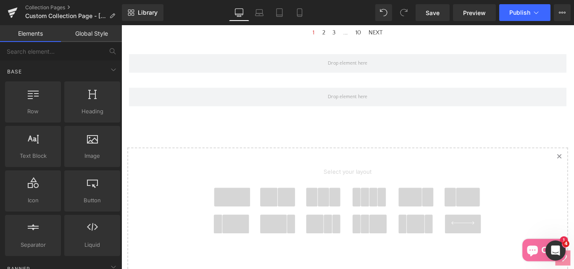
scroll to position [737, 0]
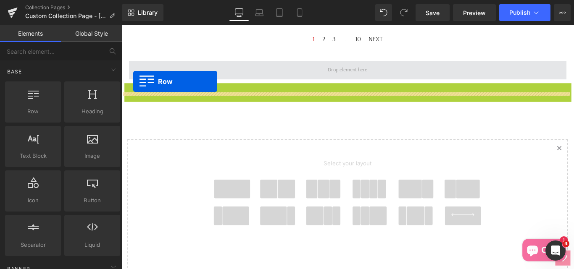
drag, startPoint x: 131, startPoint y: 108, endPoint x: 135, endPoint y: 88, distance: 20.5
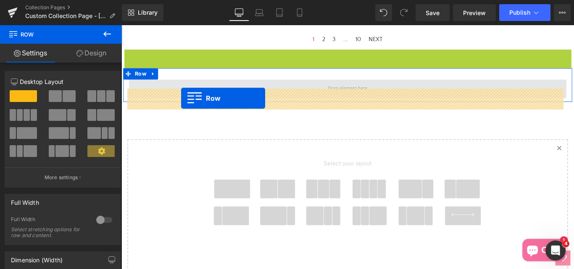
drag, startPoint x: 143, startPoint y: 67, endPoint x: 189, endPoint y: 108, distance: 61.7
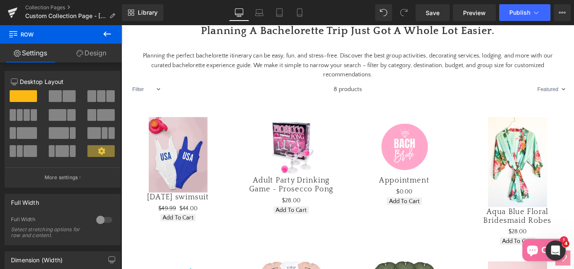
scroll to position [252, 0]
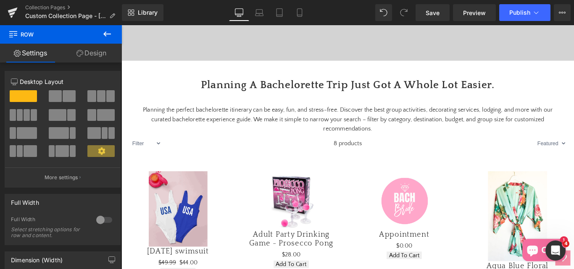
click at [220, 106] on h1 "Planning A Bachelorette Trip Just Got A Whole Lot Easier." at bounding box center [376, 93] width 509 height 25
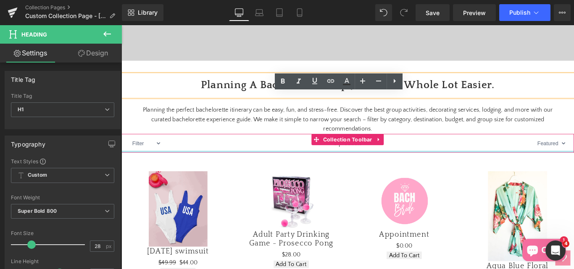
click at [331, 169] on div at bounding box center [376, 167] width 509 height 2
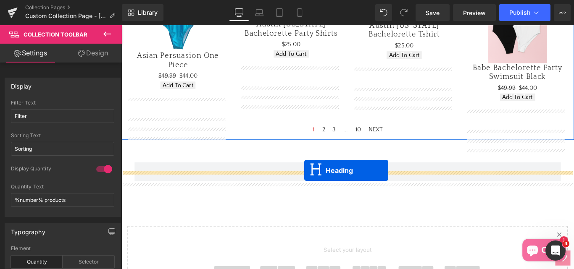
scroll to position [673, 0]
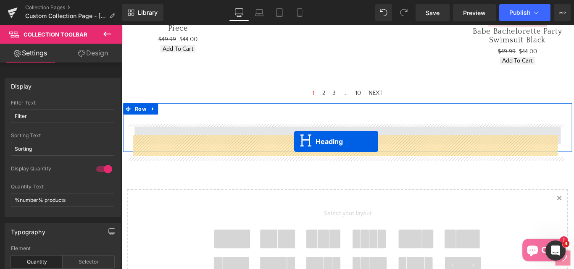
drag, startPoint x: 349, startPoint y: 115, endPoint x: 316, endPoint y: 156, distance: 52.7
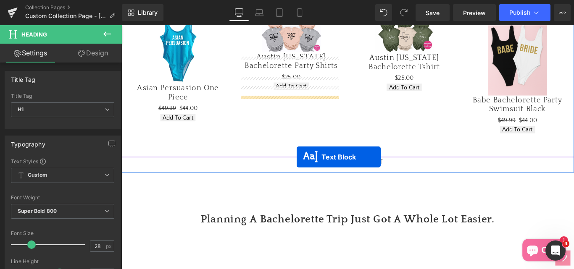
scroll to position [584, 0]
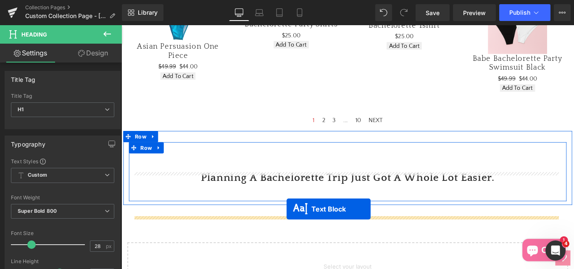
drag, startPoint x: 349, startPoint y: 145, endPoint x: 307, endPoint y: 232, distance: 97.0
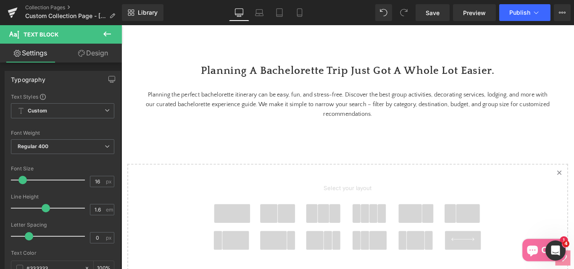
scroll to position [732, 0]
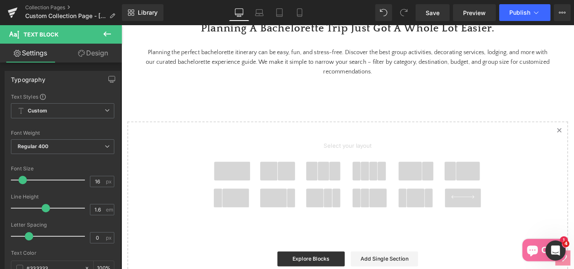
click at [240, 200] on span at bounding box center [246, 189] width 40 height 21
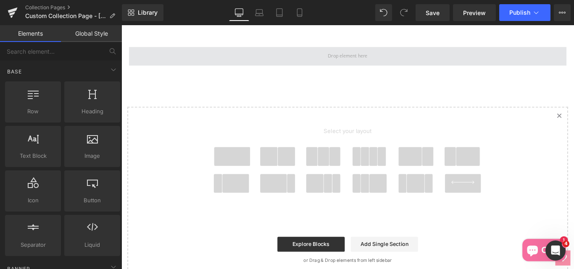
scroll to position [744, 0]
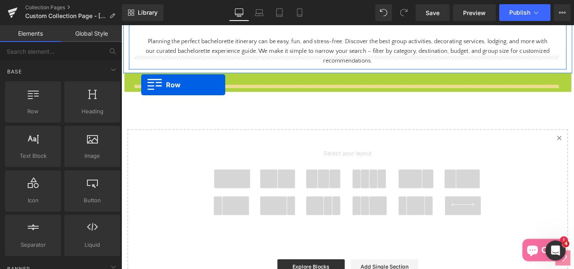
drag, startPoint x: 143, startPoint y: 107, endPoint x: 144, endPoint y: 92, distance: 14.7
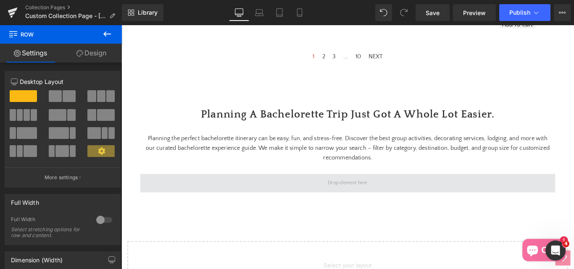
scroll to position [618, 0]
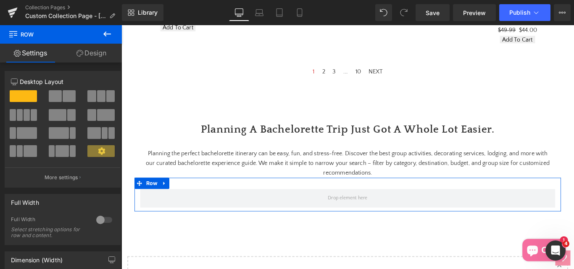
click at [90, 54] on link "Design" at bounding box center [91, 53] width 61 height 19
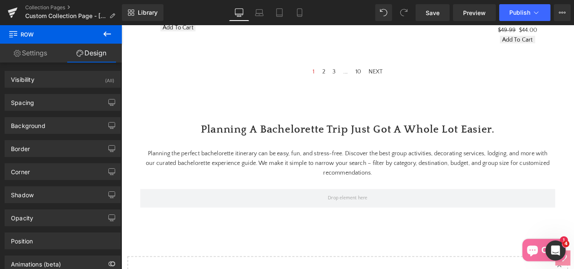
click at [104, 37] on icon at bounding box center [107, 34] width 10 height 10
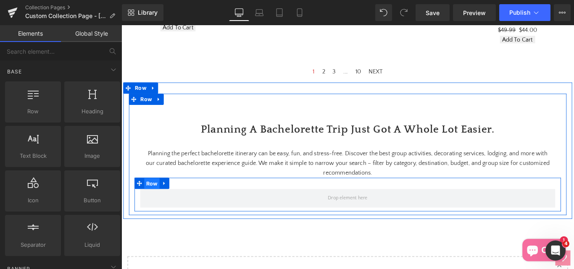
click at [153, 210] on span "Row" at bounding box center [155, 204] width 17 height 13
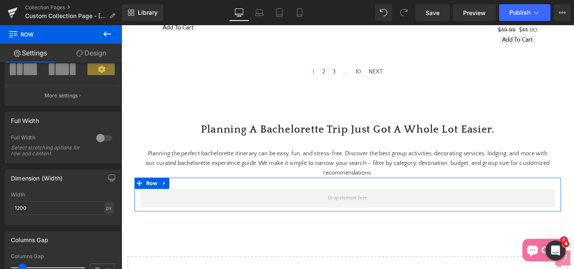
scroll to position [84, 0]
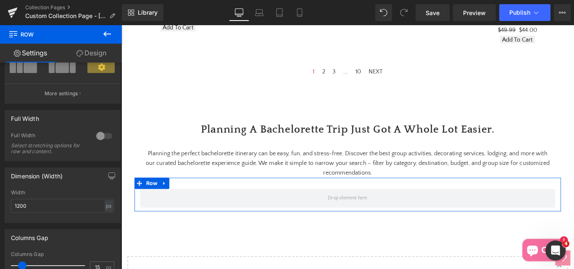
click at [100, 68] on icon at bounding box center [101, 66] width 7 height 7
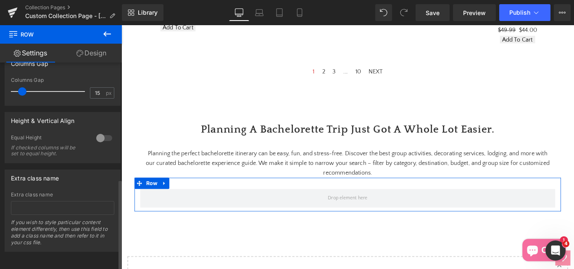
scroll to position [265, 0]
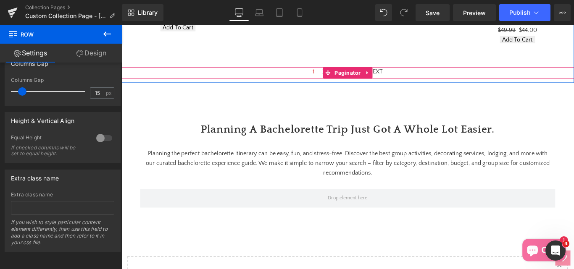
drag, startPoint x: 196, startPoint y: 106, endPoint x: 207, endPoint y: 114, distance: 13.1
click at [196, 90] on div at bounding box center [376, 88] width 509 height 4
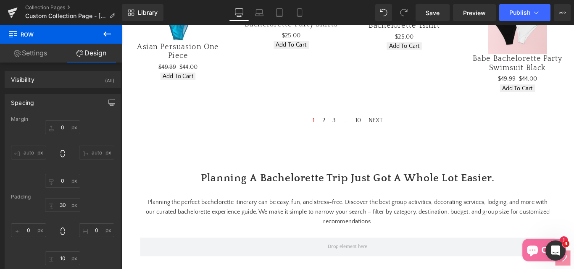
scroll to position [660, 0]
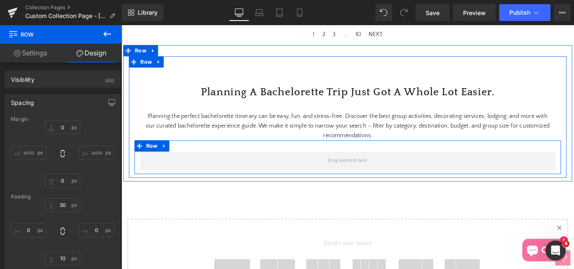
click at [177, 189] on span at bounding box center [376, 178] width 467 height 21
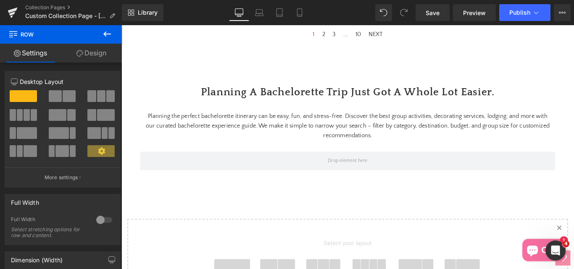
click at [108, 30] on icon at bounding box center [107, 34] width 10 height 10
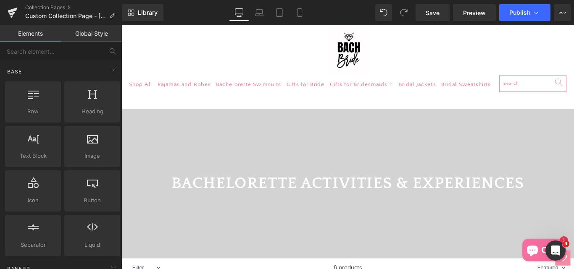
scroll to position [29, 0]
click at [201, 167] on div at bounding box center [376, 204] width 509 height 168
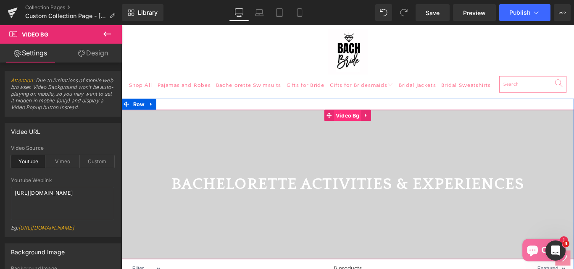
click at [363, 133] on span "Video Bg" at bounding box center [375, 127] width 31 height 13
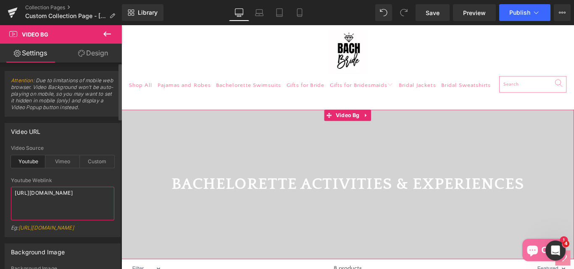
drag, startPoint x: 56, startPoint y: 198, endPoint x: 0, endPoint y: 190, distance: 56.8
click at [0, 190] on div "Video URL youtube Video Source Youtube Vimeo Custom Youtube Weblink [URL][DOMAI…" at bounding box center [63, 177] width 126 height 121
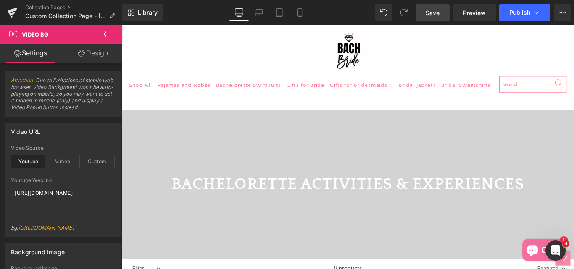
click at [433, 13] on span "Save" at bounding box center [433, 12] width 14 height 9
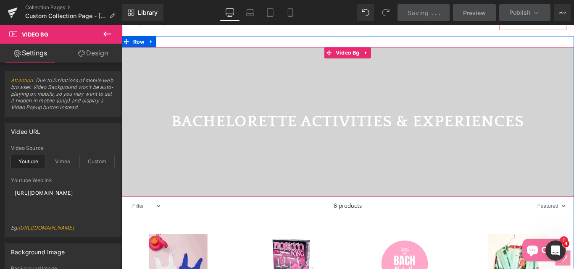
scroll to position [113, 0]
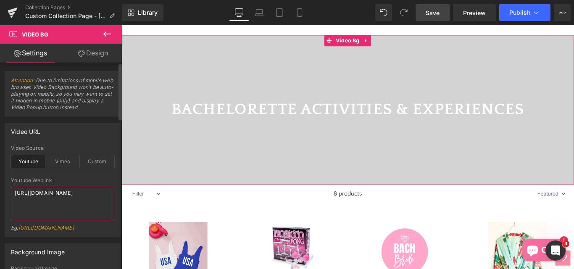
drag, startPoint x: 61, startPoint y: 203, endPoint x: 8, endPoint y: 193, distance: 53.5
click at [8, 193] on div "youtube Video Source Youtube Vimeo Custom Youtube Weblink [URL][DOMAIN_NAME] Eg…" at bounding box center [62, 191] width 115 height 92
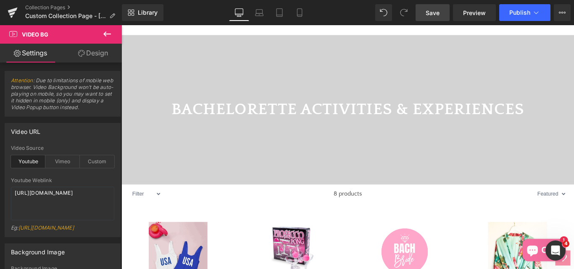
click at [436, 14] on span "Save" at bounding box center [433, 12] width 14 height 9
click at [105, 31] on icon at bounding box center [107, 34] width 10 height 10
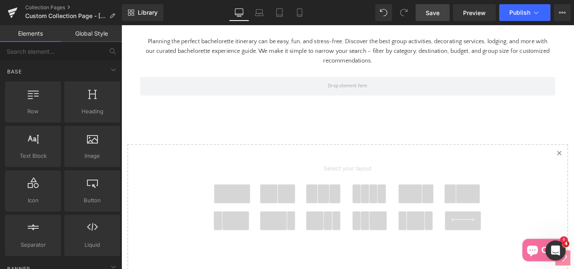
scroll to position [702, 0]
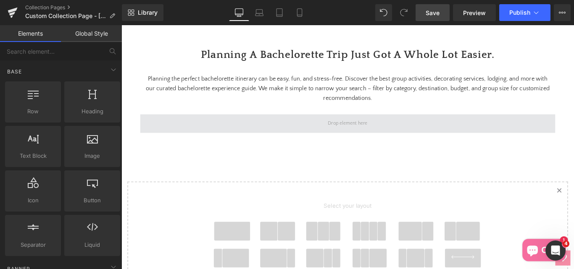
click at [296, 147] on span at bounding box center [376, 136] width 467 height 21
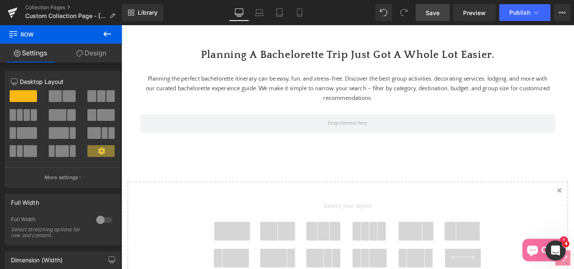
click at [108, 33] on icon at bounding box center [107, 34] width 10 height 10
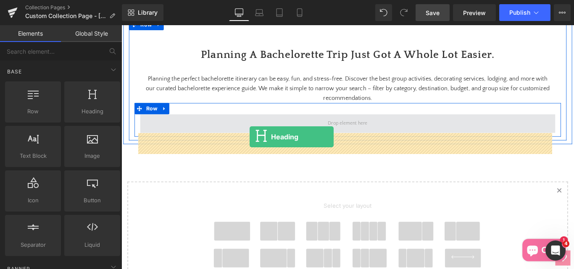
drag, startPoint x: 202, startPoint y: 132, endPoint x: 266, endPoint y: 151, distance: 66.6
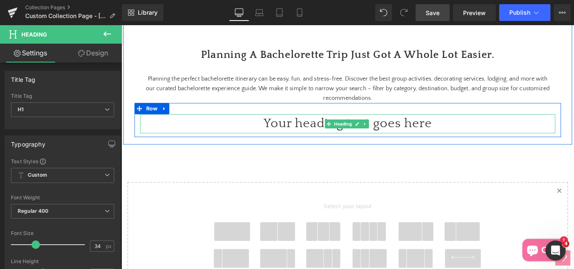
click at [300, 147] on h1 "Your heading text goes here" at bounding box center [376, 136] width 467 height 21
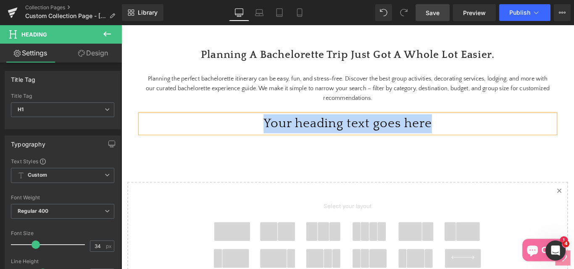
paste div
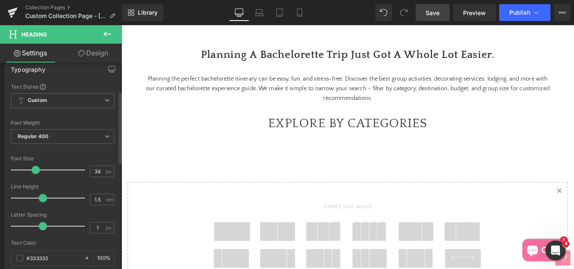
scroll to position [84, 0]
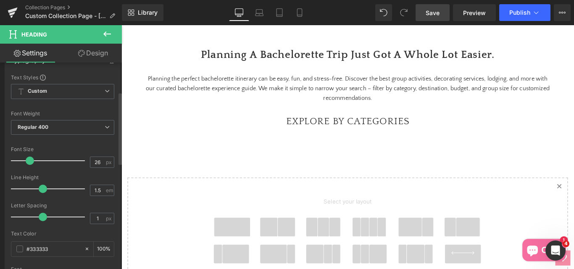
type input "24"
drag, startPoint x: 33, startPoint y: 162, endPoint x: 26, endPoint y: 159, distance: 7.7
click at [26, 159] on span at bounding box center [28, 161] width 8 height 8
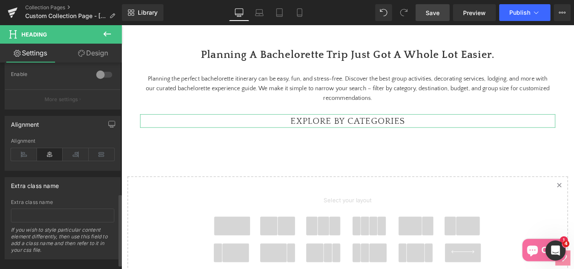
scroll to position [378, 0]
click at [21, 159] on div "Alignment" at bounding box center [62, 152] width 103 height 32
click at [26, 148] on icon at bounding box center [24, 152] width 26 height 13
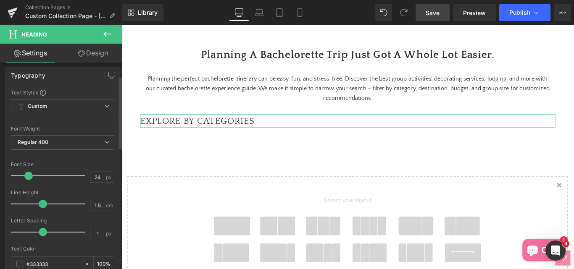
scroll to position [0, 0]
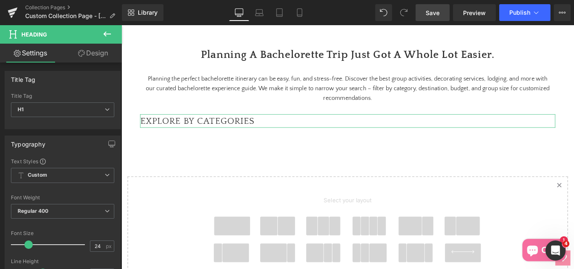
click at [97, 53] on link "Design" at bounding box center [93, 53] width 61 height 19
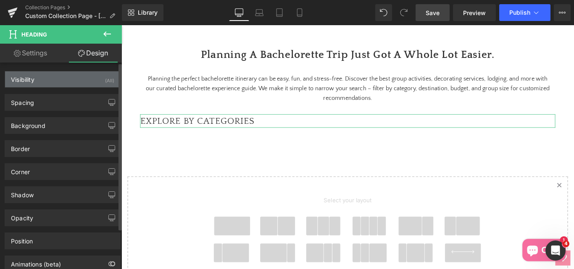
click at [27, 79] on div "Visibility" at bounding box center [23, 77] width 24 height 12
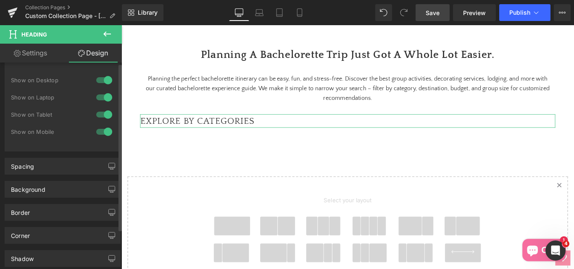
scroll to position [42, 0]
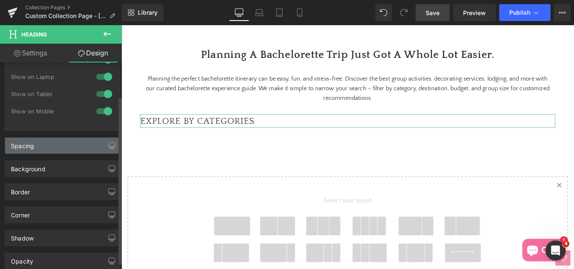
click at [22, 150] on div "Spacing" at bounding box center [62, 146] width 115 height 16
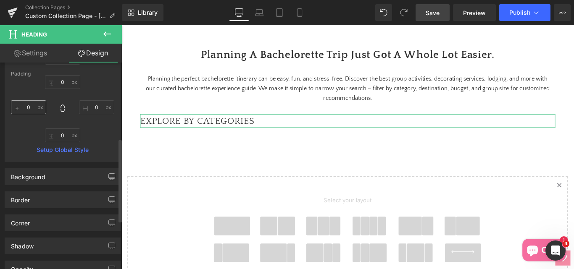
scroll to position [210, 0]
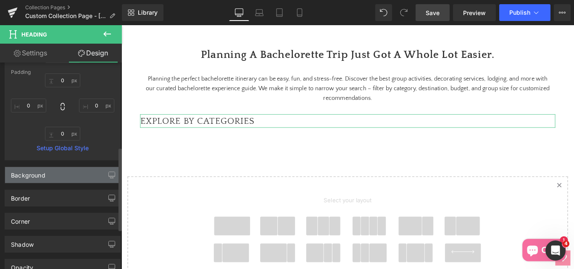
click at [21, 172] on div "Background" at bounding box center [28, 173] width 34 height 12
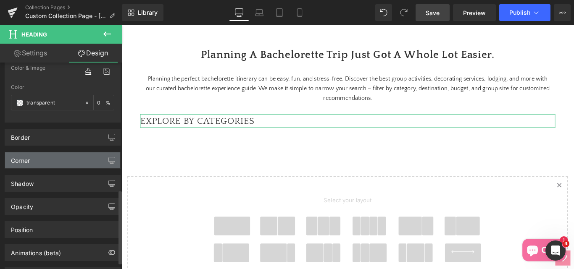
scroll to position [375, 0]
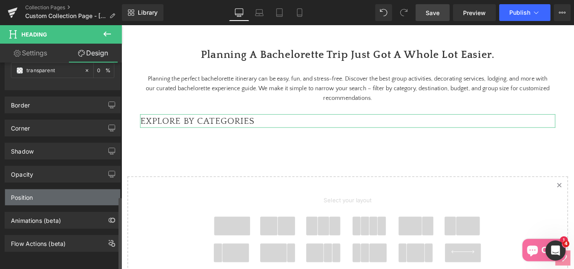
click at [24, 191] on div "Position" at bounding box center [22, 196] width 22 height 12
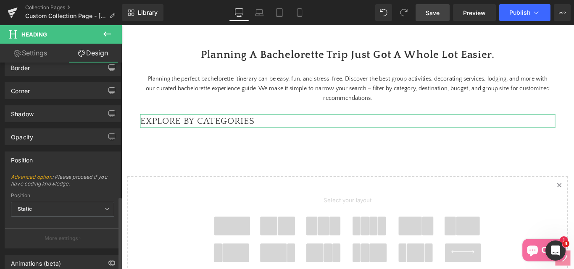
scroll to position [455, 0]
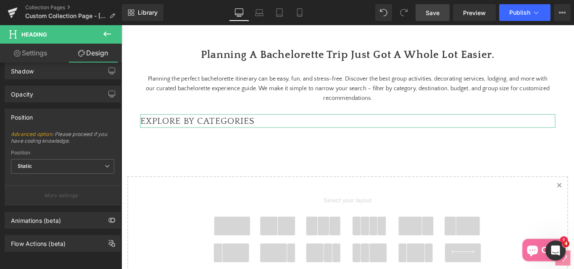
click at [41, 53] on link "Settings" at bounding box center [30, 53] width 61 height 19
type input "100"
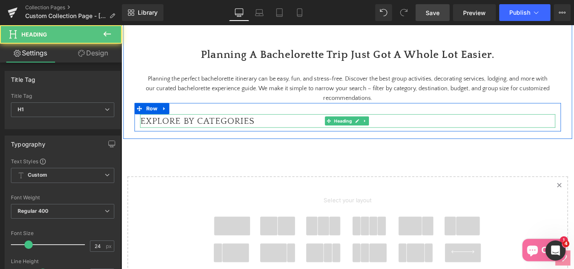
click at [220, 141] on h1 "EXPLORE BY CATEGORIES" at bounding box center [376, 133] width 467 height 15
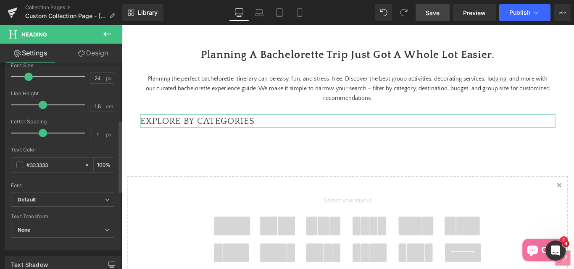
scroll to position [84, 0]
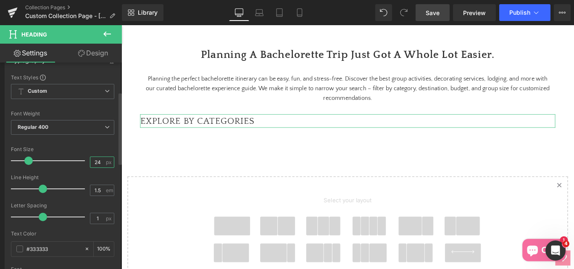
click at [100, 163] on input "24" at bounding box center [97, 162] width 15 height 11
type input "23"
click at [44, 129] on b "Regular 400" at bounding box center [33, 127] width 31 height 6
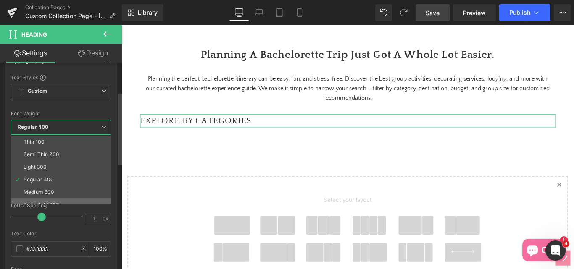
click at [49, 204] on div "Semi Bold 600" at bounding box center [42, 205] width 36 height 6
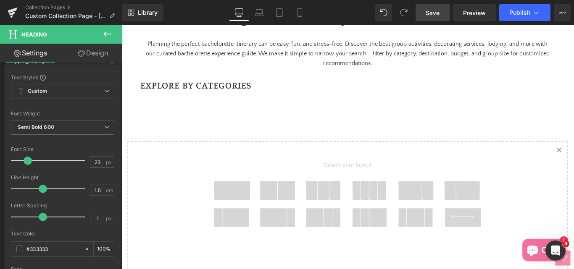
scroll to position [786, 0]
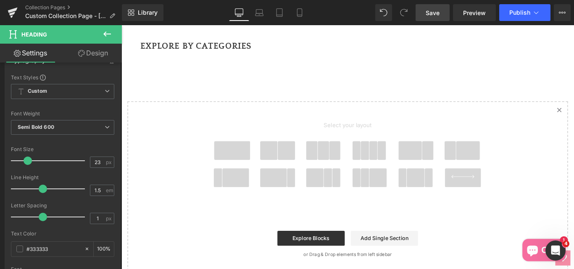
click at [103, 33] on icon at bounding box center [107, 34] width 10 height 10
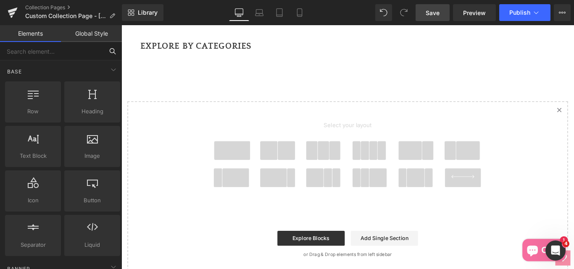
click at [42, 48] on input "text" at bounding box center [51, 51] width 103 height 18
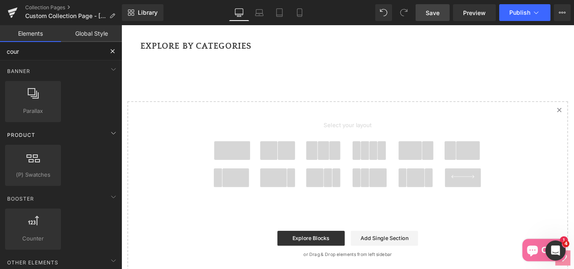
scroll to position [0, 0]
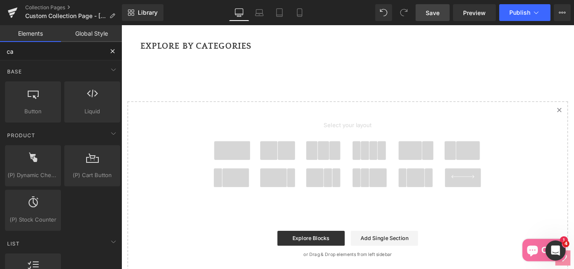
type input "car"
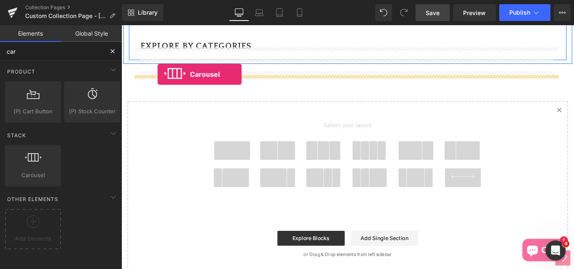
drag, startPoint x: 142, startPoint y: 199, endPoint x: 162, endPoint y: 80, distance: 120.3
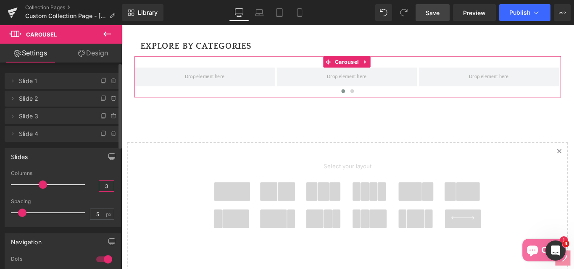
click at [106, 188] on input "3" at bounding box center [106, 186] width 15 height 11
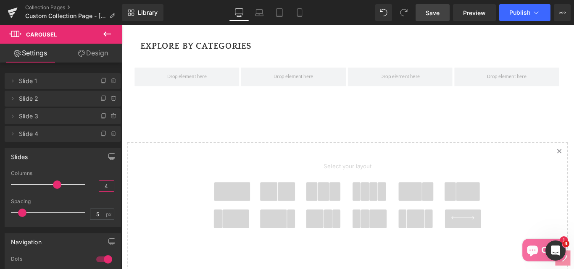
type input "4"
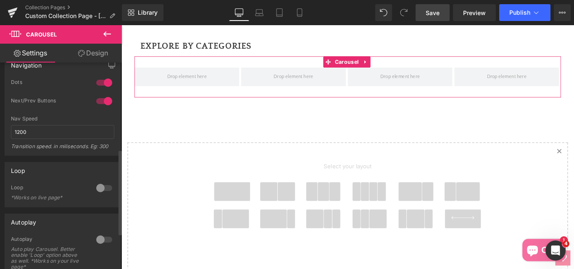
scroll to position [210, 0]
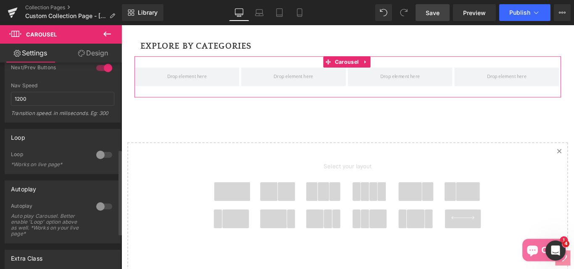
click at [100, 156] on div at bounding box center [104, 154] width 20 height 13
click at [100, 207] on div at bounding box center [104, 206] width 20 height 13
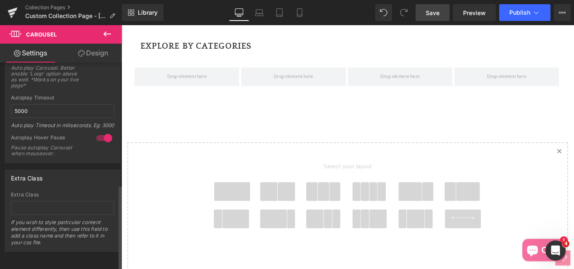
scroll to position [372, 0]
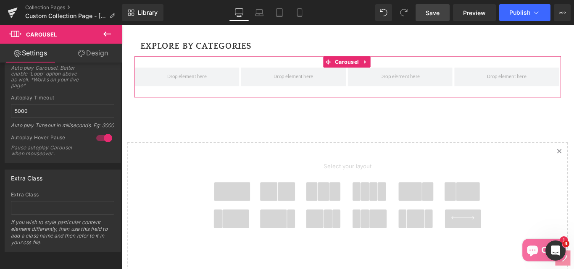
click at [86, 57] on link "Design" at bounding box center [93, 53] width 61 height 19
click at [0, 0] on div "Visibility" at bounding box center [0, 0] width 0 height 0
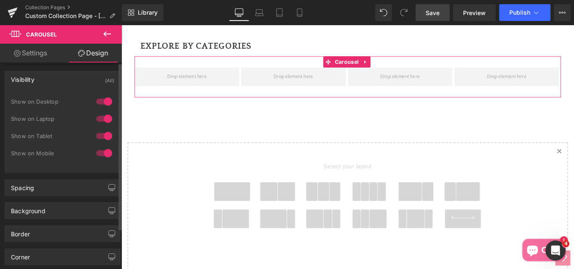
click at [26, 79] on div "Visibility" at bounding box center [23, 77] width 24 height 12
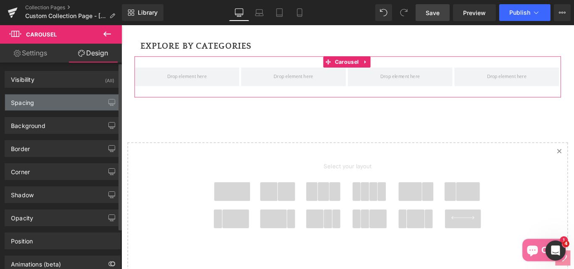
click at [25, 102] on div "Spacing" at bounding box center [22, 101] width 23 height 12
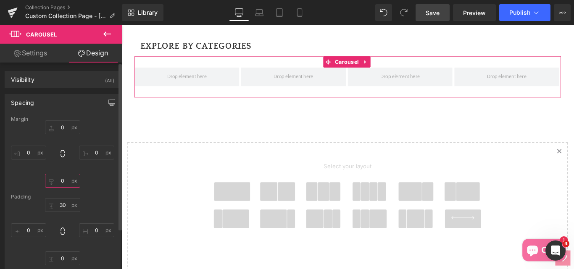
click at [65, 185] on input "0" at bounding box center [62, 181] width 35 height 14
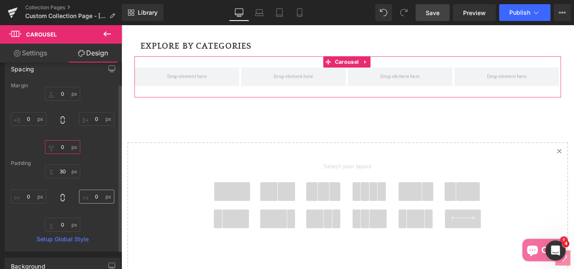
scroll to position [42, 0]
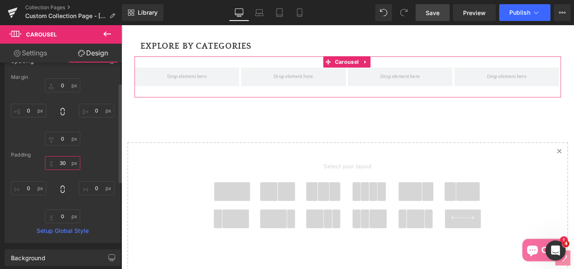
click at [63, 159] on input "30" at bounding box center [62, 163] width 35 height 14
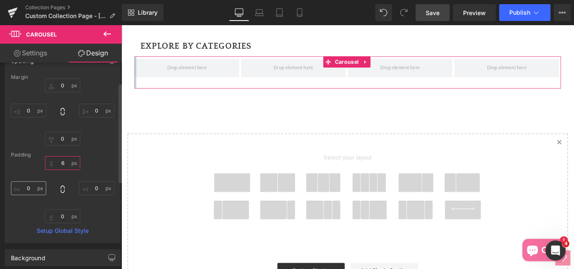
type input "6"
click at [33, 192] on input "0" at bounding box center [28, 189] width 35 height 14
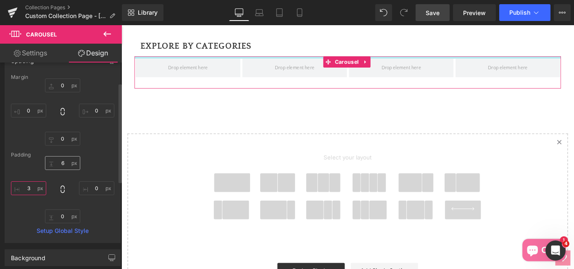
type input "3"
click at [68, 166] on input "6" at bounding box center [62, 163] width 35 height 14
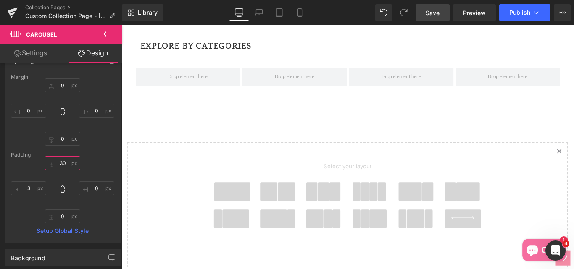
type input "30"
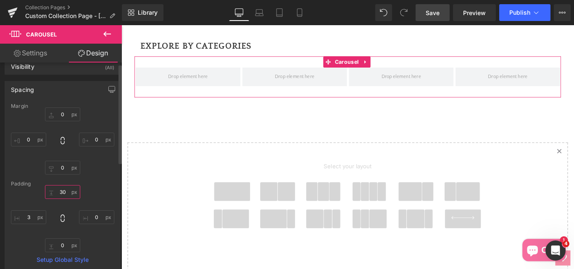
scroll to position [0, 0]
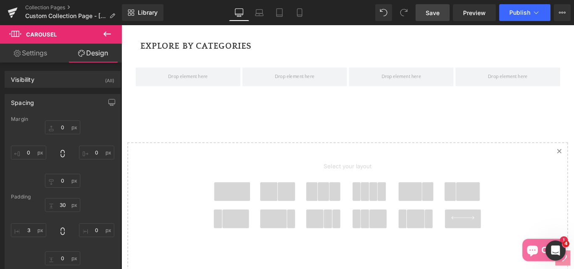
click at [106, 36] on icon at bounding box center [107, 34] width 8 height 5
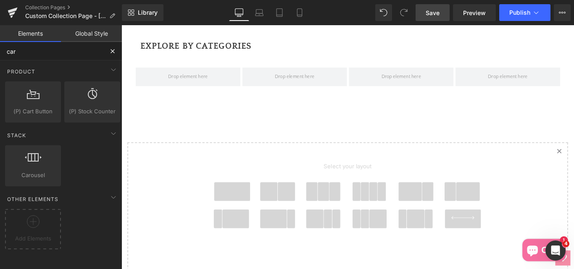
click at [32, 55] on input "car" at bounding box center [51, 51] width 103 height 18
type input "c"
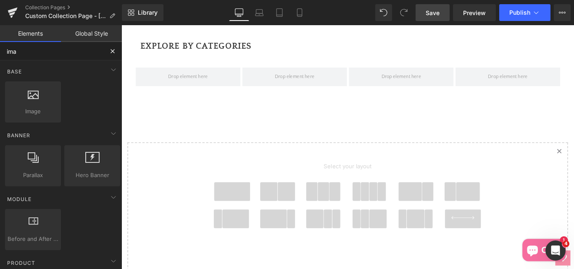
type input "imag"
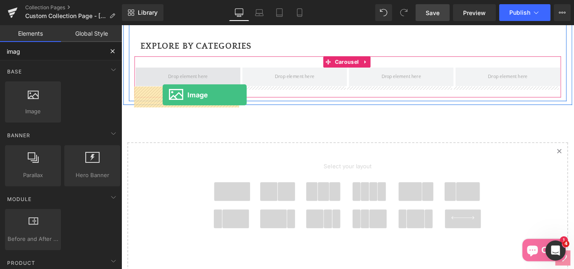
drag, startPoint x: 138, startPoint y: 138, endPoint x: 168, endPoint y: 104, distance: 45.3
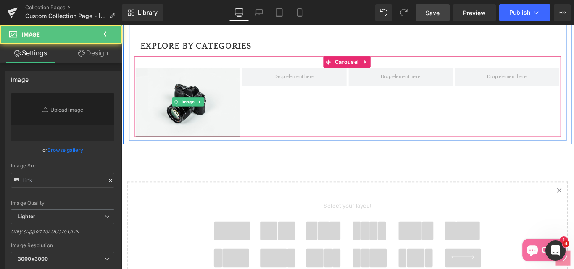
type input "//d1um8515vdn9kb.cloudfront.net/images/parallax.jpg"
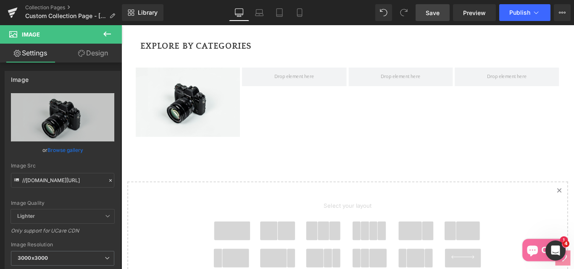
click at [111, 33] on icon at bounding box center [107, 34] width 10 height 10
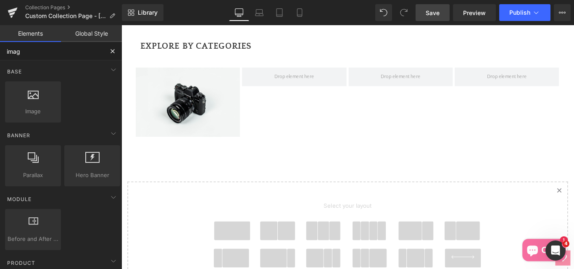
click at [24, 53] on input "imag" at bounding box center [51, 51] width 103 height 18
type input "i"
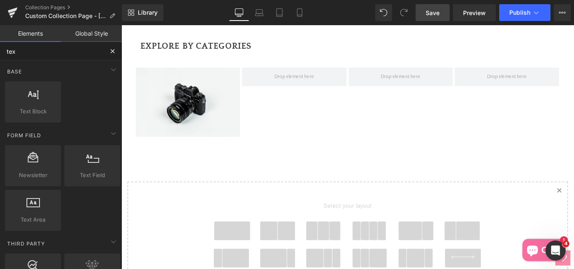
type input "text"
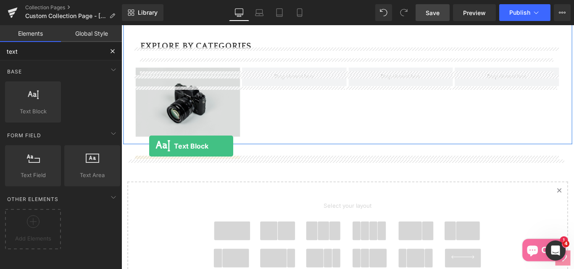
drag, startPoint x: 151, startPoint y: 125, endPoint x: 153, endPoint y: 161, distance: 36.2
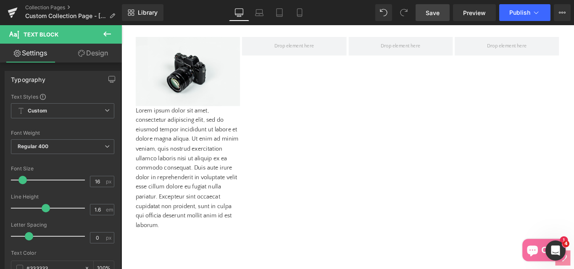
scroll to position [828, 0]
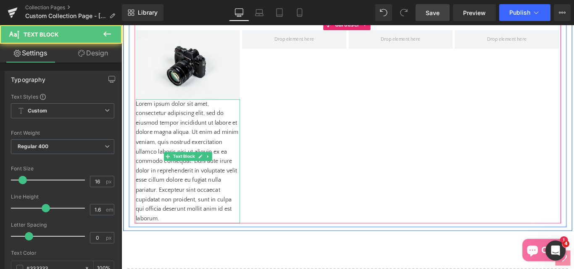
click at [178, 140] on p "Lorem ipsum dolor sit amet, consectetur adipiscing elit, sed do eiusmod tempor …" at bounding box center [195, 179] width 117 height 140
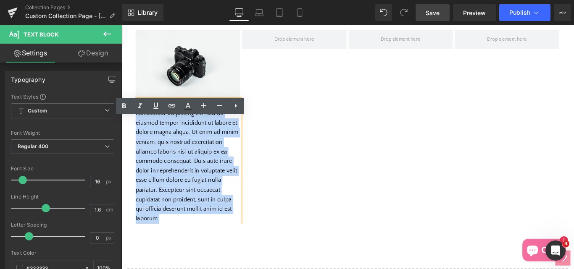
drag, startPoint x: 177, startPoint y: 251, endPoint x: 128, endPoint y: 138, distance: 123.7
click at [130, 138] on div "Planning A Bachelorette Trip Just Got A Whole Lot Easier. Heading Planning the …" at bounding box center [376, 77] width 492 height 344
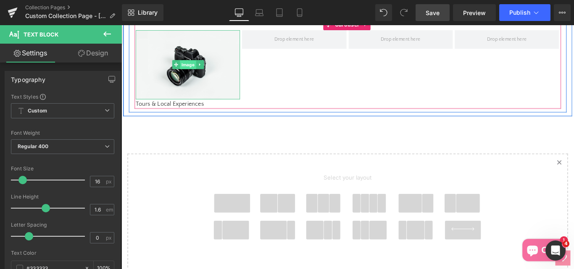
click at [192, 75] on span "Image" at bounding box center [196, 70] width 18 height 10
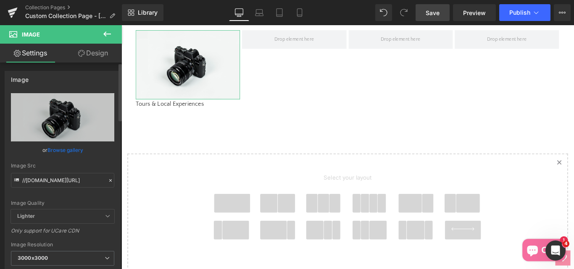
click at [71, 147] on link "Browse gallery" at bounding box center [66, 150] width 36 height 15
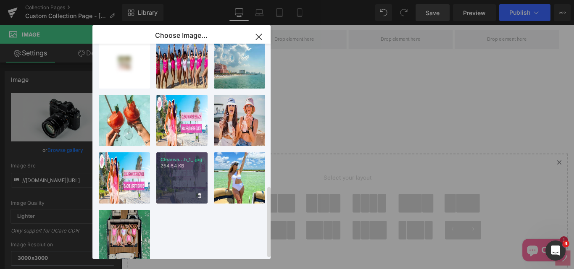
scroll to position [431, 0]
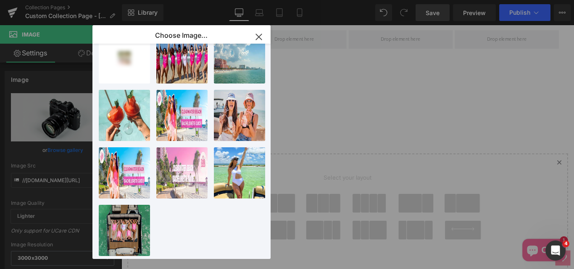
click at [259, 36] on icon "button" at bounding box center [258, 36] width 13 height 13
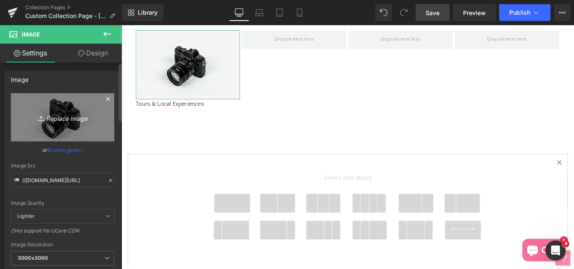
click at [51, 120] on icon "Replace Image" at bounding box center [62, 117] width 67 height 11
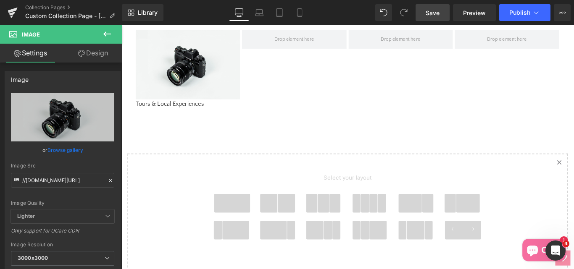
click at [111, 32] on icon at bounding box center [107, 34] width 10 height 10
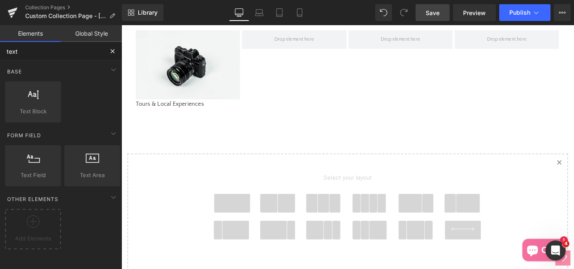
click at [29, 54] on input "text" at bounding box center [51, 51] width 103 height 18
type input "t"
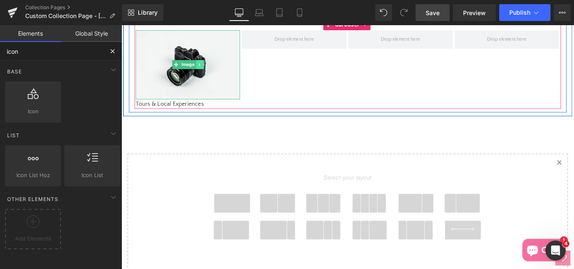
type input "icon"
click at [207, 72] on icon at bounding box center [209, 69] width 5 height 5
click at [213, 72] on icon at bounding box center [213, 70] width 5 height 5
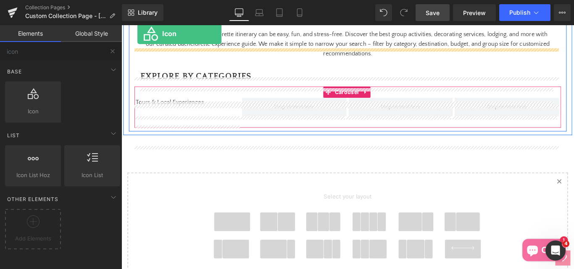
scroll to position [718, 0]
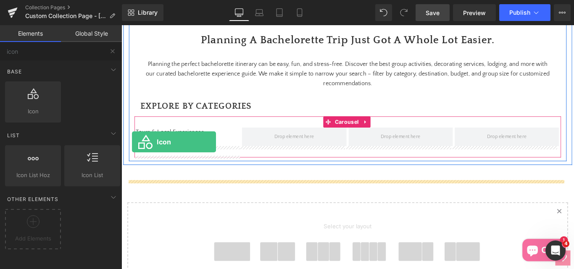
drag, startPoint x: 152, startPoint y: 135, endPoint x: 133, endPoint y: 156, distance: 28.9
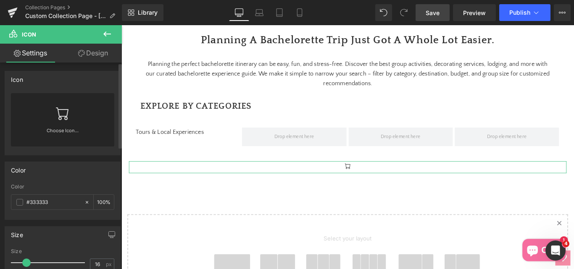
click at [57, 111] on icon at bounding box center [62, 113] width 13 height 13
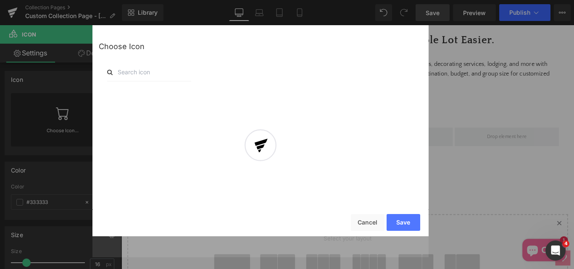
click at [142, 73] on div at bounding box center [260, 151] width 336 height 211
click at [132, 69] on input "text" at bounding box center [149, 72] width 84 height 18
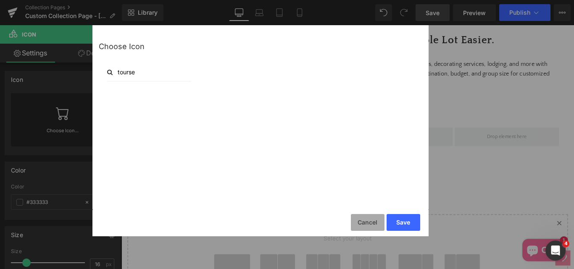
type input "tourse"
click at [366, 223] on button "Cancel" at bounding box center [368, 222] width 34 height 17
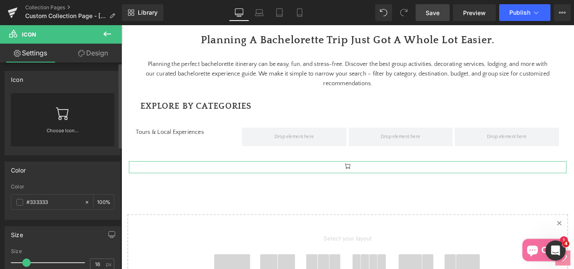
click at [67, 114] on icon at bounding box center [62, 113] width 13 height 13
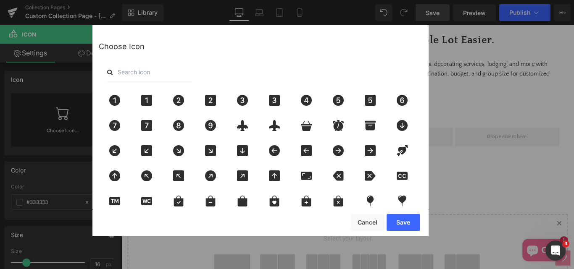
click at [138, 74] on input "text" at bounding box center [149, 72] width 84 height 18
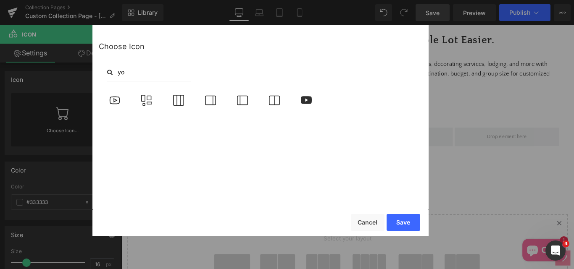
type input "y"
type input "tours"
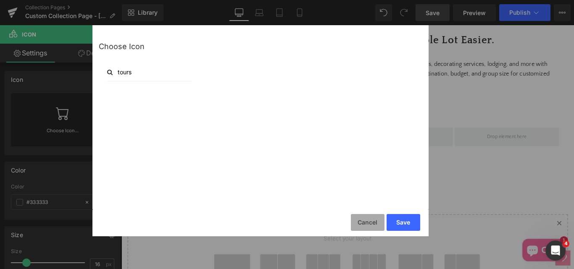
click at [367, 224] on button "Cancel" at bounding box center [368, 222] width 34 height 17
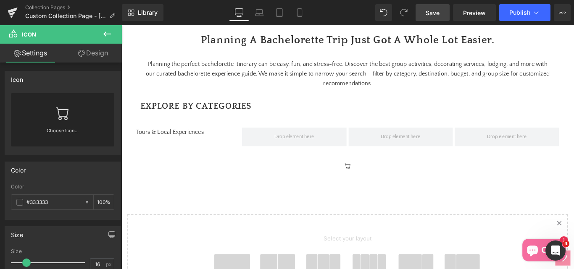
click at [109, 33] on icon at bounding box center [107, 34] width 10 height 10
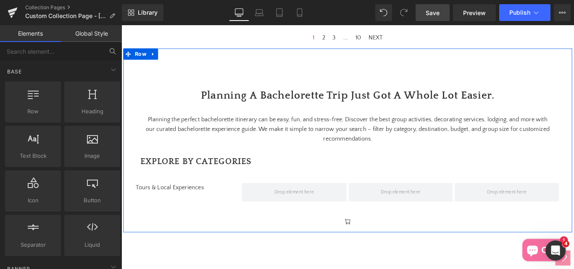
scroll to position [676, 0]
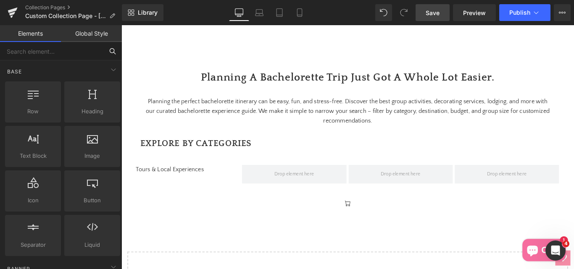
click at [27, 53] on input "text" at bounding box center [51, 51] width 103 height 18
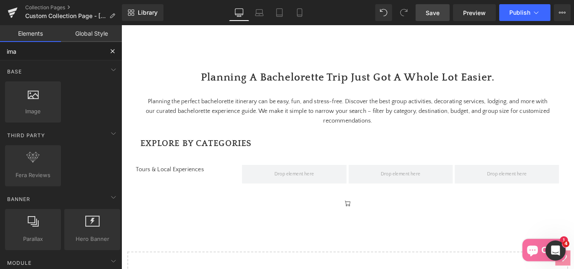
type input "imag"
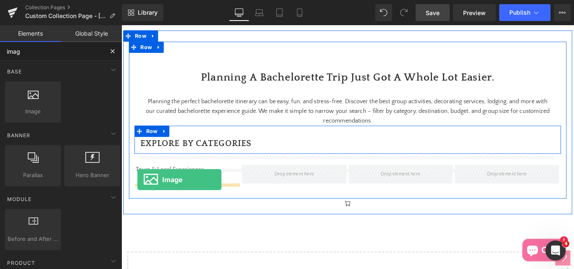
drag, startPoint x: 156, startPoint y: 132, endPoint x: 140, endPoint y: 199, distance: 68.3
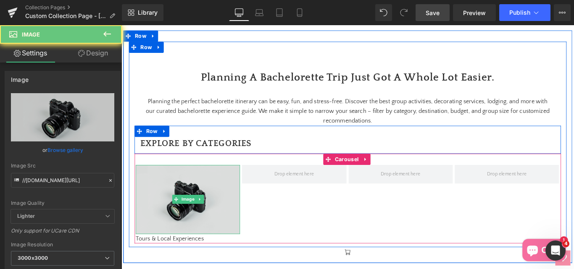
click at [176, 242] on img at bounding box center [195, 221] width 117 height 78
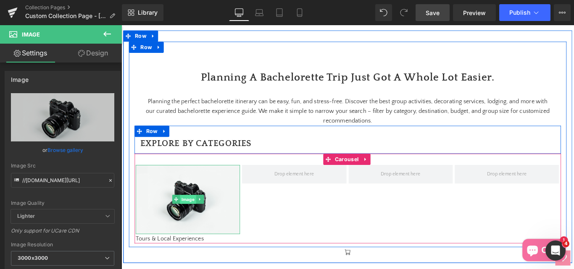
click at [191, 227] on span "Image" at bounding box center [196, 222] width 18 height 10
click at [188, 227] on span "Image" at bounding box center [196, 222] width 18 height 10
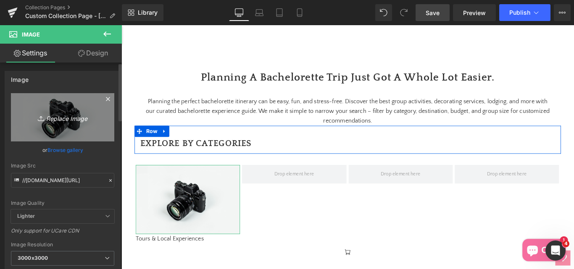
click at [65, 119] on icon "Replace Image" at bounding box center [62, 117] width 67 height 11
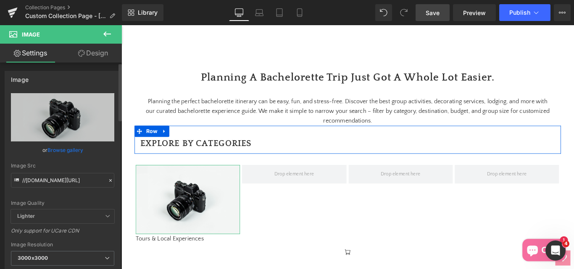
click at [57, 148] on link "Browse gallery" at bounding box center [66, 150] width 36 height 15
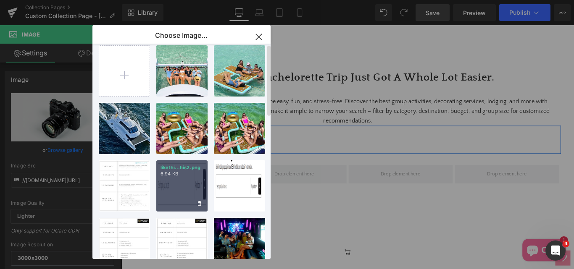
scroll to position [0, 0]
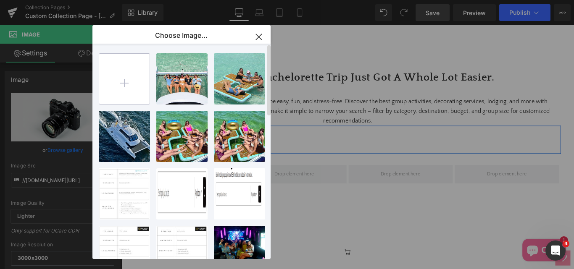
click at [125, 84] on input "file" at bounding box center [124, 79] width 50 height 50
click at [122, 85] on input "file" at bounding box center [124, 79] width 50 height 50
type input "C:\fakepath\luca-shell-charm-removebg-preview.png"
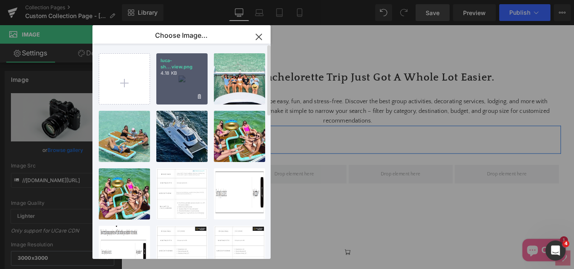
click at [180, 80] on div "luca-sh...view.png 4.18 KB" at bounding box center [181, 78] width 51 height 51
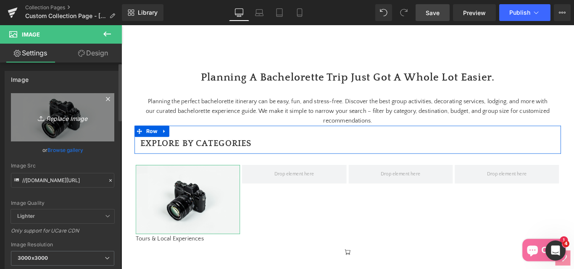
click at [64, 121] on icon "Replace Image" at bounding box center [62, 117] width 67 height 11
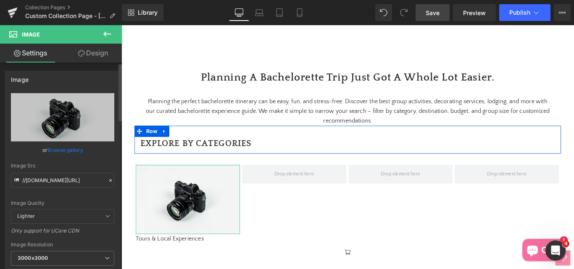
drag, startPoint x: 70, startPoint y: 151, endPoint x: 18, endPoint y: 99, distance: 73.7
click at [70, 151] on link "Browse gallery" at bounding box center [66, 150] width 36 height 15
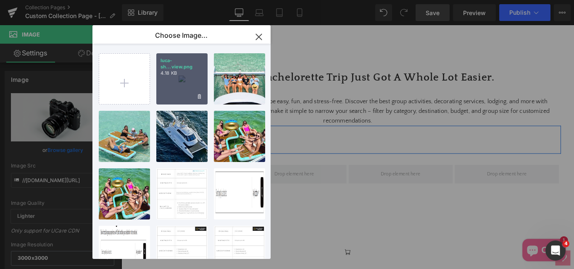
click at [181, 76] on p "4.18 KB" at bounding box center [182, 73] width 43 height 6
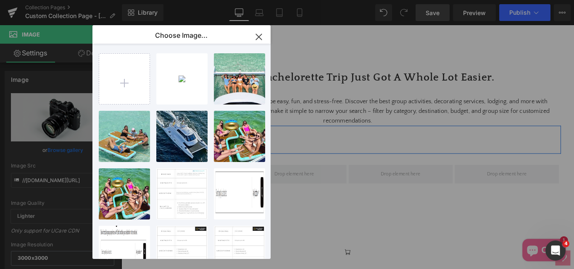
type input "https://ucarecdn.com/8ab94275-cc2b-41d6-a417-bde968a6febb/-/format/auto/-/previ…"
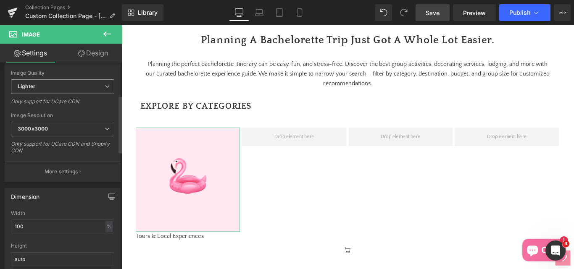
scroll to position [42, 0]
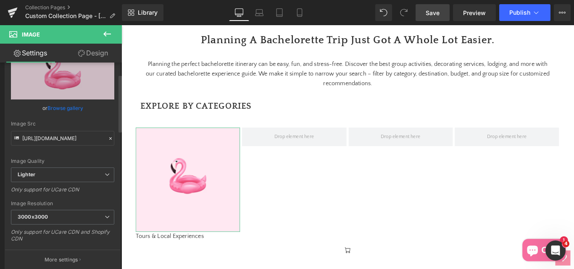
click at [108, 139] on icon at bounding box center [111, 139] width 6 height 6
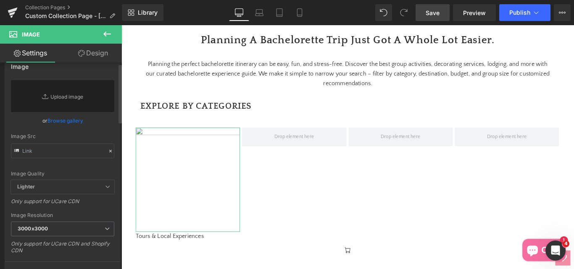
scroll to position [0, 0]
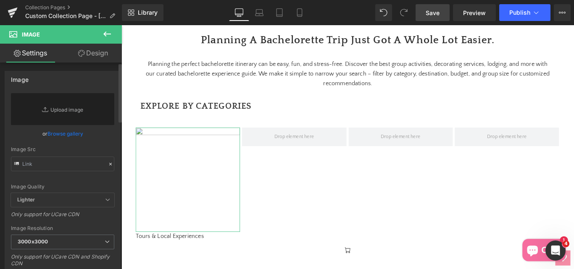
click at [69, 135] on link "Browse gallery" at bounding box center [66, 134] width 36 height 15
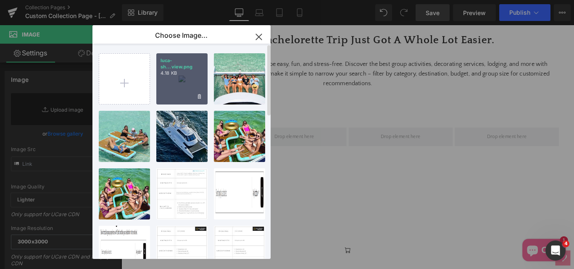
click at [174, 83] on div "luca-sh...view.png 4.18 KB" at bounding box center [181, 78] width 51 height 51
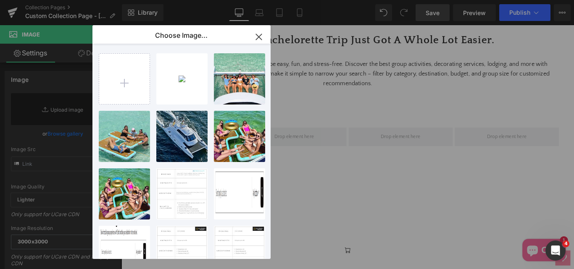
type input "https://ucarecdn.com/8ab94275-cc2b-41d6-a417-bde968a6febb/-/format/auto/-/previ…"
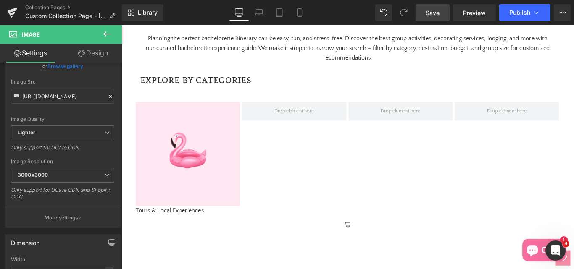
scroll to position [761, 0]
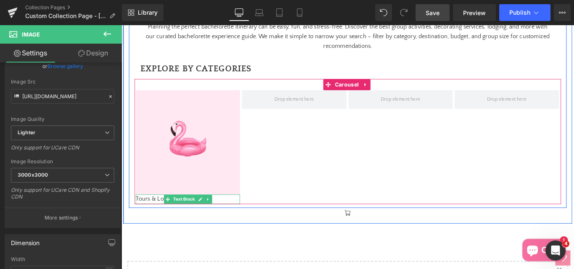
click at [166, 227] on p "Tours & Local Experiences" at bounding box center [195, 221] width 117 height 11
click at [156, 227] on p "Tours & Local Experiences" at bounding box center [195, 221] width 117 height 11
click at [155, 227] on p "Tours & Local Experiences" at bounding box center [195, 221] width 117 height 11
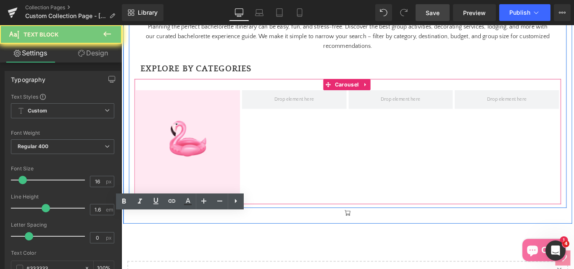
click at [155, 227] on p "Tours & Local Experiences" at bounding box center [195, 221] width 117 height 11
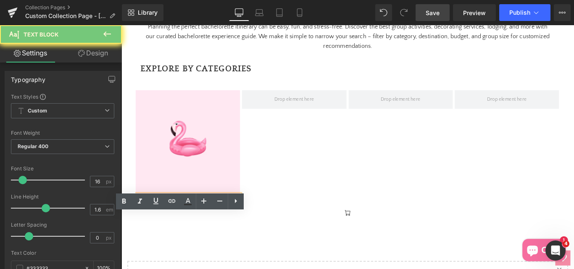
click at [155, 227] on p "Tours & Local Experiences" at bounding box center [195, 221] width 117 height 11
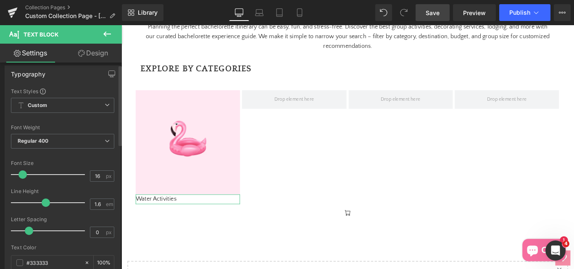
scroll to position [0, 0]
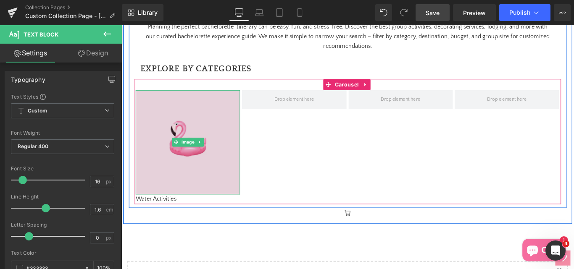
click at [168, 176] on img at bounding box center [195, 156] width 117 height 117
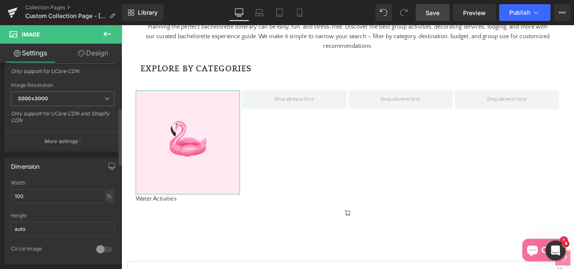
scroll to position [168, 0]
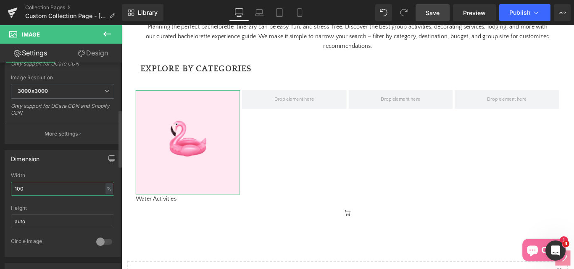
click at [31, 187] on input "100" at bounding box center [62, 189] width 103 height 14
type input "1"
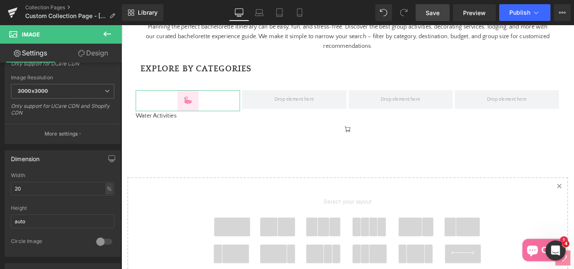
click at [85, 51] on link "Design" at bounding box center [93, 53] width 61 height 19
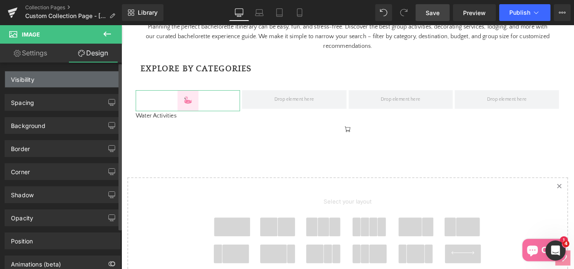
click at [25, 101] on div "Spacing" at bounding box center [22, 101] width 23 height 12
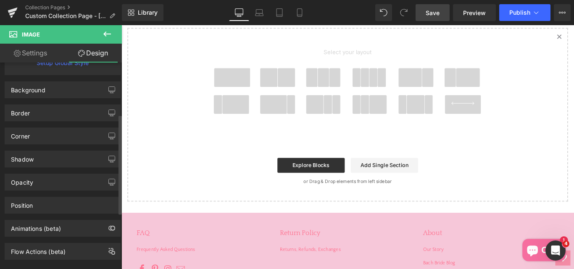
scroll to position [84, 0]
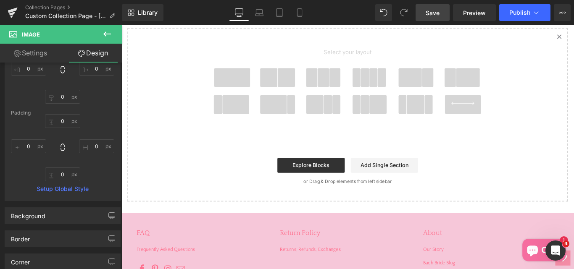
click at [34, 54] on link "Settings" at bounding box center [30, 53] width 61 height 19
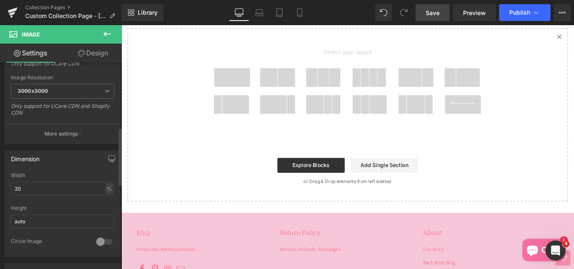
scroll to position [294, 0]
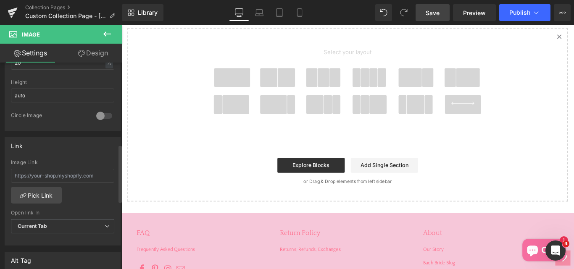
click at [97, 117] on div at bounding box center [104, 115] width 20 height 13
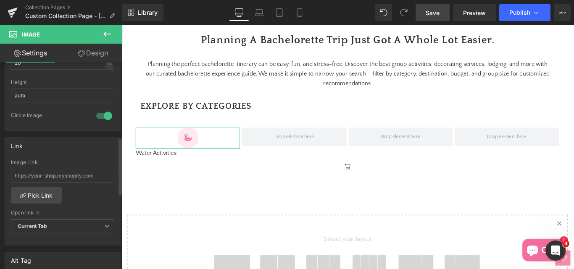
scroll to position [168, 0]
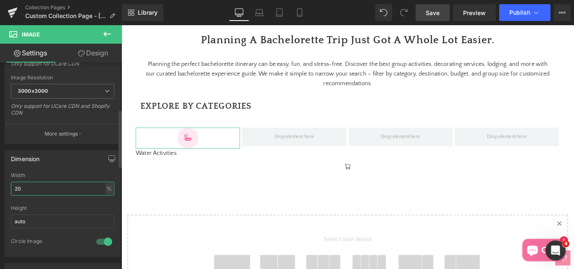
click at [16, 191] on input "20" at bounding box center [62, 189] width 103 height 14
type input "0"
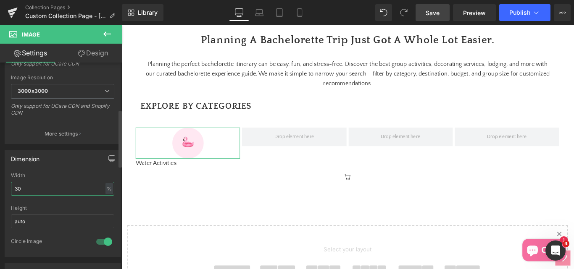
type input "3"
type input "30"
drag, startPoint x: 435, startPoint y: 10, endPoint x: 135, endPoint y: 2, distance: 300.3
click at [434, 10] on span "Save" at bounding box center [433, 12] width 14 height 9
click at [107, 35] on icon at bounding box center [107, 34] width 10 height 10
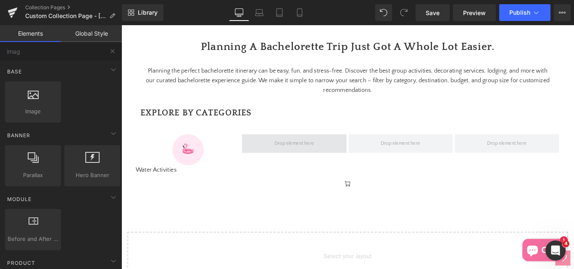
scroll to position [718, 0]
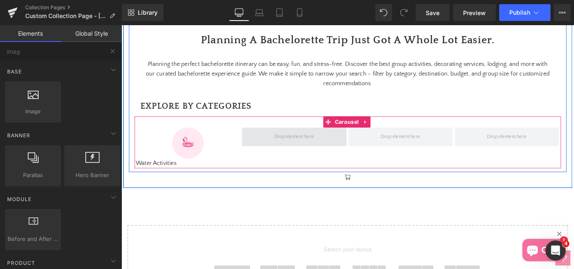
click at [306, 158] on span at bounding box center [316, 150] width 50 height 15
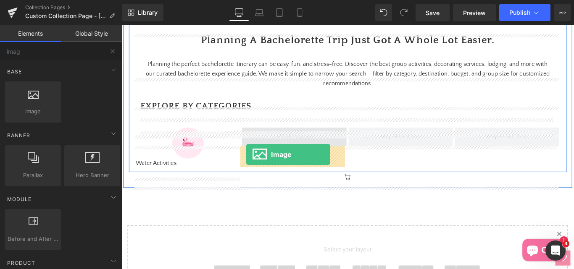
drag, startPoint x: 156, startPoint y: 126, endPoint x: 262, endPoint y: 171, distance: 114.9
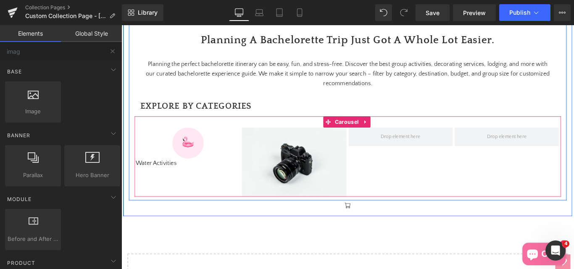
click at [147, 186] on p "Water Activities" at bounding box center [195, 180] width 117 height 11
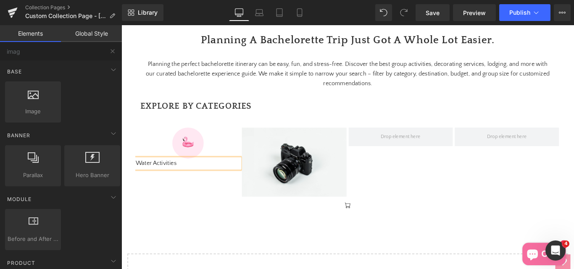
click at [163, 186] on p "Water Activities" at bounding box center [195, 180] width 117 height 11
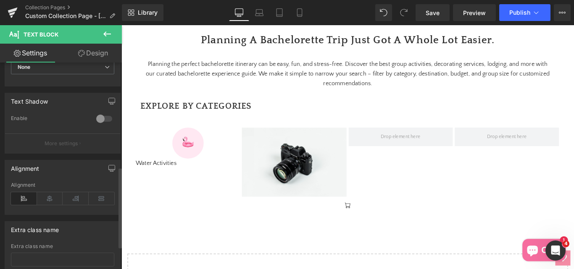
scroll to position [294, 0]
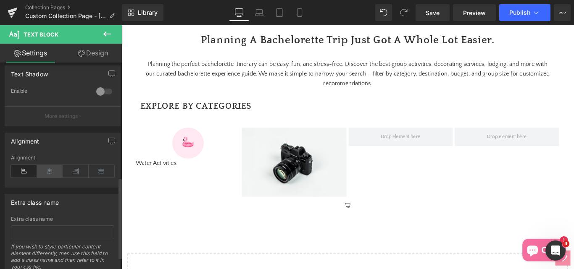
click at [48, 171] on icon at bounding box center [50, 171] width 26 height 13
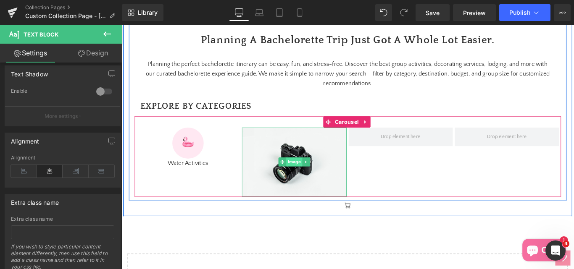
click at [311, 184] on span "Image" at bounding box center [315, 179] width 18 height 10
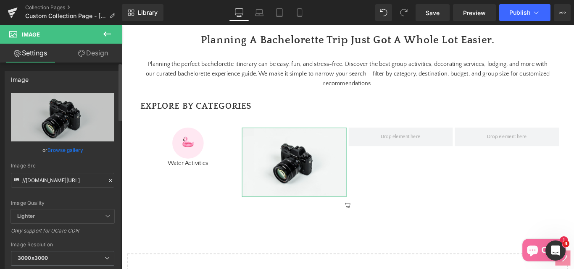
click at [66, 149] on link "Browse gallery" at bounding box center [66, 150] width 36 height 15
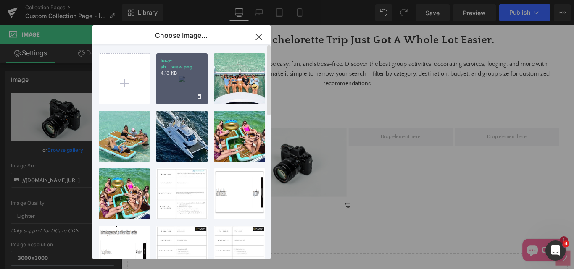
click at [178, 82] on div "luca-sh...view.png 4.18 KB" at bounding box center [181, 78] width 51 height 51
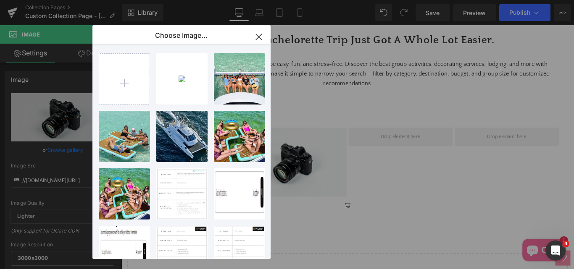
type input "https://ucarecdn.com/8ab94275-cc2b-41d6-a417-bde968a6febb/-/format/auto/-/previ…"
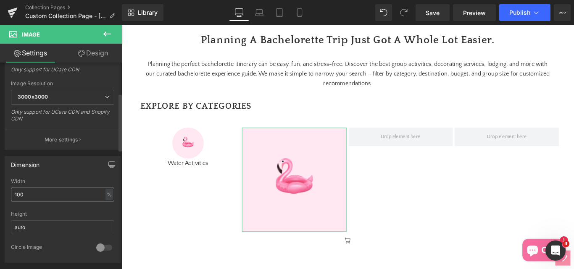
scroll to position [168, 0]
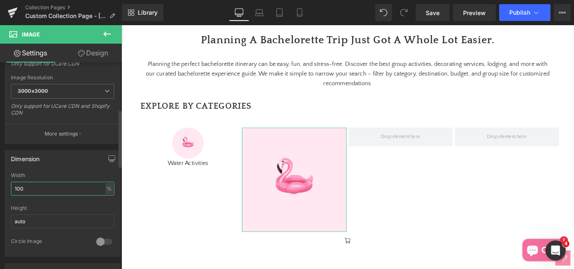
click at [40, 190] on input "100" at bounding box center [62, 189] width 103 height 14
type input "1"
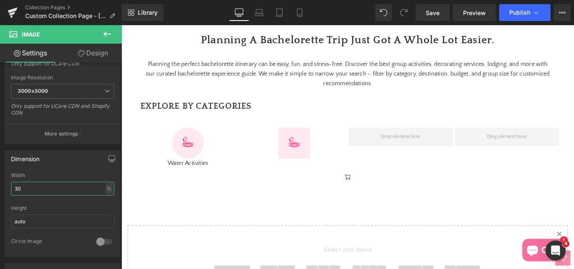
type input "30"
click at [105, 33] on icon at bounding box center [107, 34] width 8 height 5
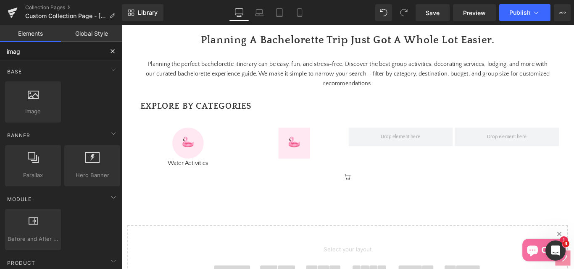
click at [32, 53] on input "imag" at bounding box center [51, 51] width 103 height 18
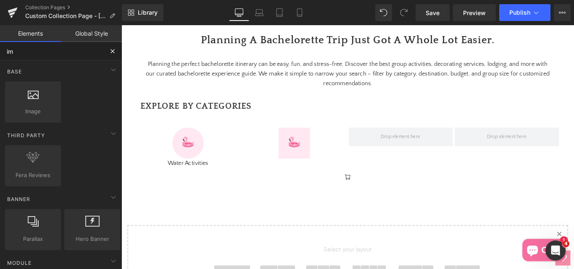
type input "i"
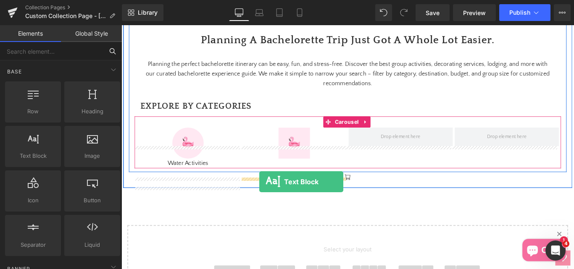
drag, startPoint x: 153, startPoint y: 173, endPoint x: 276, endPoint y: 201, distance: 126.0
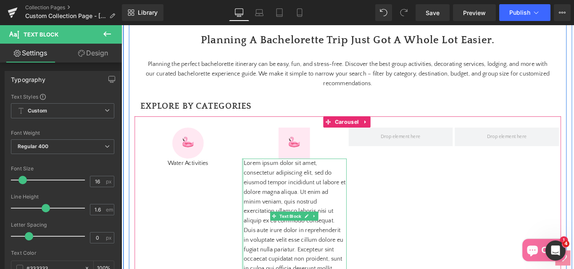
click at [259, 205] on div "Lorem ipsum dolor sit amet, consectetur adipiscing elit, sed do eiusmod tempor …" at bounding box center [315, 245] width 117 height 140
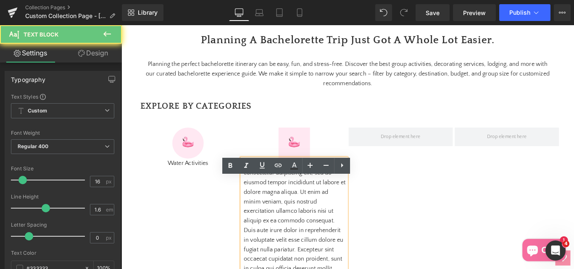
drag, startPoint x: 258, startPoint y: 203, endPoint x: 263, endPoint y: 204, distance: 5.2
click at [269, 212] on p "Lorem ipsum dolor sit amet, consectetur adipiscing elit, sed do eiusmod tempor …" at bounding box center [316, 245] width 115 height 140
click at [262, 203] on p "Lorem ipsum dolor sit amet, consectetur adipiscing elit, sed do eiusmod tempor …" at bounding box center [316, 245] width 115 height 140
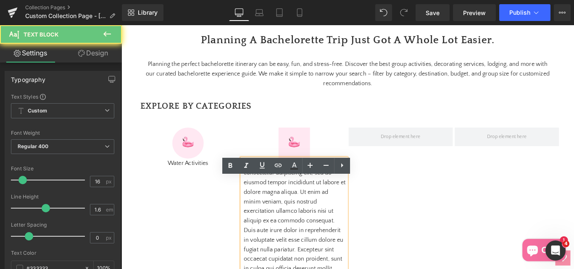
click at [262, 203] on p "Lorem ipsum dolor sit amet, consectetur adipiscing elit, sed do eiusmod tempor …" at bounding box center [316, 245] width 115 height 140
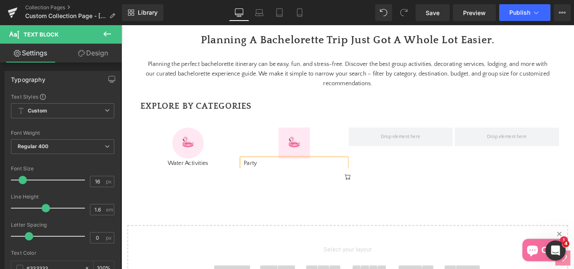
scroll to position [761, 0]
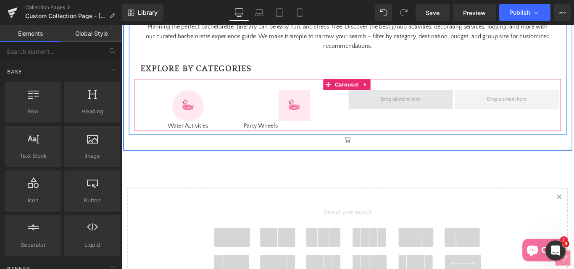
click at [430, 116] on span at bounding box center [435, 108] width 50 height 15
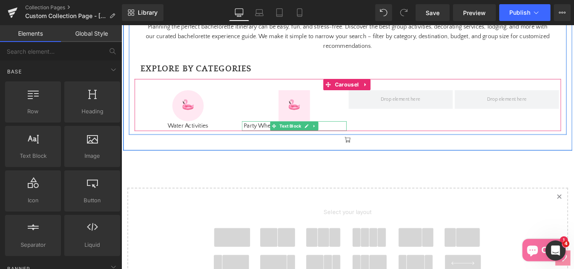
click at [267, 144] on p "Party Wheels" at bounding box center [316, 138] width 115 height 11
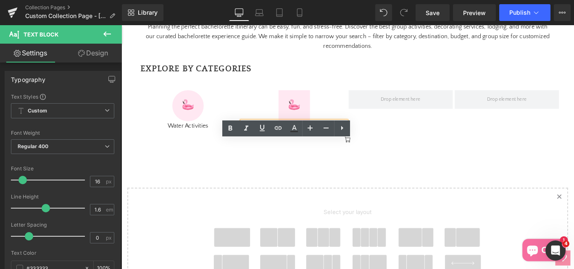
click at [296, 144] on p "Party Wheels" at bounding box center [316, 138] width 115 height 11
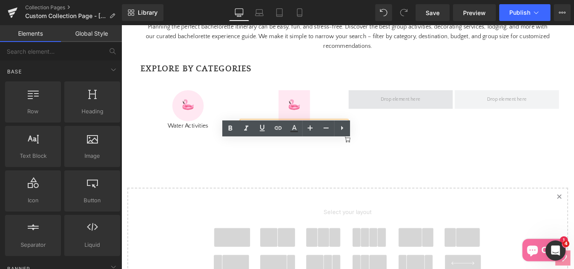
click at [427, 116] on span at bounding box center [435, 108] width 50 height 15
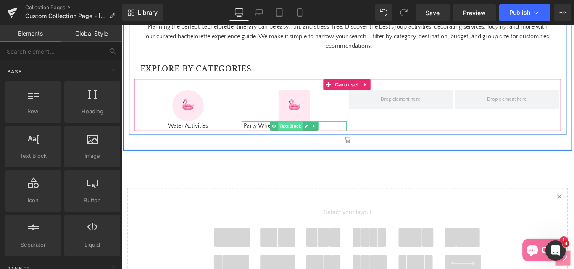
click at [302, 144] on span "Text Block" at bounding box center [311, 139] width 28 height 10
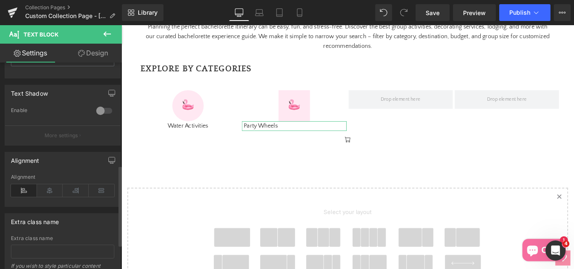
scroll to position [294, 0]
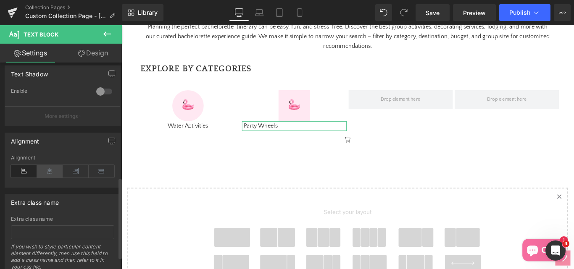
click at [47, 174] on icon at bounding box center [50, 171] width 26 height 13
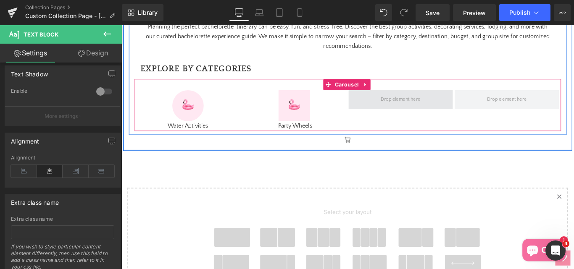
click at [417, 116] on span at bounding box center [435, 108] width 50 height 15
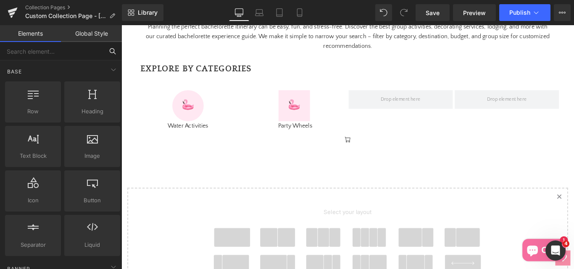
click at [32, 53] on input "text" at bounding box center [51, 51] width 103 height 18
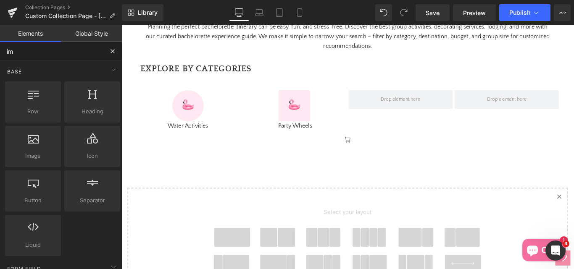
type input "ima"
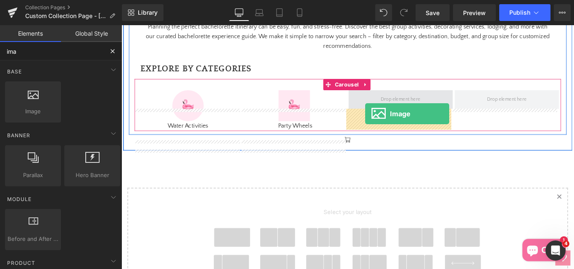
drag, startPoint x: 159, startPoint y: 133, endPoint x: 396, endPoint y: 125, distance: 236.4
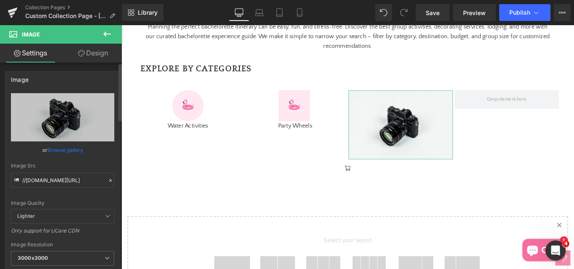
click at [63, 152] on link "Browse gallery" at bounding box center [66, 150] width 36 height 15
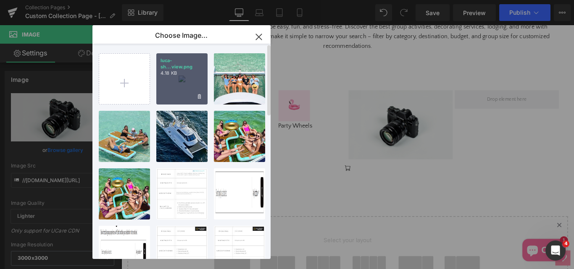
click at [169, 79] on div "luca-sh...view.png 4.18 KB" at bounding box center [181, 78] width 51 height 51
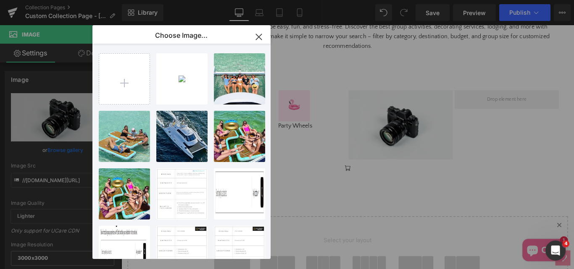
type input "https://ucarecdn.com/8ab94275-cc2b-41d6-a417-bde968a6febb/-/format/auto/-/previ…"
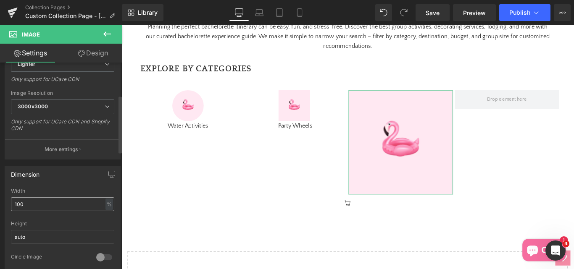
scroll to position [168, 0]
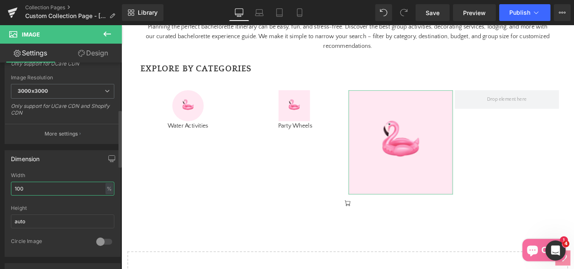
click at [18, 189] on input "100" at bounding box center [62, 189] width 103 height 14
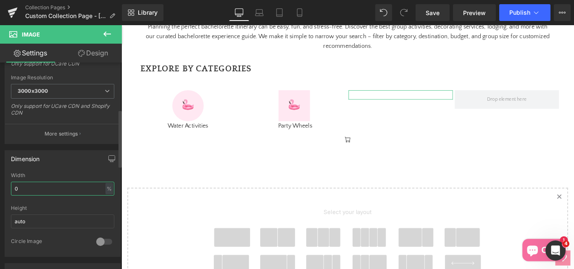
type input "30"
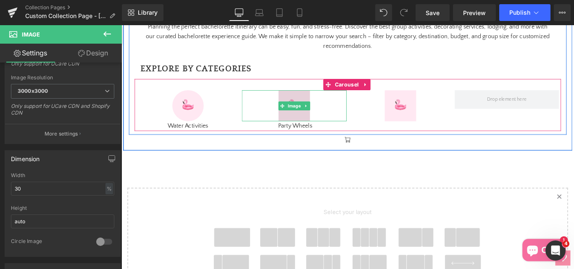
click at [301, 134] on img at bounding box center [315, 115] width 35 height 35
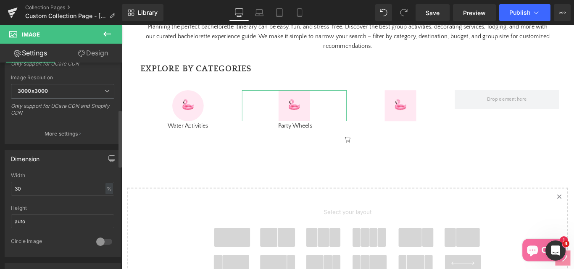
click at [100, 240] on div at bounding box center [104, 241] width 20 height 13
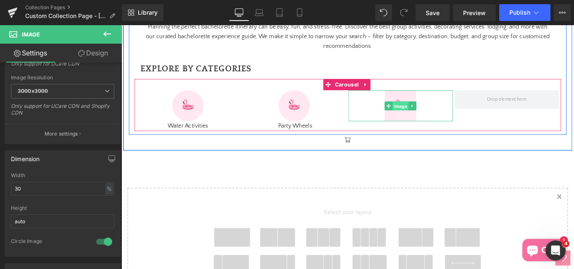
click at [426, 121] on span "Image" at bounding box center [435, 116] width 18 height 10
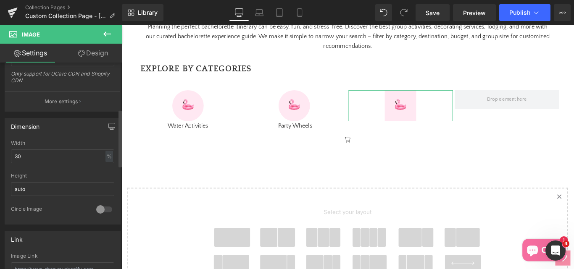
scroll to position [210, 0]
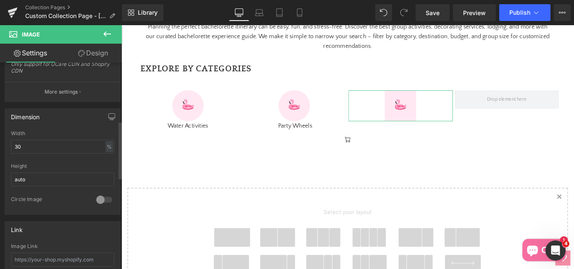
click at [103, 204] on div at bounding box center [104, 199] width 20 height 13
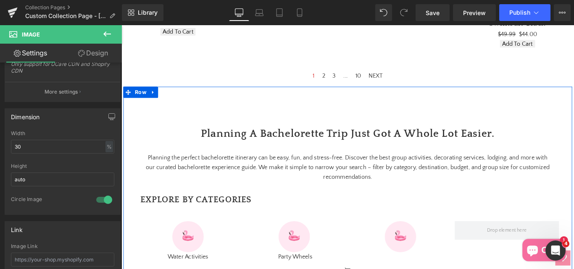
scroll to position [592, 0]
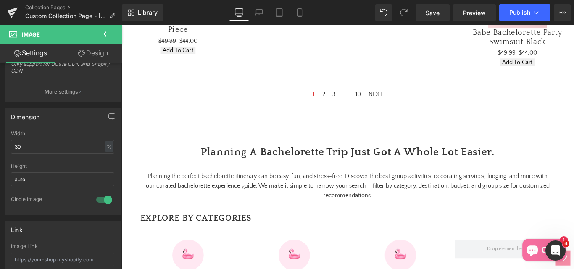
click at [104, 31] on icon at bounding box center [107, 34] width 10 height 10
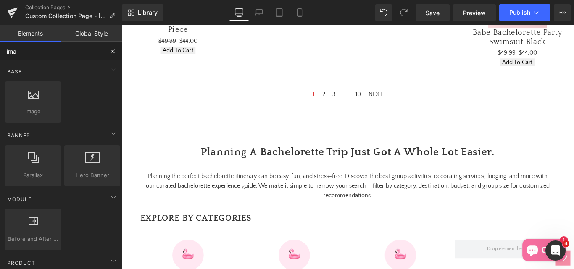
click at [31, 49] on input "ima" at bounding box center [51, 51] width 103 height 18
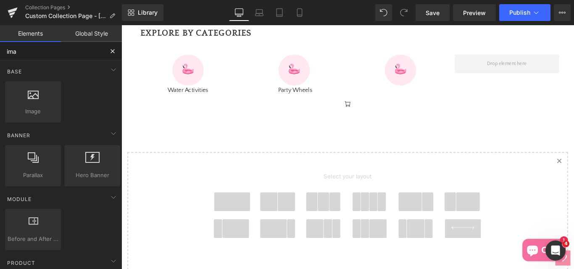
scroll to position [761, 0]
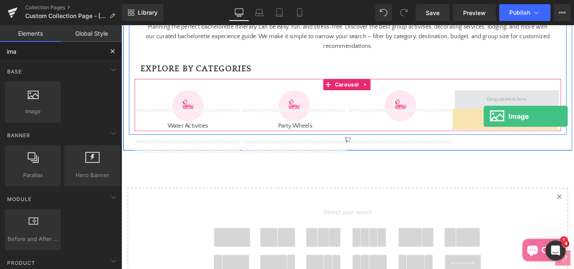
drag, startPoint x: 151, startPoint y: 125, endPoint x: 529, endPoint y: 128, distance: 378.0
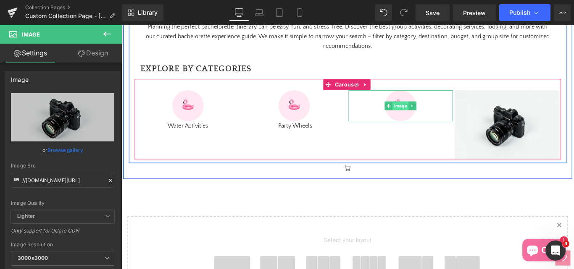
click at [432, 121] on span "Image" at bounding box center [435, 116] width 18 height 10
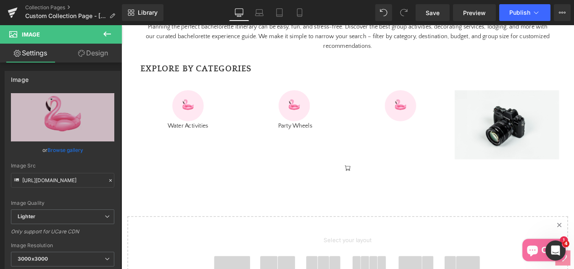
click at [107, 35] on icon at bounding box center [107, 34] width 10 height 10
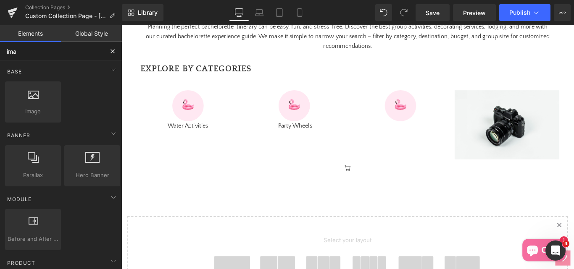
click at [40, 59] on input "ima" at bounding box center [51, 51] width 103 height 18
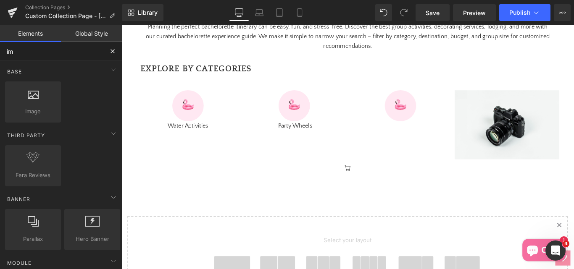
type input "i"
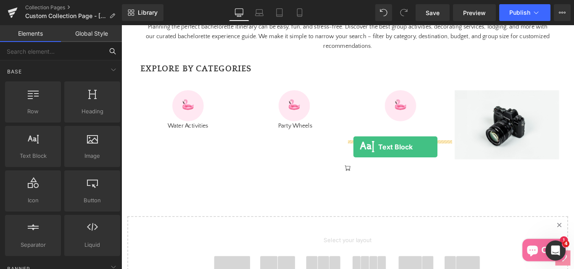
drag, startPoint x: 150, startPoint y: 181, endPoint x: 382, endPoint y: 162, distance: 232.8
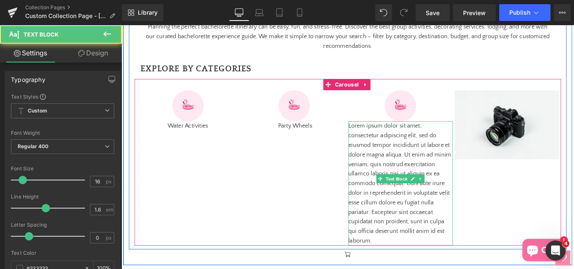
click at [377, 161] on p "Lorem ipsum dolor sit amet, consectetur adipiscing elit, sed do eiusmod tempor …" at bounding box center [435, 203] width 117 height 140
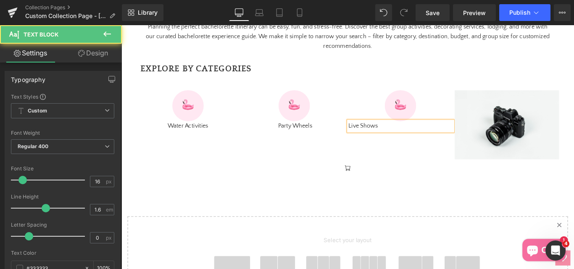
click at [409, 144] on p "Live Shows" at bounding box center [435, 138] width 117 height 11
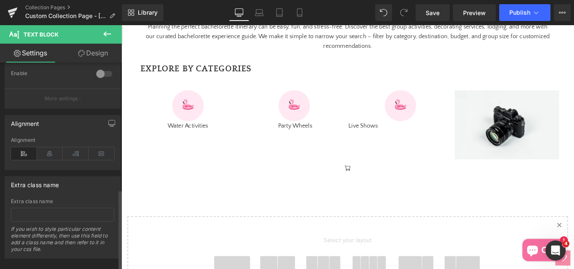
scroll to position [325, 0]
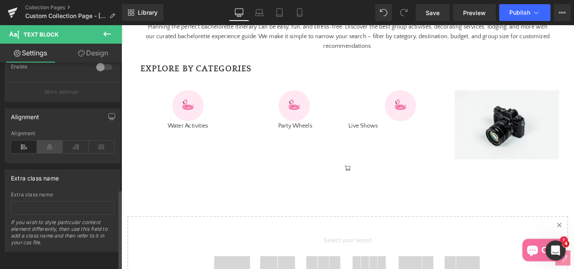
click at [48, 141] on icon at bounding box center [50, 147] width 26 height 13
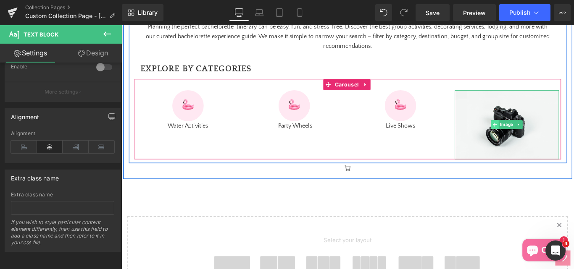
click at [542, 142] on span at bounding box center [541, 137] width 9 height 10
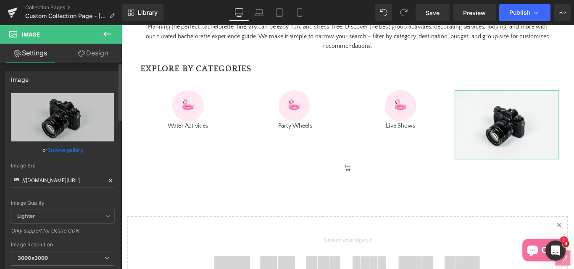
click at [57, 151] on link "Browse gallery" at bounding box center [66, 150] width 36 height 15
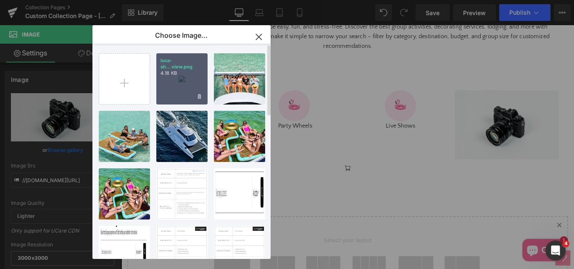
click at [172, 84] on div "luca-sh...view.png 4.18 KB" at bounding box center [181, 78] width 51 height 51
type input "https://ucarecdn.com/8ab94275-cc2b-41d6-a417-bde968a6febb/-/format/auto/-/previ…"
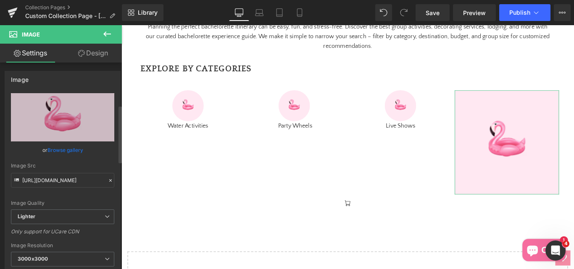
scroll to position [168, 0]
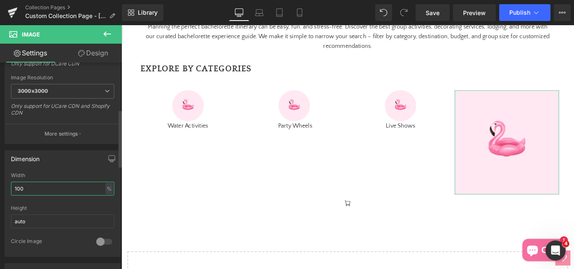
click at [20, 188] on input "100" at bounding box center [62, 189] width 103 height 14
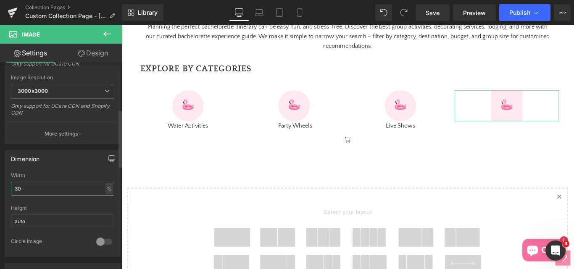
type input "30"
click at [102, 240] on div at bounding box center [104, 241] width 20 height 13
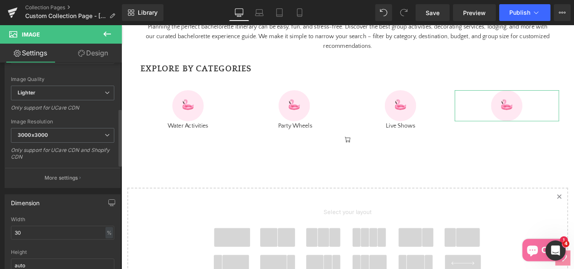
scroll to position [0, 0]
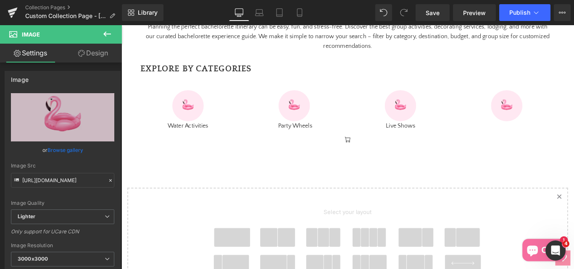
click at [106, 32] on icon at bounding box center [107, 34] width 10 height 10
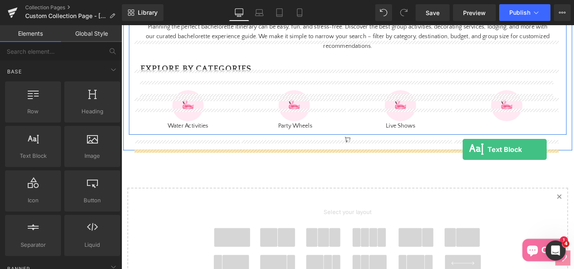
drag, startPoint x: 145, startPoint y: 181, endPoint x: 505, endPoint y: 165, distance: 359.8
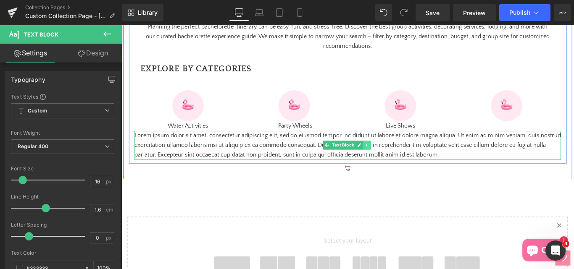
click at [396, 163] on icon at bounding box center [397, 160] width 5 height 5
click at [399, 163] on icon at bounding box center [401, 160] width 5 height 5
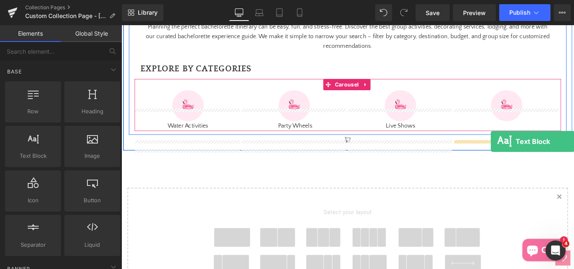
drag, startPoint x: 153, startPoint y: 178, endPoint x: 536, endPoint y: 156, distance: 384.5
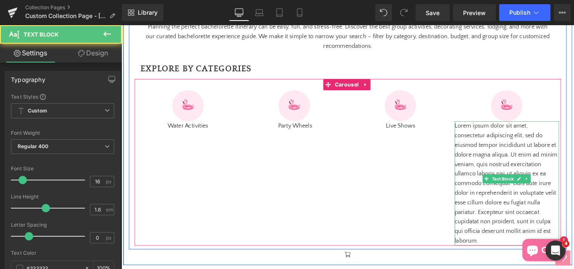
click at [548, 185] on p "Lorem ipsum dolor sit amet, consectetur adipiscing elit, sed do eiusmod tempor …" at bounding box center [554, 203] width 117 height 140
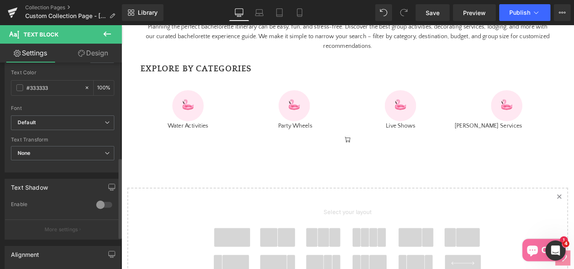
scroll to position [252, 0]
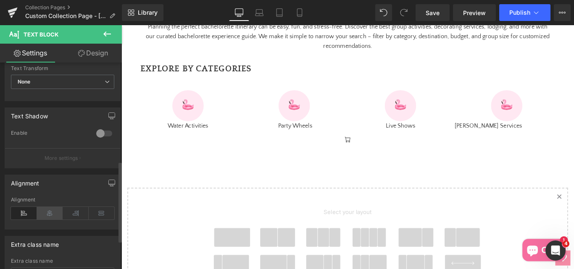
click at [44, 214] on icon at bounding box center [50, 213] width 26 height 13
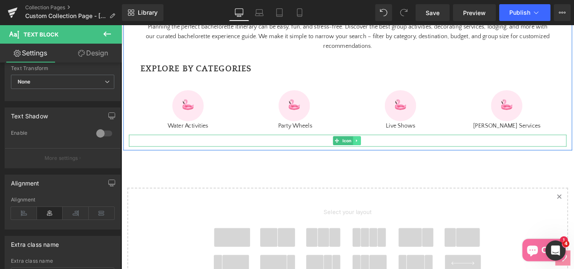
click at [385, 158] on icon at bounding box center [386, 155] width 5 height 5
click at [388, 157] on icon at bounding box center [390, 155] width 5 height 5
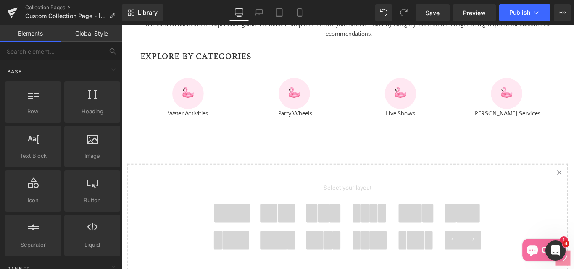
scroll to position [761, 0]
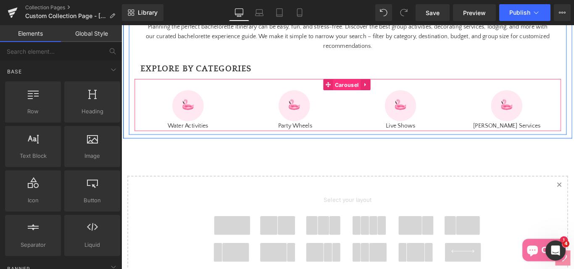
click at [368, 99] on span "Carousel" at bounding box center [374, 92] width 31 height 13
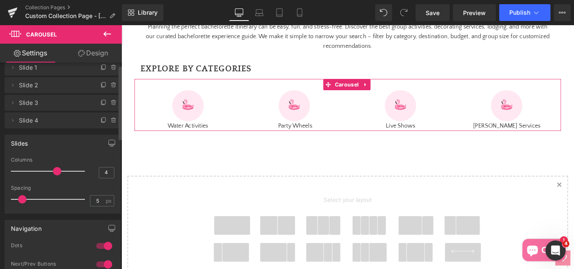
scroll to position [0, 0]
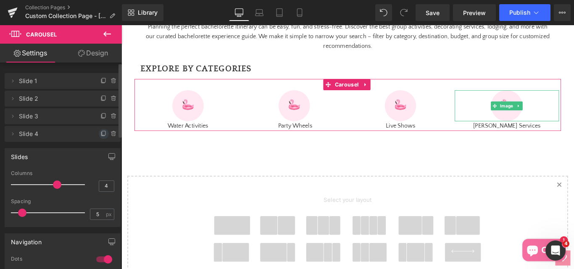
click at [100, 134] on icon at bounding box center [103, 134] width 7 height 7
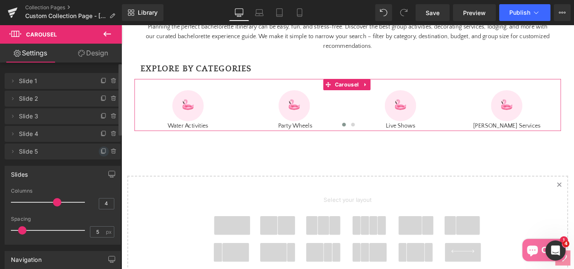
click at [101, 151] on icon at bounding box center [103, 151] width 7 height 7
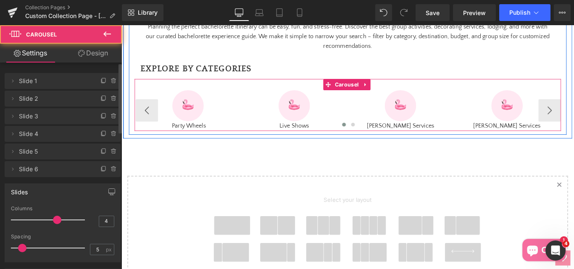
click at [557, 145] on div at bounding box center [376, 139] width 478 height 12
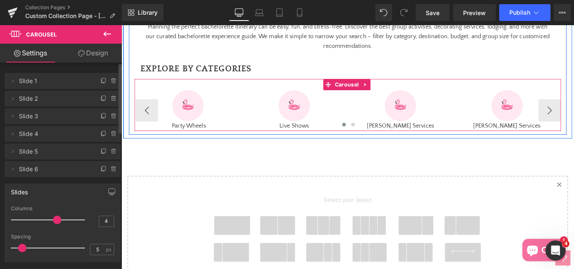
click at [550, 145] on div at bounding box center [376, 139] width 478 height 12
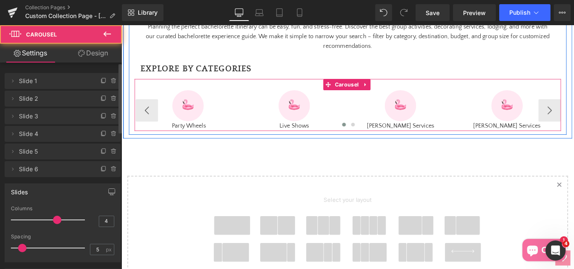
click at [547, 145] on div at bounding box center [376, 139] width 478 height 12
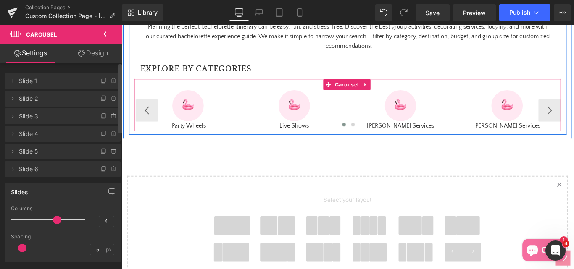
click at [429, 145] on div at bounding box center [376, 139] width 478 height 12
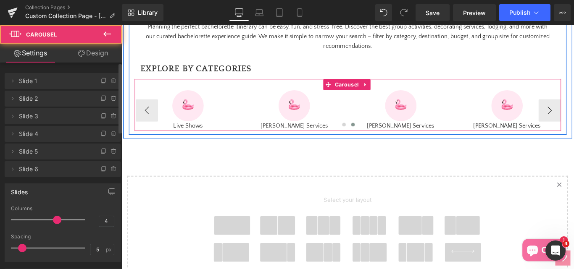
click at [551, 145] on div at bounding box center [376, 139] width 478 height 12
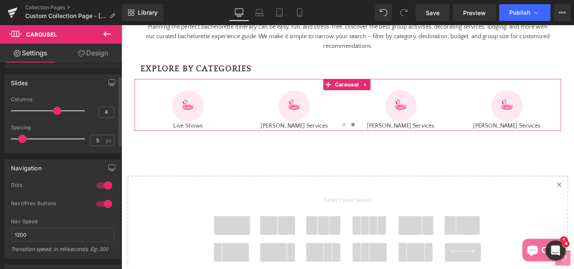
scroll to position [168, 0]
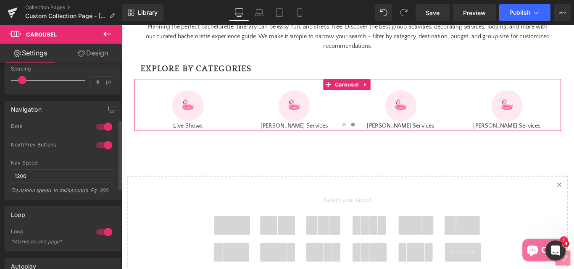
click at [94, 125] on div at bounding box center [104, 126] width 20 height 13
click at [99, 127] on div at bounding box center [104, 126] width 20 height 13
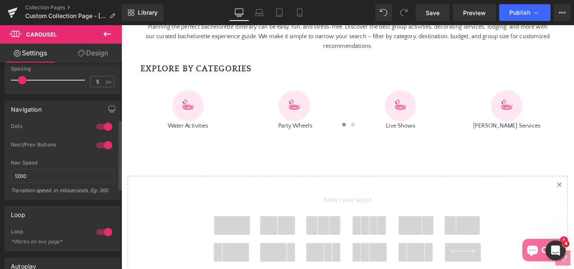
click at [98, 129] on div at bounding box center [104, 126] width 20 height 13
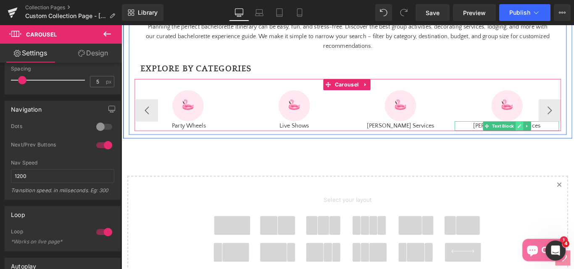
click at [566, 141] on icon at bounding box center [568, 138] width 5 height 5
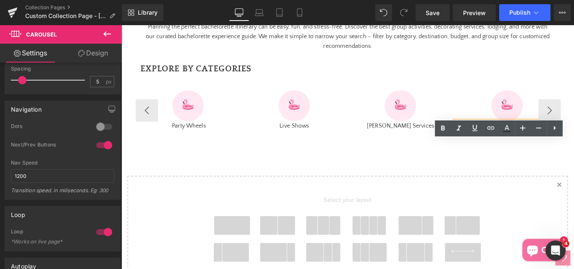
click at [541, 144] on p "[PERSON_NAME] Services" at bounding box center [554, 138] width 117 height 11
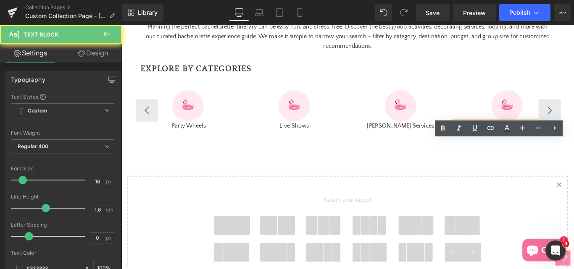
click at [541, 144] on p "[PERSON_NAME] Services" at bounding box center [554, 138] width 117 height 11
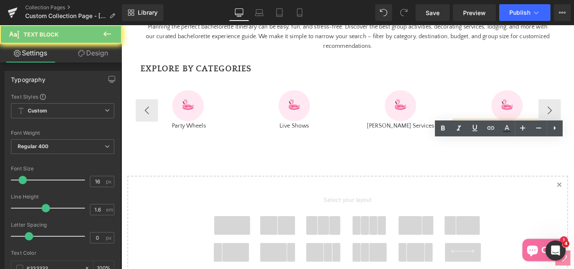
click at [541, 144] on p "[PERSON_NAME] Services" at bounding box center [554, 138] width 117 height 11
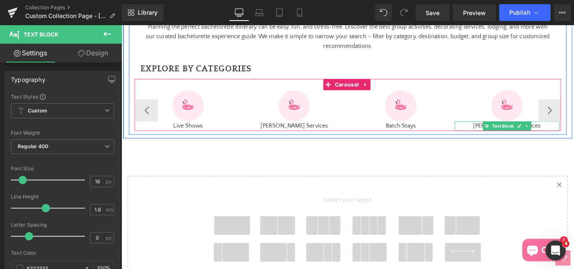
click at [518, 144] on p "[PERSON_NAME] Services" at bounding box center [554, 138] width 117 height 11
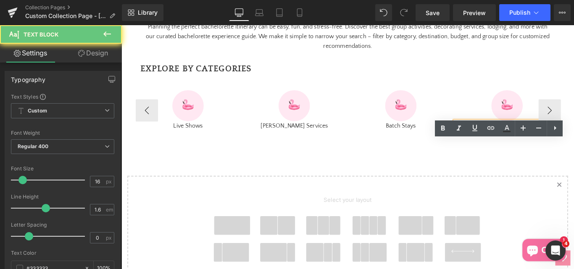
click at [536, 144] on p "[PERSON_NAME] Services" at bounding box center [554, 138] width 117 height 11
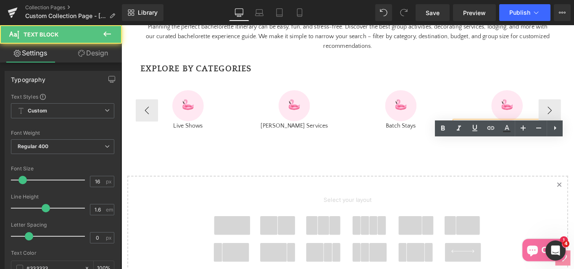
click at [536, 144] on p "[PERSON_NAME] Services" at bounding box center [554, 138] width 117 height 11
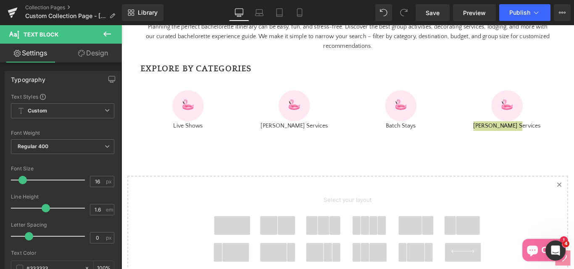
click at [100, 33] on button at bounding box center [106, 34] width 29 height 18
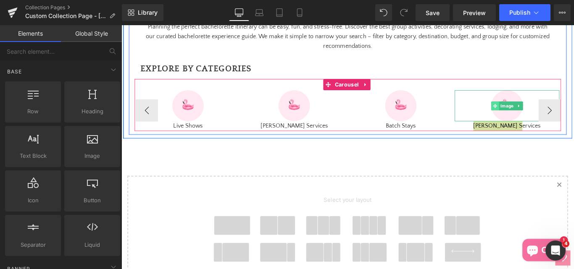
click at [542, 121] on span at bounding box center [541, 116] width 9 height 10
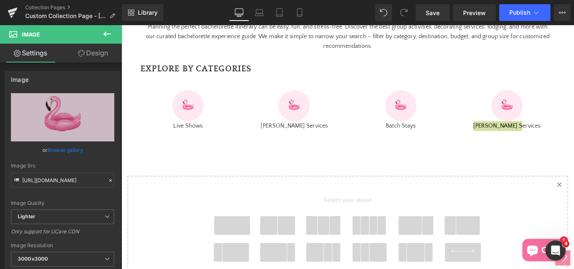
click at [106, 33] on icon at bounding box center [107, 34] width 10 height 10
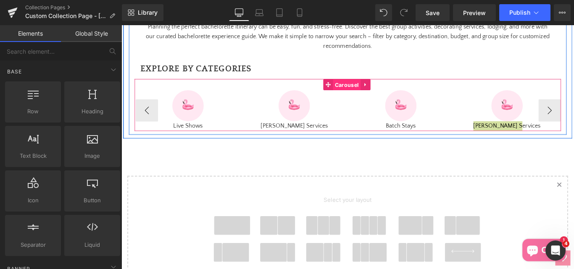
click at [364, 99] on span "Carousel" at bounding box center [374, 92] width 31 height 13
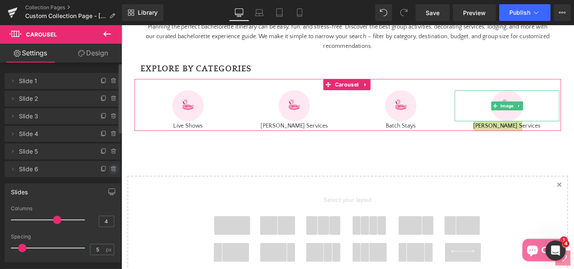
click at [111, 168] on icon at bounding box center [114, 169] width 7 height 7
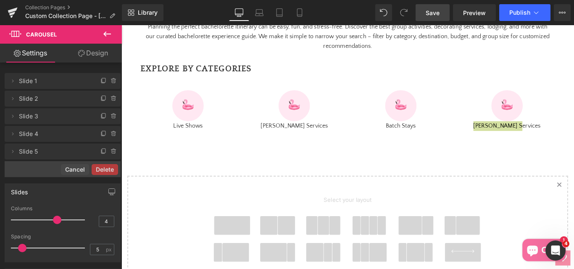
click at [434, 14] on span "Save" at bounding box center [433, 12] width 14 height 9
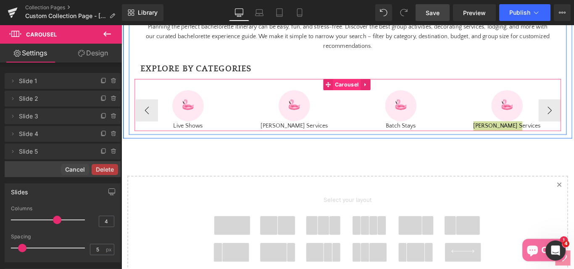
click at [363, 98] on span "Carousel" at bounding box center [374, 92] width 31 height 13
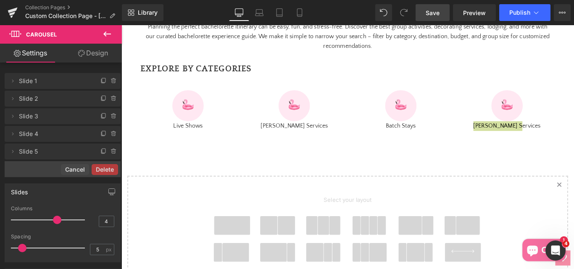
click at [433, 14] on span "Save" at bounding box center [433, 12] width 14 height 9
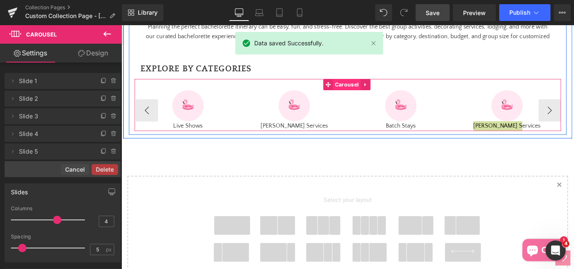
click at [372, 98] on span "Carousel" at bounding box center [374, 92] width 31 height 13
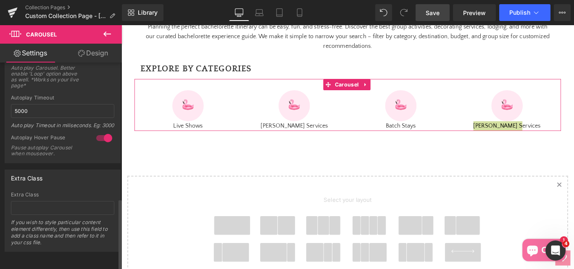
scroll to position [407, 0]
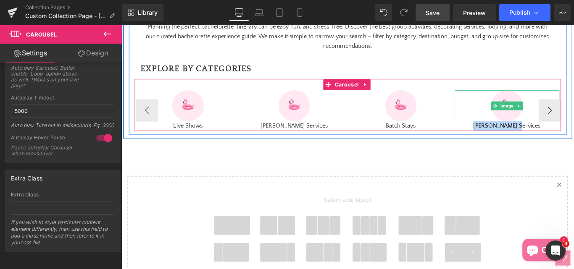
click at [574, 134] on div at bounding box center [554, 115] width 117 height 35
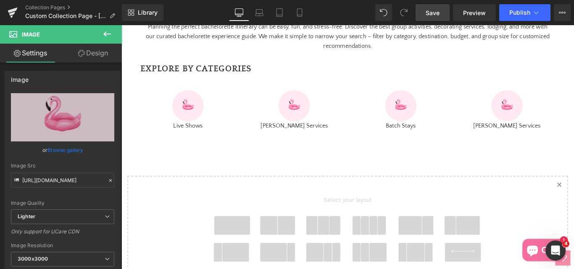
click at [107, 35] on icon at bounding box center [107, 34] width 10 height 10
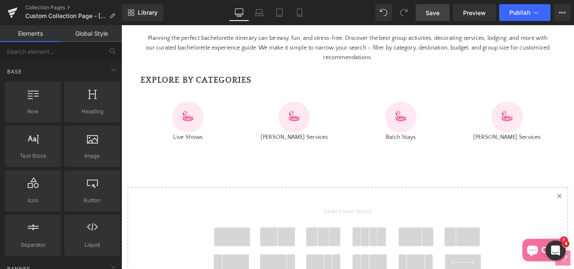
scroll to position [803, 0]
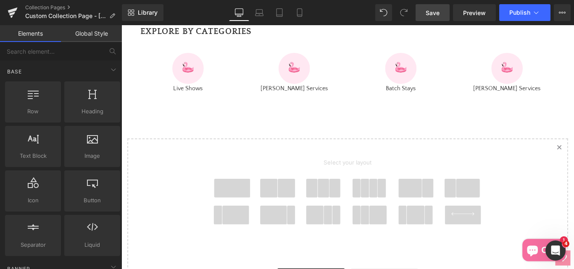
click at [246, 219] on span at bounding box center [246, 208] width 40 height 21
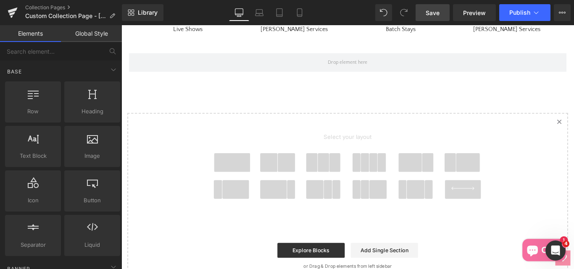
scroll to position [876, 0]
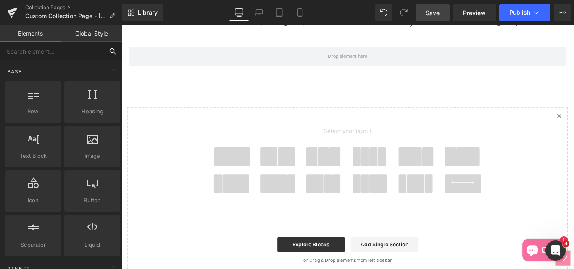
click at [27, 55] on input "text" at bounding box center [51, 51] width 103 height 18
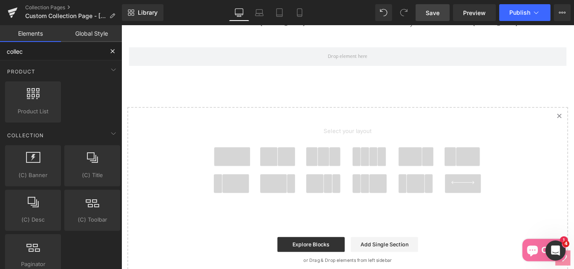
type input "collec"
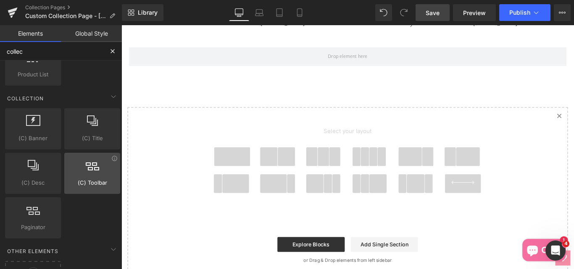
scroll to position [77, 0]
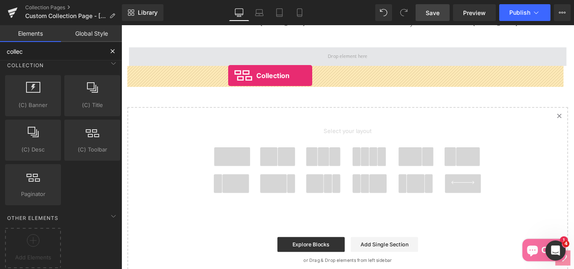
drag, startPoint x: 210, startPoint y: 161, endPoint x: 241, endPoint y: 82, distance: 84.6
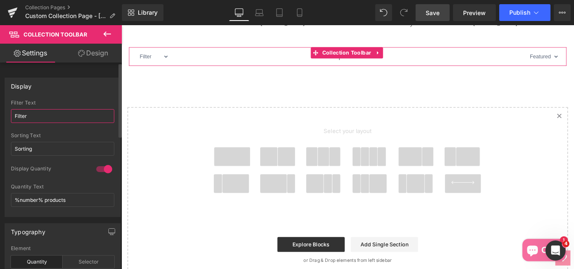
click at [40, 119] on input "Filter" at bounding box center [62, 116] width 103 height 14
click at [41, 113] on input "Filter" at bounding box center [62, 116] width 103 height 14
click at [41, 119] on input "Filter" at bounding box center [62, 116] width 103 height 14
click at [49, 118] on input "Filter" at bounding box center [62, 116] width 103 height 14
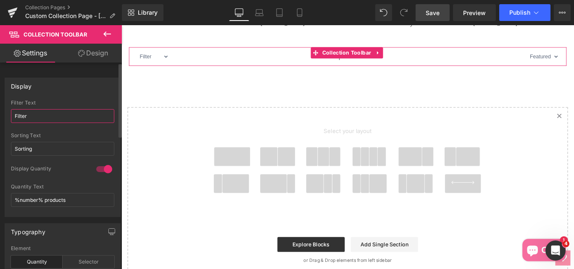
click at [49, 115] on input "Filter" at bounding box center [62, 116] width 103 height 14
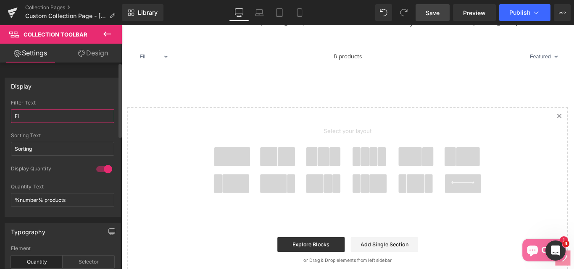
type input "F"
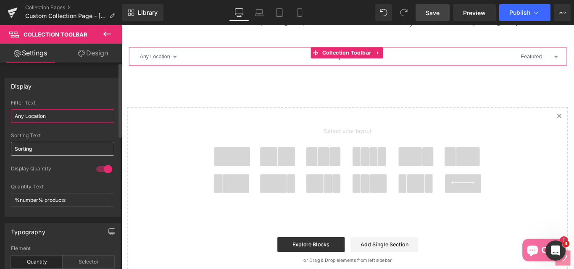
type input "Any Location"
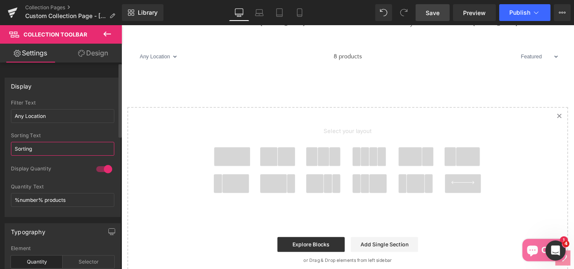
click at [43, 147] on input "Sorting" at bounding box center [62, 149] width 103 height 14
type input "S"
click at [94, 169] on div at bounding box center [104, 169] width 20 height 13
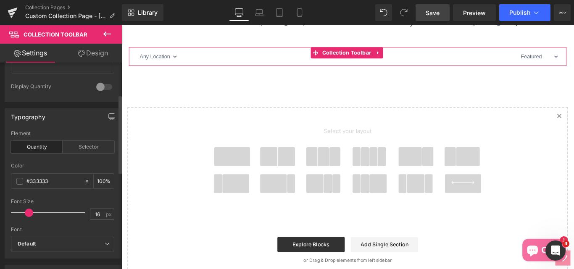
scroll to position [84, 0]
click at [77, 139] on div "Selector" at bounding box center [89, 145] width 52 height 13
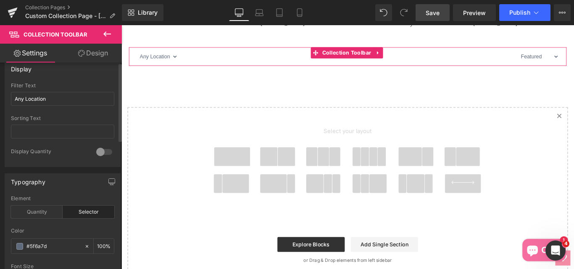
scroll to position [0, 0]
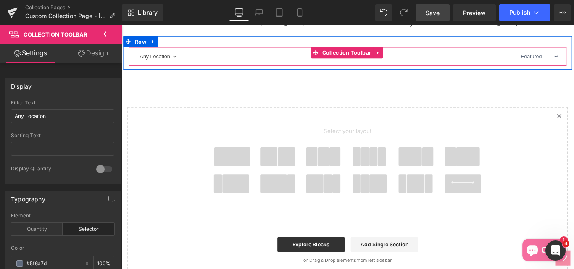
click at [179, 70] on select "Any Location Asian Persuasion" at bounding box center [161, 60] width 47 height 18
click at [178, 70] on select "Any Location Asian Persuasion" at bounding box center [161, 60] width 47 height 18
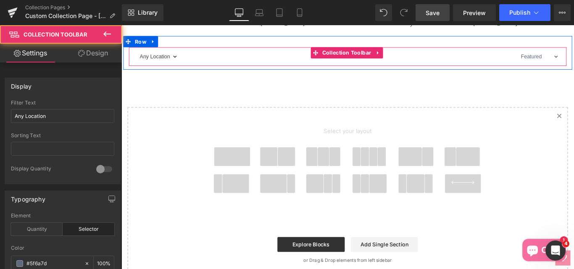
click at [177, 70] on select "Any Location Asian Persuasion" at bounding box center [161, 60] width 47 height 18
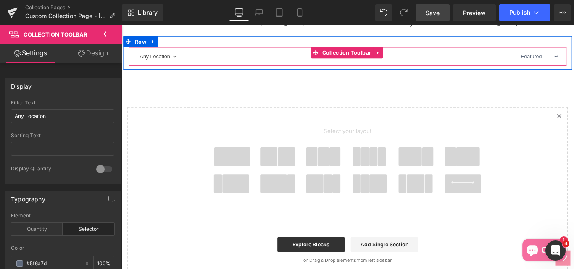
click at [177, 70] on select "Any Location Asian Persuasion" at bounding box center [161, 60] width 47 height 18
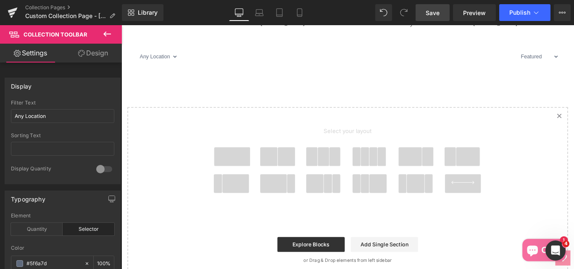
click at [439, 16] on span "Save" at bounding box center [433, 12] width 14 height 9
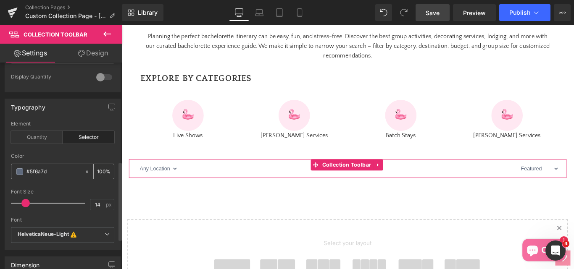
scroll to position [84, 0]
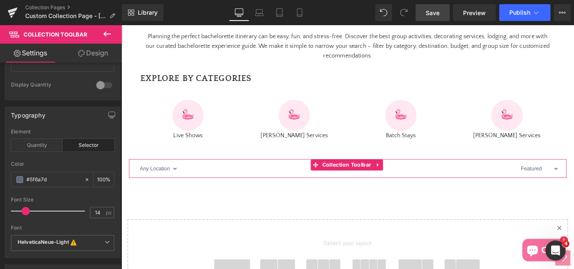
click at [100, 53] on link "Design" at bounding box center [93, 53] width 61 height 19
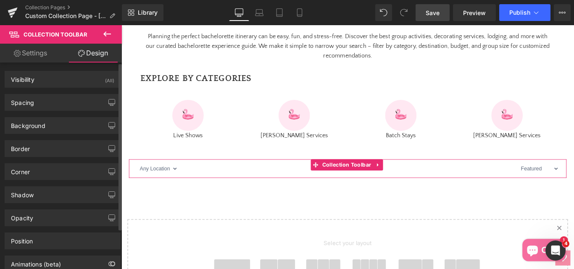
type input "1"
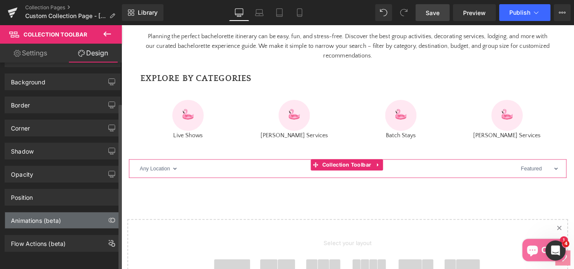
scroll to position [50, 0]
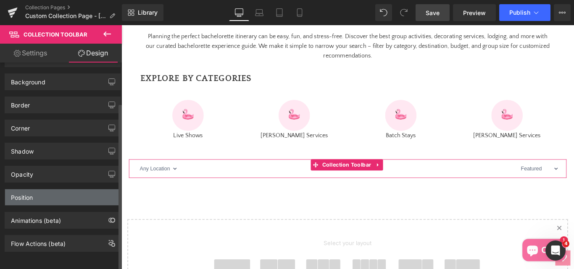
click at [30, 193] on div "Position" at bounding box center [22, 196] width 22 height 12
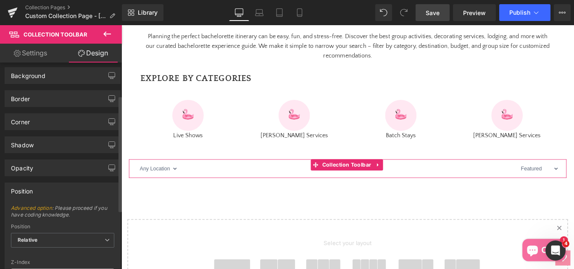
scroll to position [92, 0]
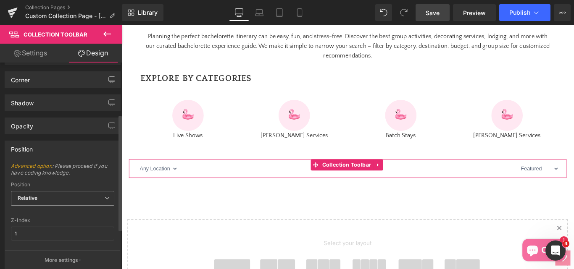
click at [30, 199] on b "Relative" at bounding box center [28, 198] width 20 height 6
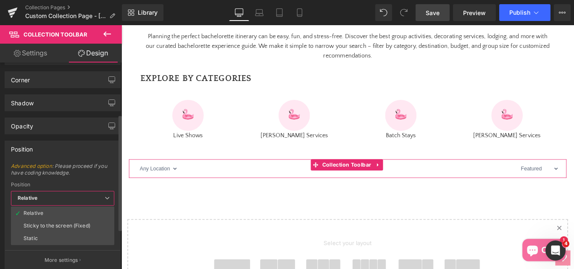
click at [105, 197] on icon at bounding box center [107, 198] width 5 height 5
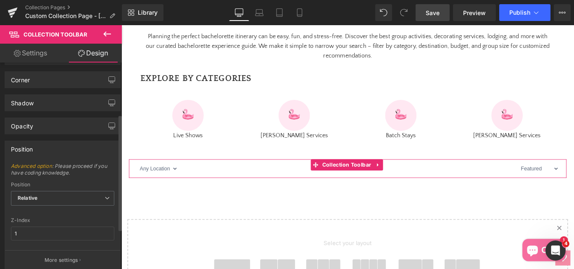
click at [53, 140] on div "Position Advanced option : Please proceed if you have coding knowledge. Relativ…" at bounding box center [63, 203] width 126 height 136
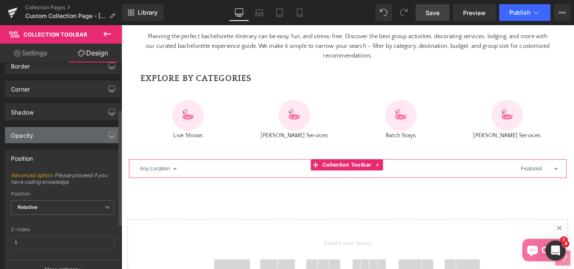
scroll to position [0, 0]
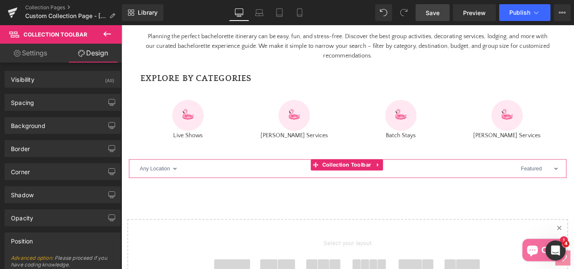
click at [26, 53] on link "Settings" at bounding box center [30, 53] width 61 height 19
type input "100"
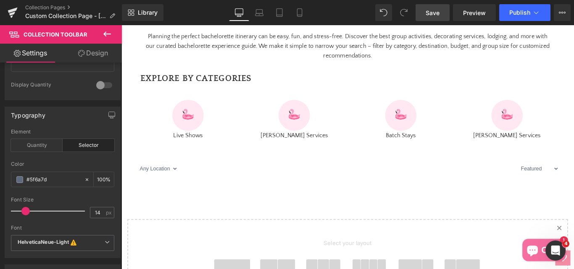
click at [427, 14] on span "Save" at bounding box center [433, 12] width 14 height 9
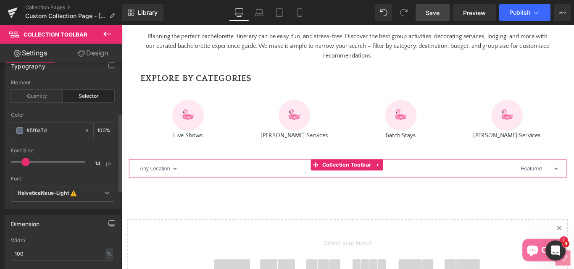
scroll to position [126, 0]
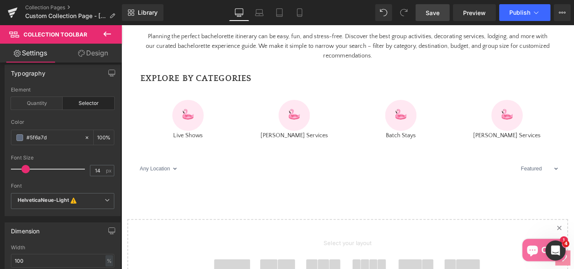
click at [434, 11] on span "Save" at bounding box center [433, 12] width 14 height 9
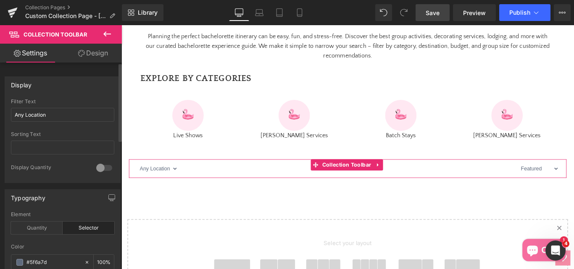
scroll to position [0, 0]
drag, startPoint x: 69, startPoint y: 122, endPoint x: 7, endPoint y: 119, distance: 61.9
click at [7, 119] on div "Any Location Filter Text Any Location Sorting Text 0 Display Quantity %number% …" at bounding box center [62, 142] width 115 height 84
paste input "✈️ Choose a city"
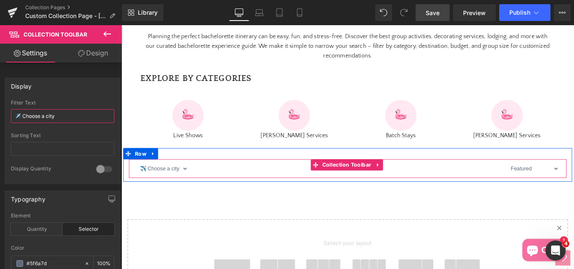
type input "✈️ Choose a city"
click at [190, 196] on select "✈️ Choose a city Asian Persuasion" at bounding box center [167, 186] width 58 height 18
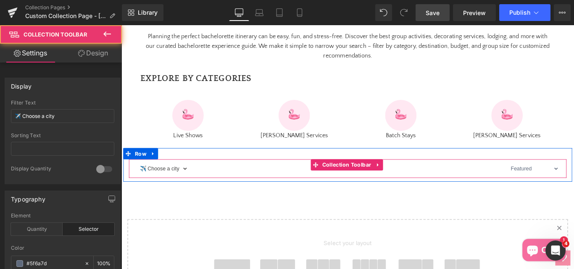
click at [190, 196] on select "✈️ Choose a city Asian Persuasion" at bounding box center [167, 186] width 58 height 18
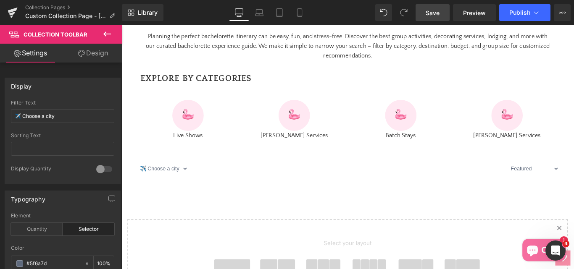
click at [424, 18] on link "Save" at bounding box center [433, 12] width 34 height 17
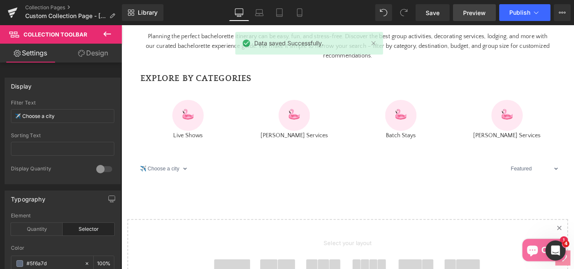
click at [471, 13] on span "Preview" at bounding box center [474, 12] width 23 height 9
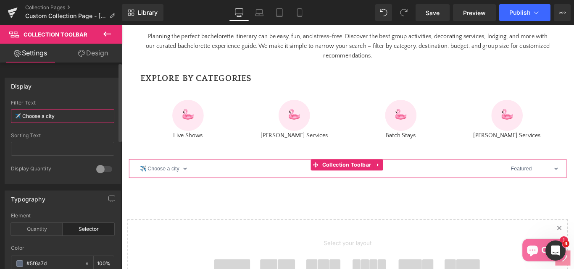
drag, startPoint x: 65, startPoint y: 115, endPoint x: 13, endPoint y: 113, distance: 52.6
click at [13, 112] on input "✈️ Choose a city" at bounding box center [62, 116] width 103 height 14
click at [23, 118] on input "Ant location" at bounding box center [62, 116] width 103 height 14
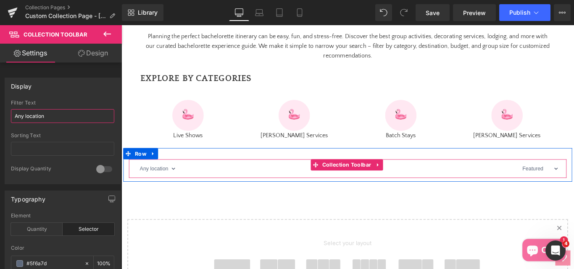
type input "Any location"
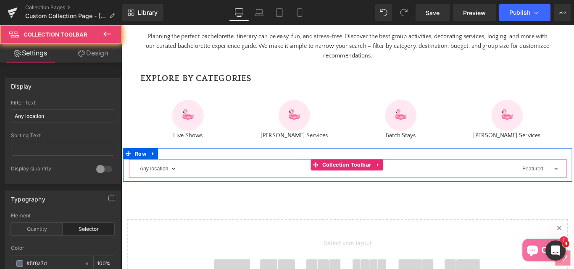
click at [180, 196] on select "Any location Asian Persuasion" at bounding box center [160, 186] width 45 height 18
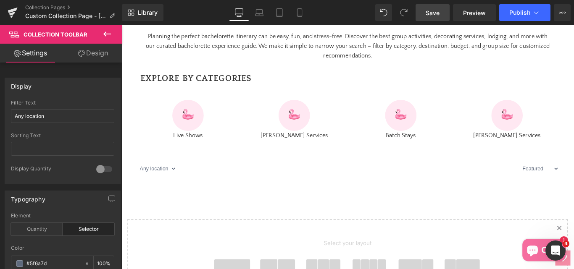
click at [425, 14] on link "Save" at bounding box center [433, 12] width 34 height 17
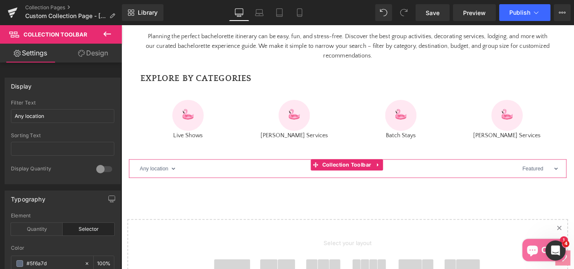
click at [96, 55] on link "Design" at bounding box center [93, 53] width 61 height 19
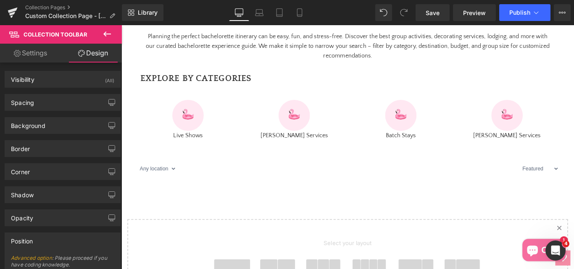
click at [110, 34] on icon at bounding box center [107, 34] width 8 height 5
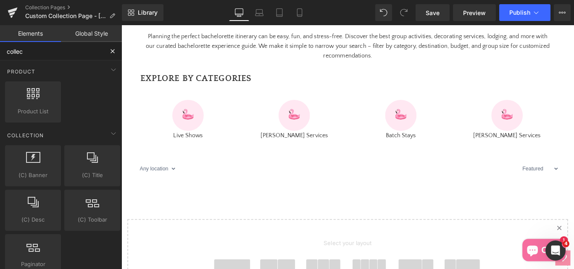
click at [32, 54] on input "collec" at bounding box center [51, 51] width 103 height 18
type input "c"
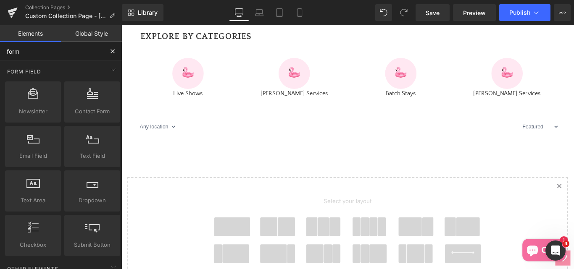
scroll to position [834, 0]
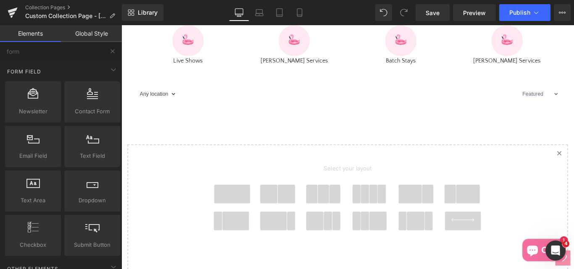
click at [163, 112] on select "Any location Asian Persuasion" at bounding box center [160, 102] width 45 height 18
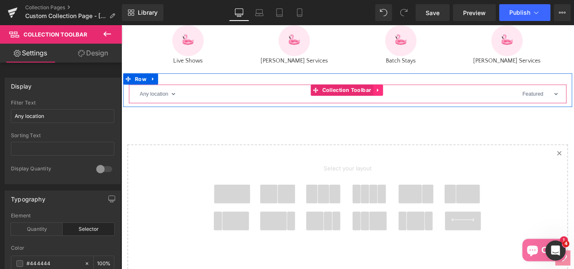
click at [407, 102] on icon at bounding box center [410, 98] width 6 height 6
click at [412, 101] on icon at bounding box center [415, 98] width 6 height 6
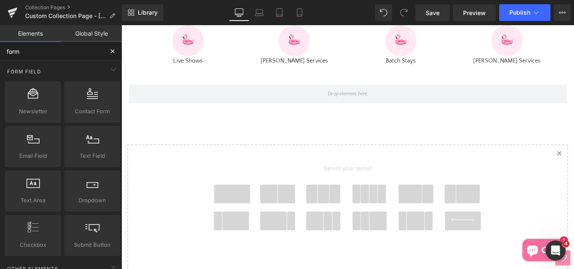
click at [33, 52] on input "form" at bounding box center [51, 51] width 103 height 18
type input "f"
type input "li"
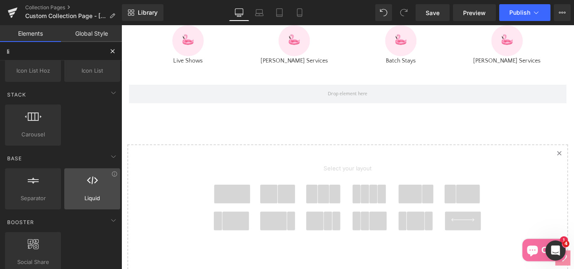
scroll to position [210, 0]
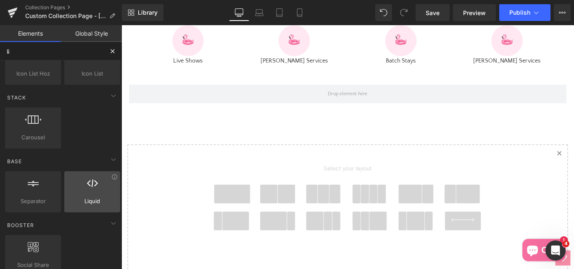
click at [85, 199] on span "Liquid" at bounding box center [92, 201] width 51 height 9
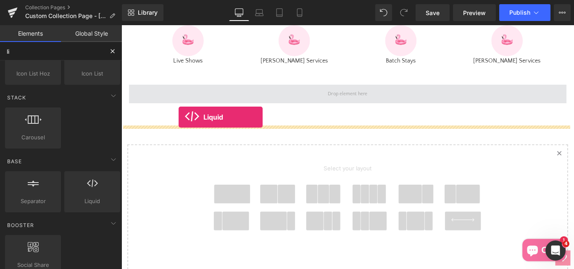
drag, startPoint x: 198, startPoint y: 225, endPoint x: 186, endPoint y: 129, distance: 96.7
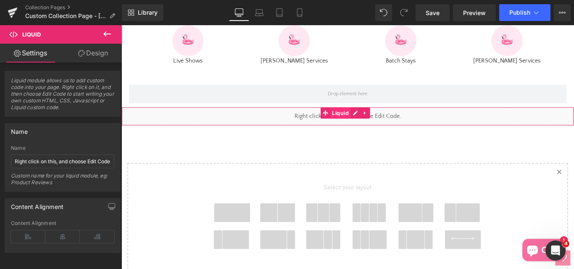
click at [362, 130] on span "Liquid" at bounding box center [367, 124] width 23 height 13
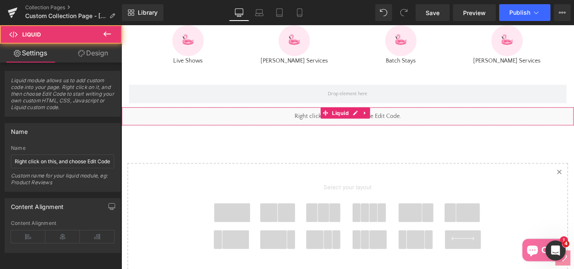
click at [317, 138] on div "Liquid" at bounding box center [376, 127] width 509 height 21
click at [314, 138] on div "Liquid" at bounding box center [376, 127] width 509 height 21
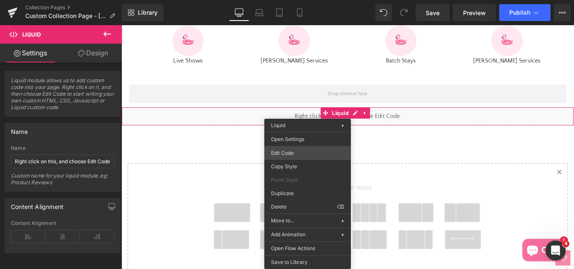
click at [282, 0] on div "Liquid You are previewing how the will restyle your page. You can not edit Elem…" at bounding box center [287, 0] width 574 height 0
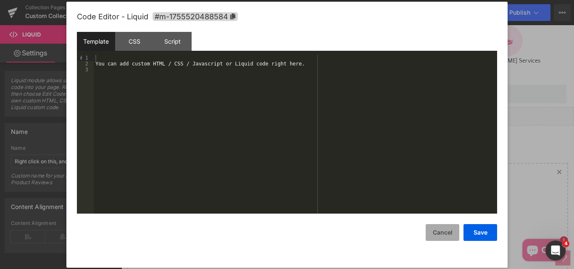
click at [436, 235] on button "Cancel" at bounding box center [443, 233] width 34 height 17
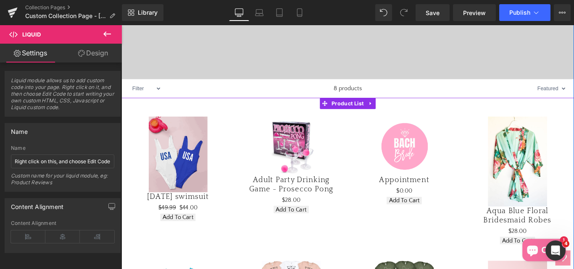
scroll to position [245, 0]
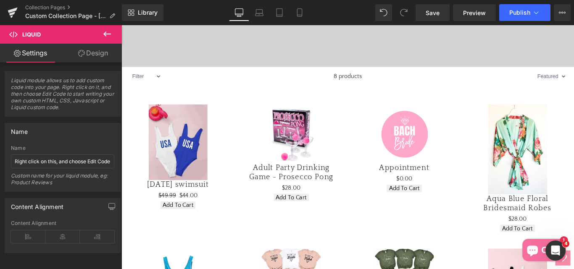
click at [105, 33] on icon at bounding box center [107, 34] width 8 height 5
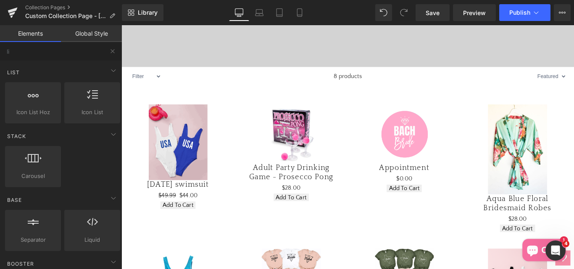
scroll to position [42, 0]
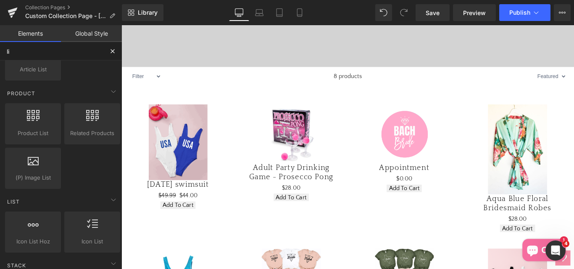
click at [31, 58] on input "li" at bounding box center [51, 51] width 103 height 18
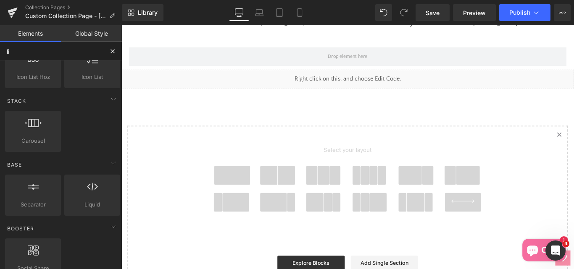
scroll to position [210, 0]
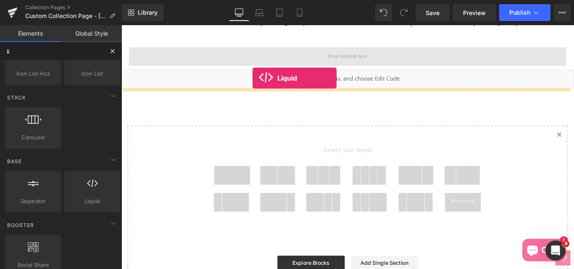
drag, startPoint x: 214, startPoint y: 227, endPoint x: 269, endPoint y: 85, distance: 152.6
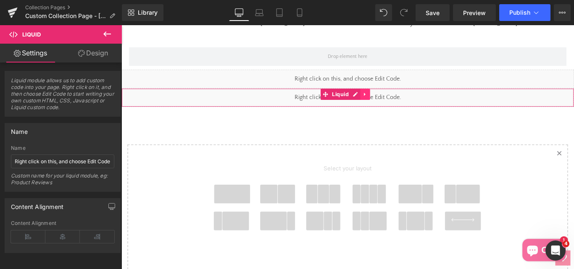
click at [394, 105] on icon at bounding box center [395, 103] width 2 height 4
click at [402, 106] on icon at bounding box center [401, 103] width 6 height 6
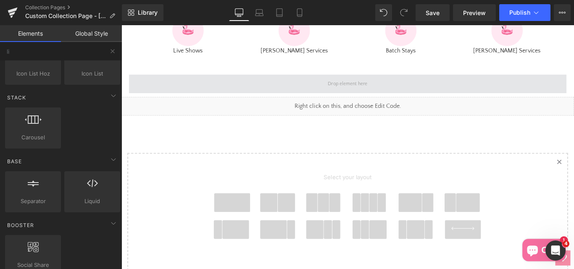
scroll to position [834, 0]
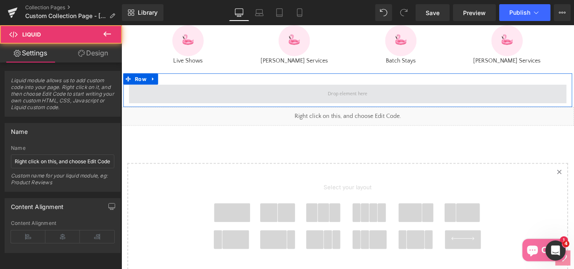
drag, startPoint x: 311, startPoint y: 148, endPoint x: 309, endPoint y: 132, distance: 16.5
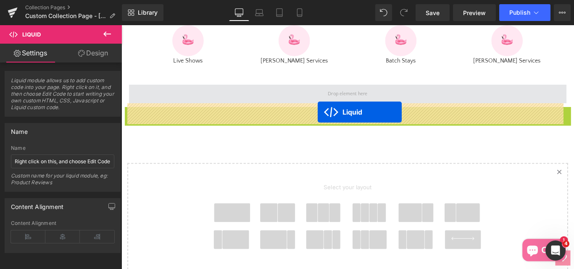
drag, startPoint x: 351, startPoint y: 145, endPoint x: 342, endPoint y: 123, distance: 24.1
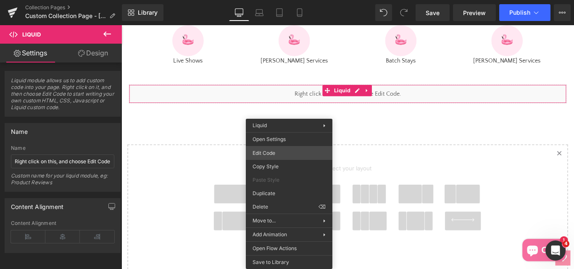
click at [274, 0] on div "Liquid You are previewing how the will restyle your page. You can not edit Elem…" at bounding box center [287, 0] width 574 height 0
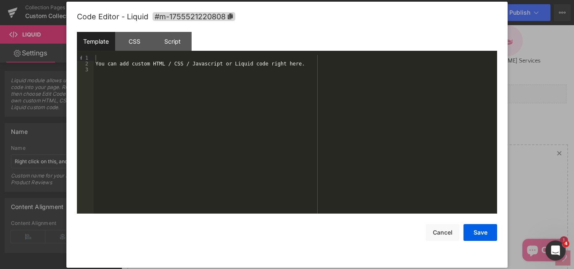
click at [169, 137] on div "You can add custom HTML / CSS / Javascript or Liquid code right here." at bounding box center [296, 140] width 404 height 171
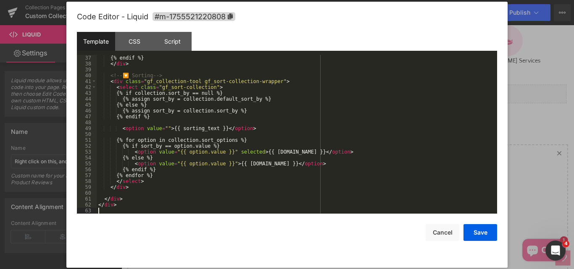
scroll to position [218, 0]
click at [134, 41] on div "CSS" at bounding box center [134, 41] width 38 height 19
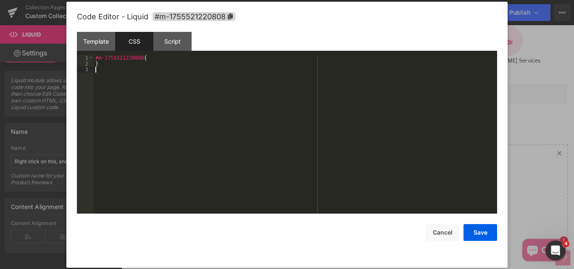
click at [192, 134] on div "#m-1755521220808 { }" at bounding box center [296, 140] width 404 height 171
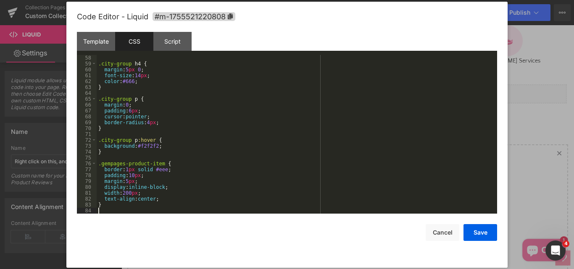
scroll to position [335, 0]
click at [167, 48] on div "Script" at bounding box center [172, 41] width 38 height 19
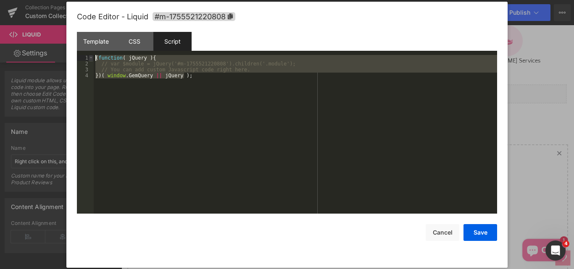
drag, startPoint x: 210, startPoint y: 77, endPoint x: 91, endPoint y: 59, distance: 120.3
click at [91, 59] on pre "1 2 3 4 ( function ( jQuery ) { // var $module = jQuery('#m-1755521220808').chi…" at bounding box center [287, 134] width 420 height 159
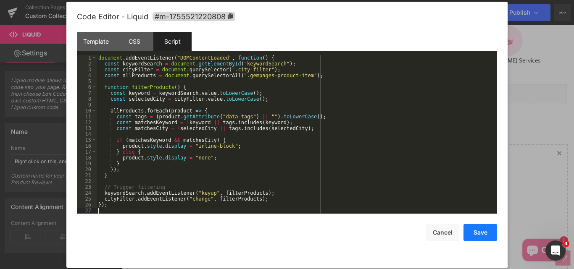
click at [474, 233] on button "Save" at bounding box center [481, 233] width 34 height 17
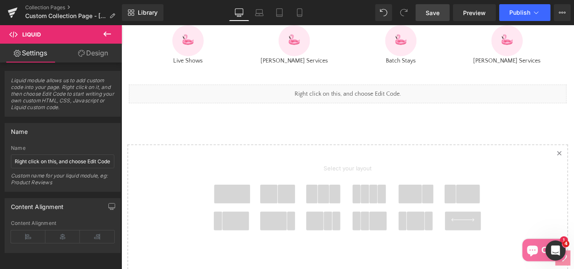
click at [431, 13] on span "Save" at bounding box center [433, 12] width 14 height 9
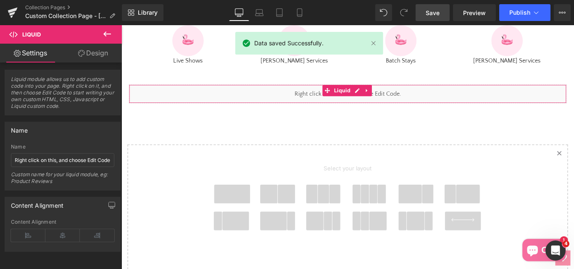
scroll to position [0, 0]
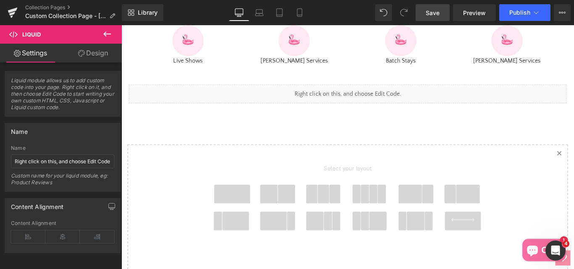
drag, startPoint x: 431, startPoint y: 16, endPoint x: 429, endPoint y: 21, distance: 4.9
click at [431, 16] on span "Save" at bounding box center [433, 12] width 14 height 9
click at [106, 35] on icon at bounding box center [107, 34] width 10 height 10
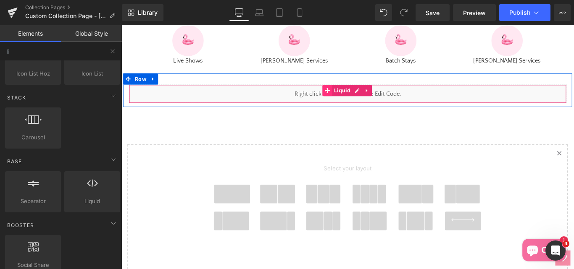
scroll to position [792, 0]
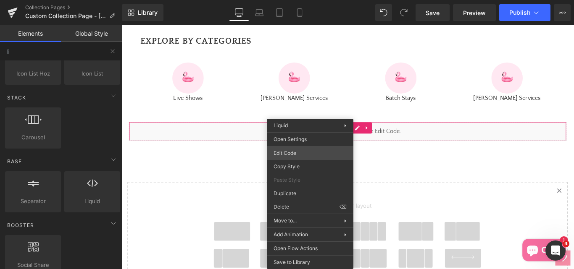
click at [305, 0] on div "Liquid You are previewing how the will restyle your page. You can not edit Elem…" at bounding box center [287, 0] width 574 height 0
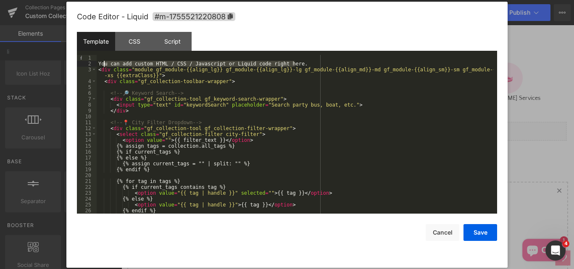
drag, startPoint x: 299, startPoint y: 63, endPoint x: 103, endPoint y: 64, distance: 195.5
click at [103, 64] on div "You can add custom HTML / CSS / Javascript or Liquid code right here. < div cla…" at bounding box center [295, 140] width 397 height 171
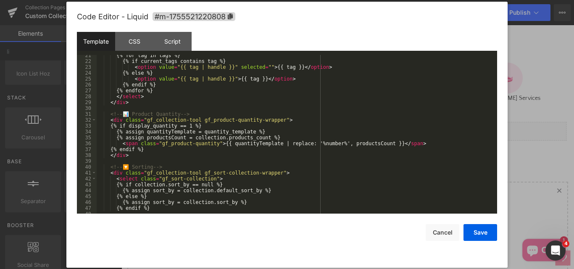
scroll to position [218, 0]
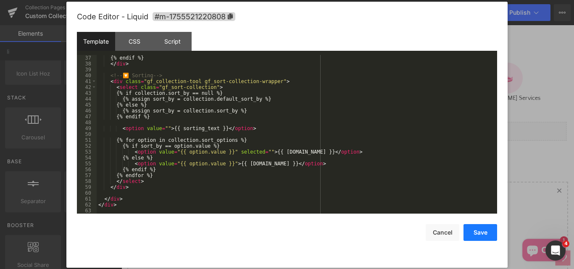
click at [478, 237] on button "Save" at bounding box center [481, 233] width 34 height 17
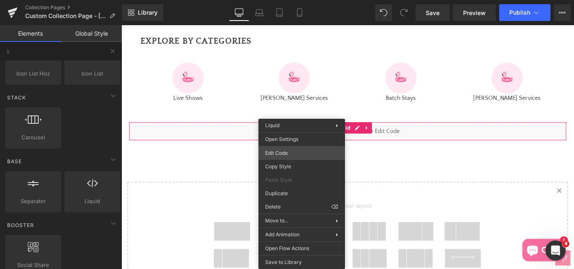
click at [283, 0] on div "Liquid You are previewing how the will restyle your page. You can not edit Elem…" at bounding box center [287, 0] width 574 height 0
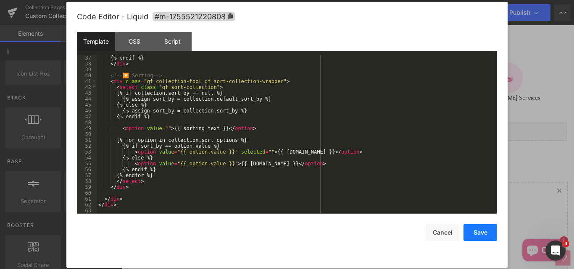
click at [479, 236] on button "Save" at bounding box center [481, 233] width 34 height 17
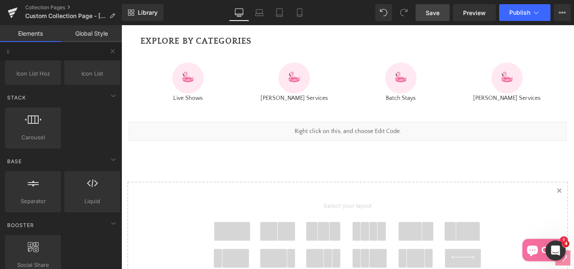
click at [439, 13] on span "Save" at bounding box center [433, 12] width 14 height 9
click at [474, 15] on span "Preview" at bounding box center [474, 12] width 23 height 9
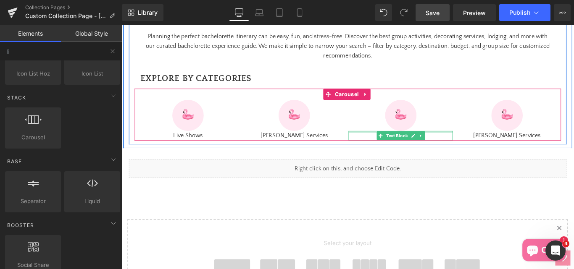
scroll to position [792, 0]
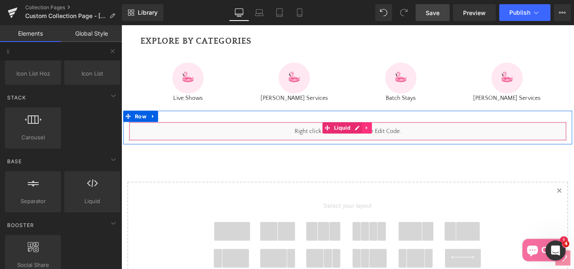
click at [395, 144] on icon at bounding box center [398, 141] width 6 height 6
click at [400, 144] on icon at bounding box center [403, 141] width 6 height 6
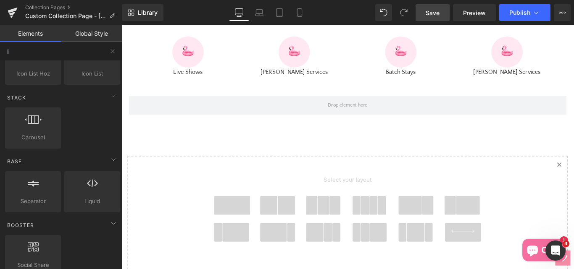
scroll to position [876, 0]
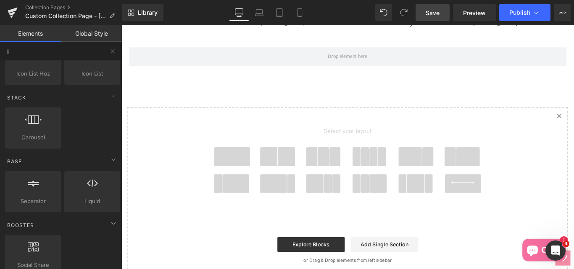
drag, startPoint x: 435, startPoint y: 15, endPoint x: 253, endPoint y: 77, distance: 192.0
click at [435, 15] on span "Save" at bounding box center [433, 12] width 14 height 9
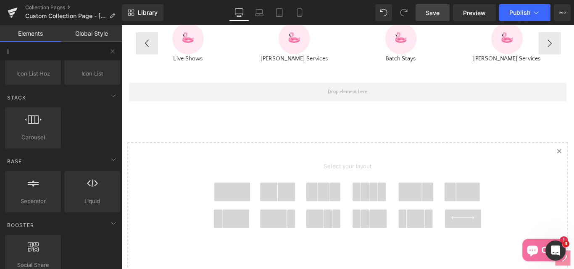
scroll to position [792, 0]
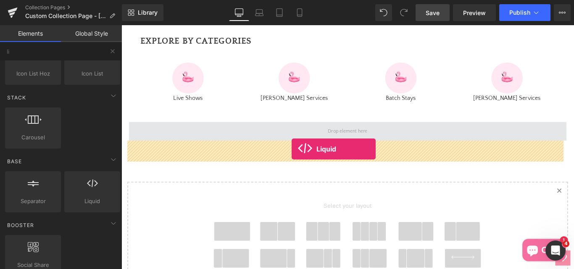
drag, startPoint x: 208, startPoint y: 218, endPoint x: 313, endPoint y: 164, distance: 118.1
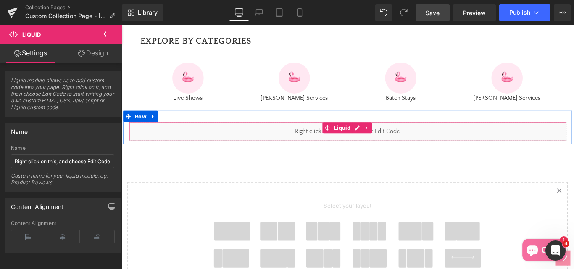
click at [383, 155] on div "Liquid" at bounding box center [376, 144] width 492 height 21
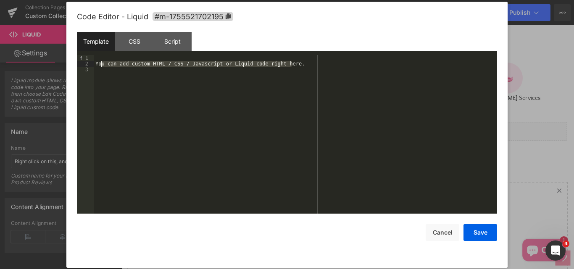
drag, startPoint x: 300, startPoint y: 65, endPoint x: 105, endPoint y: 62, distance: 195.5
click at [105, 62] on div "You can add custom HTML / CSS / Javascript or Liquid code right here." at bounding box center [296, 140] width 404 height 171
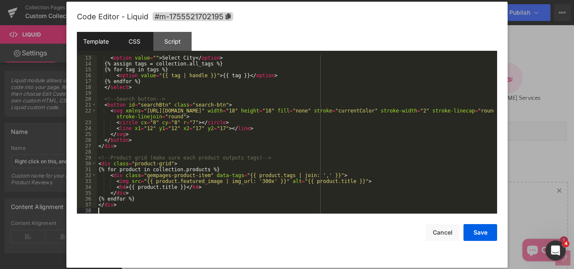
click at [134, 41] on div "CSS" at bounding box center [134, 41] width 38 height 19
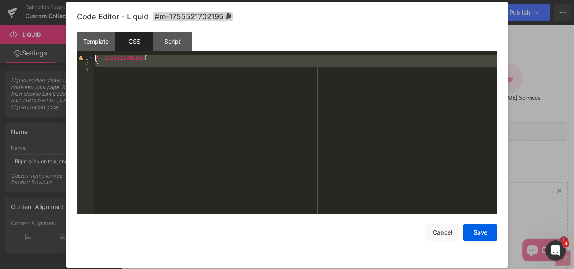
drag, startPoint x: 114, startPoint y: 77, endPoint x: 88, endPoint y: 57, distance: 31.8
click at [88, 57] on pre "1 2 3 #m-1755521702195 { } XXXXXXXXXXXXXXXXXXXXXXXXXXXXXXXXXXXXXXXXXXXXXXXXXX" at bounding box center [287, 134] width 420 height 159
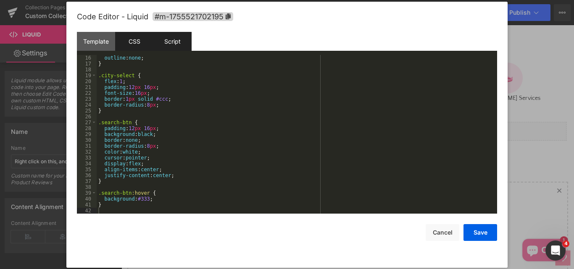
drag, startPoint x: 172, startPoint y: 40, endPoint x: 182, endPoint y: 47, distance: 12.8
click at [172, 41] on div "Script" at bounding box center [172, 41] width 38 height 19
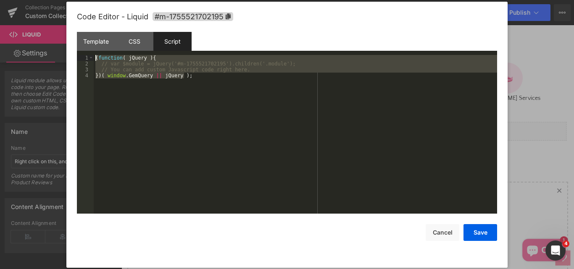
drag, startPoint x: 196, startPoint y: 87, endPoint x: 74, endPoint y: 55, distance: 126.6
click at [74, 55] on div "Code Editor - Liquid #m-1755521702195 Template CSS Script Data 13 14 15 16 17 1…" at bounding box center [286, 135] width 441 height 267
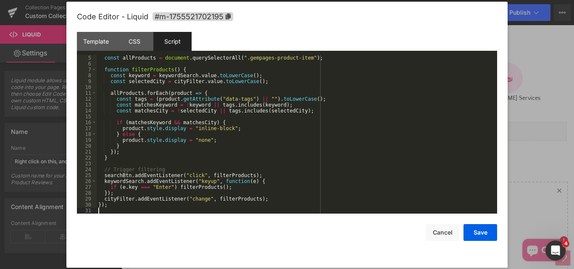
scroll to position [24, 0]
drag, startPoint x: 484, startPoint y: 236, endPoint x: 382, endPoint y: 251, distance: 103.3
click at [484, 236] on button "Save" at bounding box center [481, 233] width 34 height 17
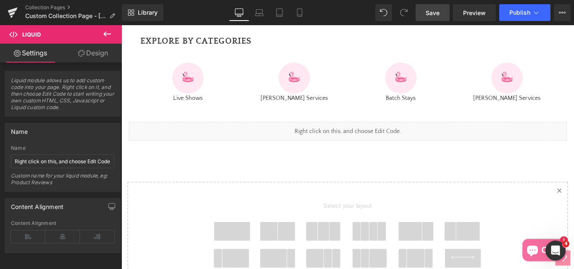
click at [431, 15] on span "Save" at bounding box center [433, 12] width 14 height 9
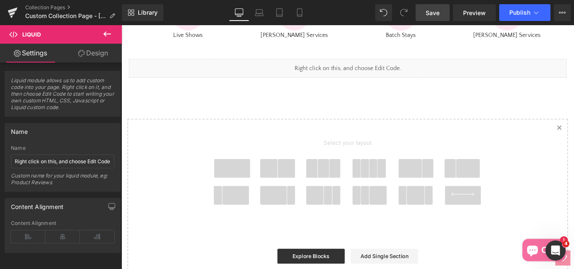
scroll to position [876, 0]
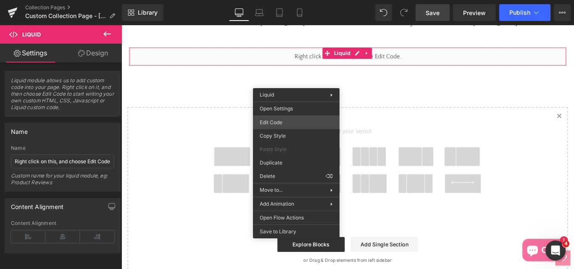
click at [272, 0] on div "Liquid You are previewing how the will restyle your page. You can not edit Elem…" at bounding box center [287, 0] width 574 height 0
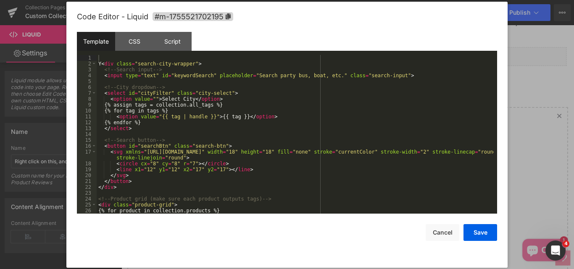
scroll to position [47, 0]
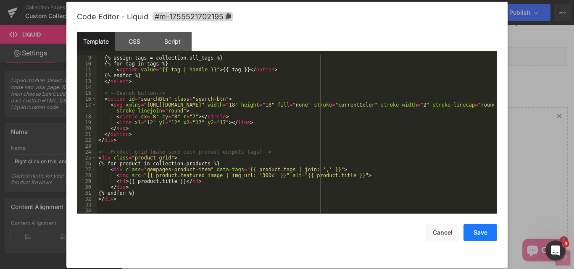
click at [480, 230] on button "Save" at bounding box center [481, 233] width 34 height 17
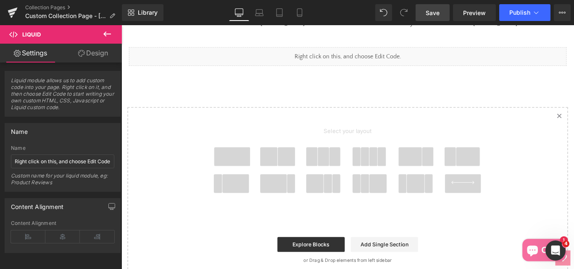
click at [431, 15] on span "Save" at bounding box center [433, 12] width 14 height 9
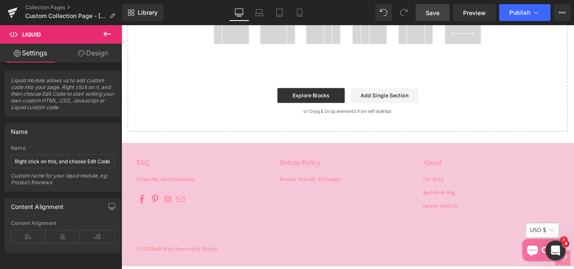
scroll to position [1044, 0]
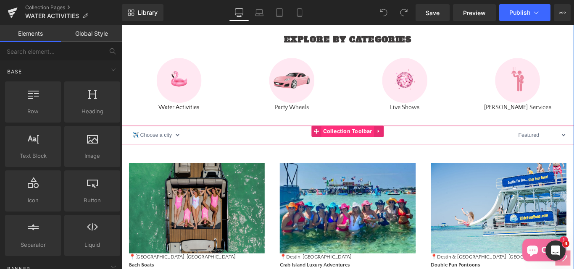
click at [361, 151] on span "Collection Toolbar" at bounding box center [375, 144] width 59 height 13
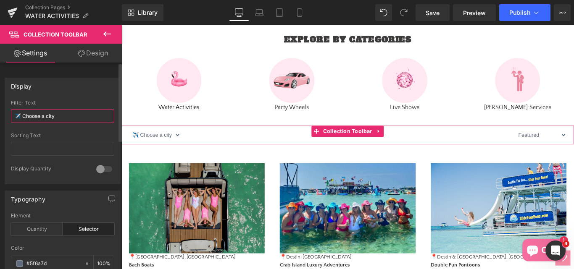
click at [19, 117] on input "✈️ Choose a city" at bounding box center [62, 116] width 103 height 14
drag, startPoint x: 64, startPoint y: 118, endPoint x: 5, endPoint y: 116, distance: 58.5
click at [5, 116] on div "✈️ Choose a city Filter Text ✈️ Choose a city Sorting Text 0 Display Quantity Q…" at bounding box center [62, 142] width 115 height 84
click at [66, 121] on input "✈️ Choose a city" at bounding box center [62, 116] width 103 height 14
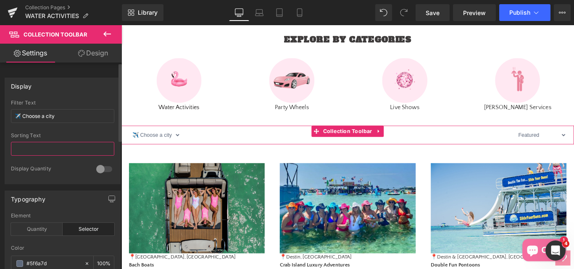
click at [22, 147] on input "text" at bounding box center [62, 149] width 103 height 14
click at [25, 148] on input "text" at bounding box center [62, 149] width 103 height 14
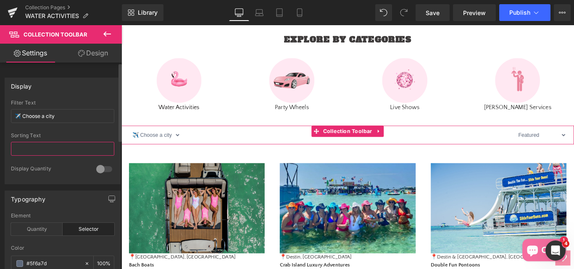
click at [33, 148] on input "text" at bounding box center [62, 149] width 103 height 14
click at [4, 132] on div "Display ✈️ Choose a city Filter Text ✈️ Choose a city Sorting Text 0 Display Qu…" at bounding box center [63, 127] width 126 height 113
click at [92, 50] on link "Design" at bounding box center [93, 53] width 61 height 19
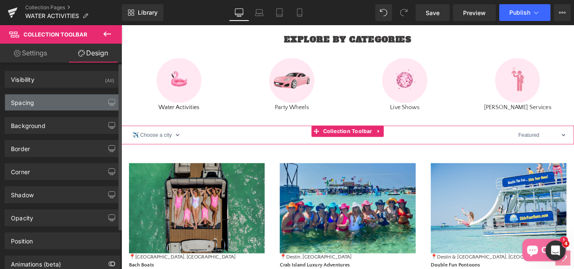
click at [23, 102] on div "Spacing" at bounding box center [22, 101] width 23 height 12
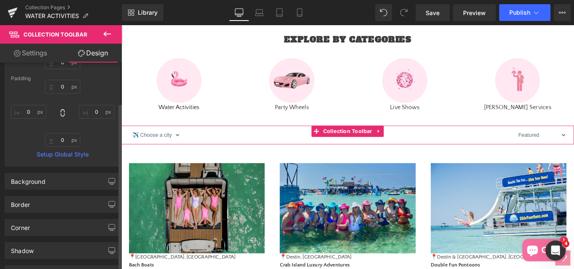
scroll to position [126, 0]
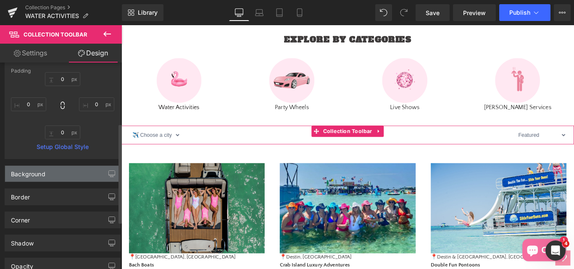
click at [24, 178] on div "Background" at bounding box center [62, 174] width 115 height 16
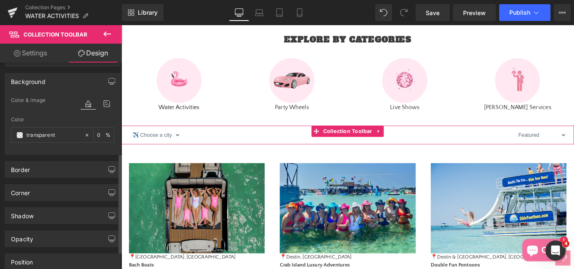
scroll to position [252, 0]
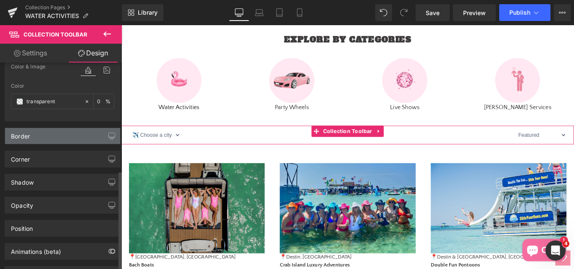
click at [18, 135] on div "Border" at bounding box center [20, 134] width 19 height 12
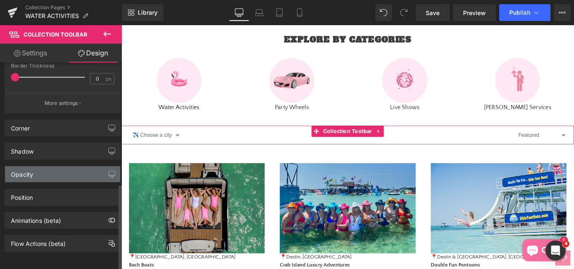
scroll to position [455, 0]
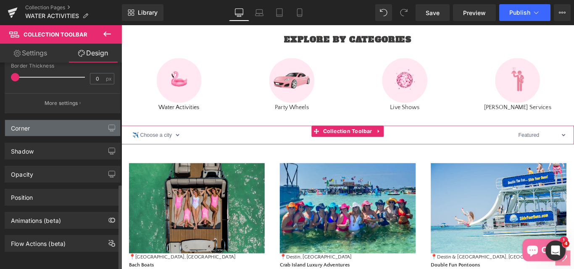
click at [17, 126] on div "Corner" at bounding box center [62, 128] width 115 height 16
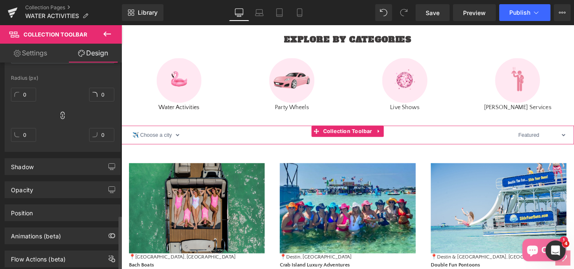
scroll to position [574, 0]
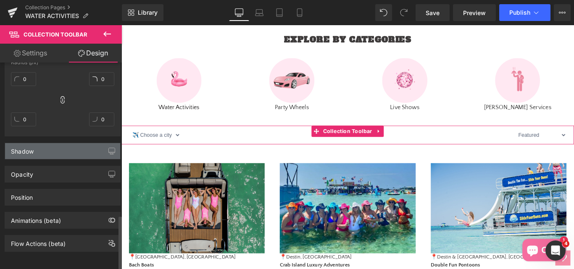
click at [26, 149] on div "Shadow" at bounding box center [62, 151] width 115 height 16
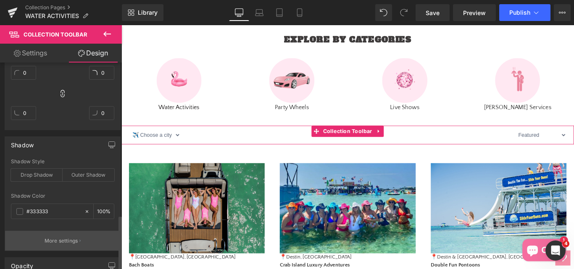
scroll to position [672, 0]
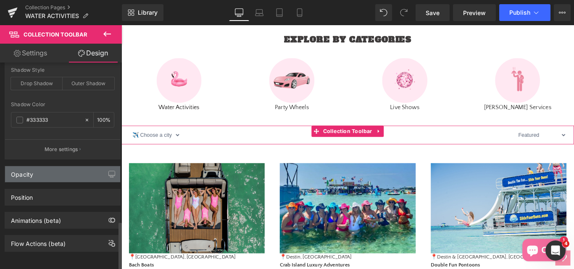
click at [24, 172] on div "Opacity" at bounding box center [22, 172] width 22 height 12
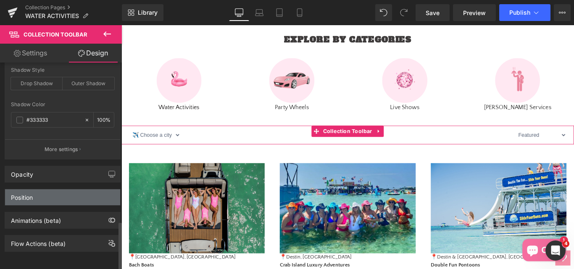
click at [18, 193] on div "Position" at bounding box center [22, 196] width 22 height 12
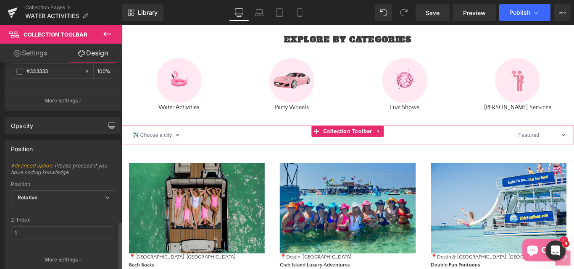
scroll to position [785, 0]
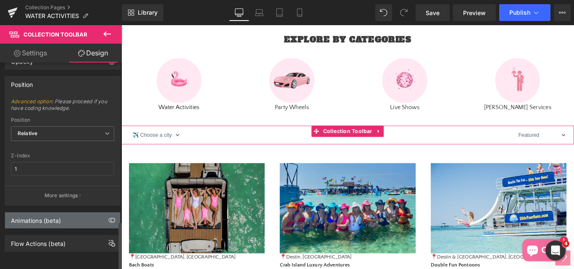
click at [25, 213] on div "Animations (beta)" at bounding box center [36, 219] width 50 height 12
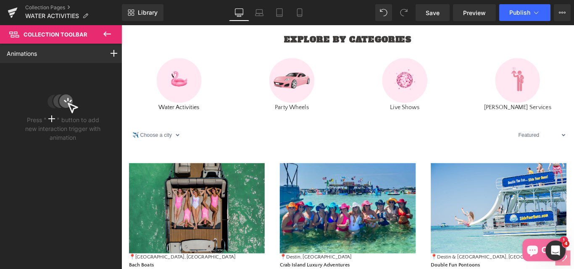
click at [108, 33] on icon at bounding box center [107, 34] width 10 height 10
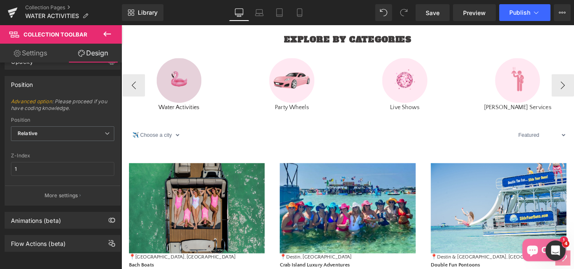
type input "0"
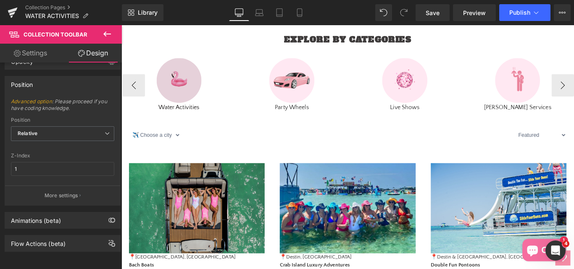
type input "0"
type input "100"
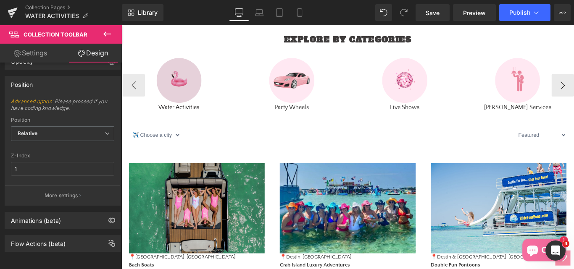
type input "100"
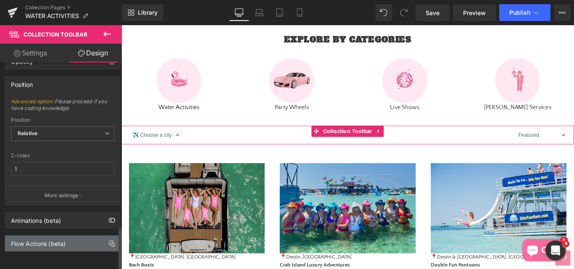
click at [39, 239] on div "Flow Actions (beta)" at bounding box center [38, 242] width 55 height 12
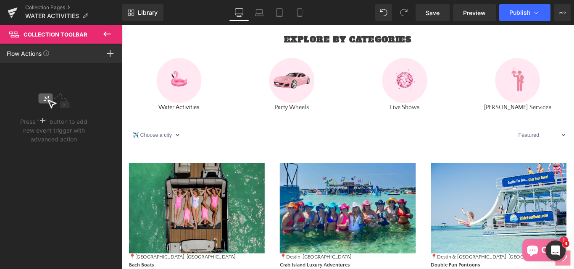
click at [104, 31] on icon at bounding box center [107, 34] width 10 height 10
type input "0"
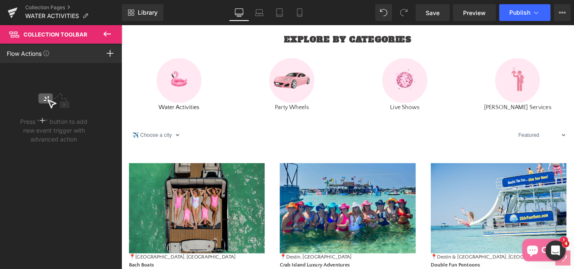
type input "0"
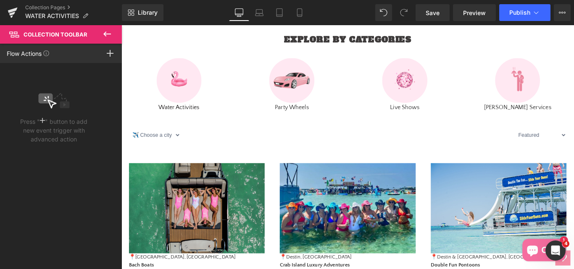
type input "100"
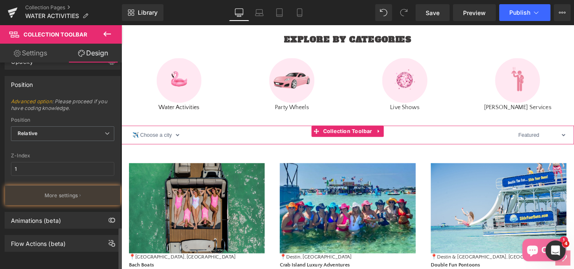
click at [36, 217] on div "Animations (beta)" at bounding box center [36, 219] width 50 height 12
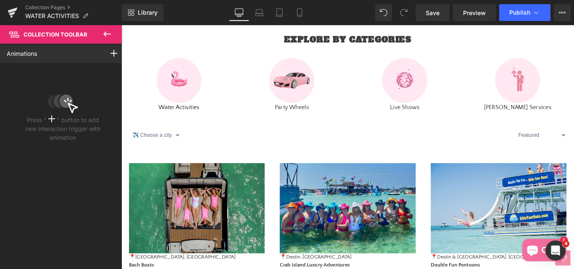
click at [105, 32] on icon at bounding box center [107, 34] width 10 height 10
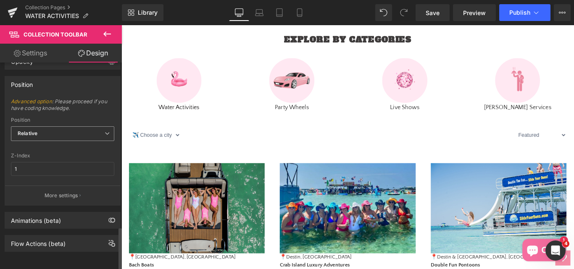
type input "0"
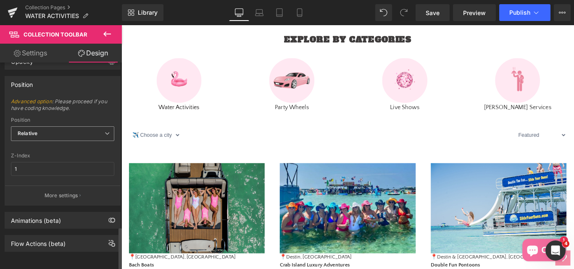
type input "0"
type input "100"
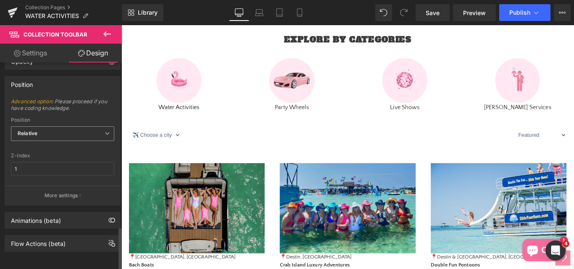
type input "100"
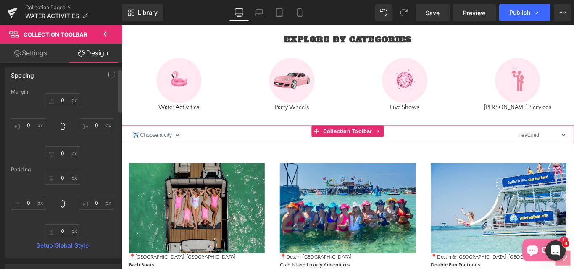
scroll to position [0, 0]
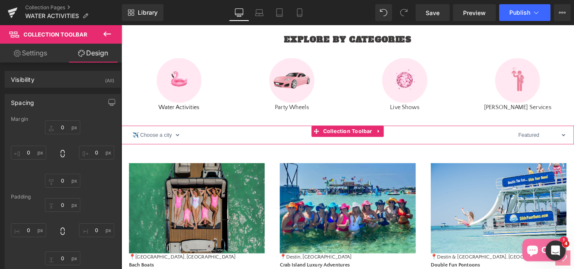
click at [40, 50] on link "Settings" at bounding box center [30, 53] width 61 height 19
type input "100"
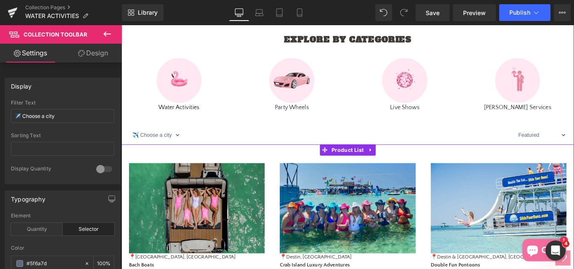
scroll to position [84, 0]
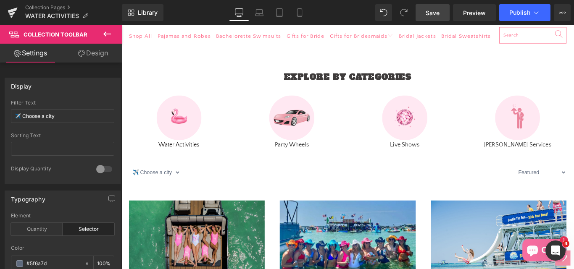
click at [429, 15] on span "Save" at bounding box center [433, 12] width 14 height 9
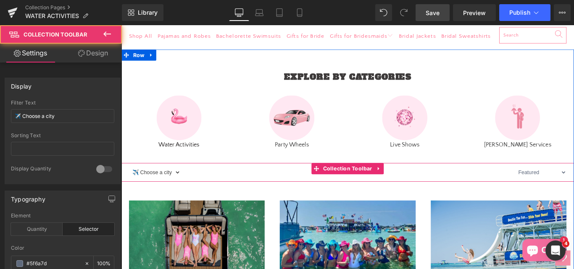
click at [182, 200] on select "✈️ Choose a city [GEOGRAPHIC_DATA] Destin [GEOGRAPHIC_DATA] [GEOGRAPHIC_DATA]" at bounding box center [159, 191] width 58 height 18
click at [179, 200] on select "✈️ Choose a city [GEOGRAPHIC_DATA] Destin [GEOGRAPHIC_DATA] [GEOGRAPHIC_DATA]" at bounding box center [159, 191] width 58 height 18
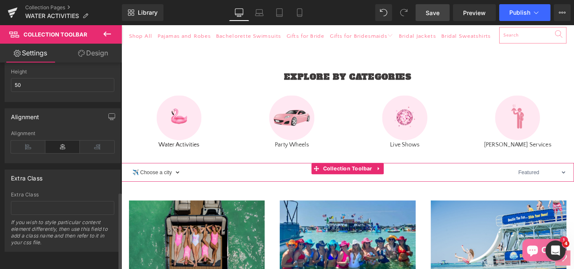
scroll to position [341, 0]
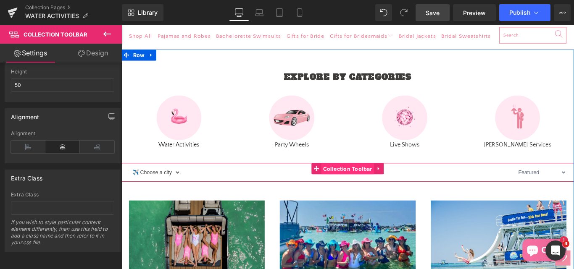
click at [366, 193] on span "Collection Toolbar" at bounding box center [375, 187] width 59 height 13
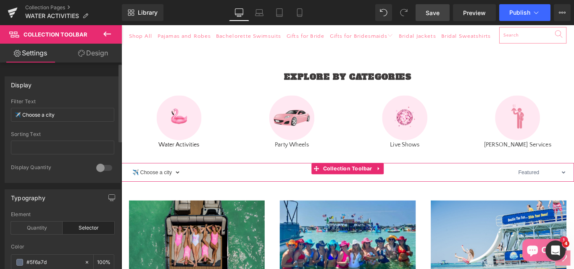
scroll to position [0, 0]
drag, startPoint x: 65, startPoint y: 118, endPoint x: 13, endPoint y: 113, distance: 52.4
click at [13, 113] on input "✈️ Choose a city" at bounding box center [62, 116] width 103 height 14
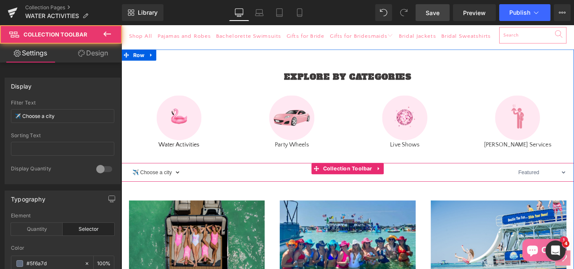
click at [163, 200] on select "✈️ Choose a city [GEOGRAPHIC_DATA] Destin [GEOGRAPHIC_DATA] [GEOGRAPHIC_DATA]" at bounding box center [159, 191] width 58 height 18
click at [180, 200] on select "✈️ Choose a city [GEOGRAPHIC_DATA] Destin [GEOGRAPHIC_DATA] [GEOGRAPHIC_DATA]" at bounding box center [159, 191] width 58 height 18
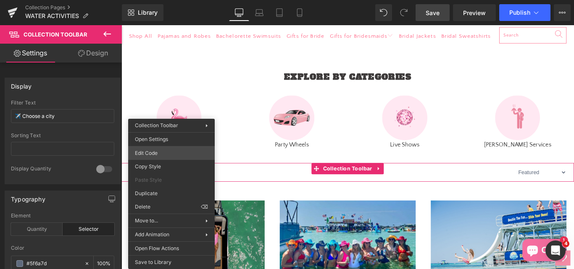
click at [151, 0] on div "Collection Toolbar You are previewing how the will restyle your page. You can n…" at bounding box center [287, 0] width 574 height 0
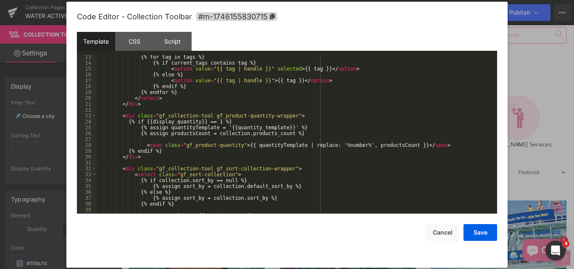
scroll to position [77, 0]
click at [132, 43] on div "CSS" at bounding box center [134, 41] width 38 height 19
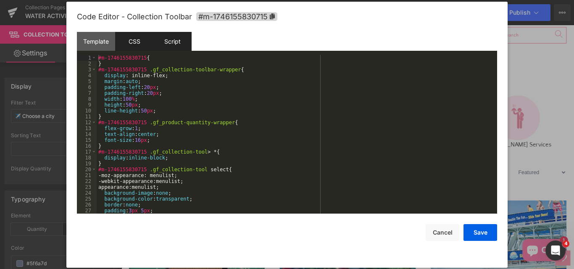
click at [176, 43] on div "Script" at bounding box center [172, 41] width 38 height 19
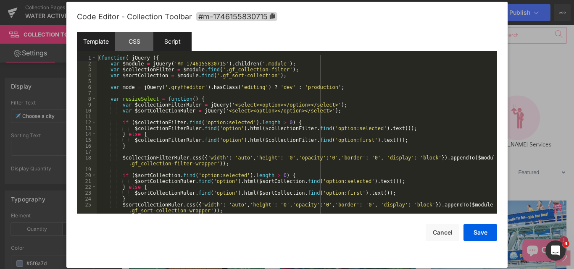
click at [102, 42] on div "Template" at bounding box center [96, 41] width 38 height 19
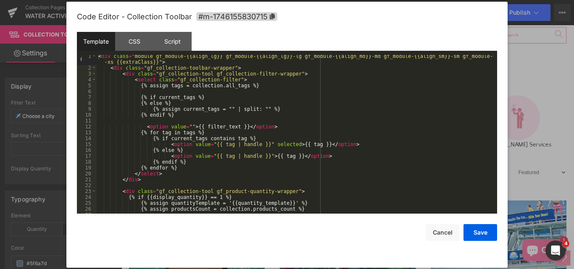
scroll to position [0, 0]
click at [183, 106] on div "< div class = "module gf_module-{{align_lg}} gf_module-{{align_lg}}-lg gf_modul…" at bounding box center [295, 143] width 397 height 177
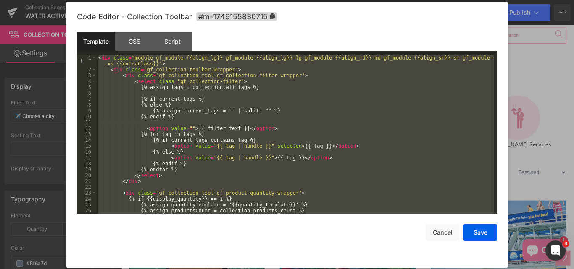
click at [172, 116] on div "< div class = "module gf_module-{{align_lg}} gf_module-{{align_lg}}-lg gf_modul…" at bounding box center [295, 134] width 397 height 159
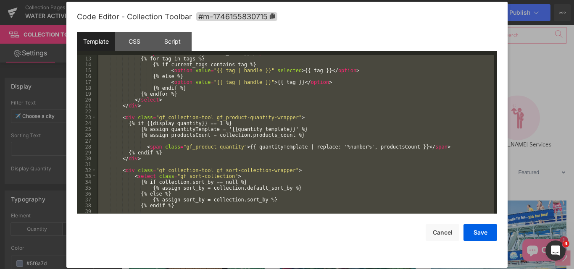
scroll to position [76, 0]
